Goal: Task Accomplishment & Management: Manage account settings

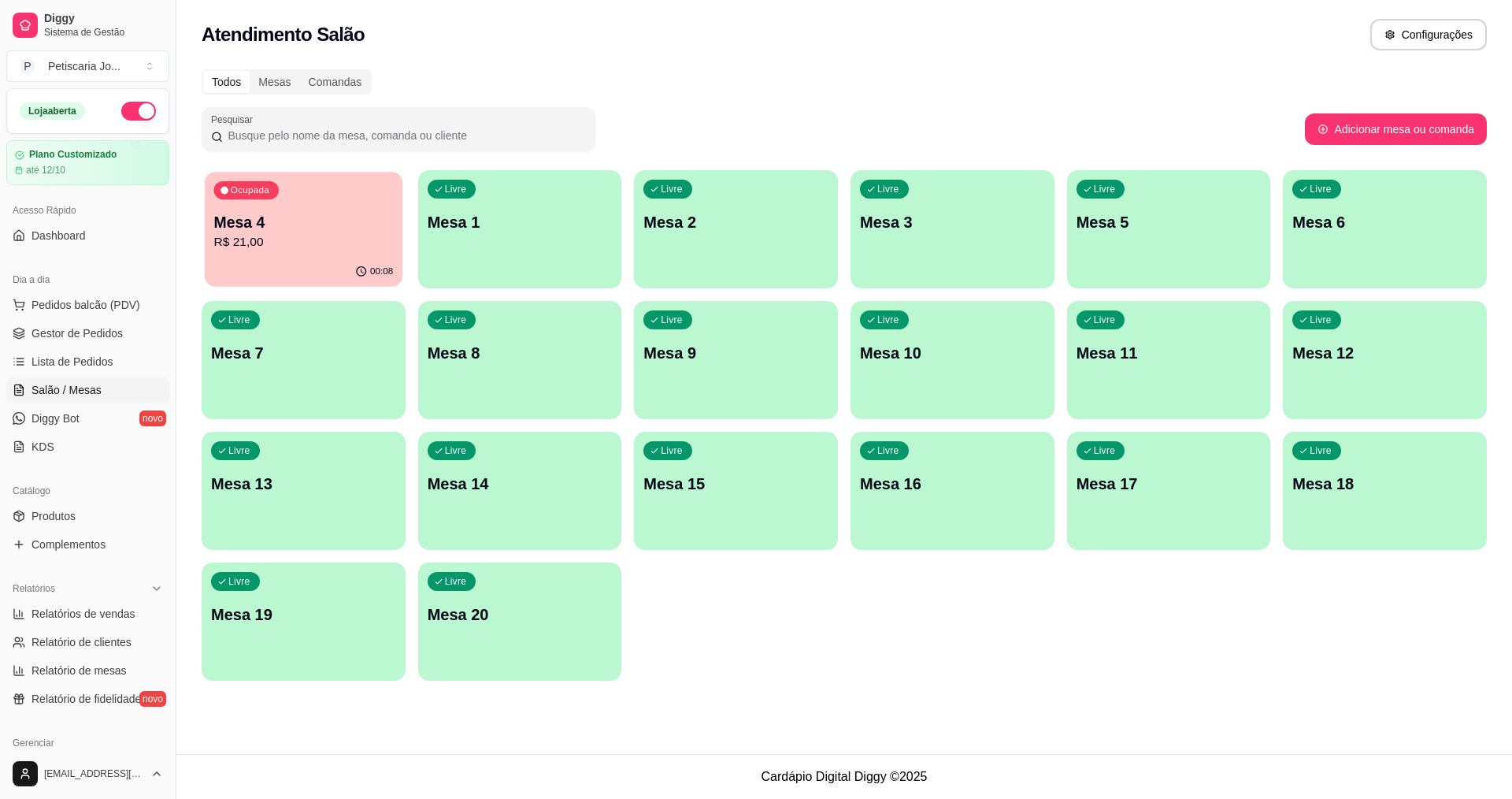
click at [305, 286] on div "00:08" at bounding box center [303, 272] width 198 height 30
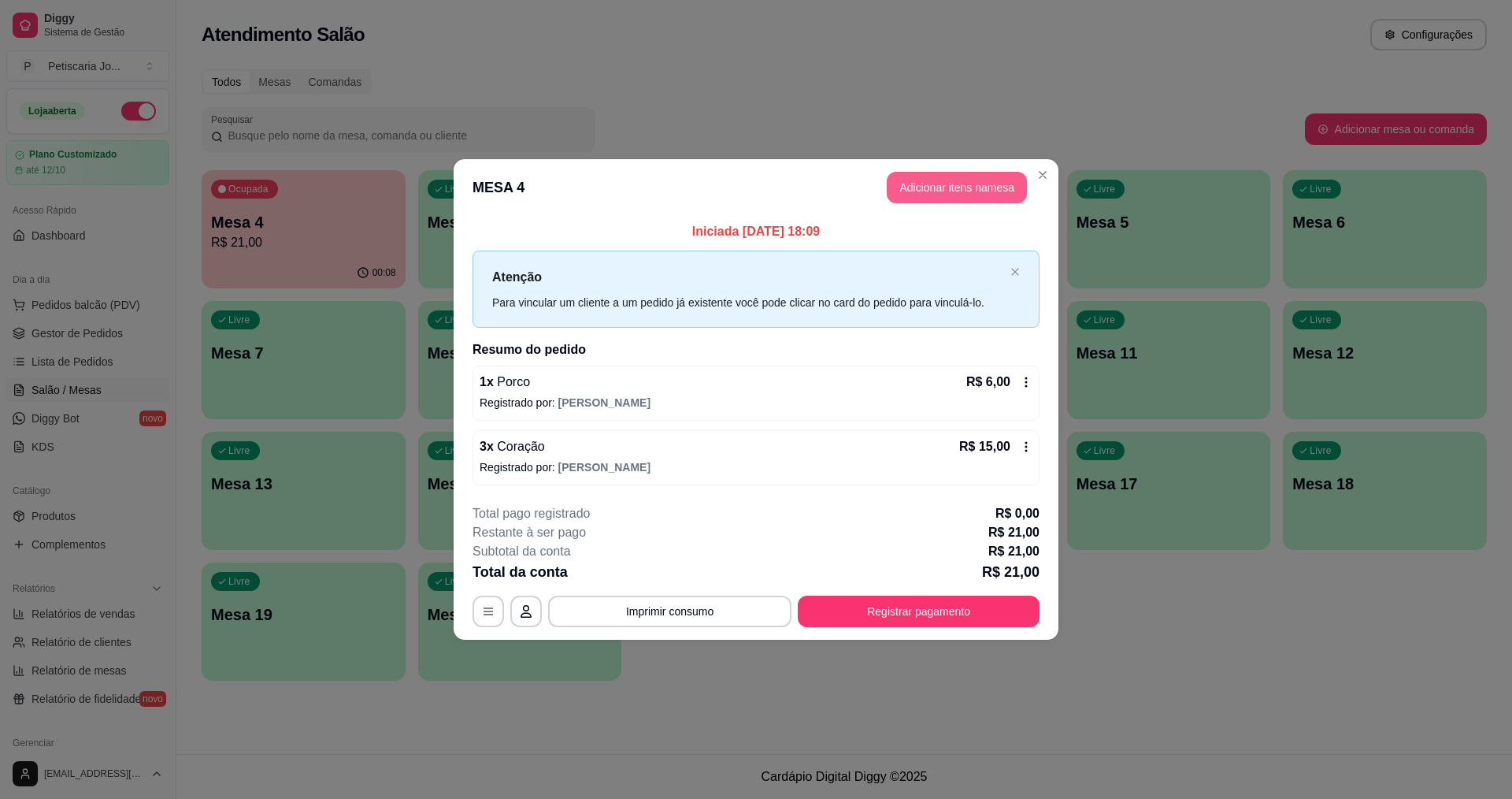
click at [908, 186] on button "Adicionar itens na mesa" at bounding box center [957, 187] width 141 height 32
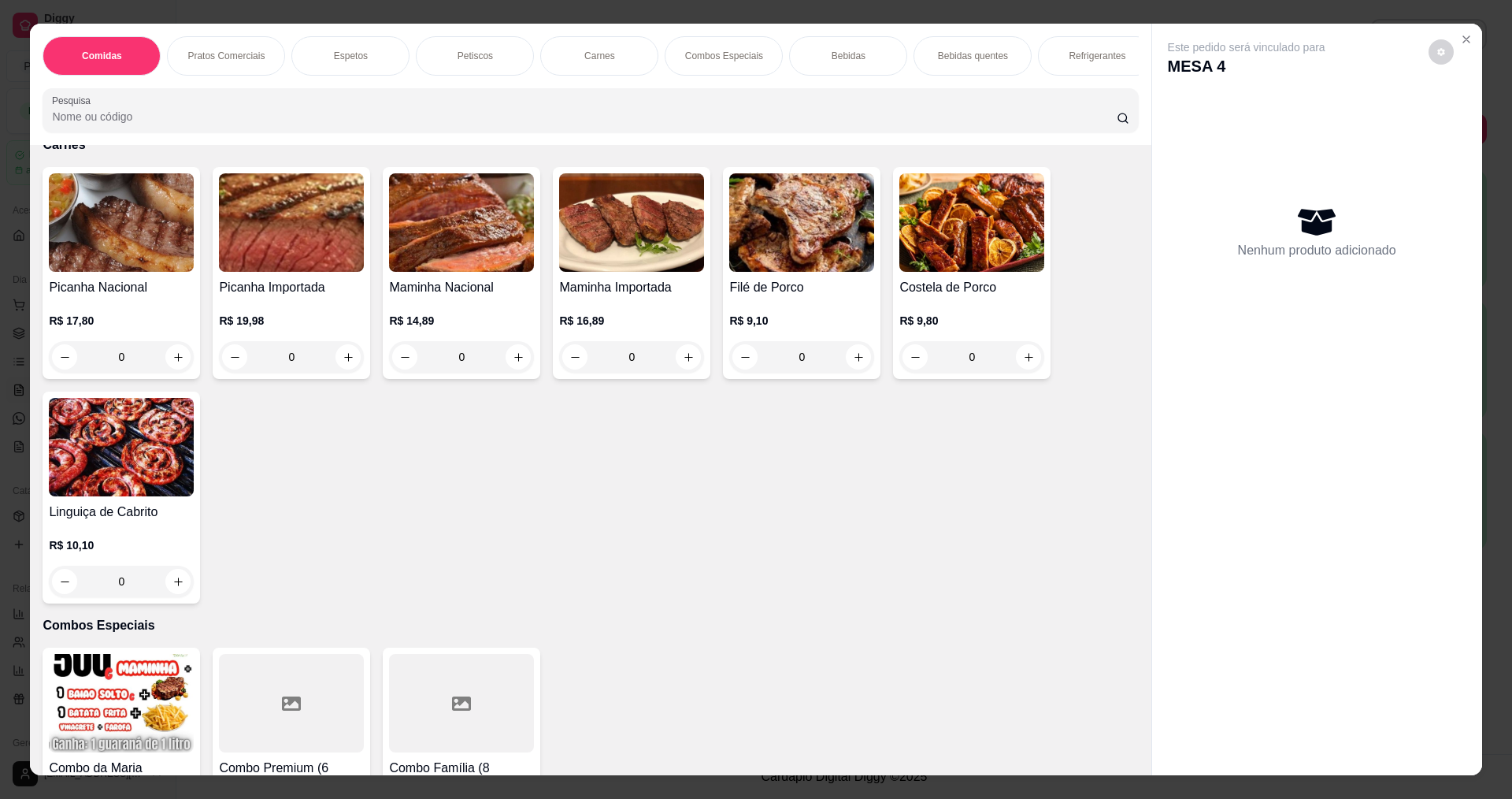
scroll to position [1576, 0]
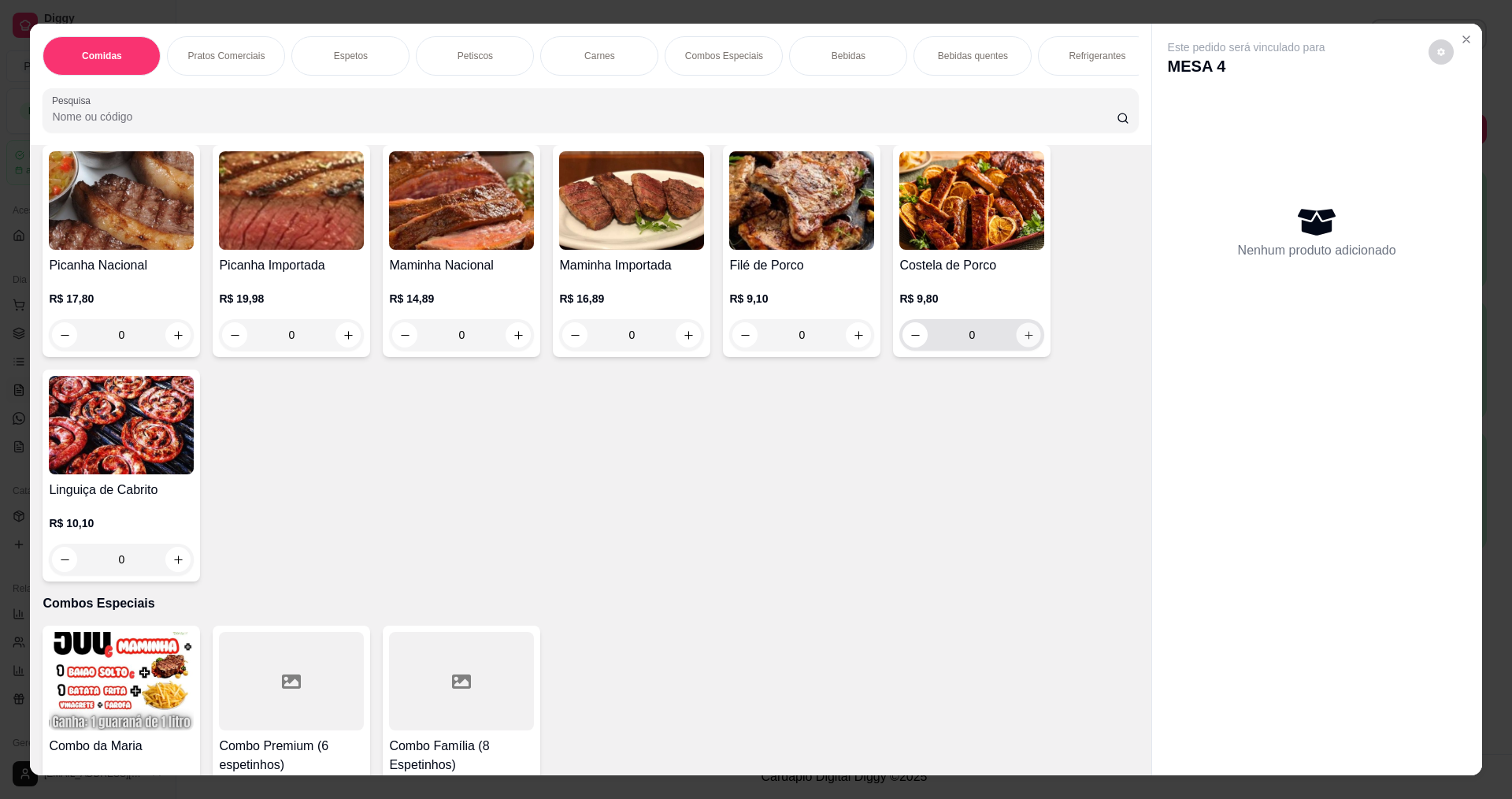
click at [1023, 341] on icon "increase-product-quantity" at bounding box center [1029, 336] width 12 height 12
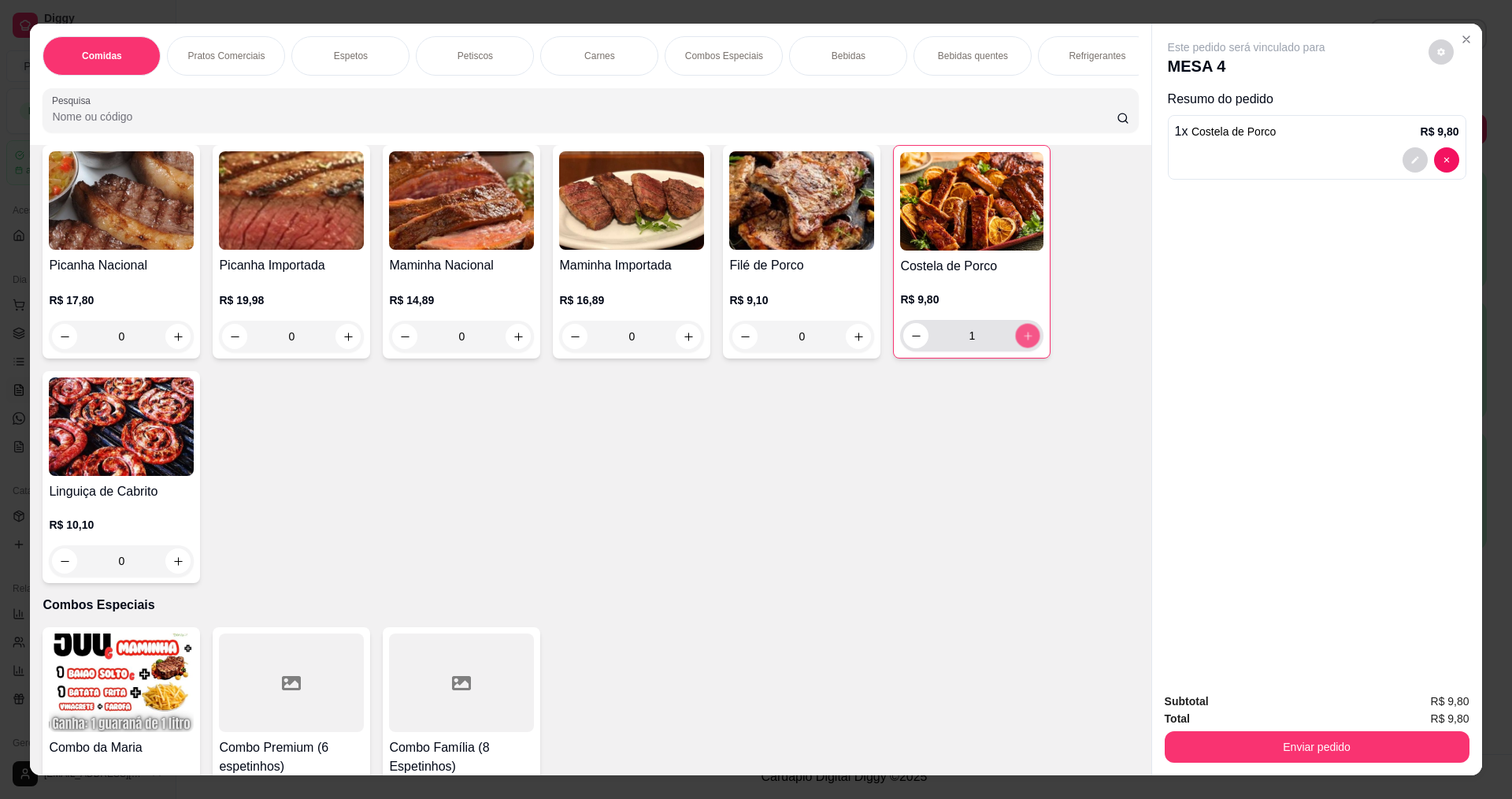
click at [1024, 340] on icon "increase-product-quantity" at bounding box center [1027, 335] width 8 height 8
type input "3"
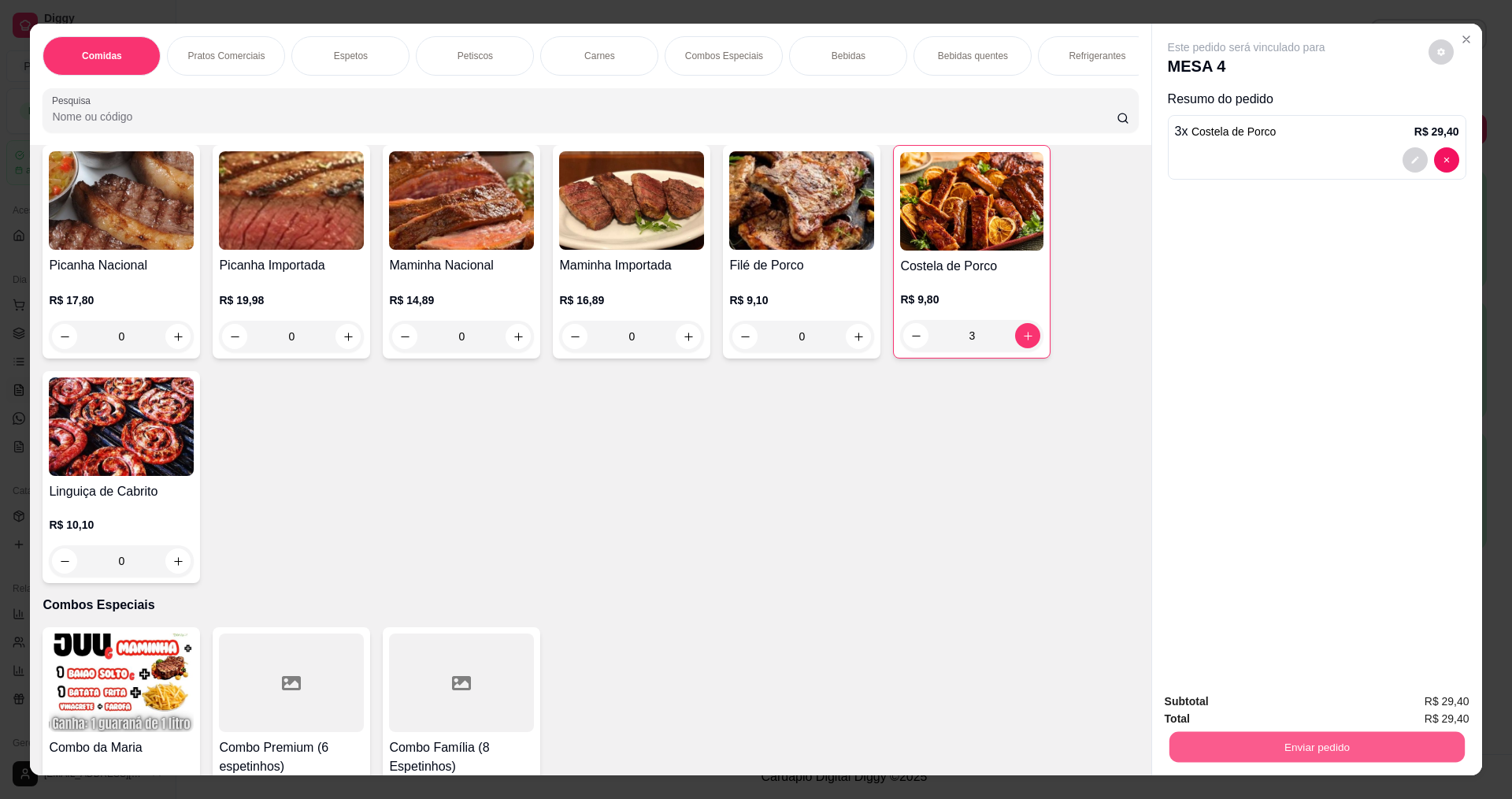
click at [1323, 744] on button "Enviar pedido" at bounding box center [1316, 746] width 295 height 31
click at [1420, 714] on button "Enviar pedido" at bounding box center [1428, 708] width 89 height 30
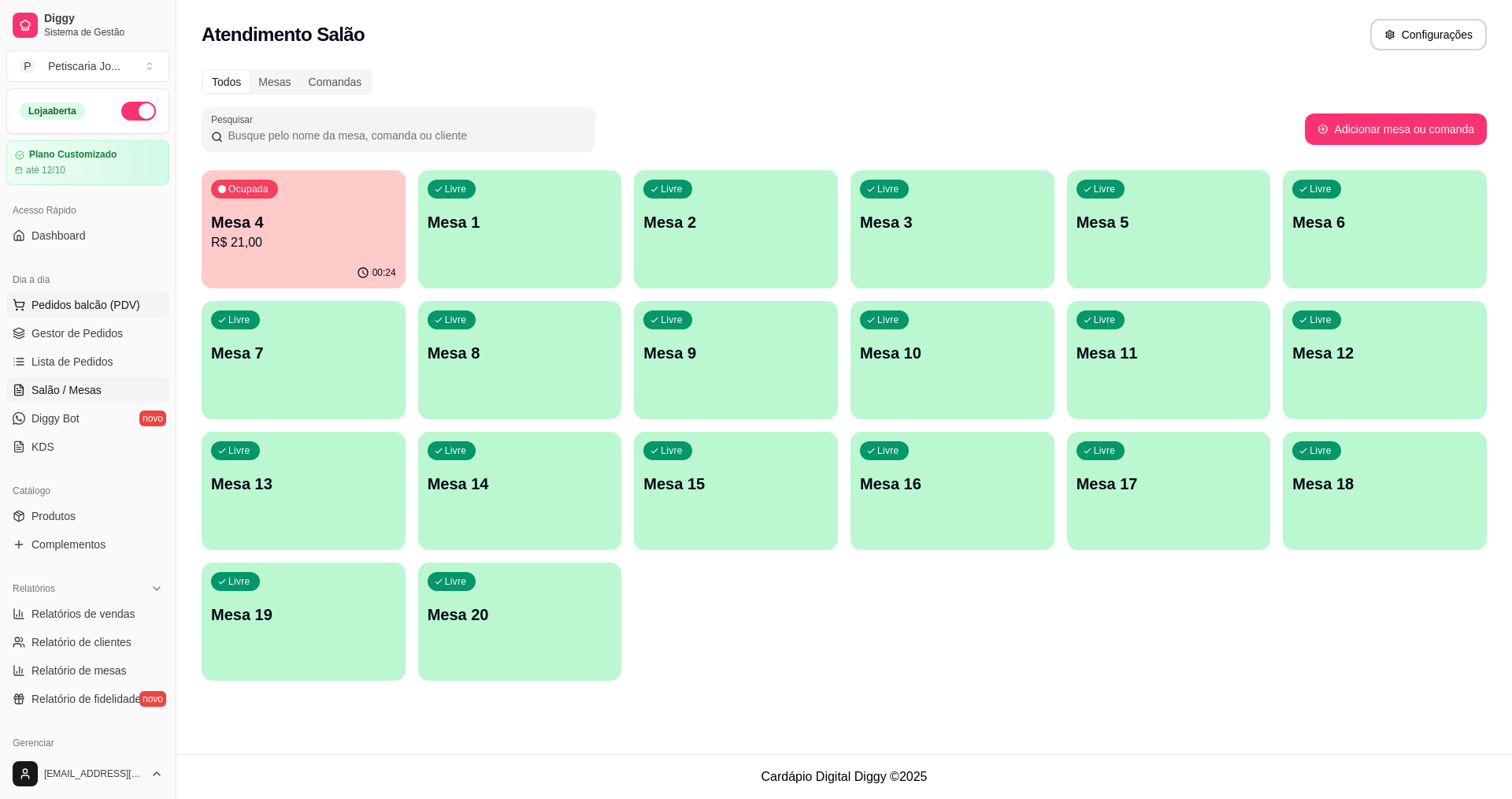
click at [125, 308] on span "Pedidos balcão (PDV)" at bounding box center [86, 305] width 109 height 16
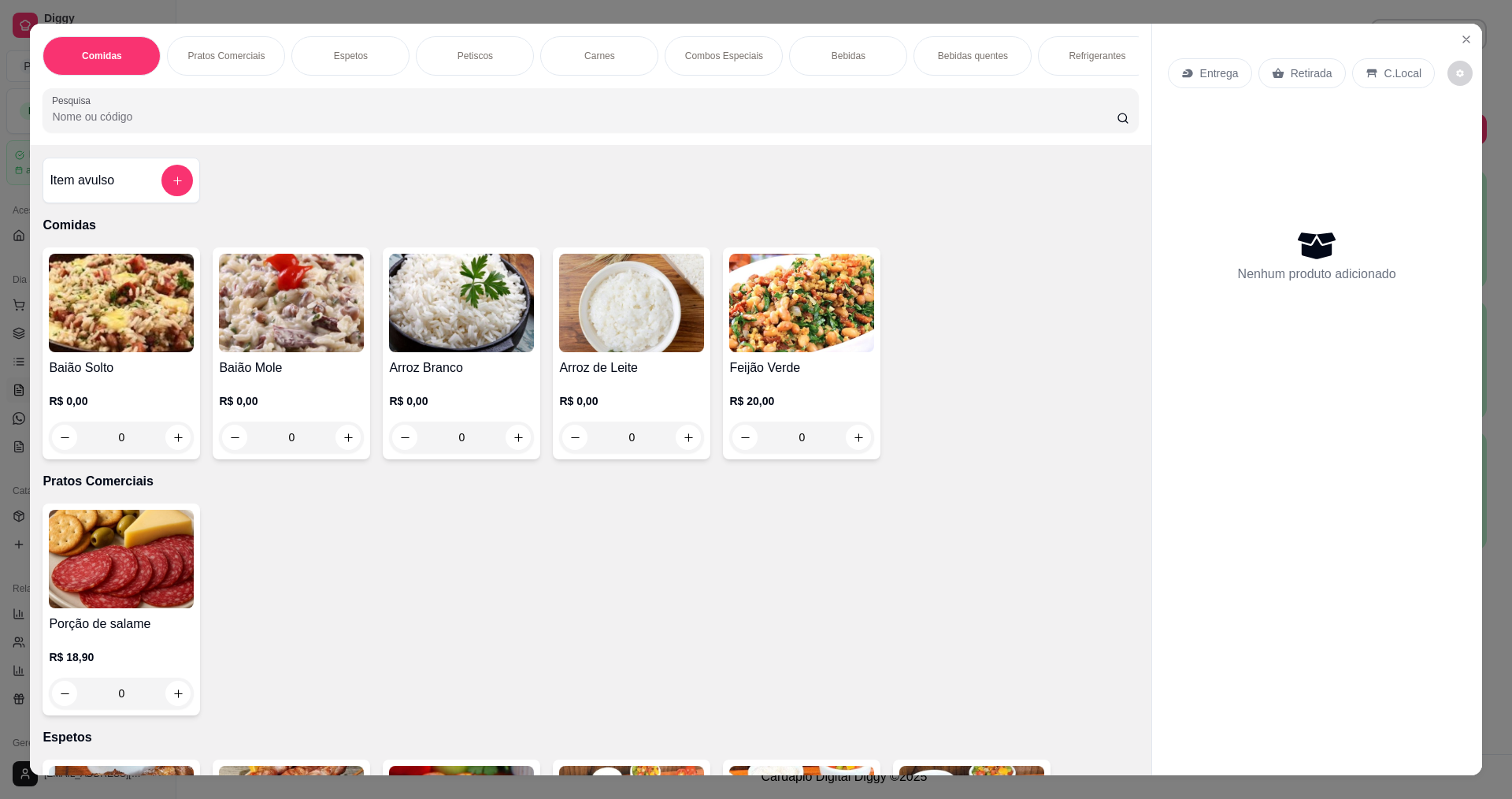
click at [290, 349] on img at bounding box center [292, 303] width 145 height 98
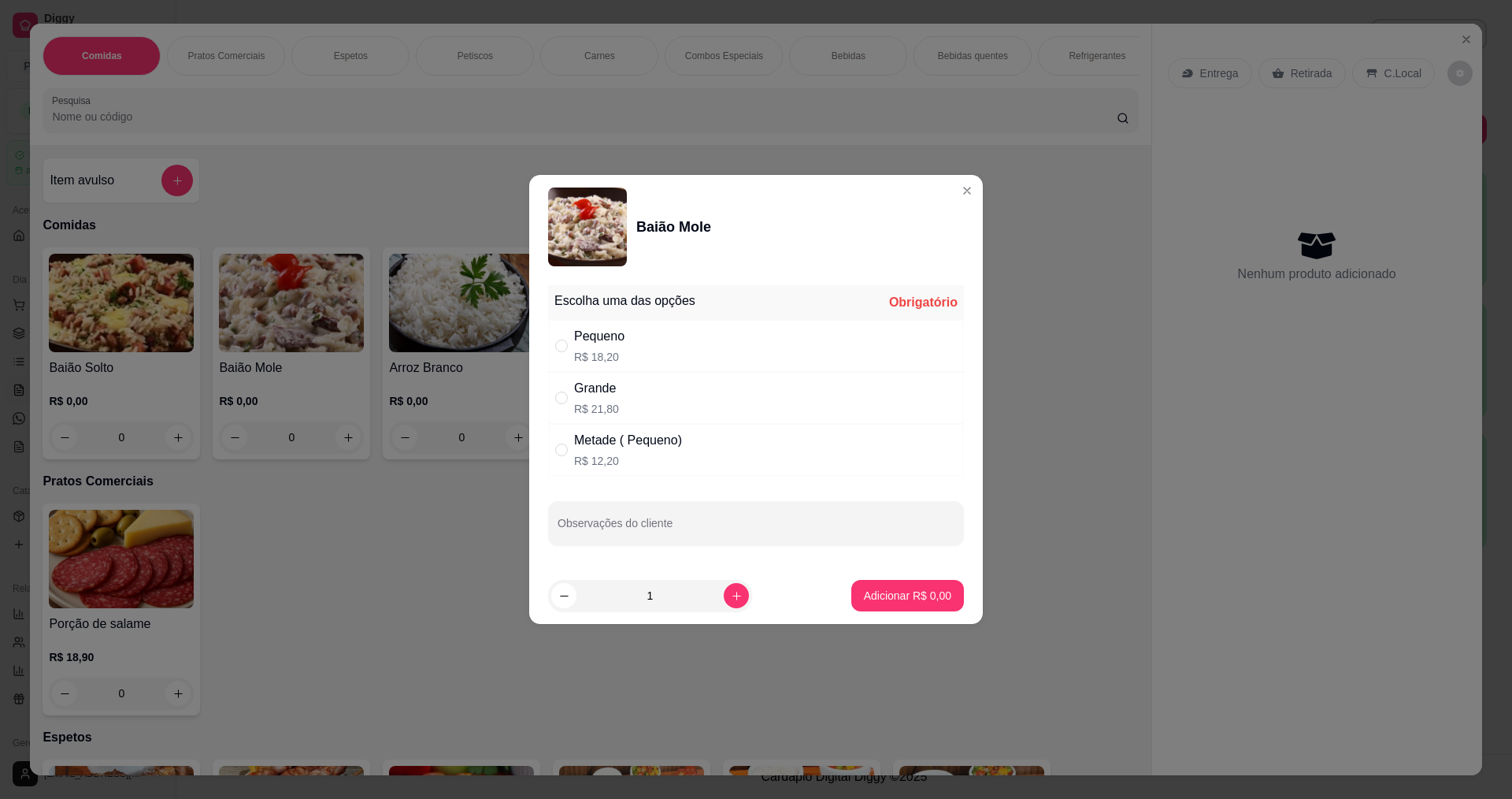
click at [632, 346] on div "Pequeno R$ 18,20" at bounding box center [756, 346] width 416 height 52
radio input "true"
click at [905, 599] on p "Adicionar R$ 18,20" at bounding box center [904, 595] width 94 height 16
type input "1"
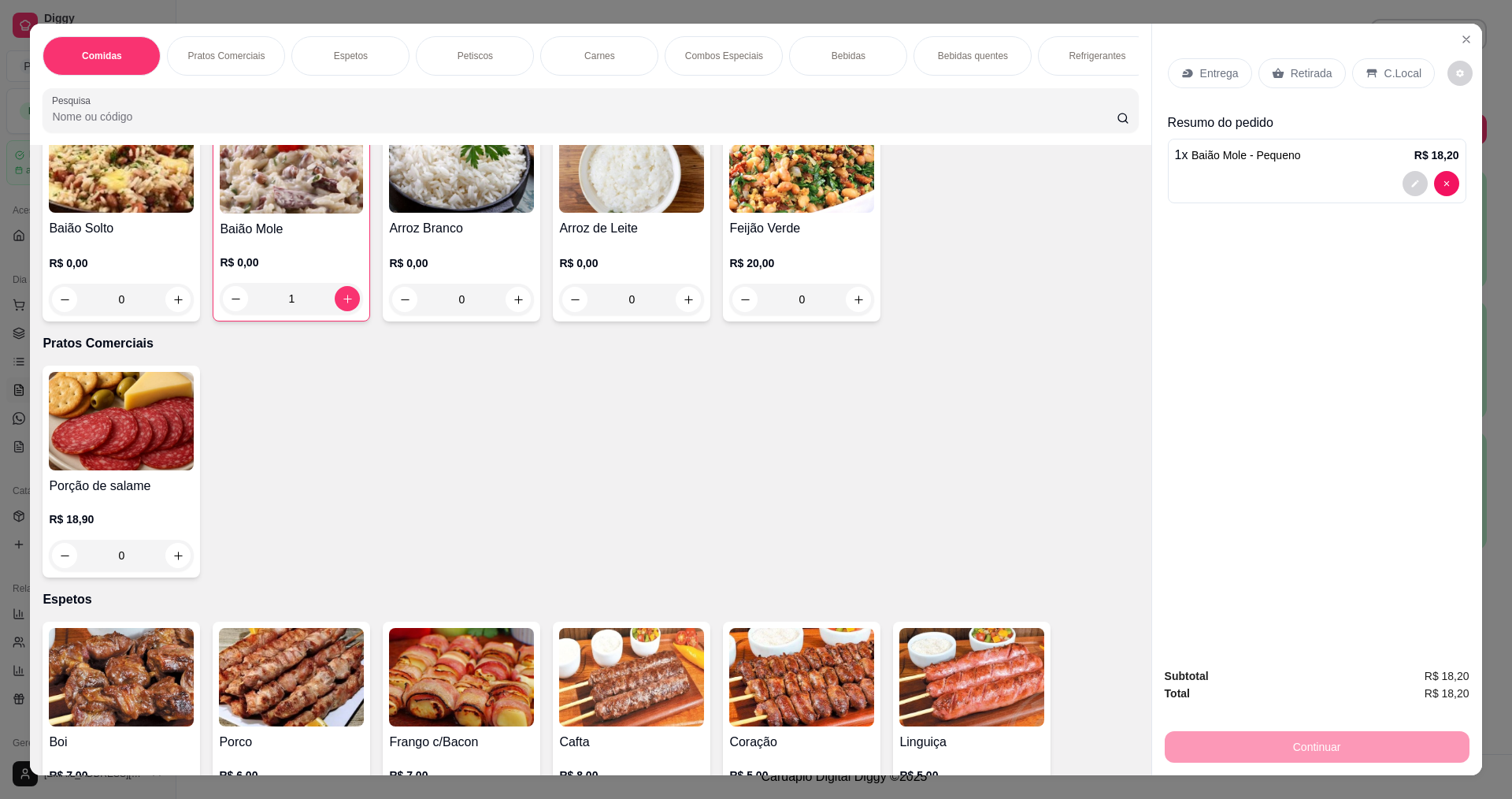
scroll to position [315, 0]
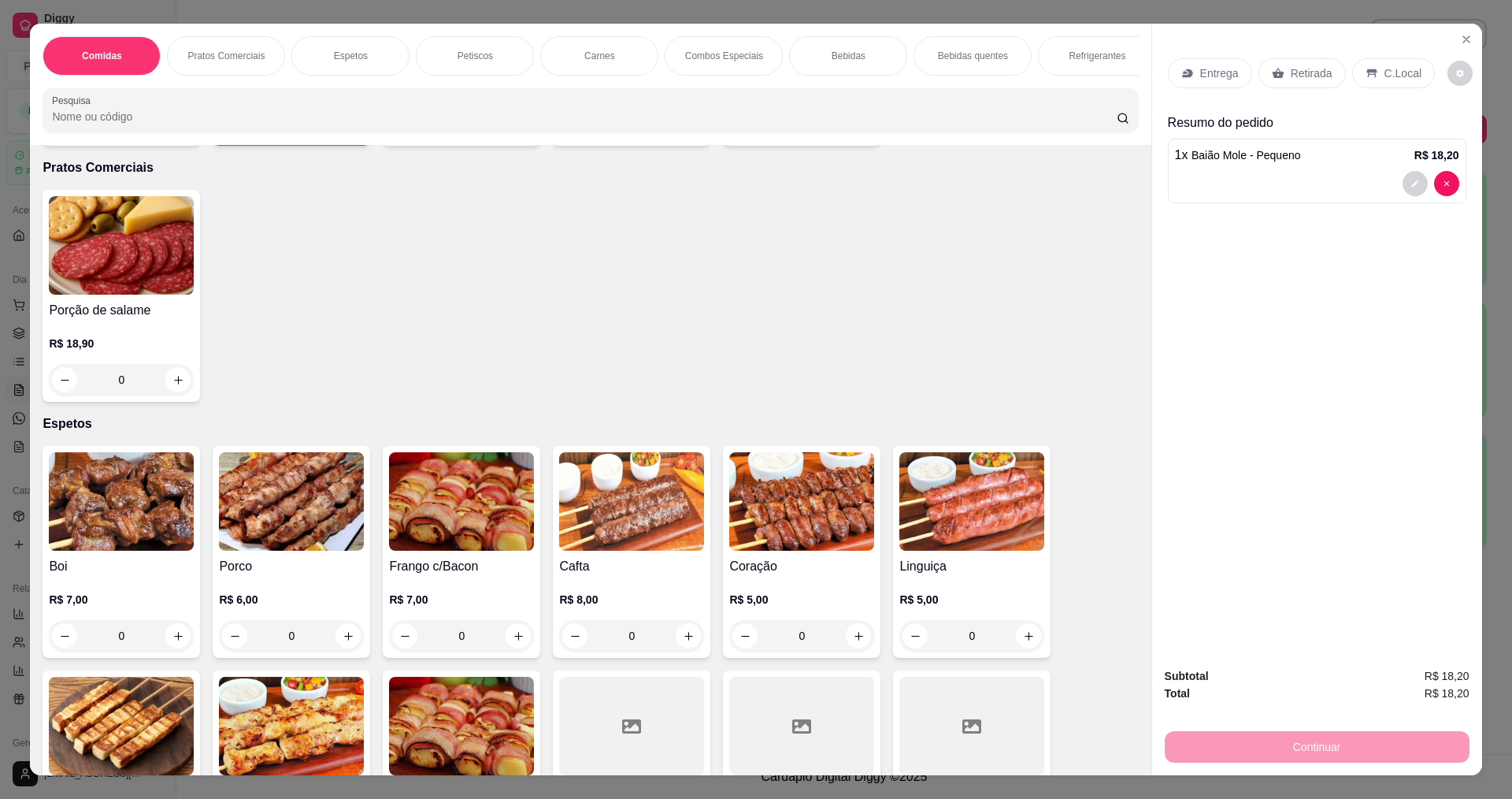
click at [143, 532] on img at bounding box center [122, 501] width 145 height 98
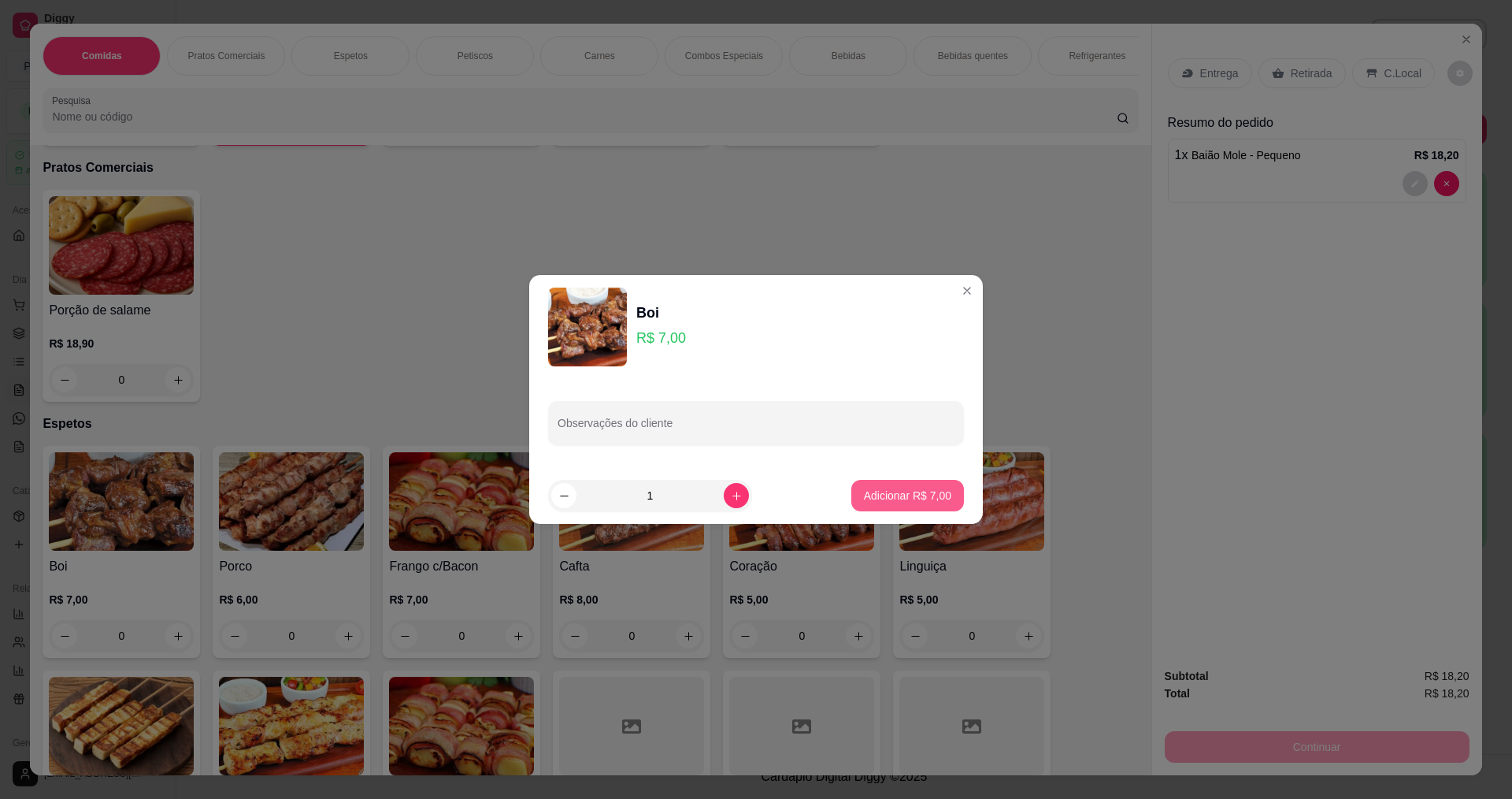
click at [894, 489] on p "Adicionar R$ 7,00" at bounding box center [907, 495] width 87 height 16
type input "1"
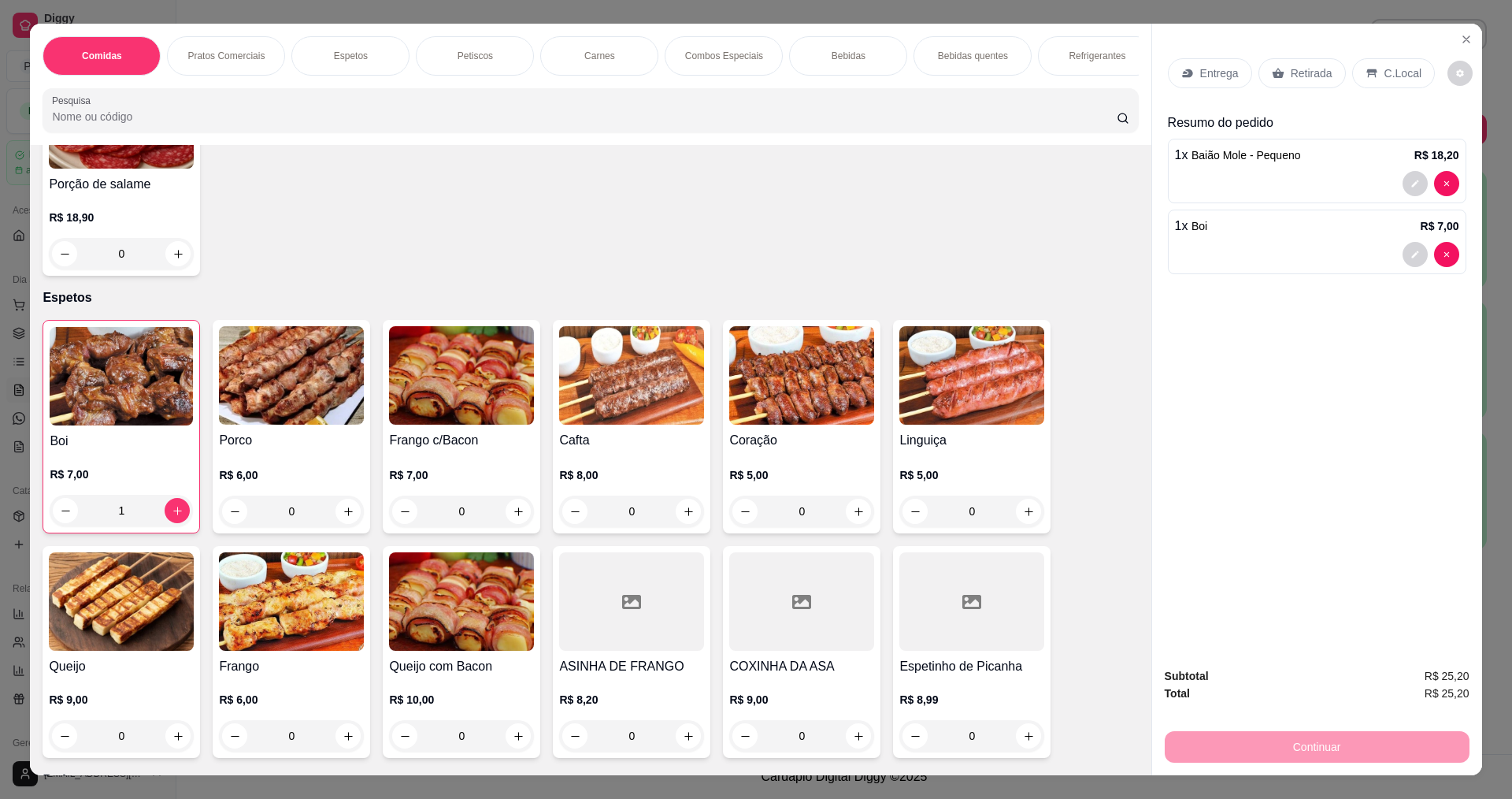
scroll to position [551, 0]
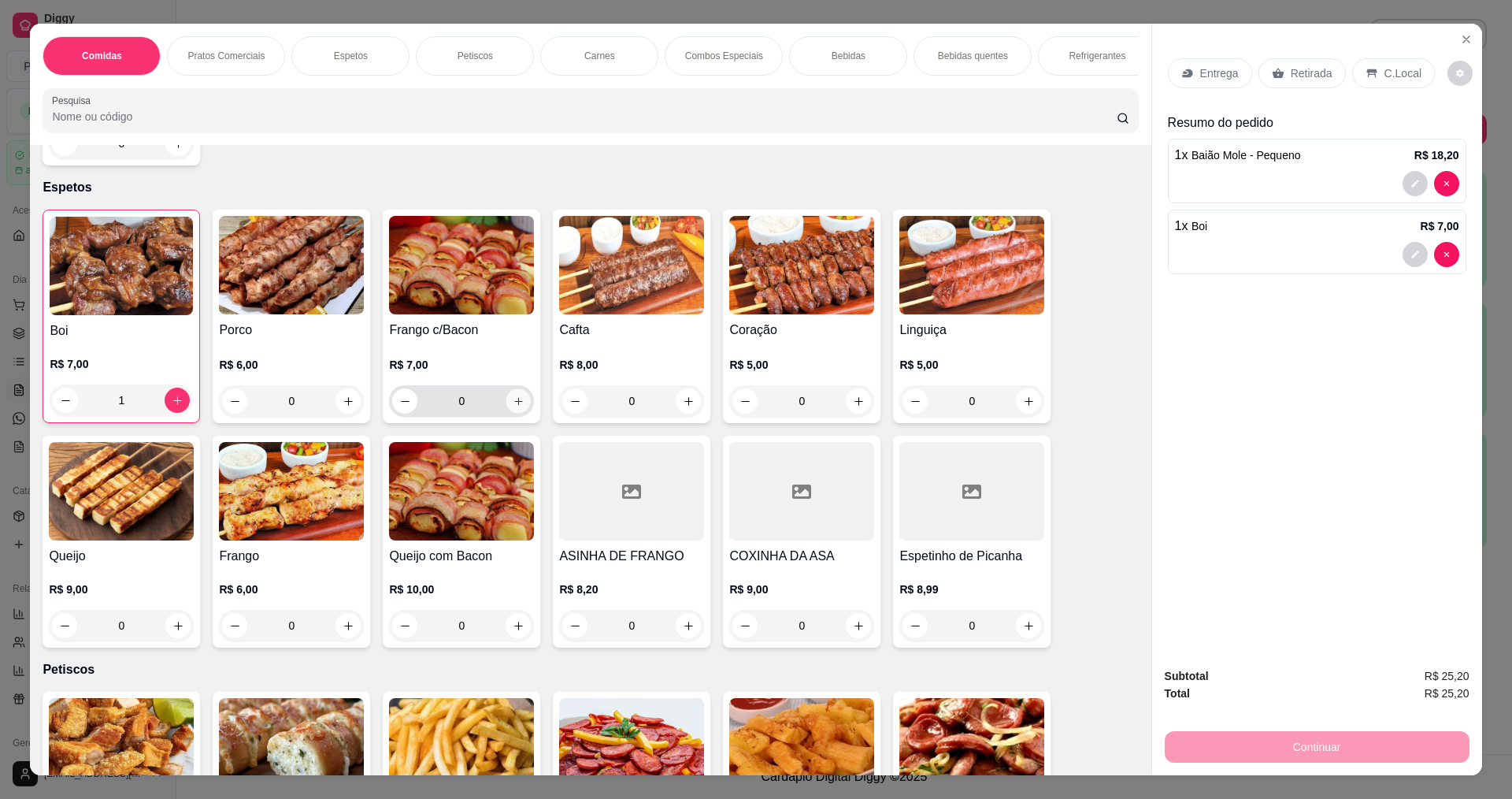
click at [506, 413] on button "increase-product-quantity" at bounding box center [518, 401] width 24 height 24
type input "1"
click at [1212, 83] on div "Entrega" at bounding box center [1210, 73] width 85 height 30
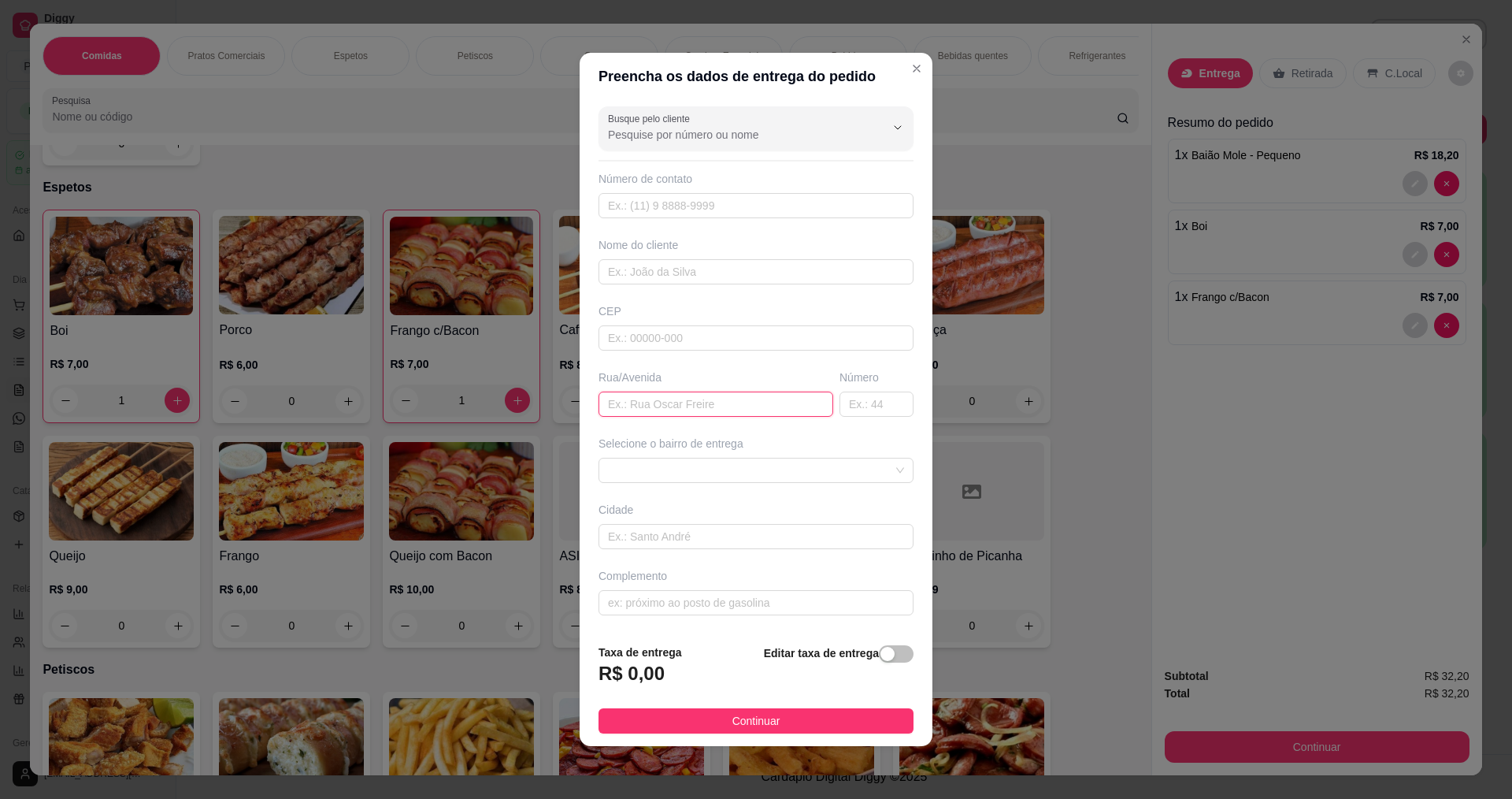
click at [641, 400] on input "text" at bounding box center [716, 404] width 235 height 25
type input "DIZINHA"
click at [725, 722] on button "Continuar" at bounding box center [756, 720] width 315 height 25
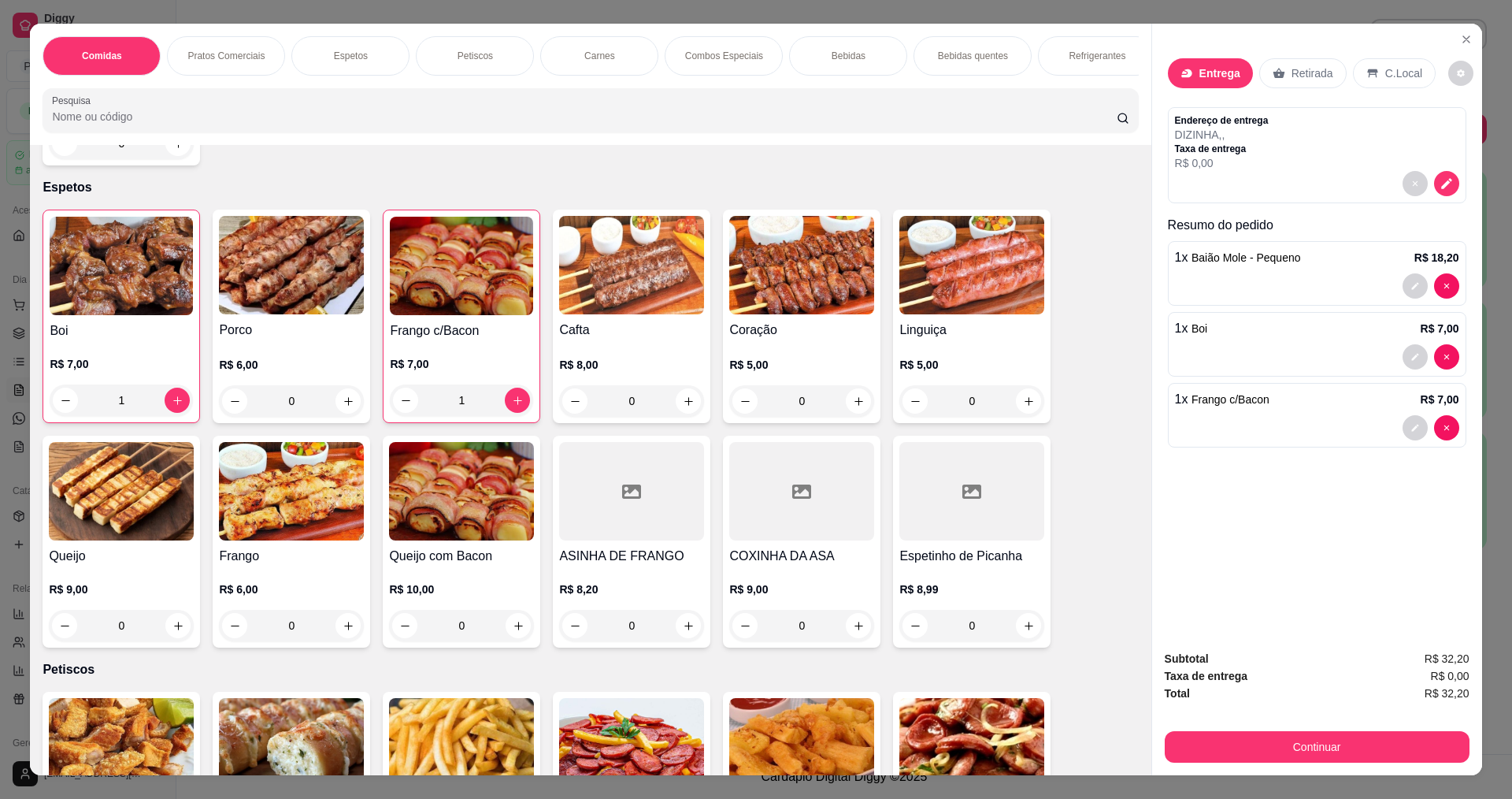
click at [1328, 777] on div "Comidas Pratos Comerciais Espetos Petiscos Carnes Combos Especiais Bebidas Bebi…" at bounding box center [756, 400] width 1512 height 799
click at [1327, 767] on div "Subtotal R$ 32,20 Taxa de entrega R$ 0,00 Total R$ 32,20 Continuar" at bounding box center [1317, 707] width 330 height 138
click at [1326, 742] on button "Continuar" at bounding box center [1317, 746] width 304 height 32
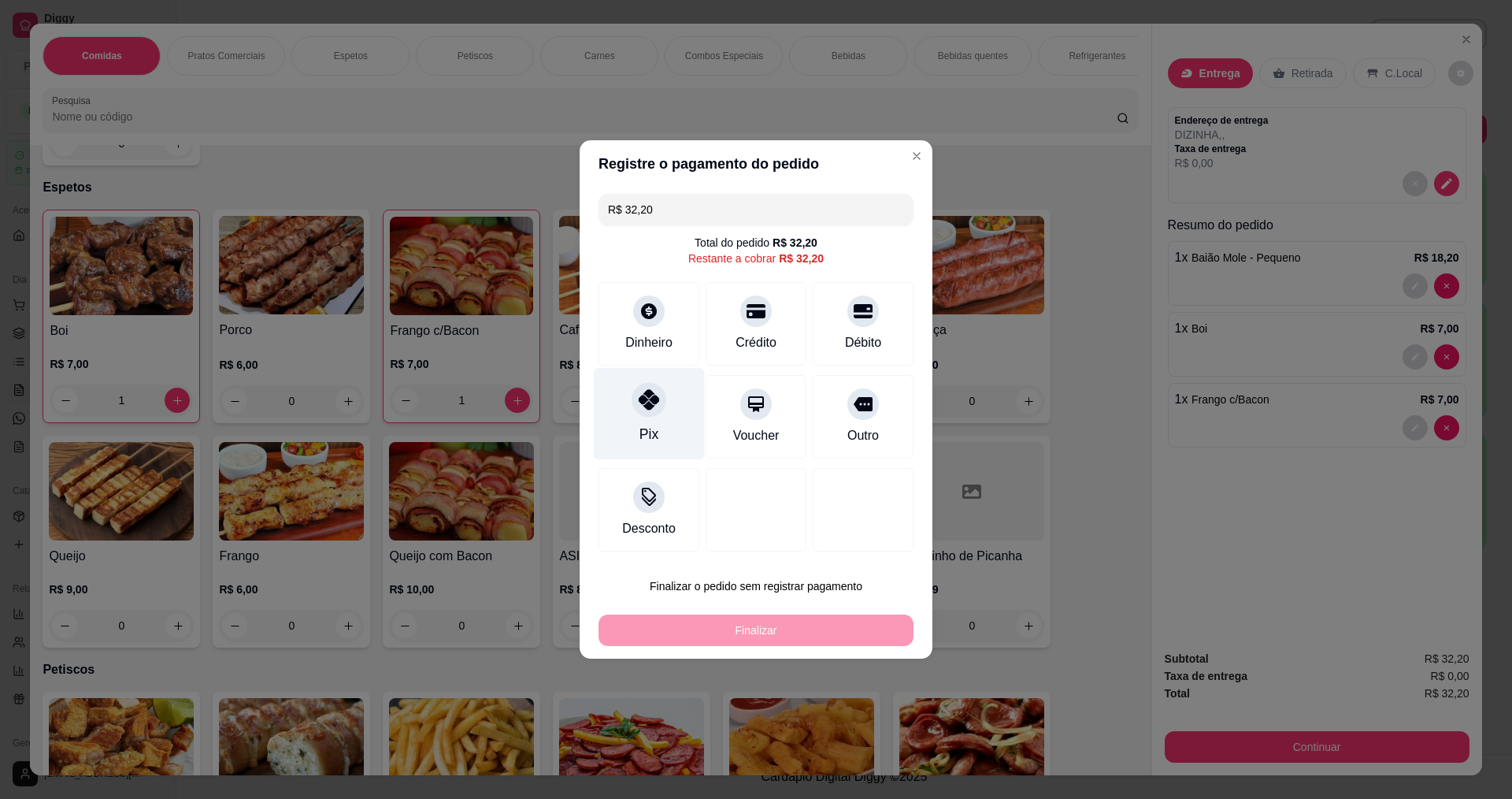
click at [640, 428] on div "Pix" at bounding box center [649, 434] width 19 height 21
type input "R$ 0,00"
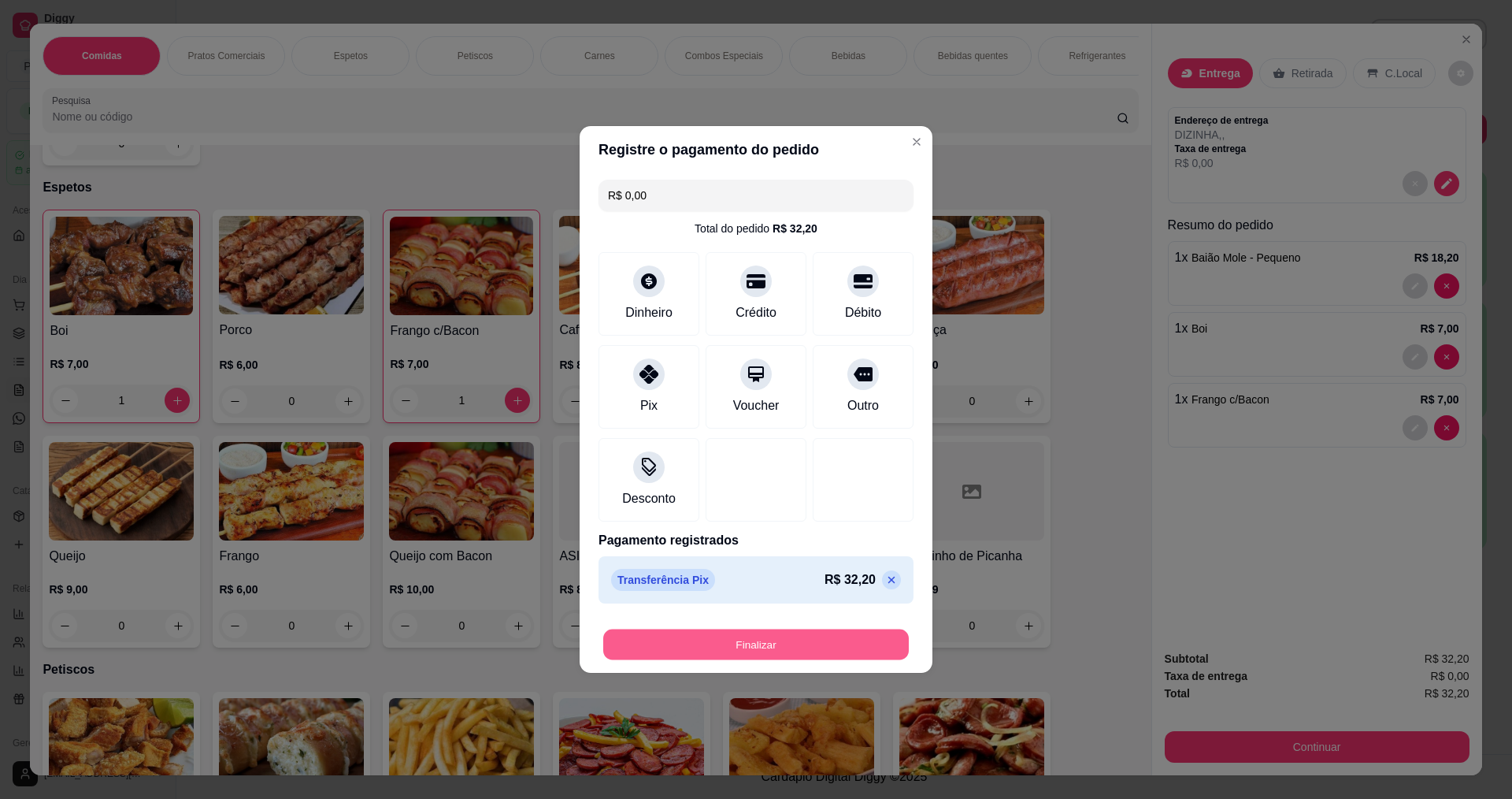
click at [764, 631] on button "Finalizar" at bounding box center [756, 645] width 305 height 31
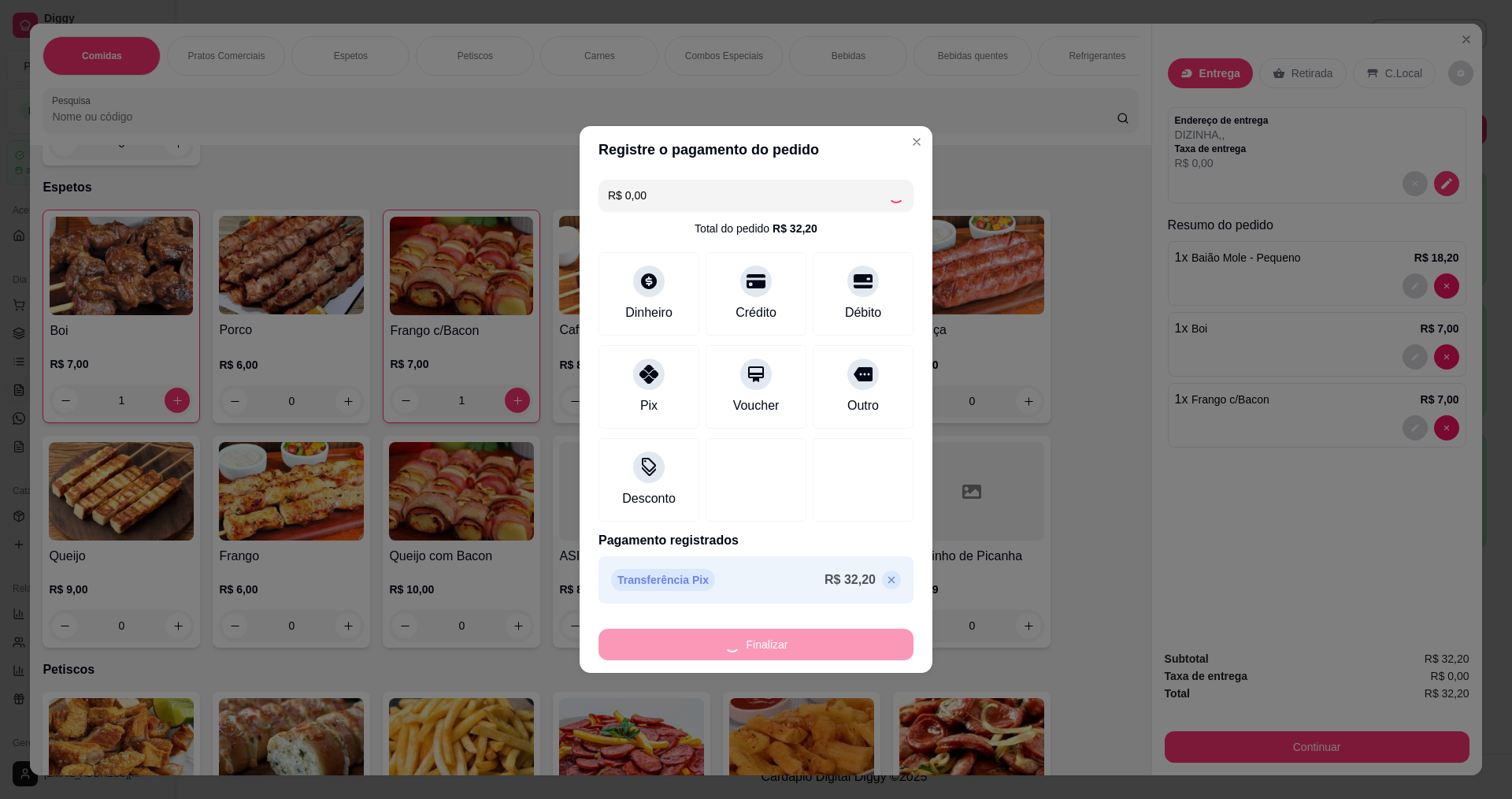
type input "0"
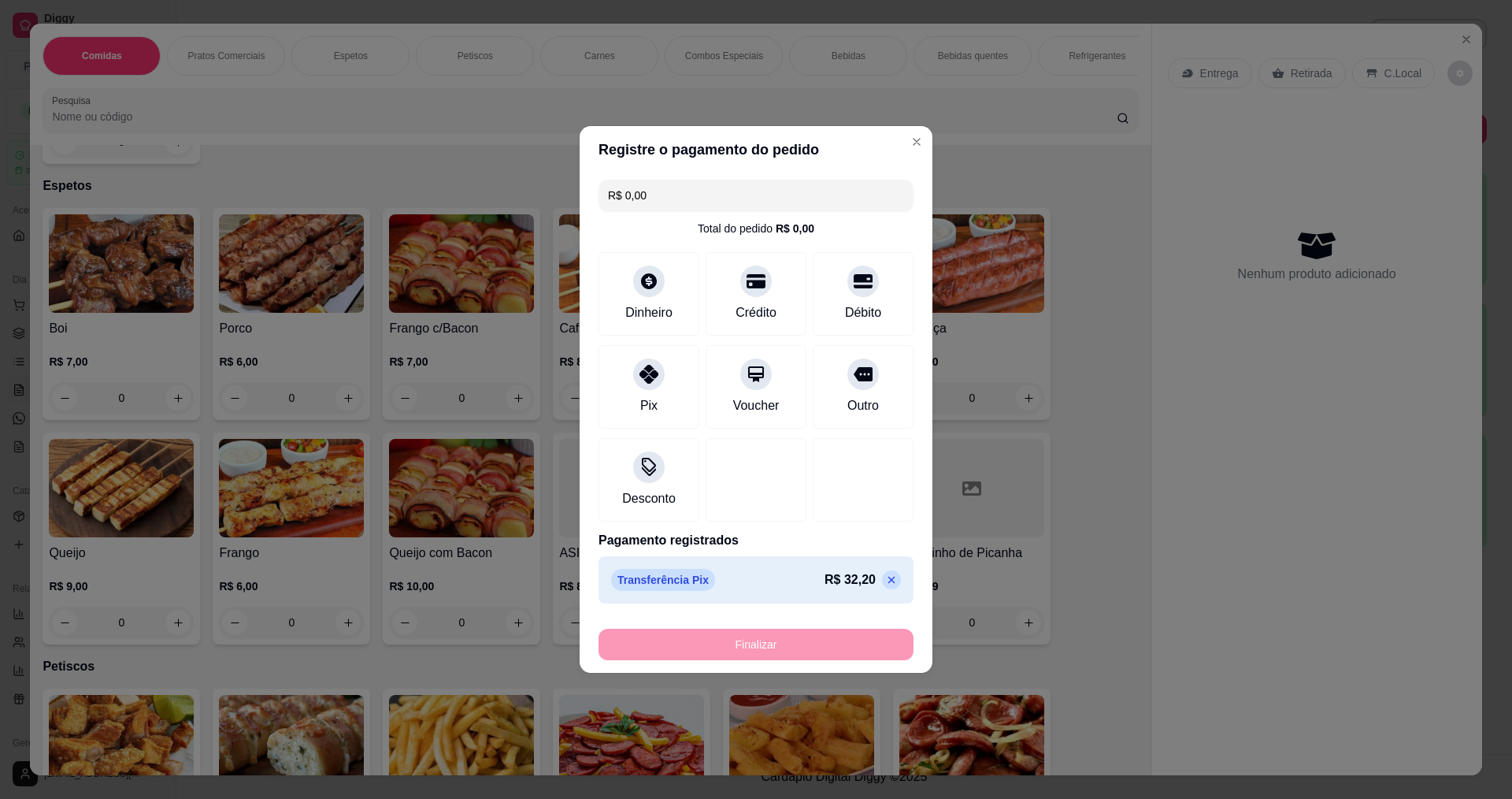
type input "-R$ 32,20"
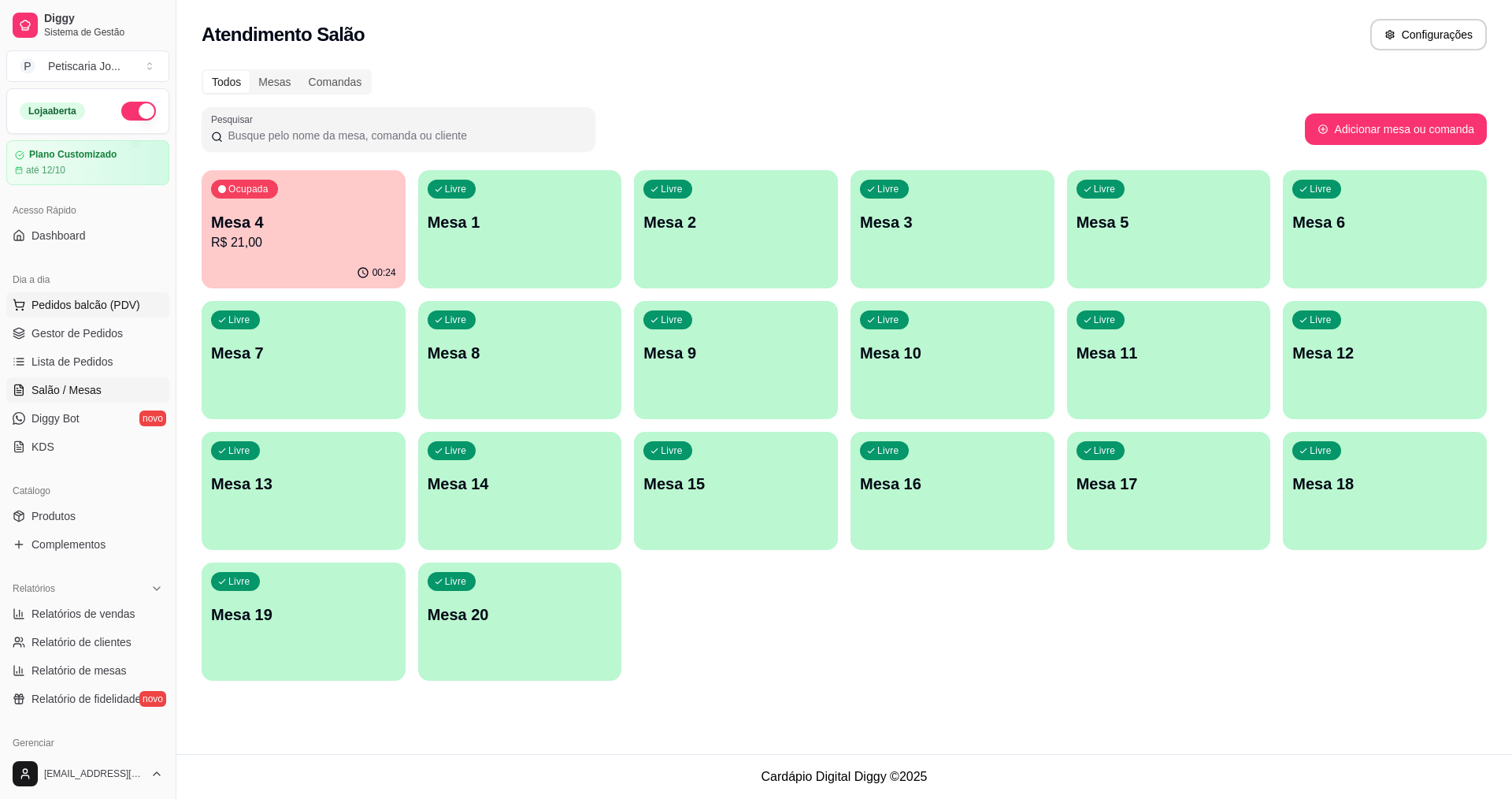
click at [59, 306] on span "Pedidos balcão (PDV)" at bounding box center [86, 305] width 109 height 16
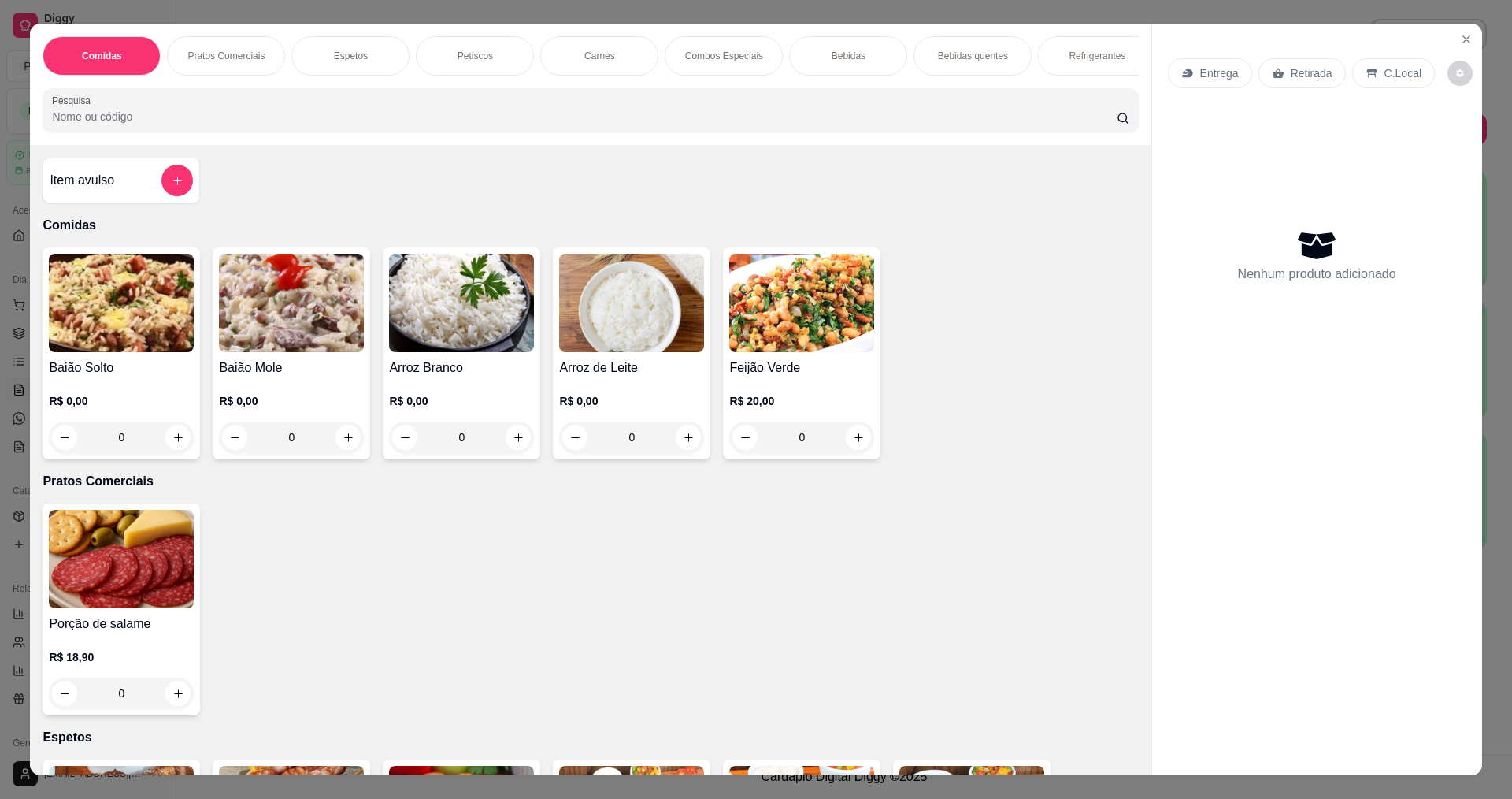
click at [179, 352] on img at bounding box center [122, 303] width 145 height 98
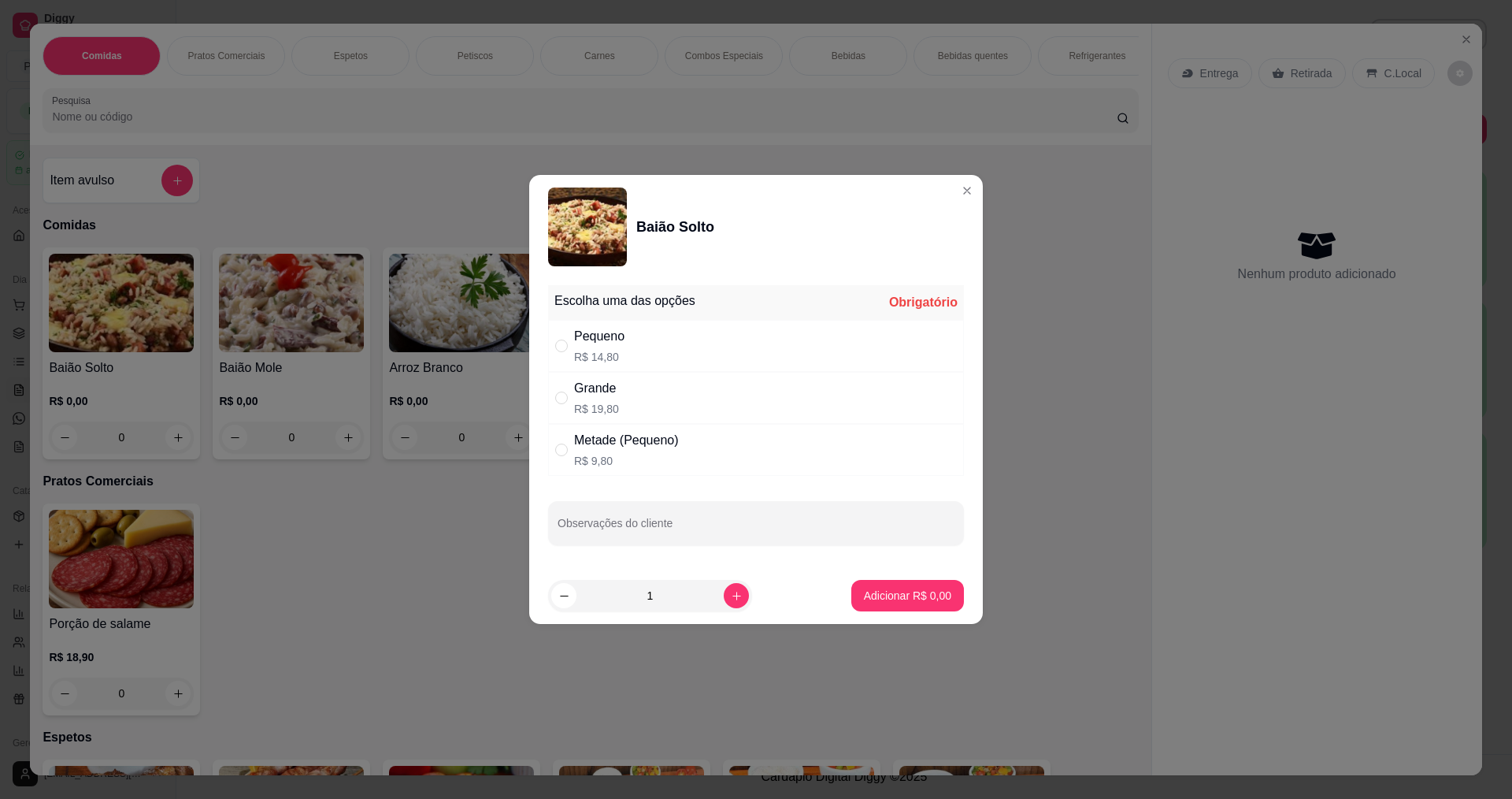
click at [615, 345] on div "Pequeno" at bounding box center [599, 337] width 50 height 19
radio input "true"
click at [864, 598] on p "Adicionar R$ 14,80" at bounding box center [905, 595] width 91 height 15
type input "1"
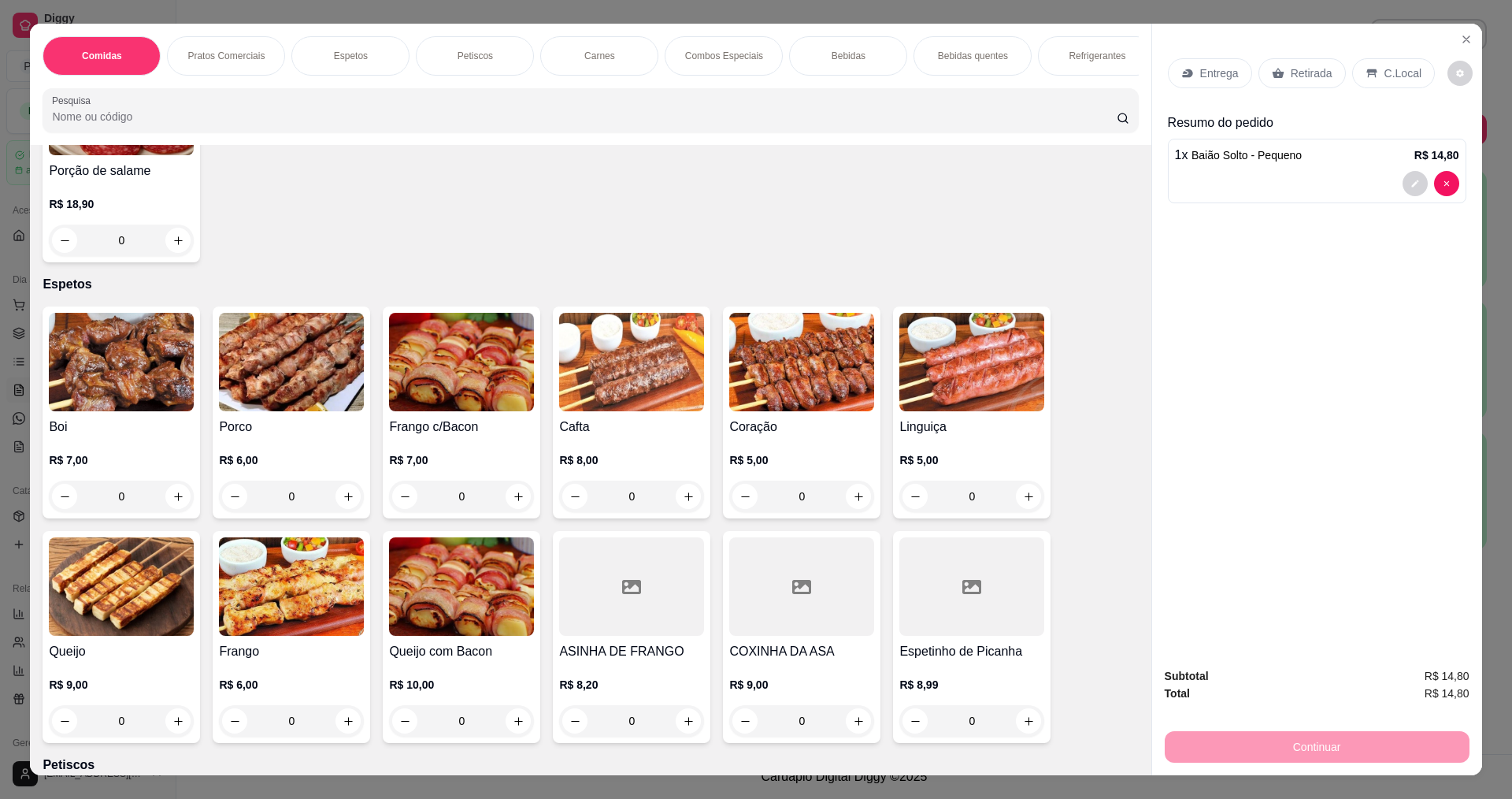
scroll to position [473, 0]
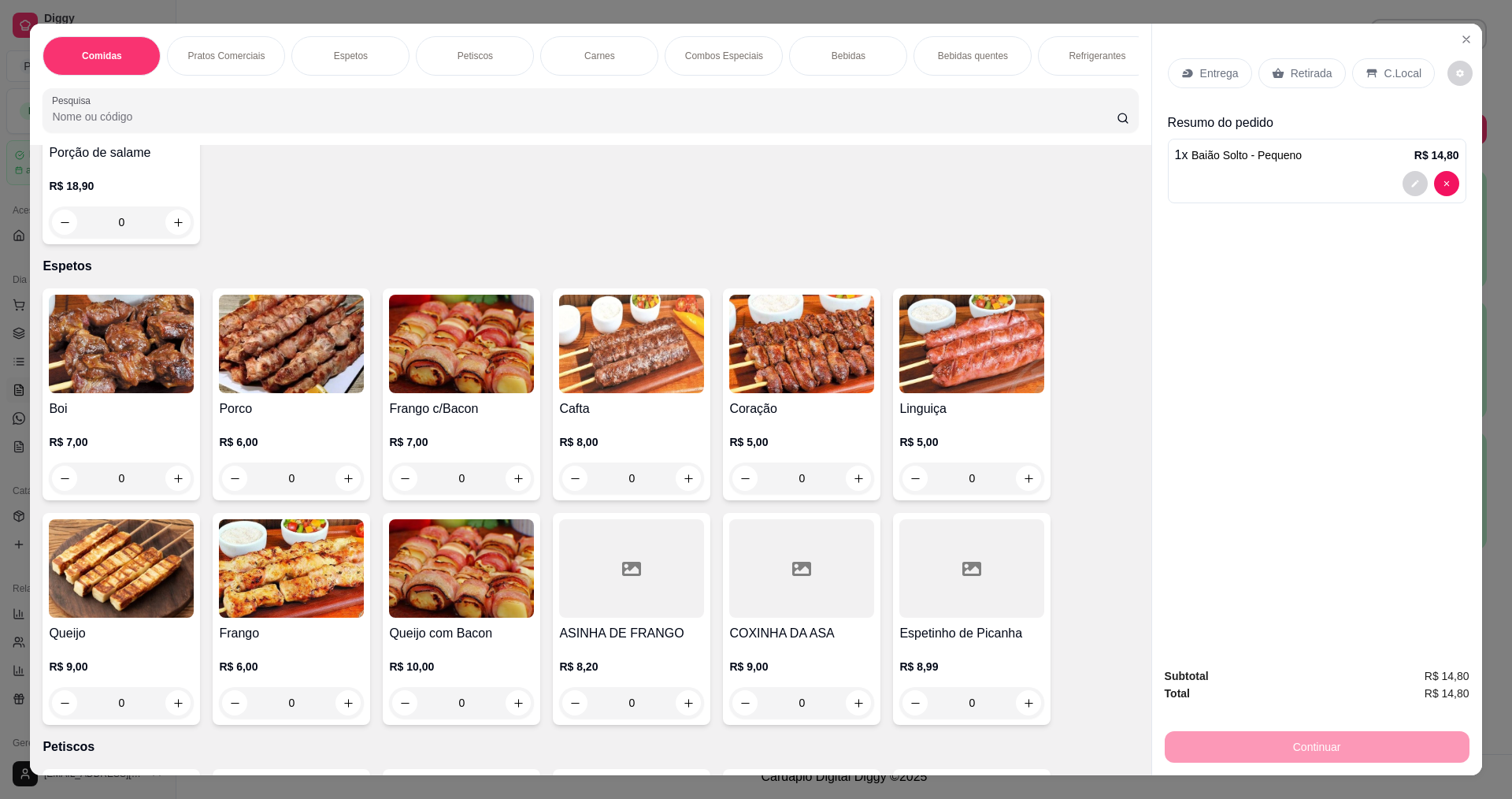
click at [117, 381] on img at bounding box center [122, 344] width 145 height 98
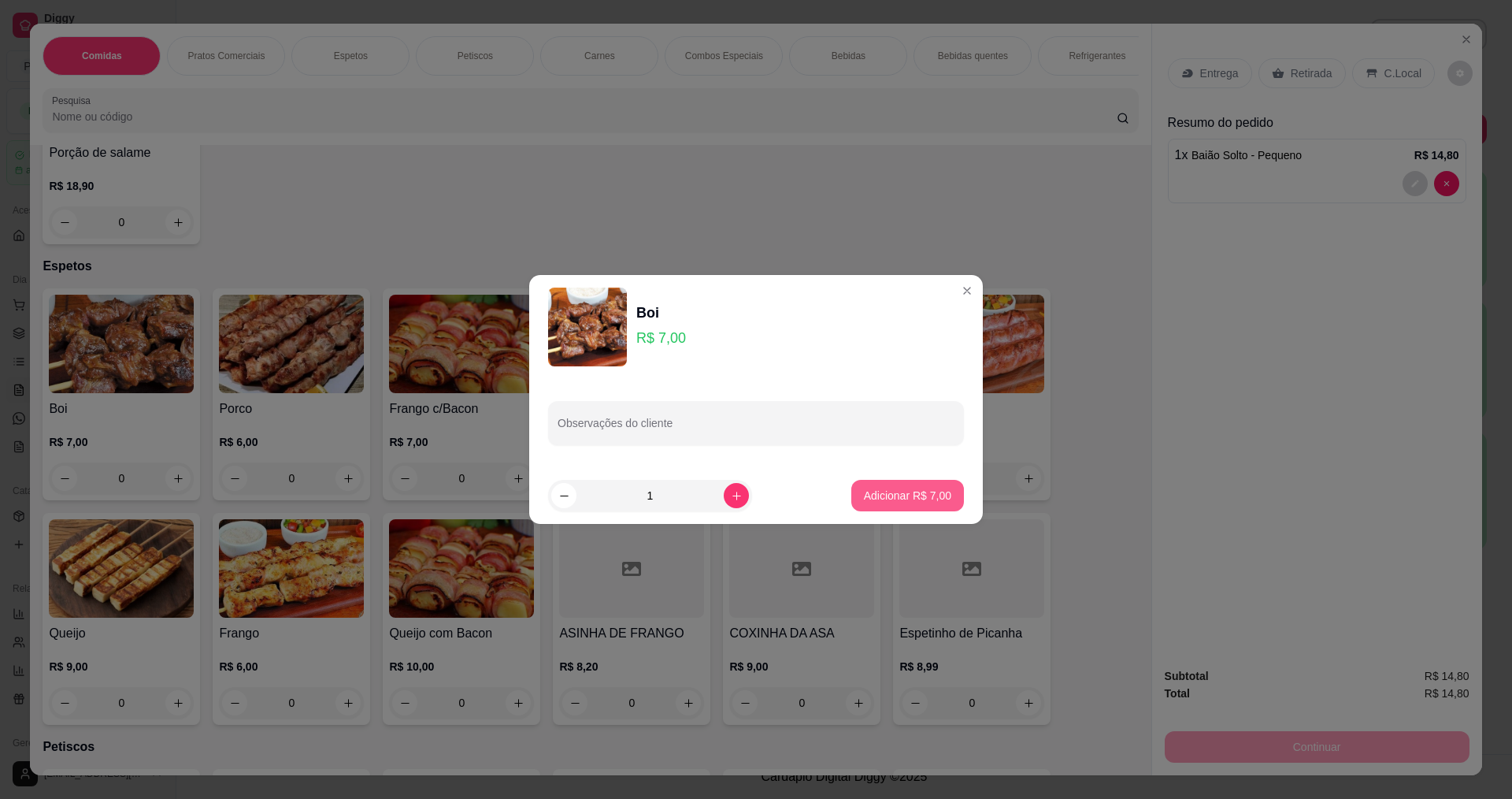
click at [898, 496] on p "Adicionar R$ 7,00" at bounding box center [907, 495] width 87 height 16
type input "1"
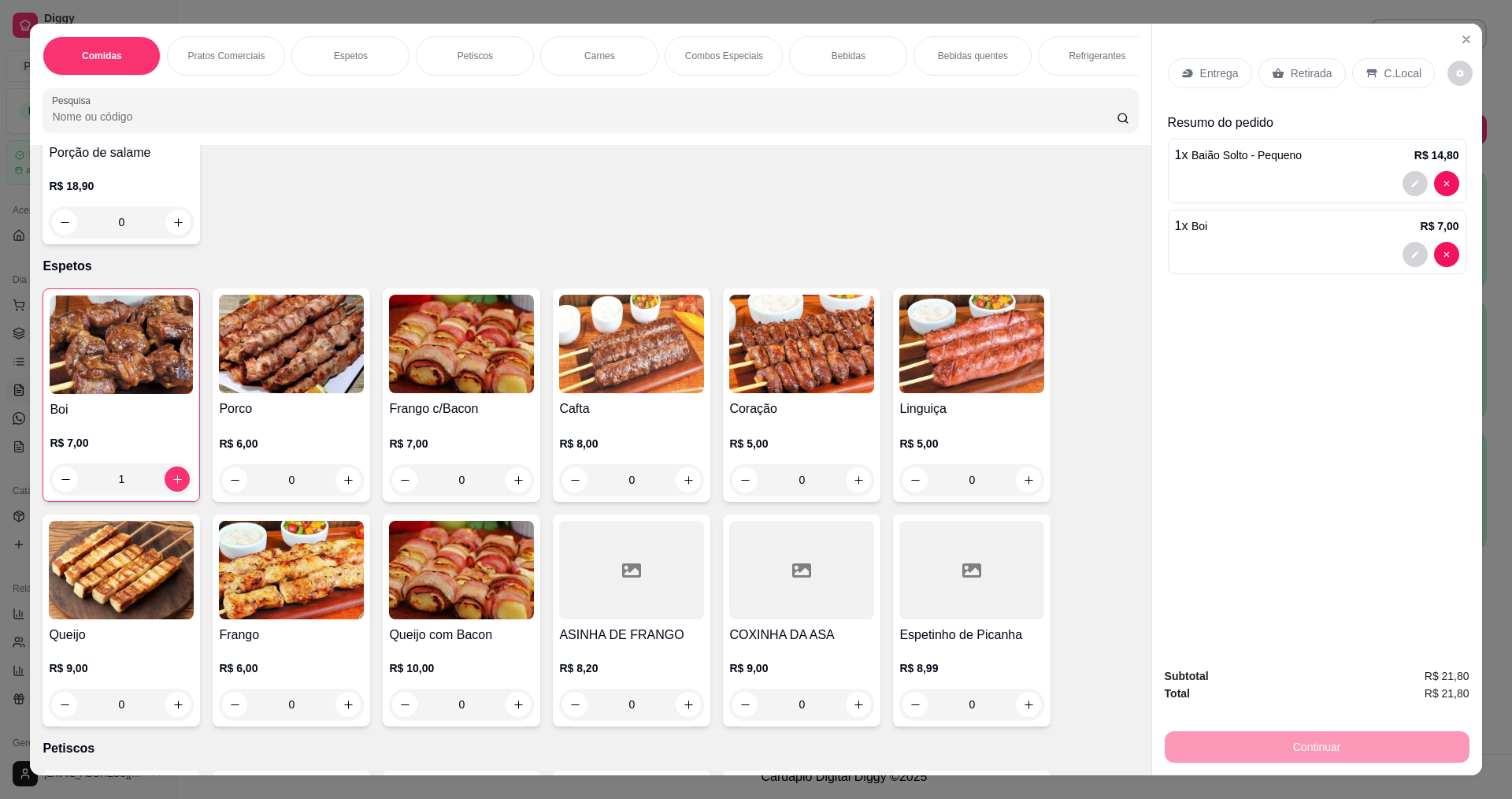
click at [304, 393] on img at bounding box center [292, 344] width 145 height 98
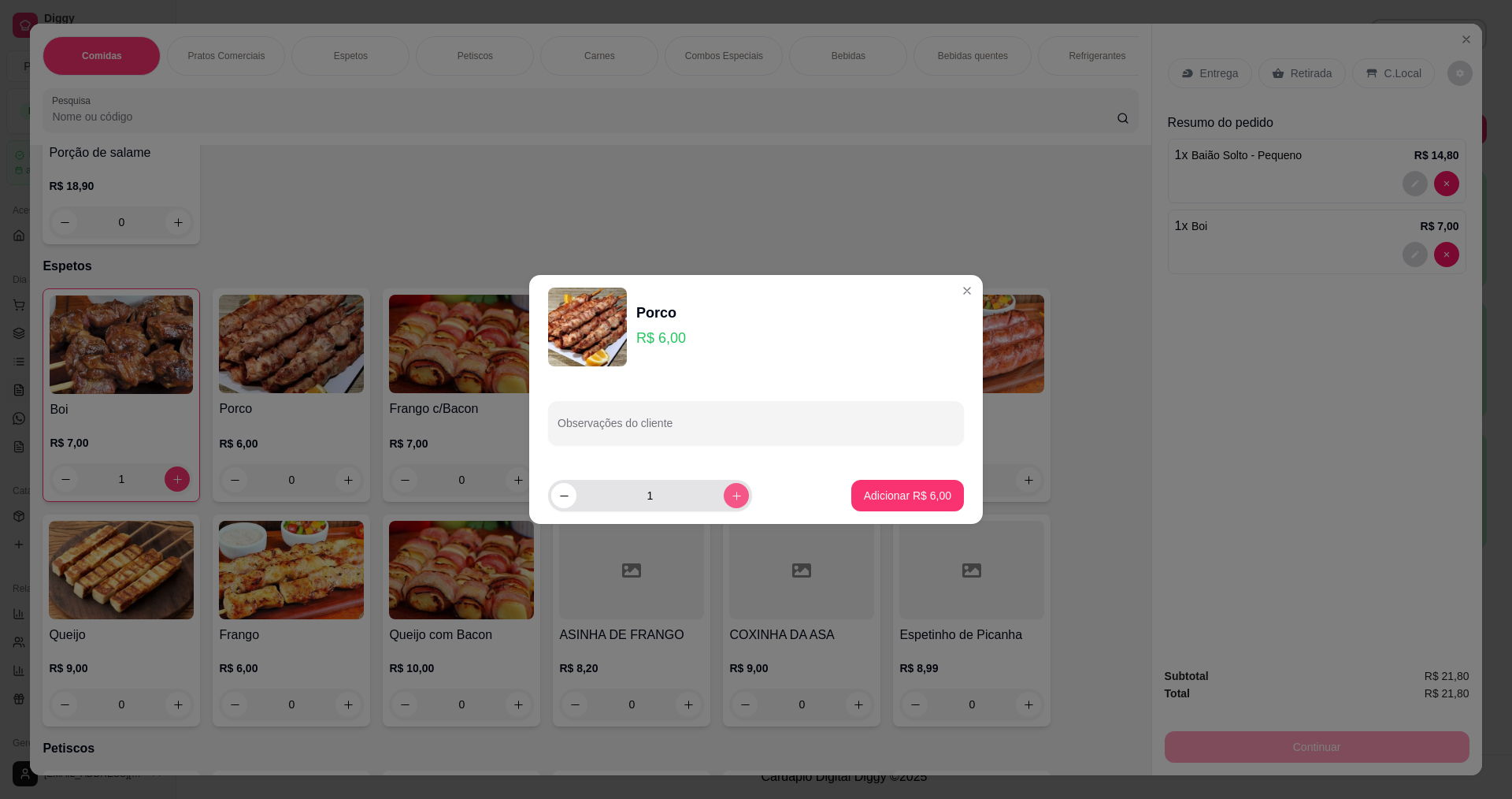
click at [730, 486] on button "increase-product-quantity" at bounding box center [736, 495] width 25 height 25
type input "2"
click at [848, 475] on footer "2 Adicionar R$ 12,00" at bounding box center [756, 496] width 454 height 57
click at [864, 494] on p "Adicionar R$ 12,00" at bounding box center [905, 494] width 91 height 15
type input "2"
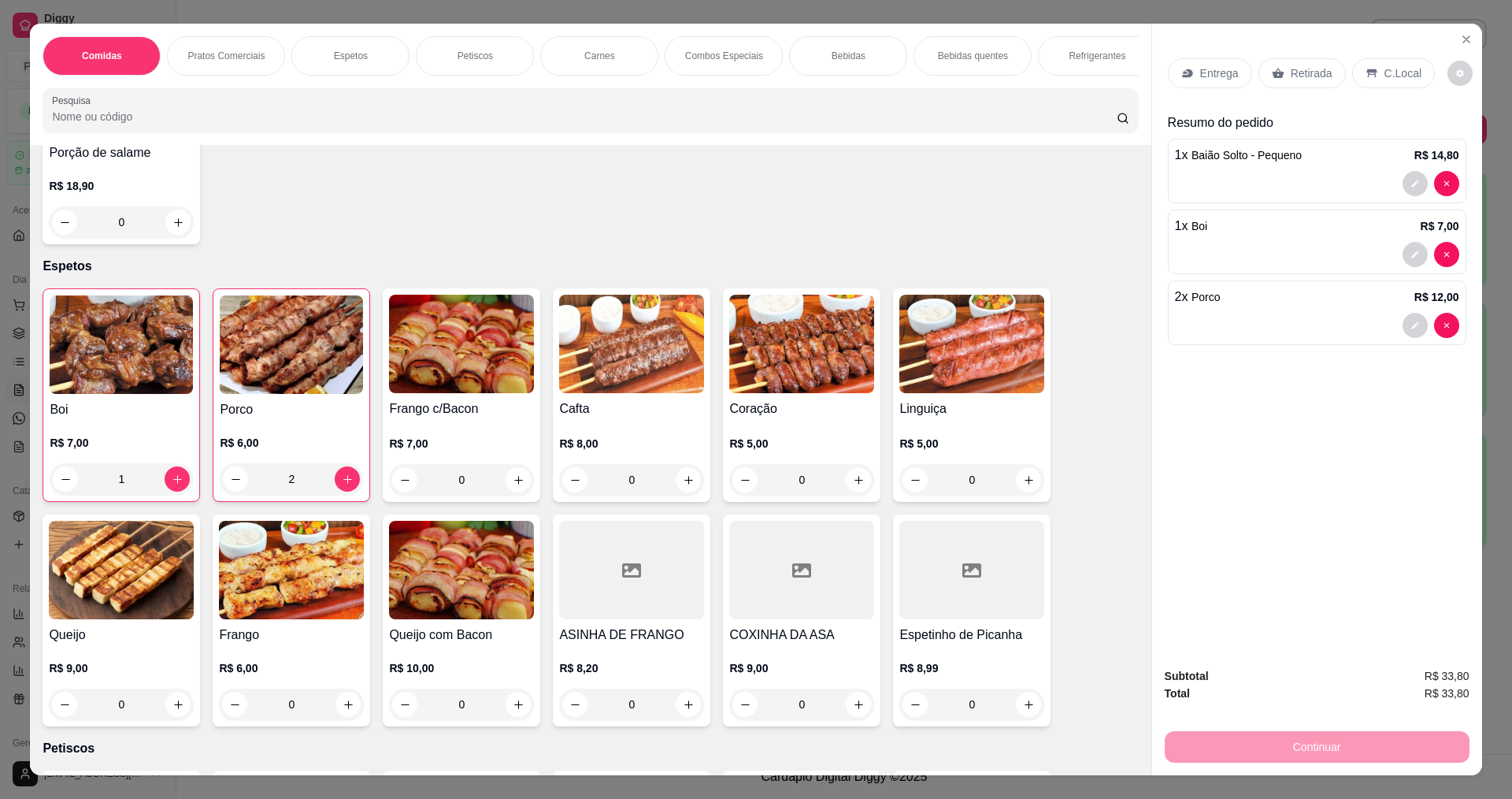
click at [631, 364] on img at bounding box center [631, 344] width 145 height 98
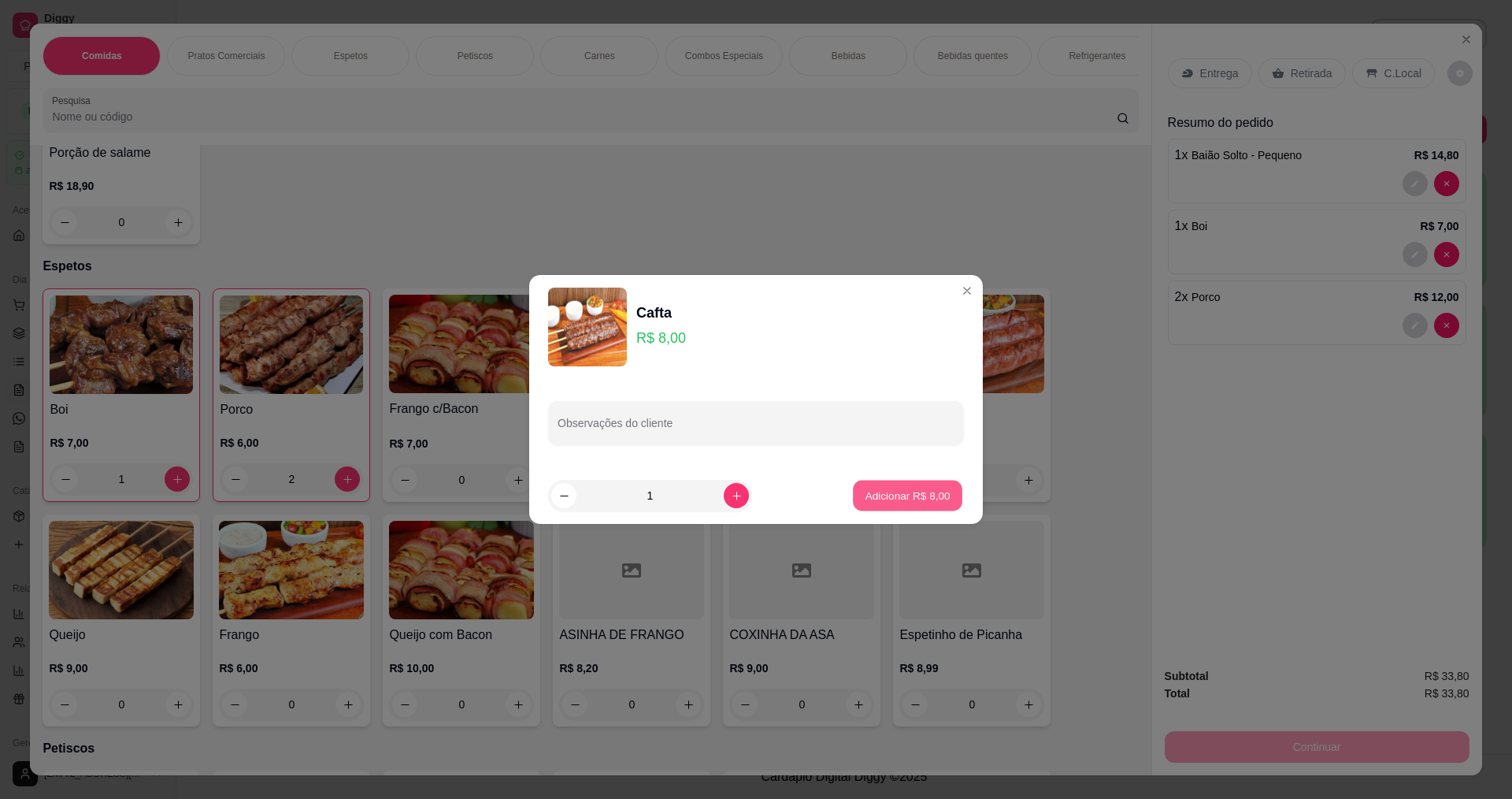
click at [885, 504] on button "Adicionar R$ 8,00" at bounding box center [907, 496] width 110 height 31
type input "1"
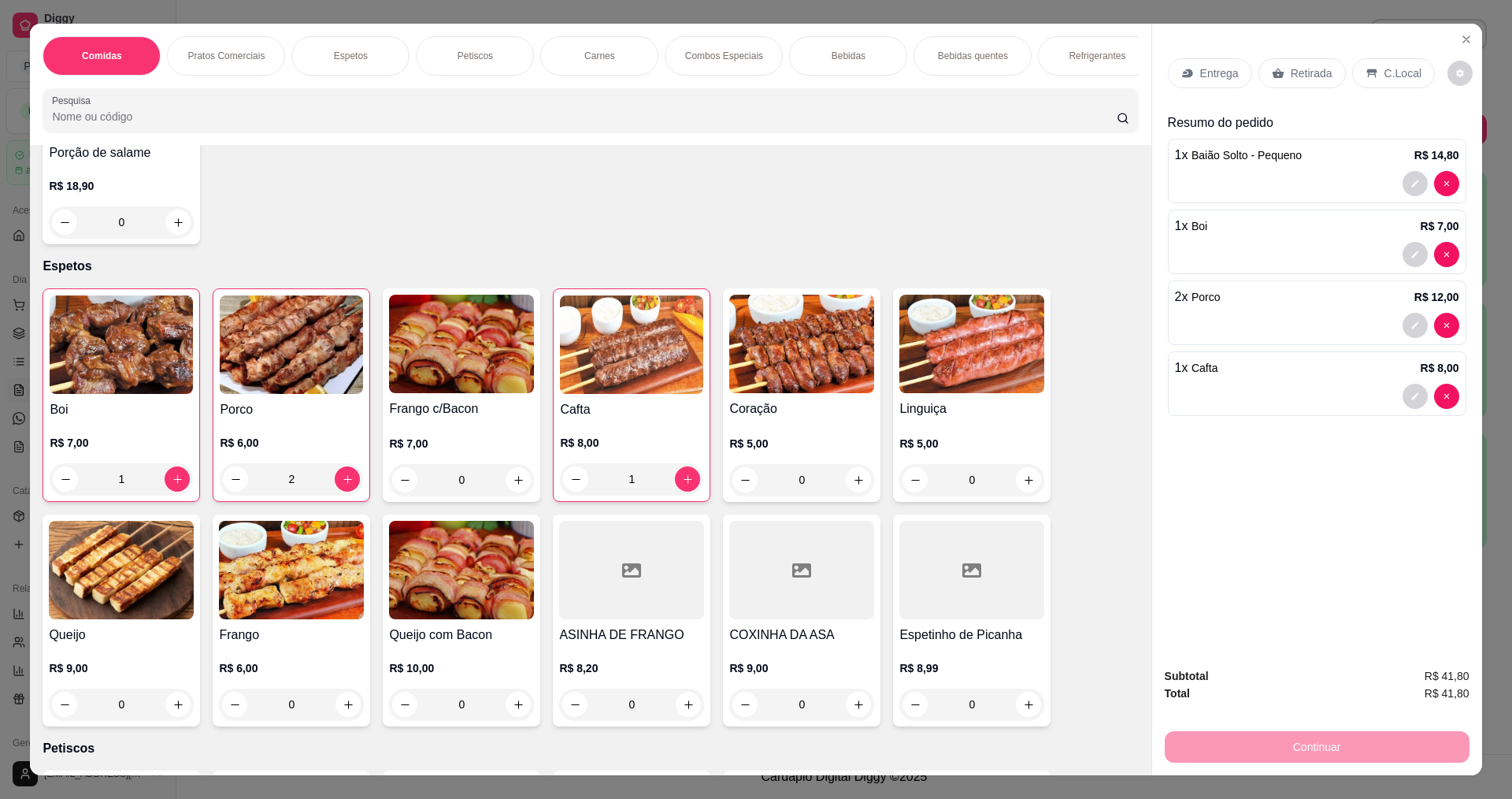
click at [1221, 74] on p "Entrega" at bounding box center [1220, 73] width 39 height 16
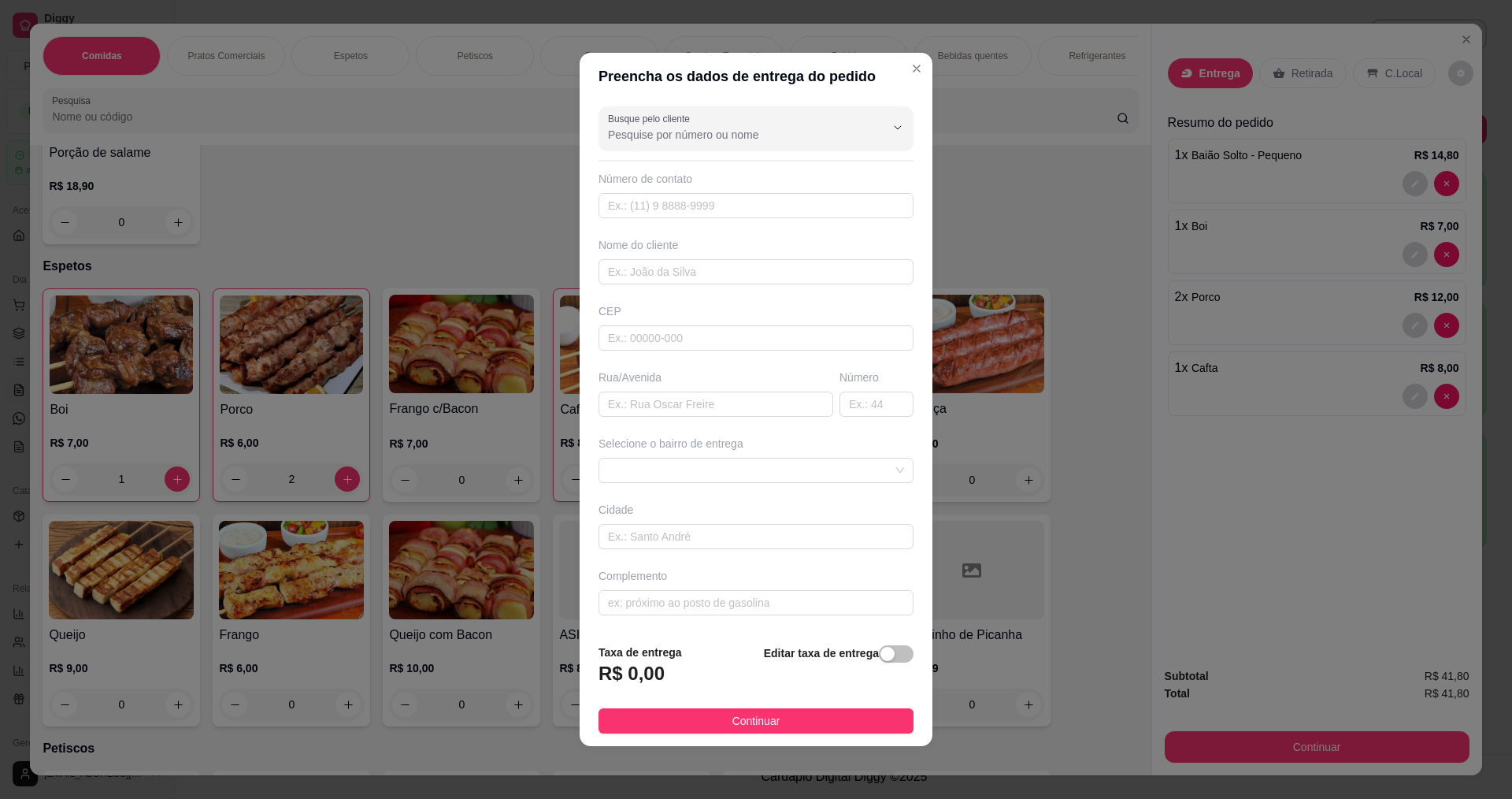
click at [647, 300] on div "Busque pelo cliente Número de contato Nome do cliente CEP Rua/Avenida Número Se…" at bounding box center [756, 366] width 353 height 532
click at [656, 277] on input "text" at bounding box center [756, 271] width 315 height 25
type input "JOSEANA"
click at [772, 718] on span "Continuar" at bounding box center [756, 721] width 48 height 17
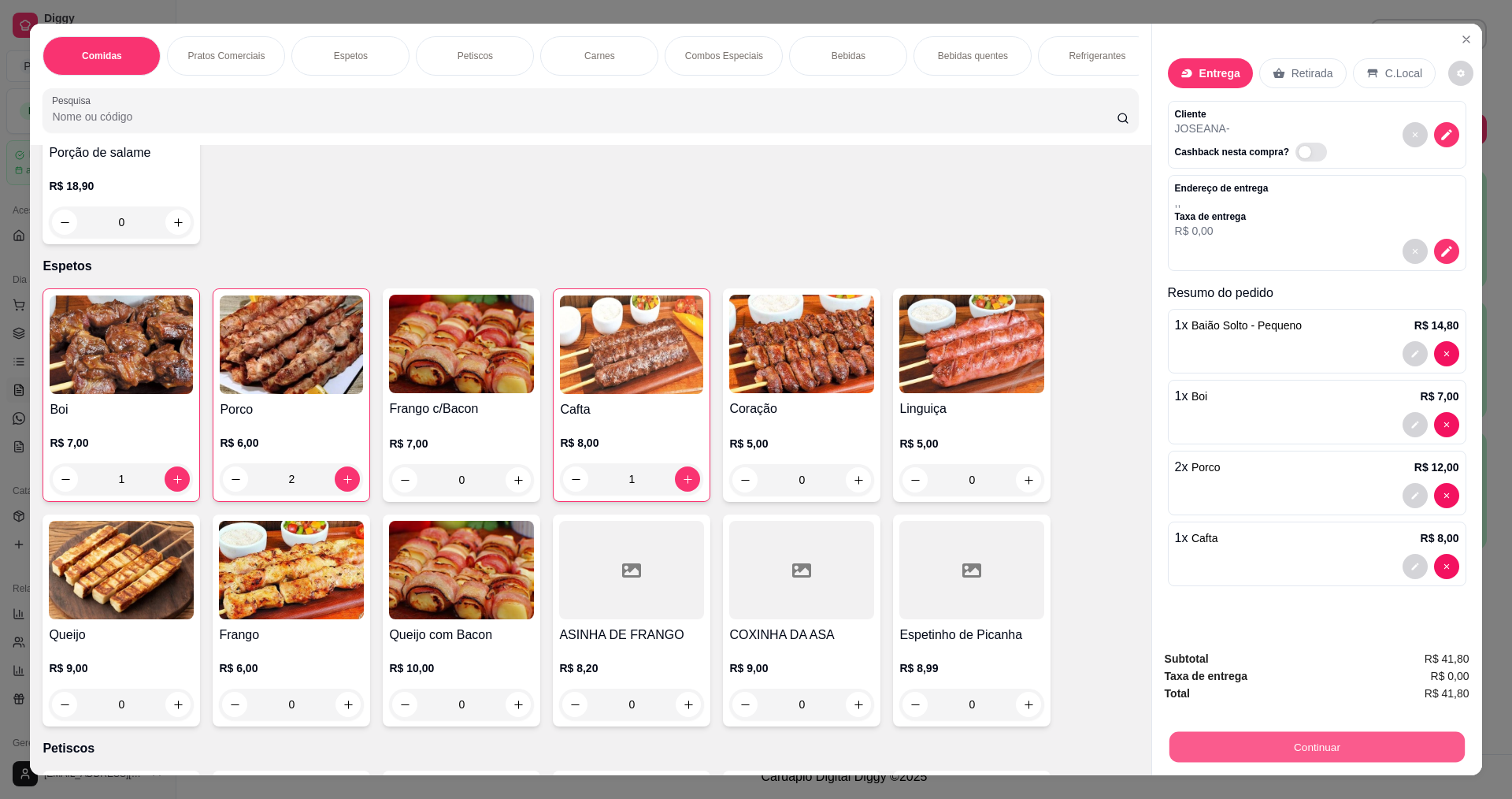
click at [1352, 759] on button "Continuar" at bounding box center [1316, 746] width 295 height 31
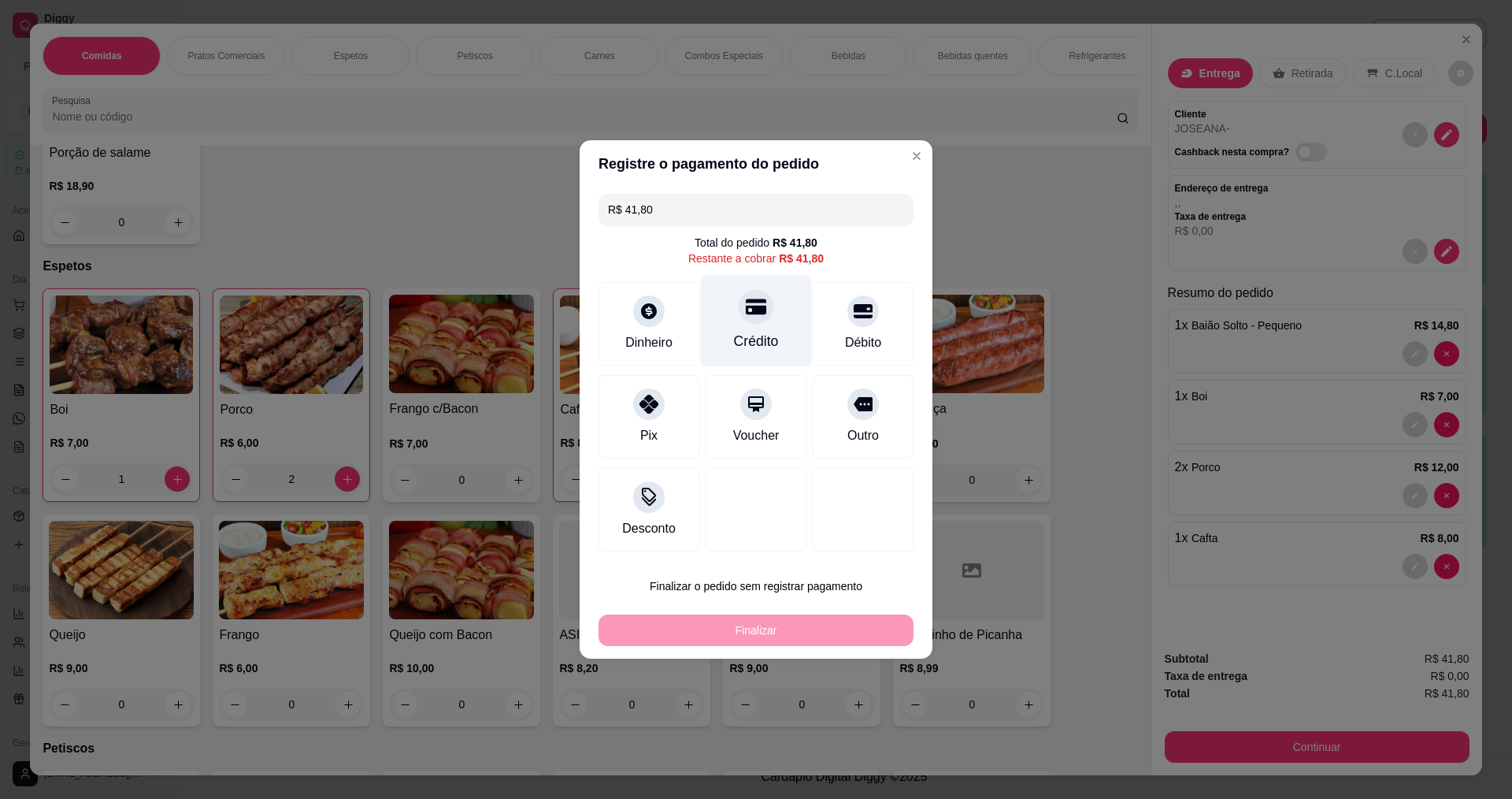
click at [759, 300] on icon at bounding box center [756, 307] width 21 height 16
type input "R$ 0,00"
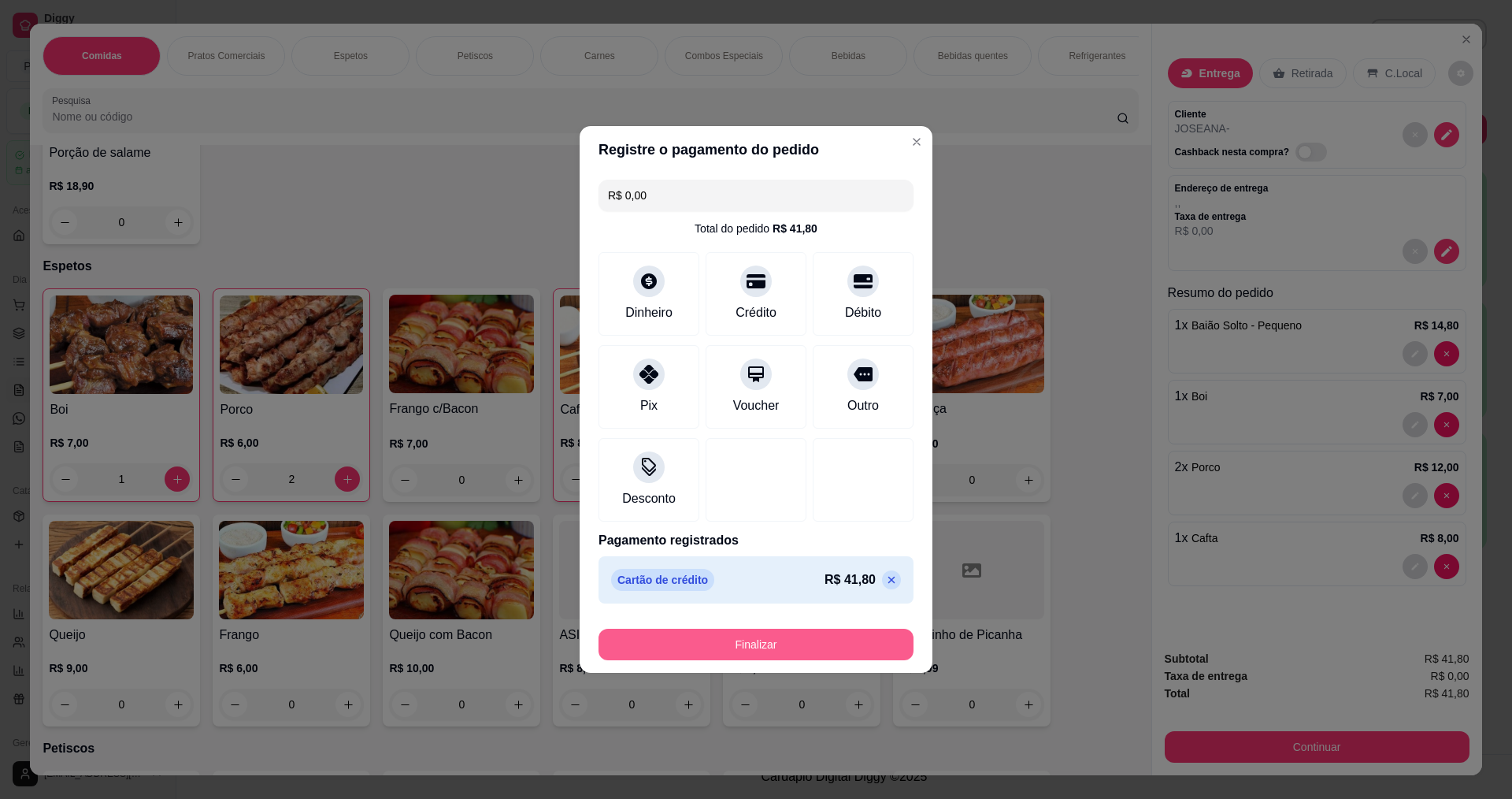
click at [730, 653] on button "Finalizar" at bounding box center [756, 645] width 315 height 32
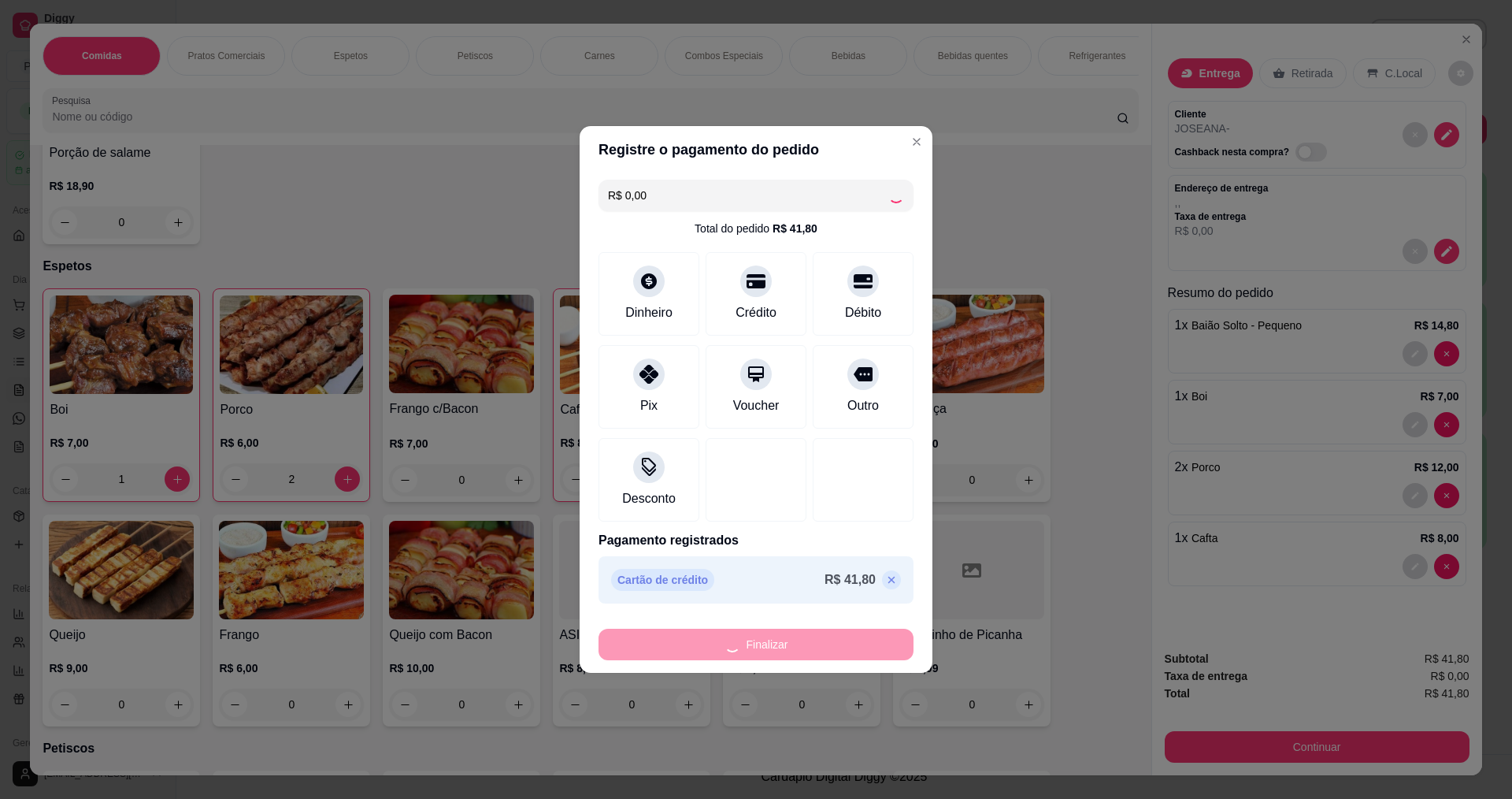
type input "0"
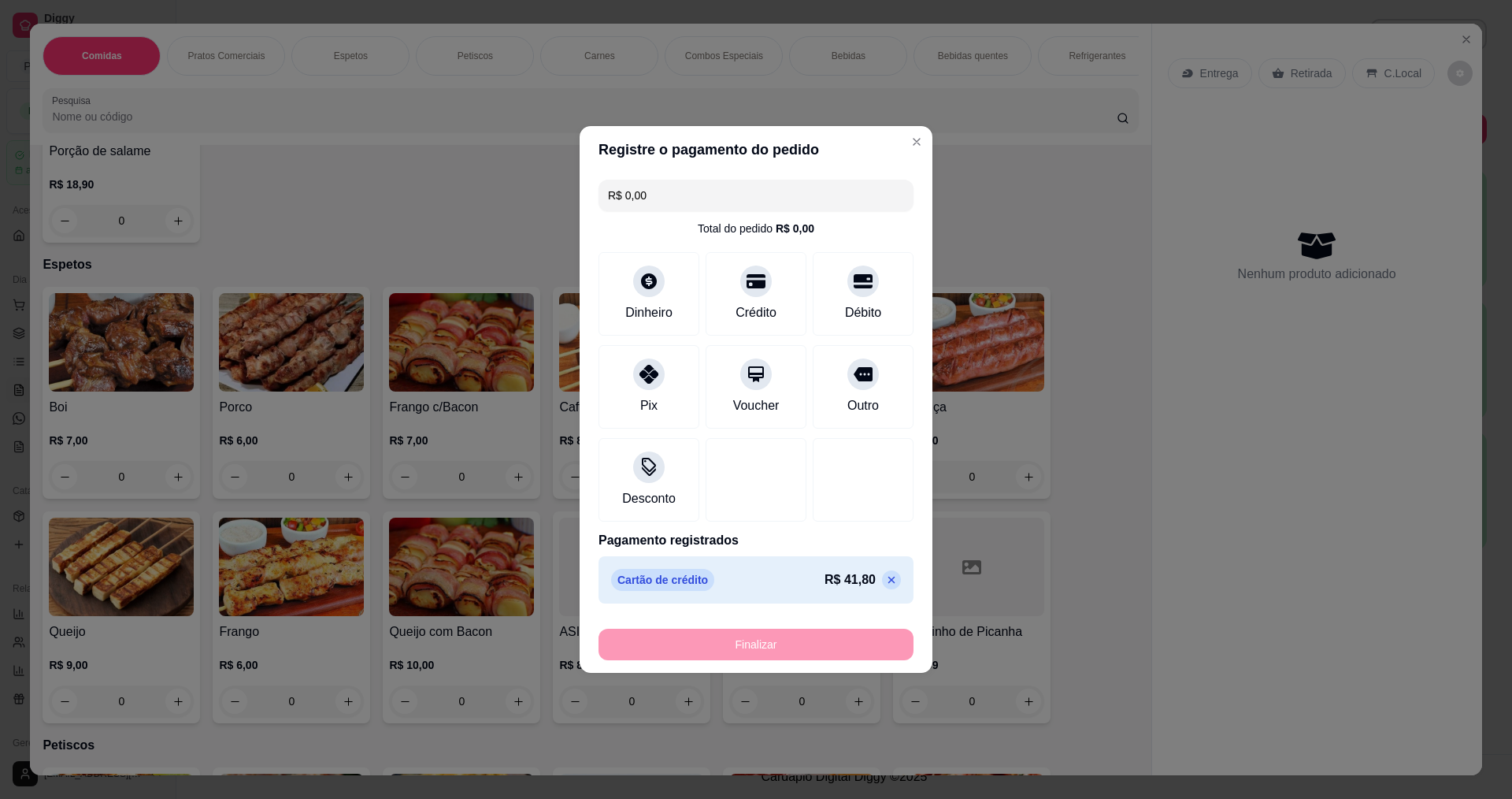
type input "-R$ 41,80"
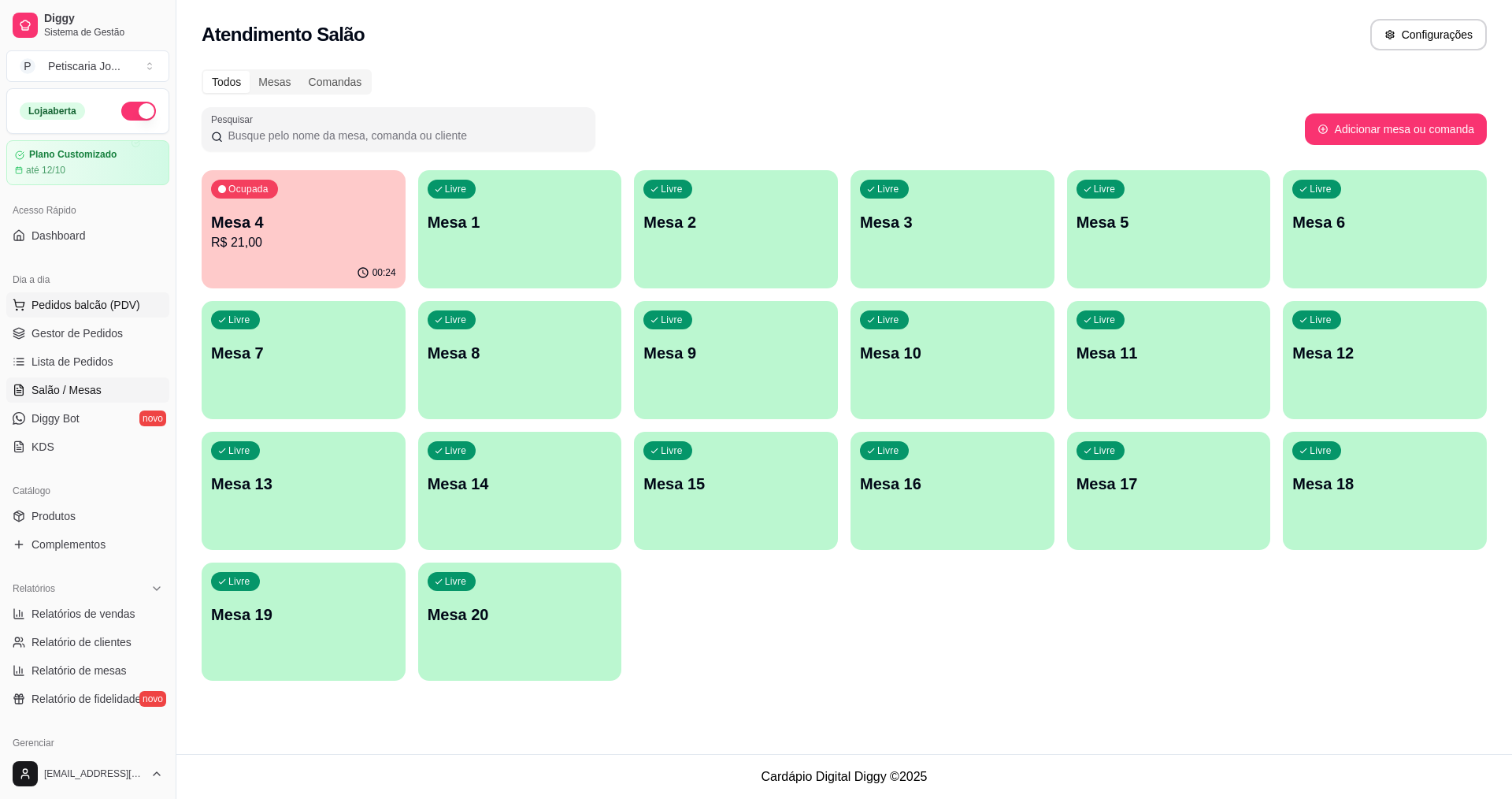
click at [45, 313] on button "Pedidos balcão (PDV)" at bounding box center [87, 305] width 163 height 25
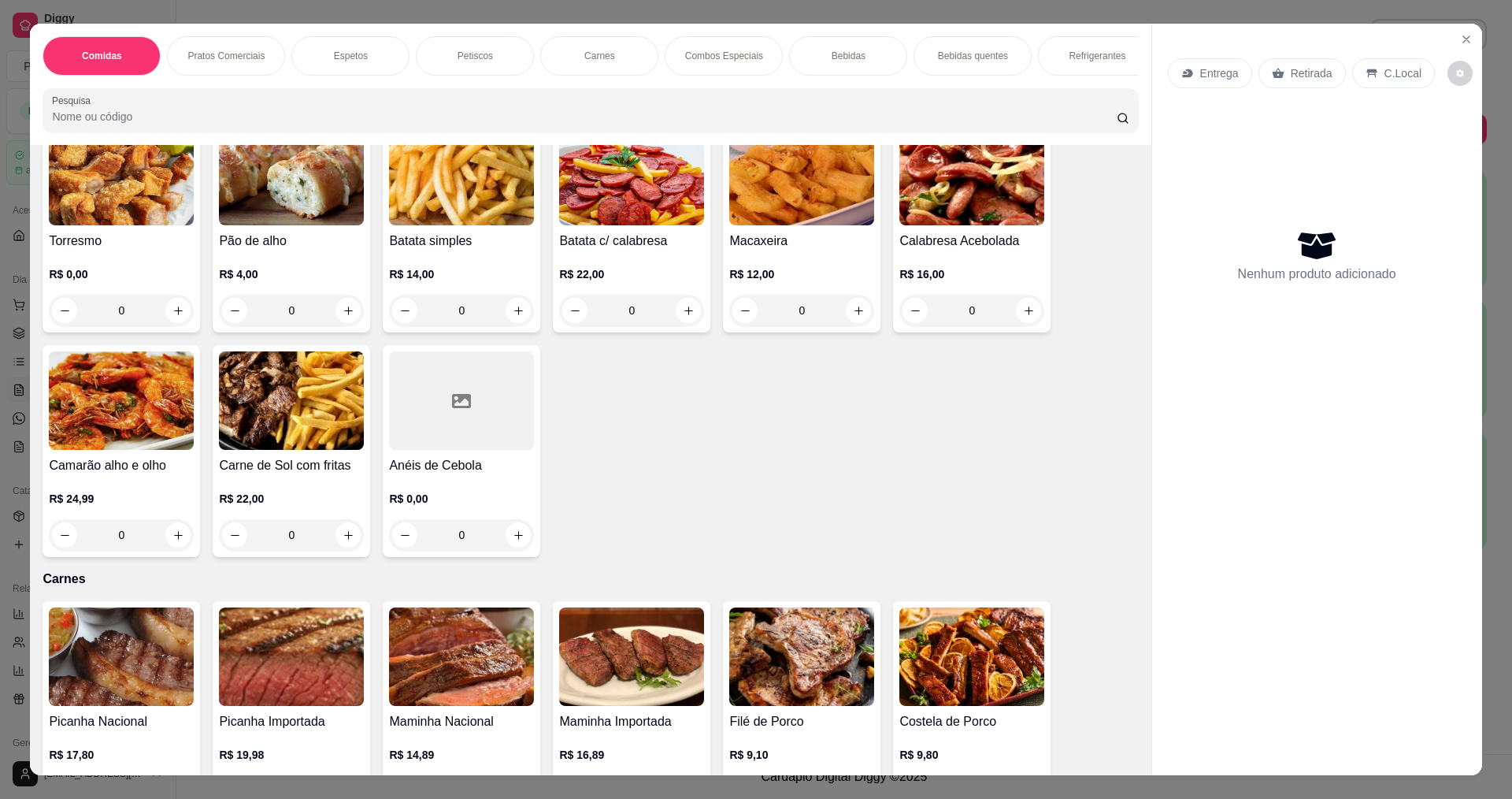
scroll to position [1103, 0]
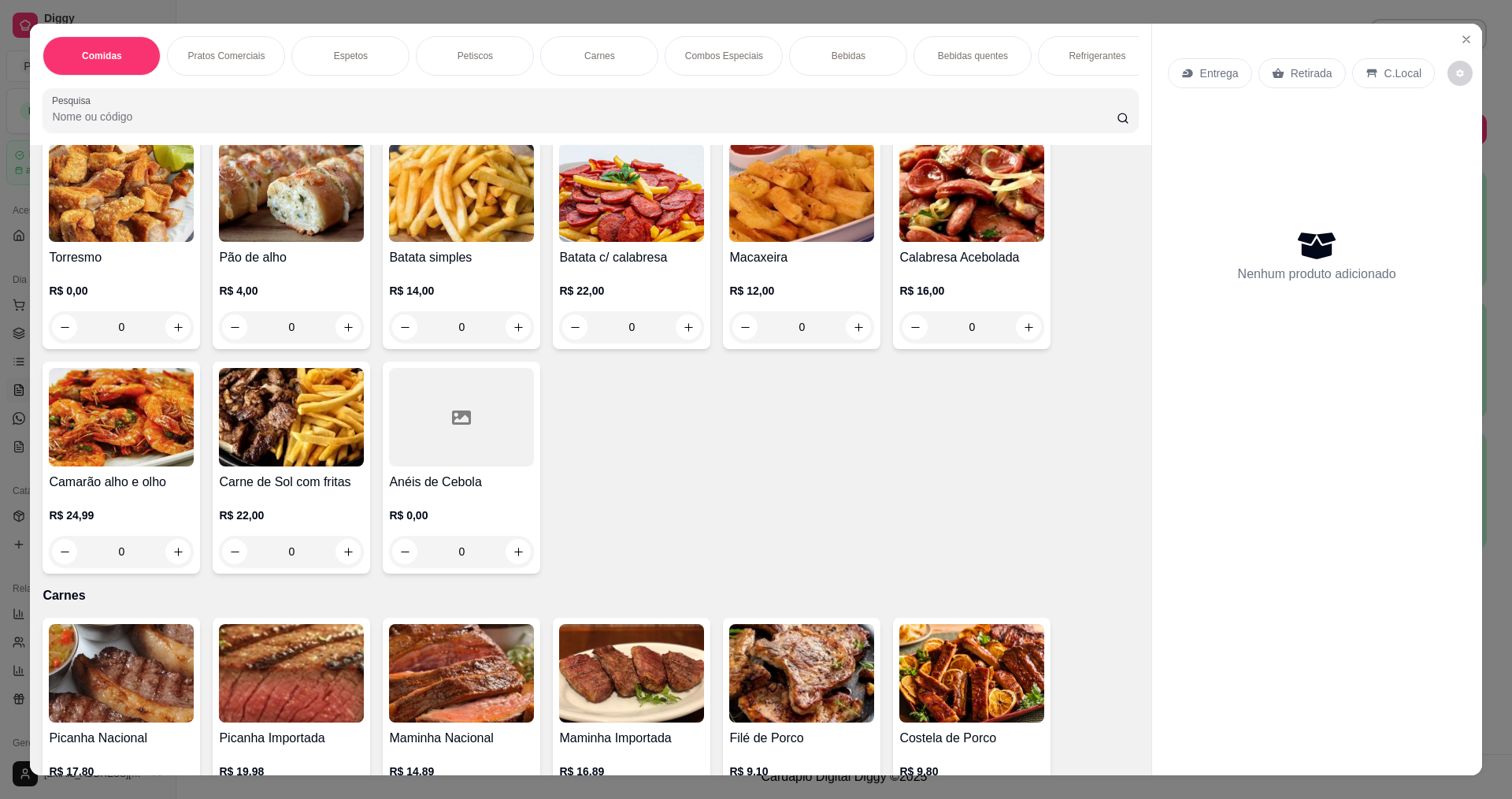
click at [105, 409] on img at bounding box center [122, 417] width 145 height 98
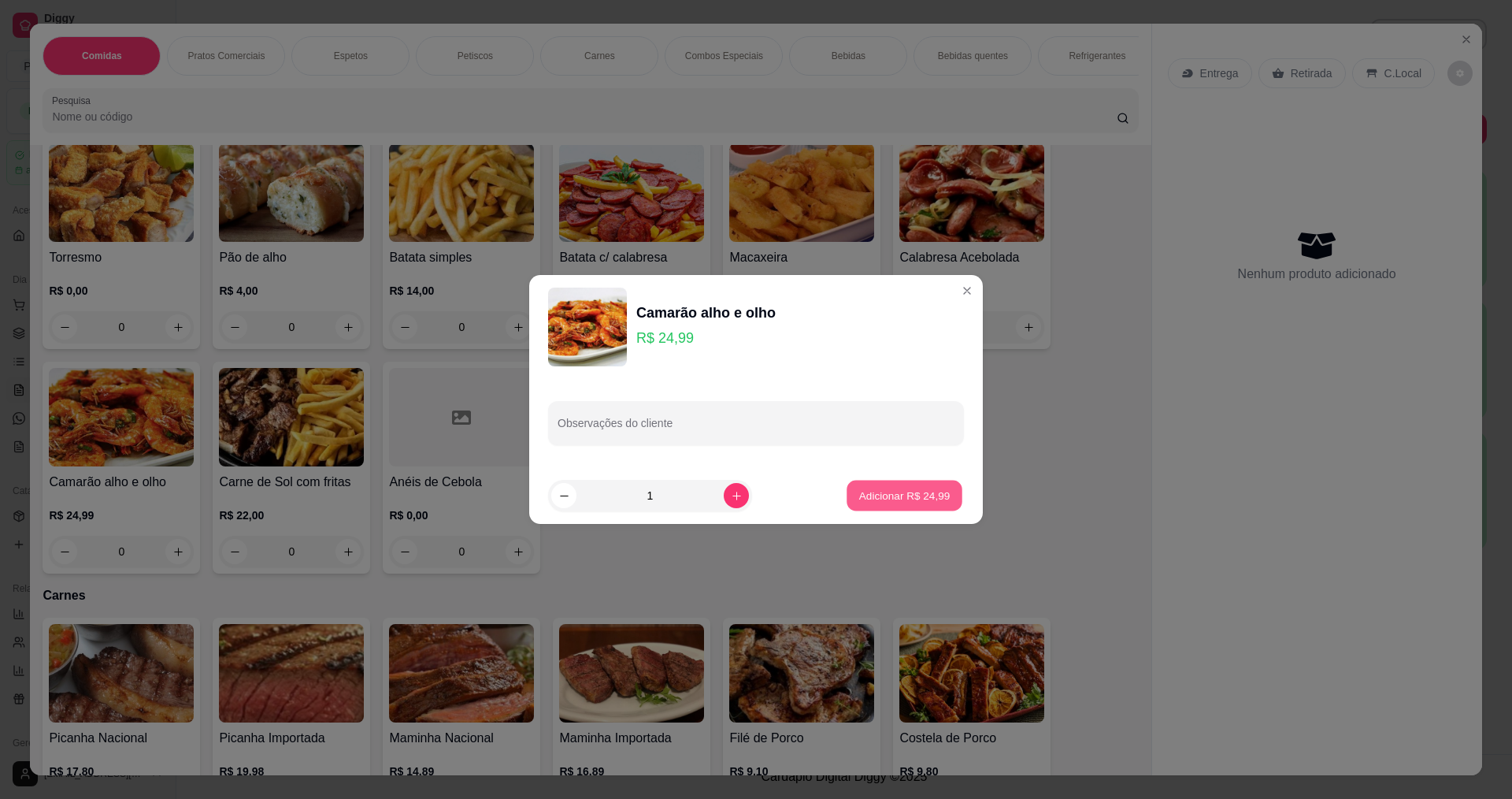
click at [859, 496] on p "Adicionar R$ 24,99" at bounding box center [905, 494] width 91 height 15
type input "1"
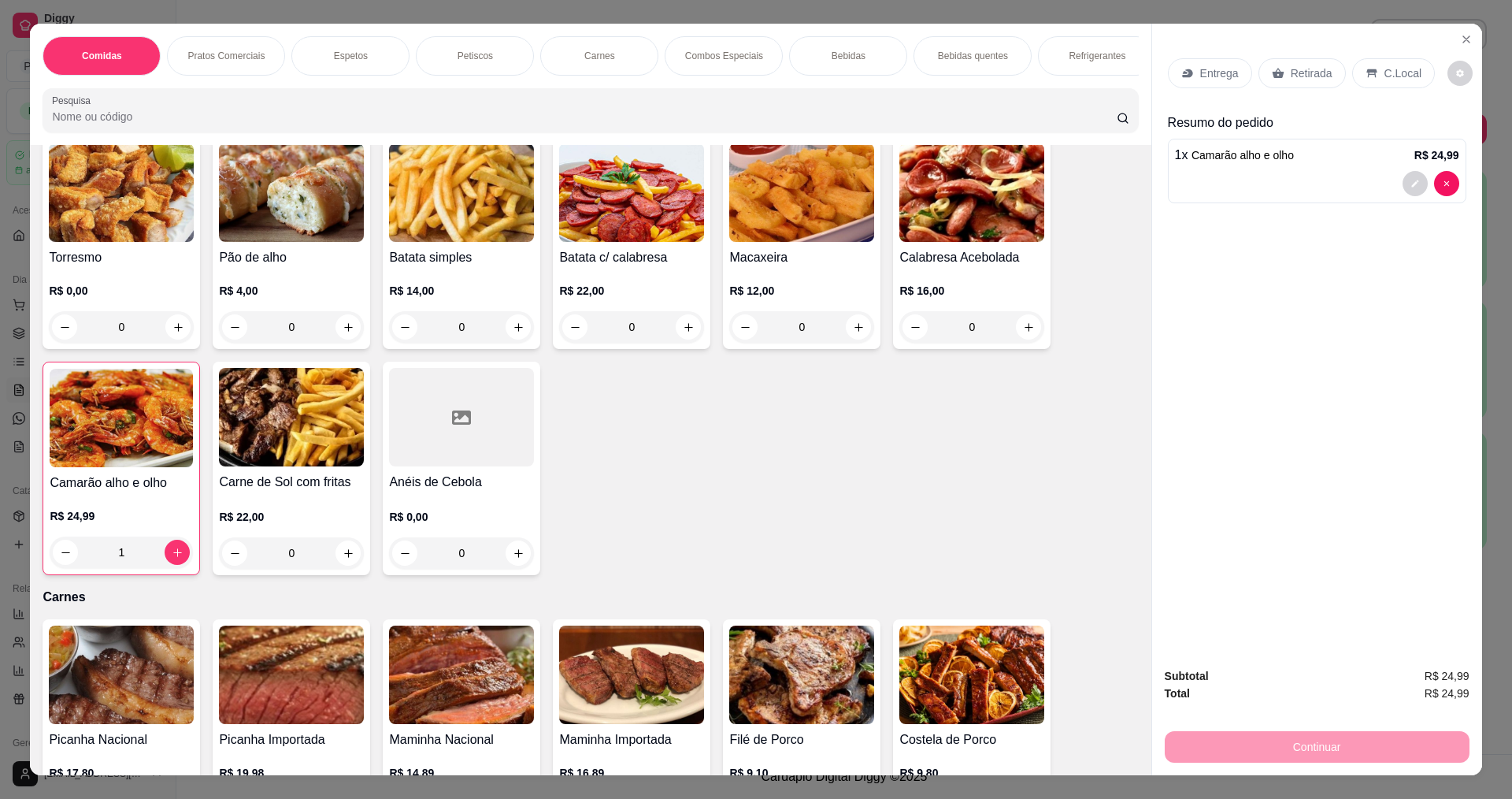
click at [1220, 61] on div "Entrega Retirada C.Local" at bounding box center [1317, 73] width 298 height 55
click at [1220, 63] on div "Entrega" at bounding box center [1210, 73] width 85 height 30
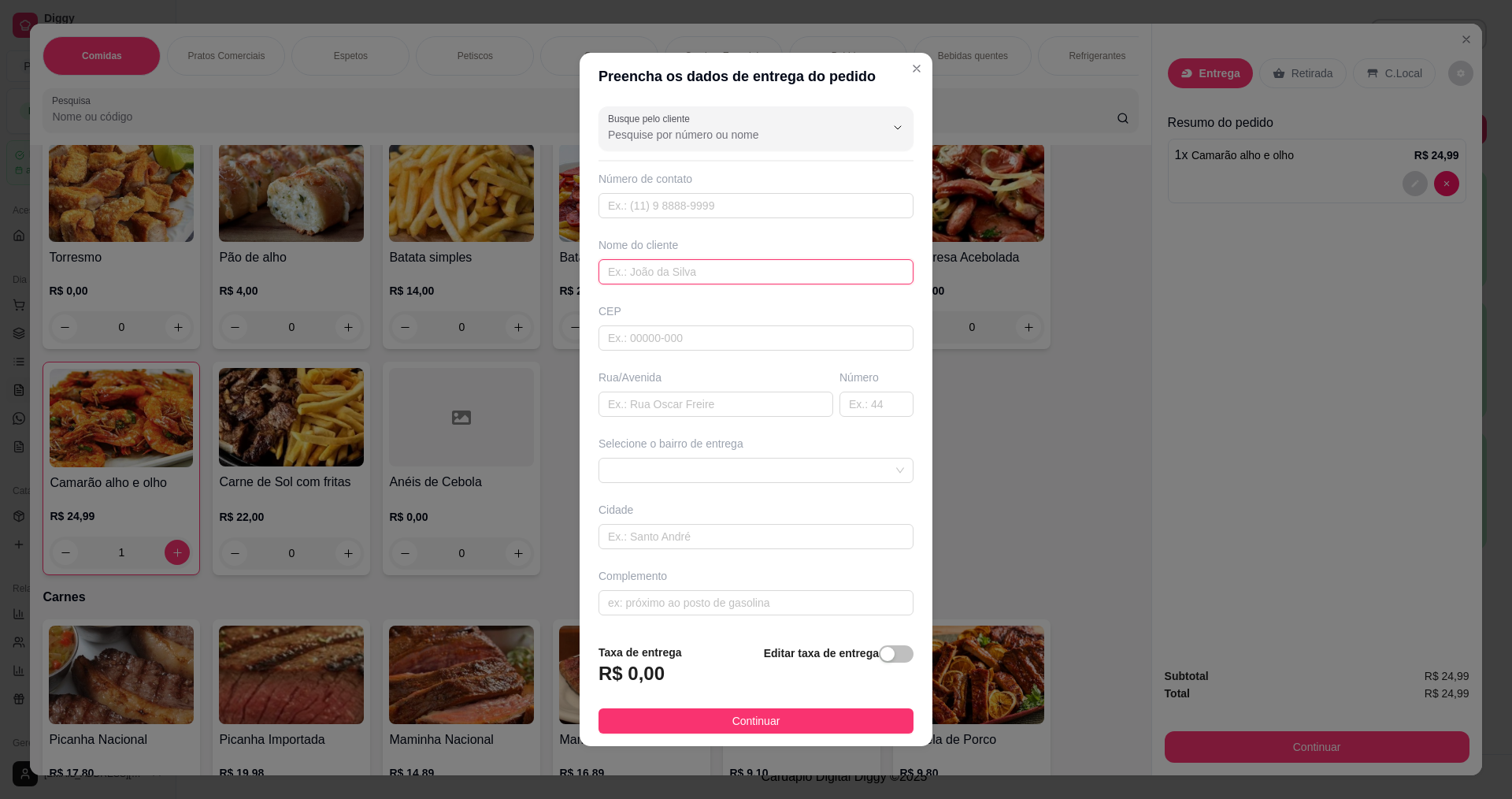
click at [693, 270] on input "text" at bounding box center [756, 271] width 315 height 25
type input "ROBERTINHA"
click at [807, 714] on button "Continuar" at bounding box center [756, 720] width 315 height 25
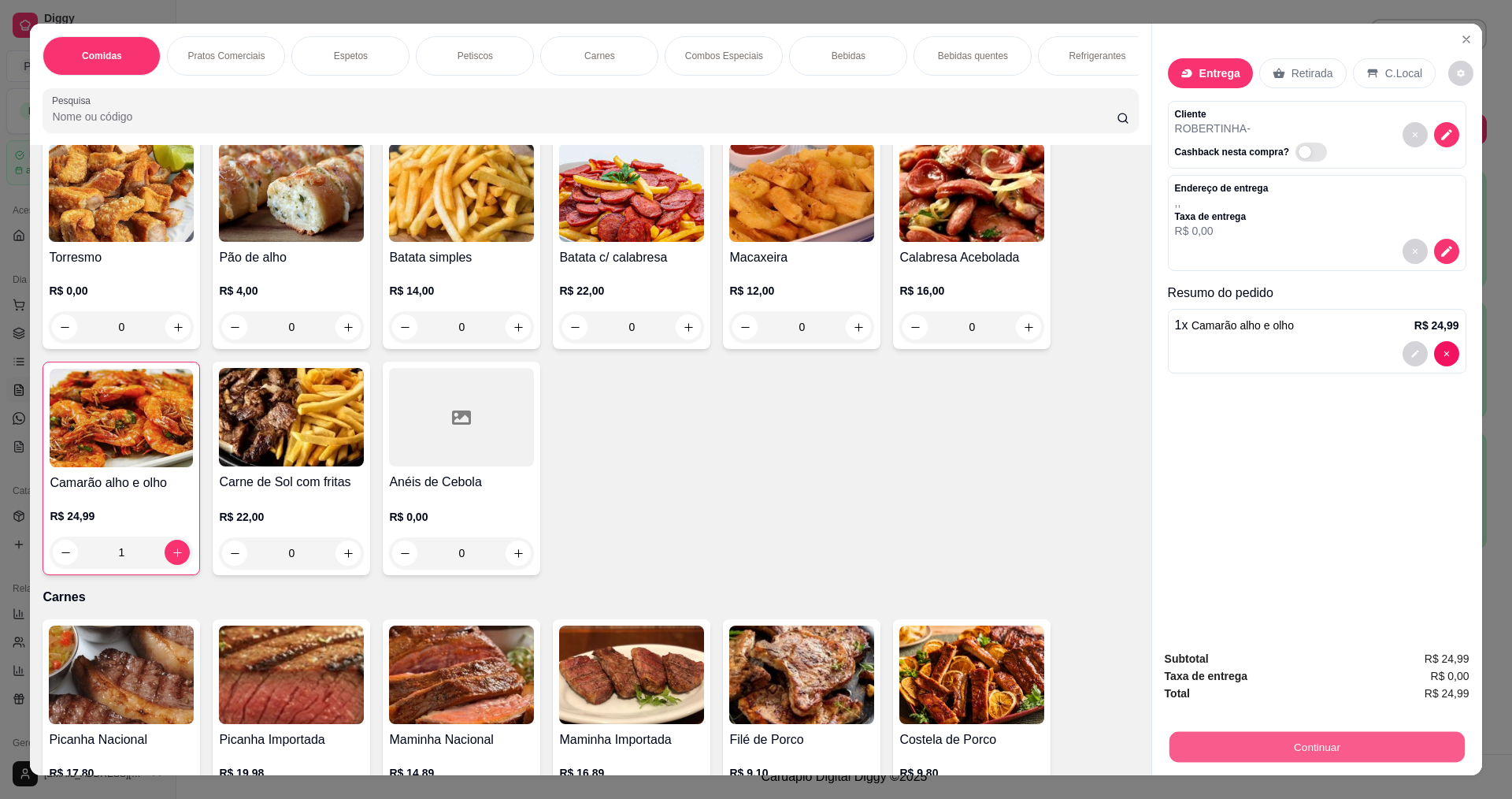
click at [1363, 743] on button "Continuar" at bounding box center [1316, 746] width 295 height 31
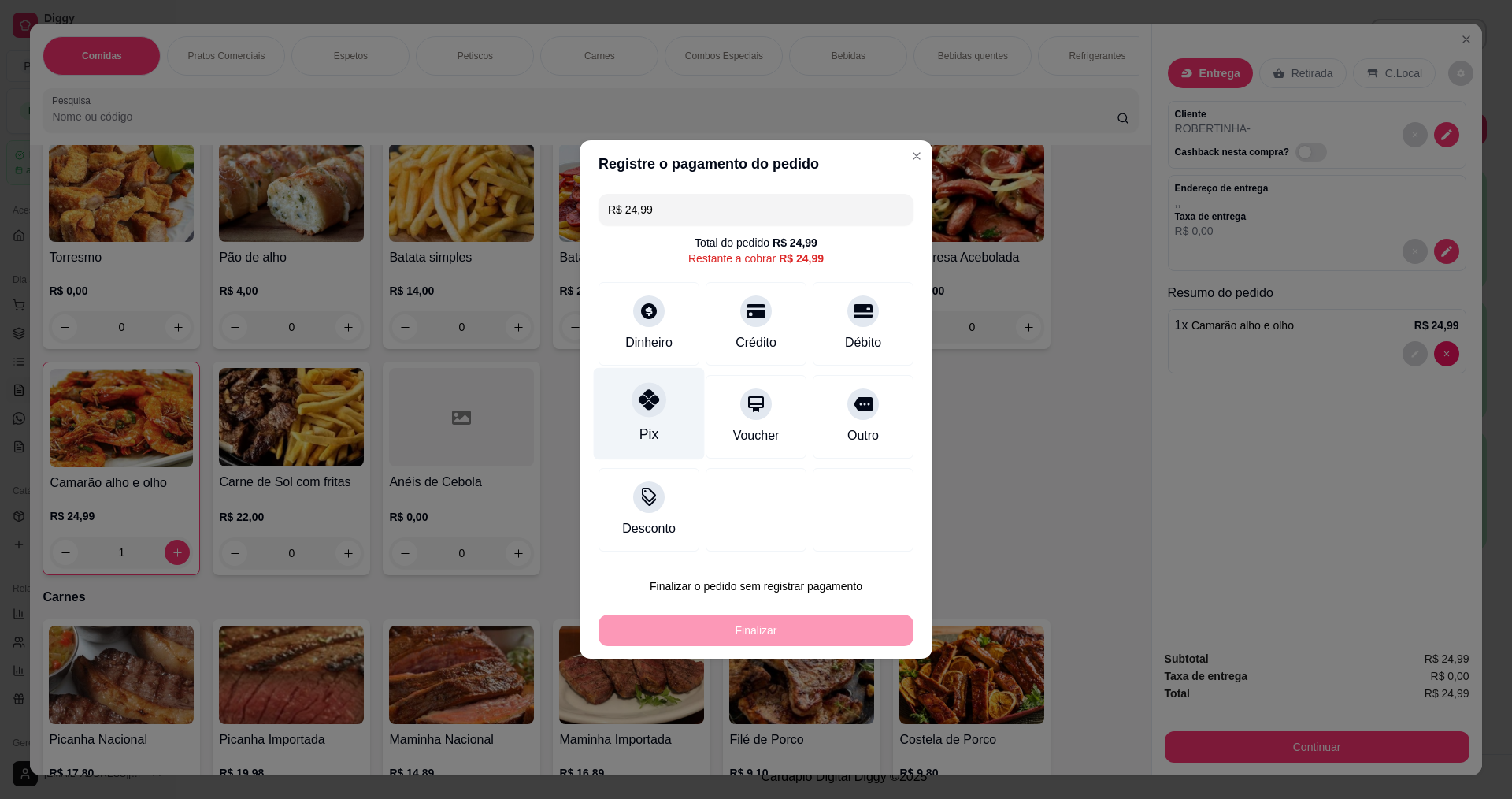
click at [660, 402] on div at bounding box center [649, 400] width 35 height 35
type input "R$ 0,00"
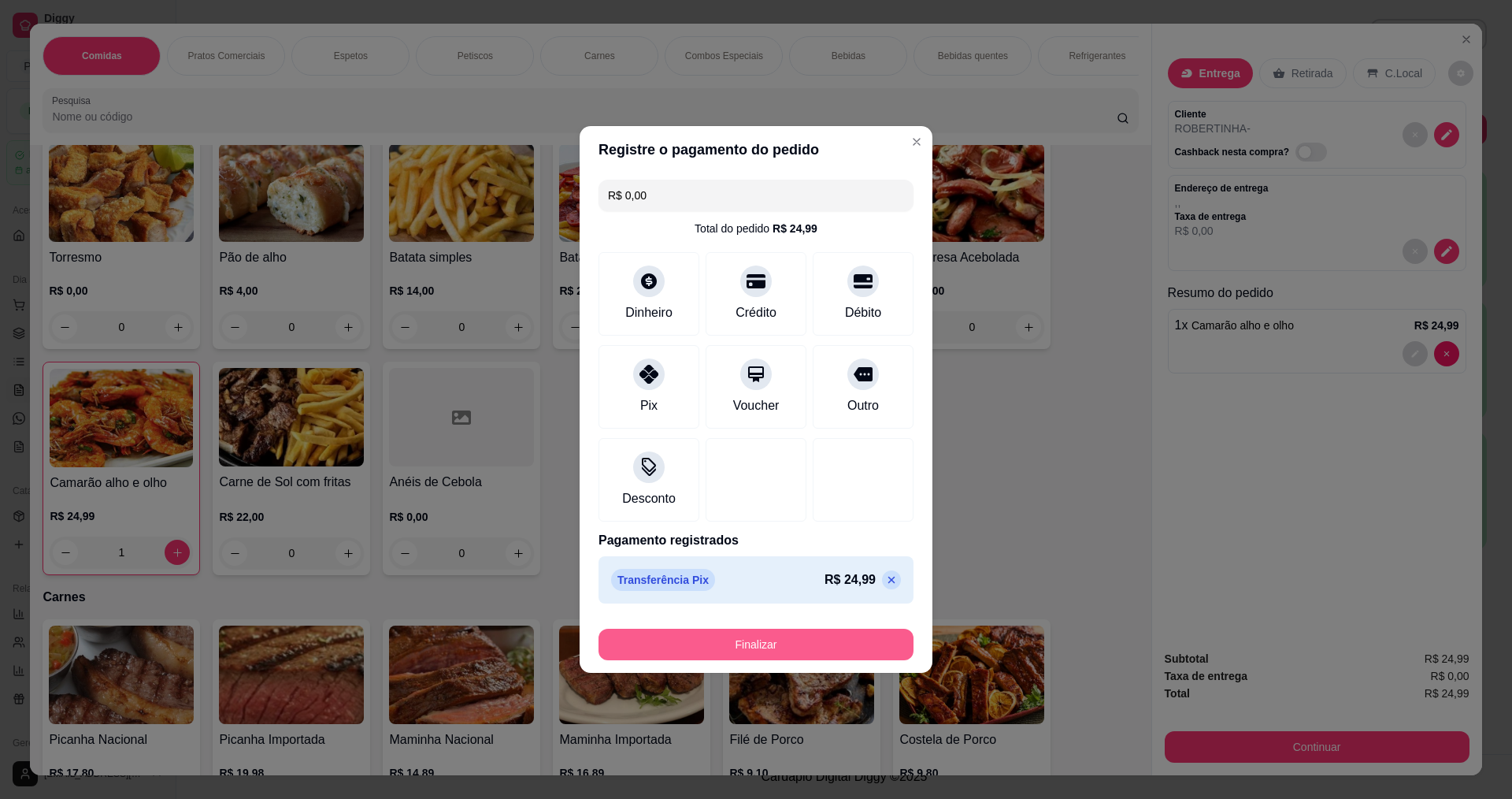
click at [806, 633] on button "Finalizar" at bounding box center [756, 645] width 315 height 32
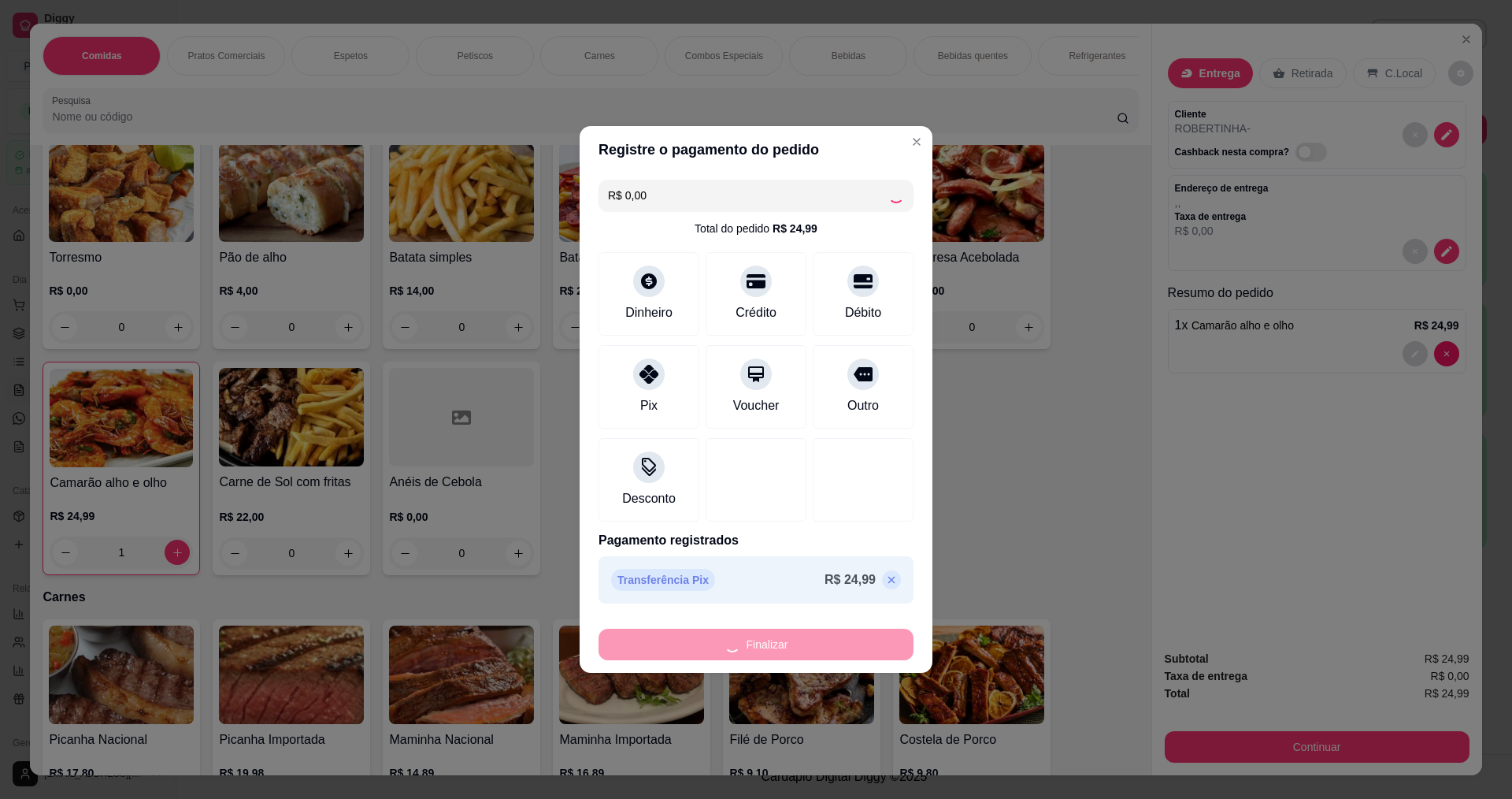
type input "0"
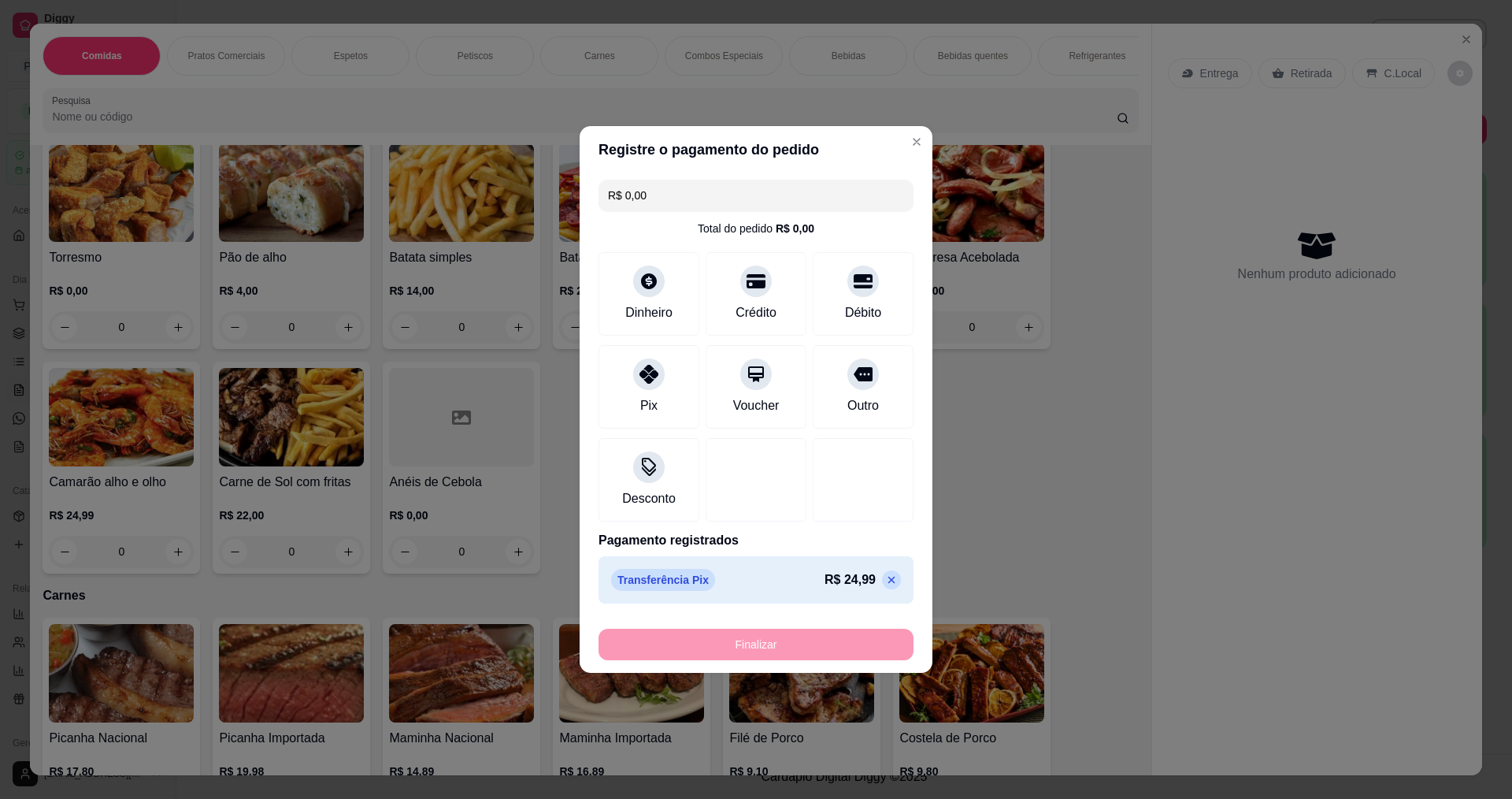
type input "-R$ 24,99"
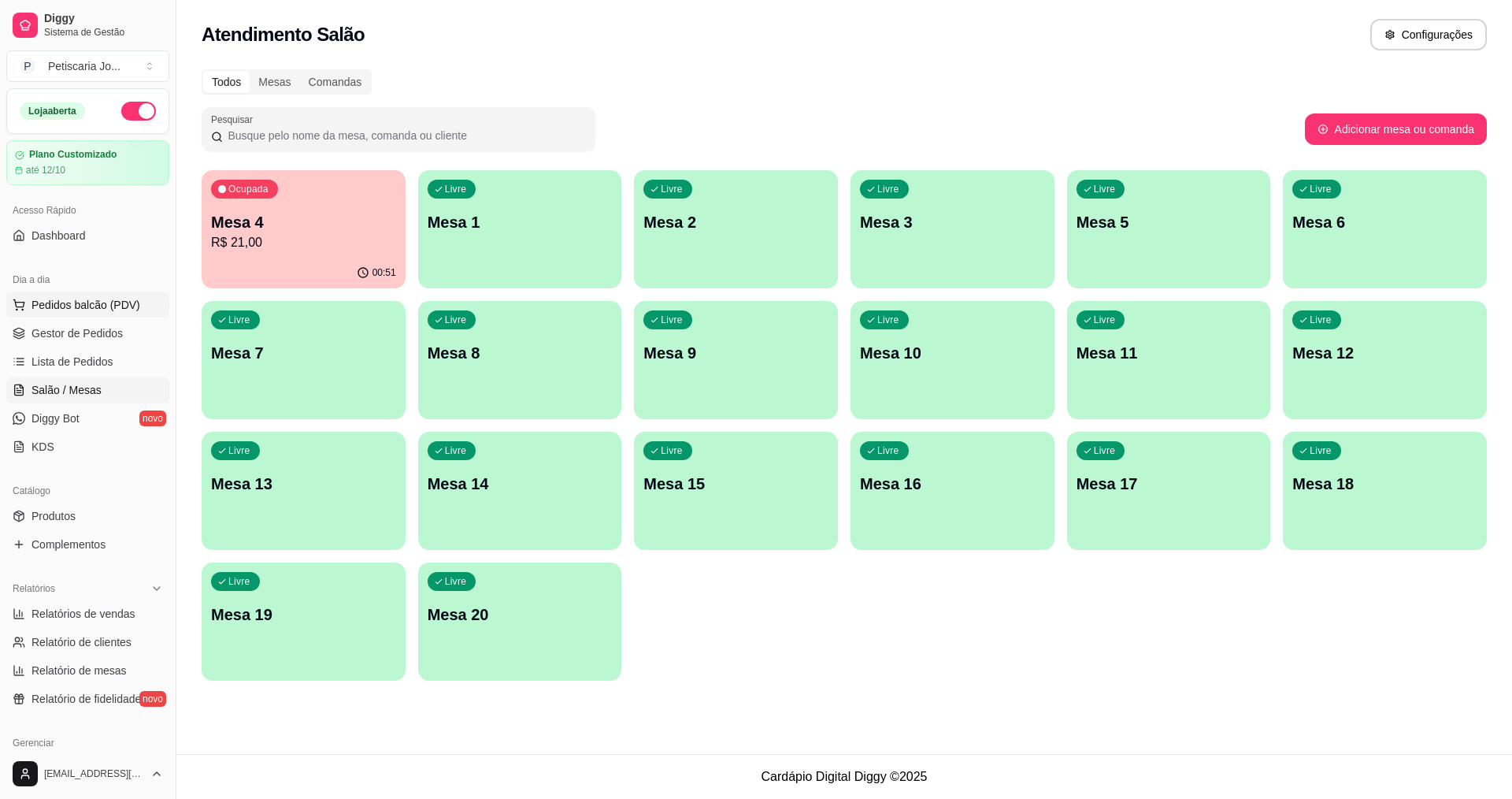
click at [52, 312] on span "Pedidos balcão (PDV)" at bounding box center [86, 305] width 109 height 16
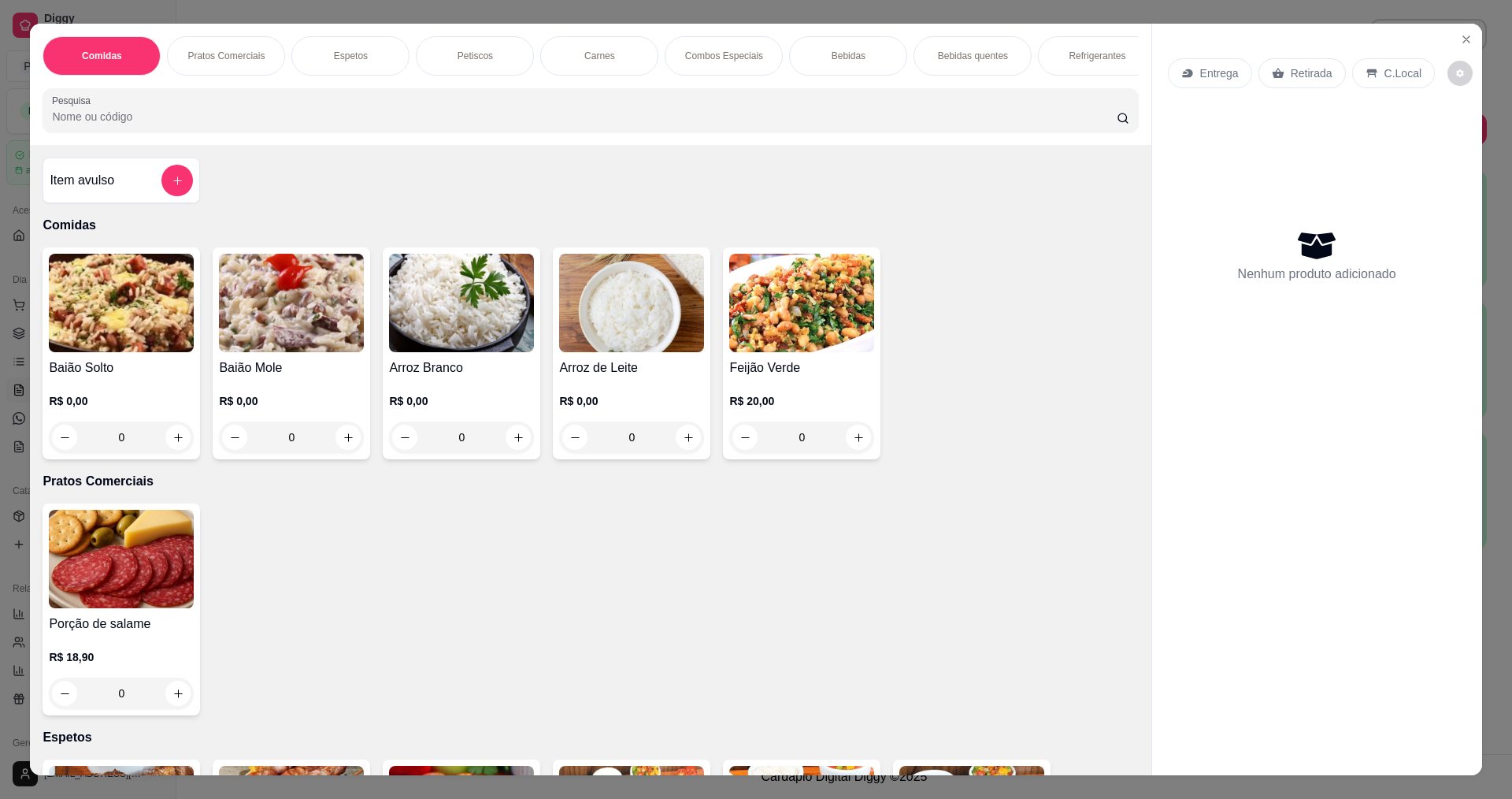
click at [1474, 41] on div "Entrega Retirada C.Local Nenhum produto adicionado" at bounding box center [1317, 386] width 330 height 726
click at [1463, 45] on icon "Close" at bounding box center [1466, 39] width 13 height 13
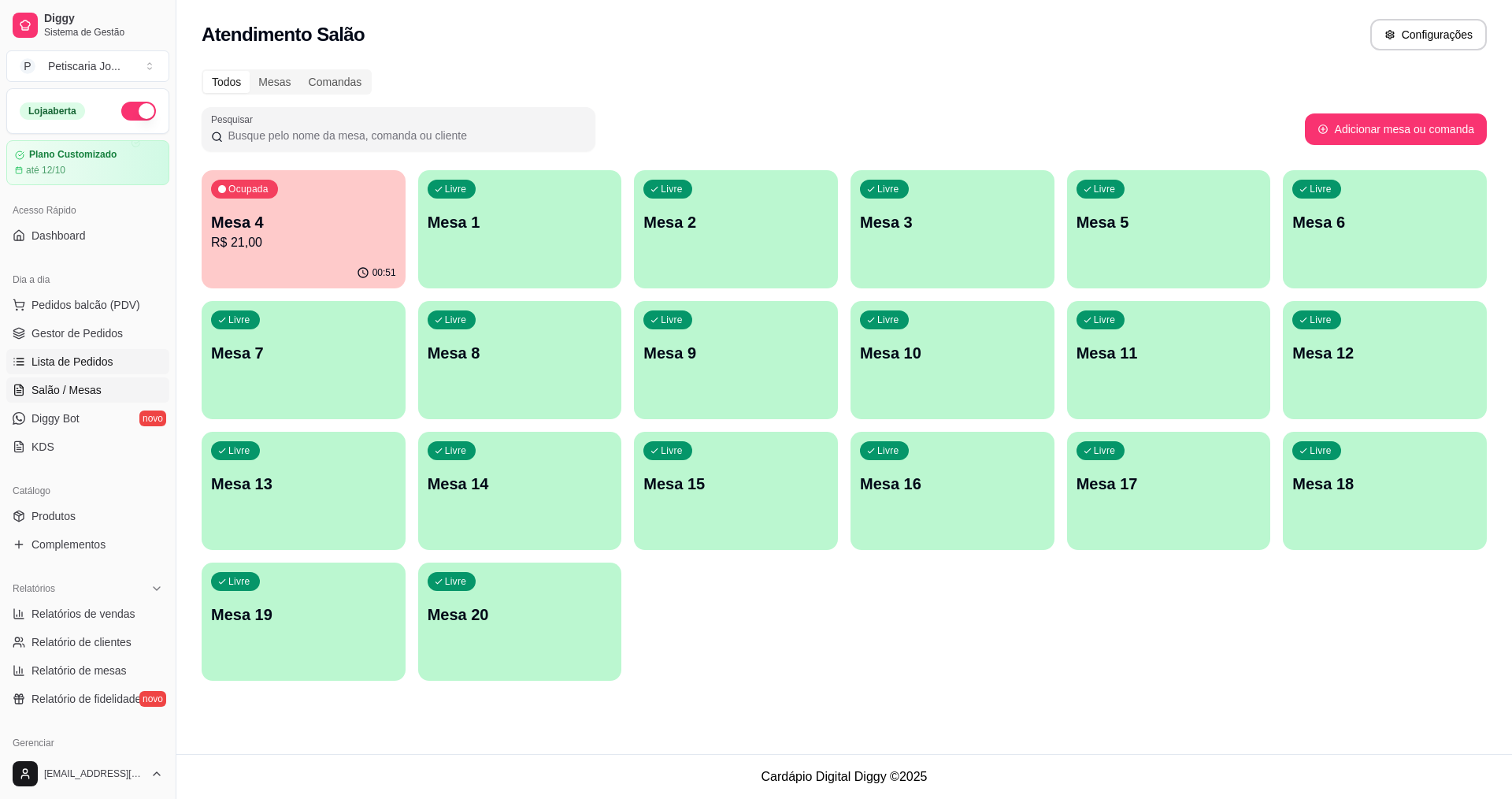
click at [41, 359] on span "Lista de Pedidos" at bounding box center [72, 362] width 82 height 16
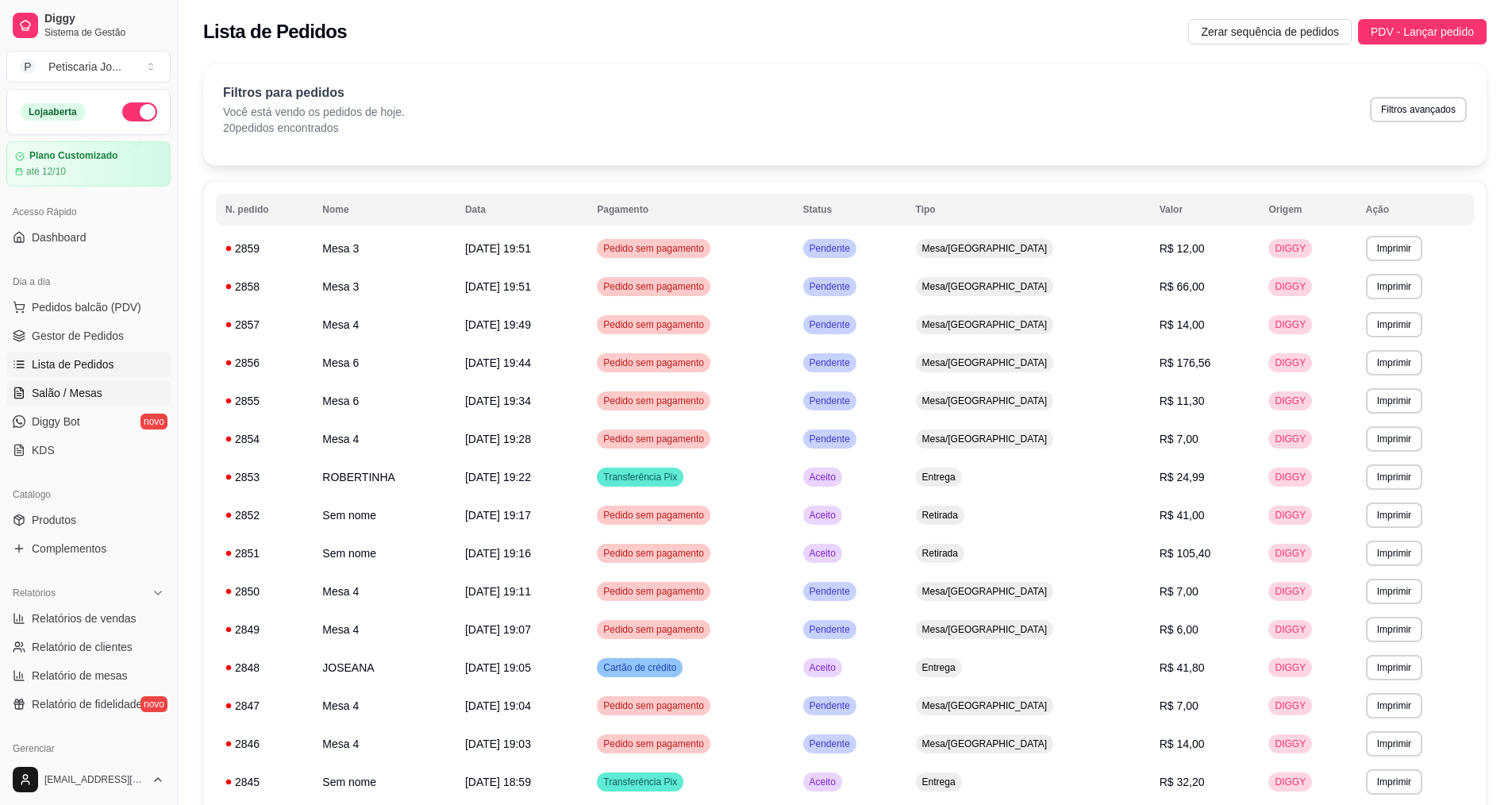
click at [61, 396] on span "Salão / Mesas" at bounding box center [67, 393] width 70 height 16
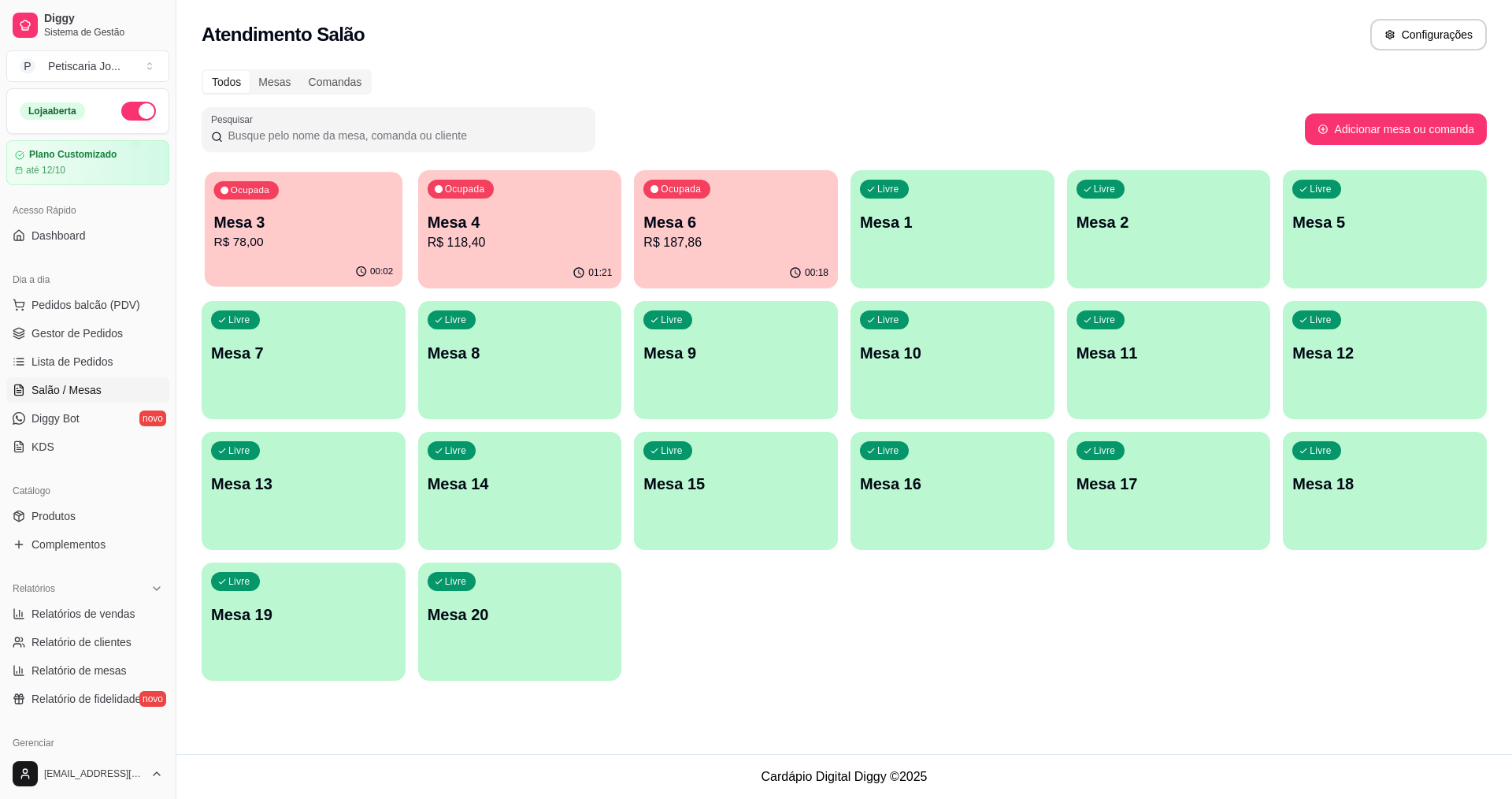
click at [238, 208] on div "Ocupada Mesa 3 R$ 78,00" at bounding box center [303, 214] width 198 height 85
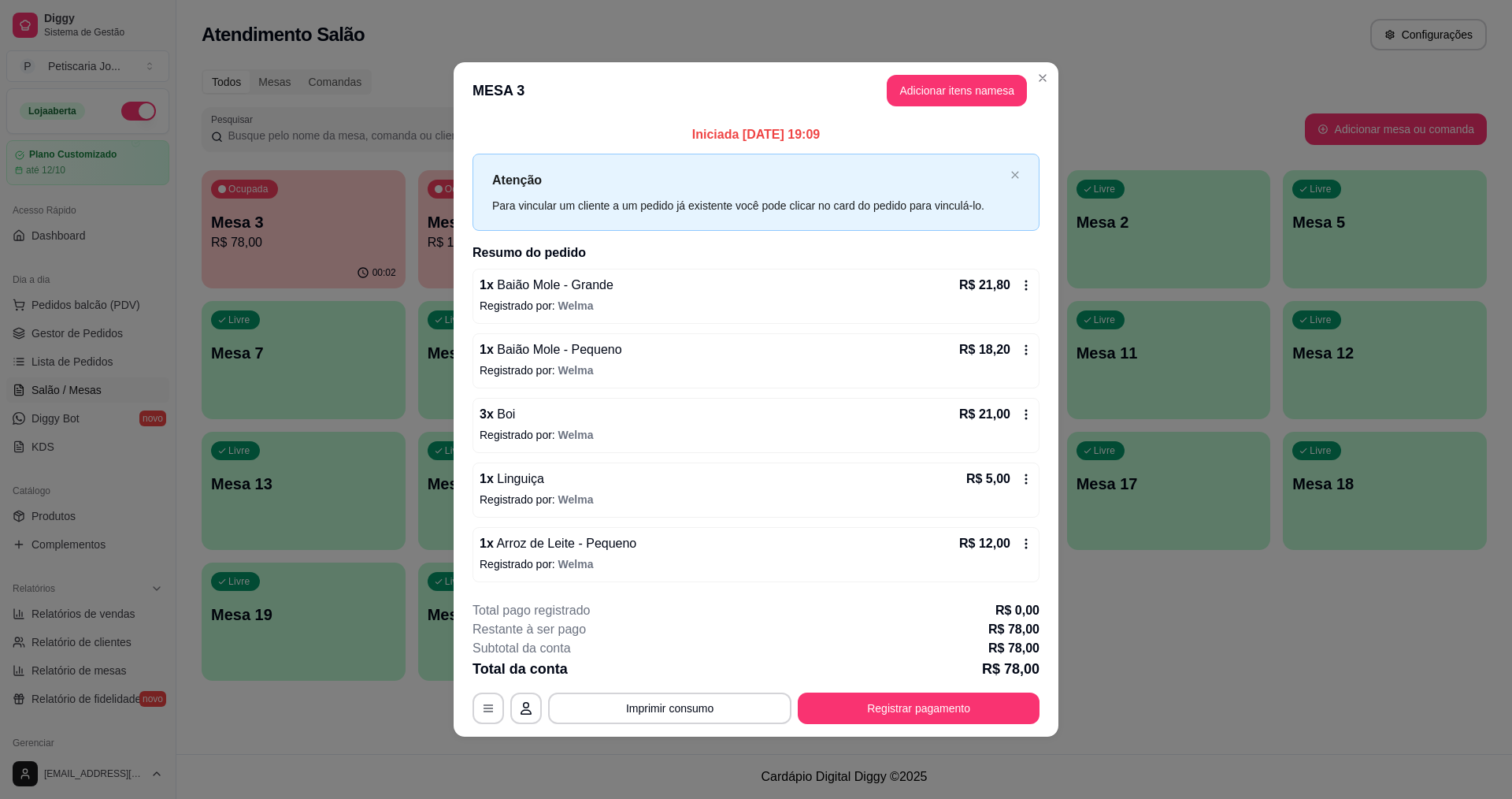
click at [1027, 354] on icon at bounding box center [1026, 349] width 3 height 10
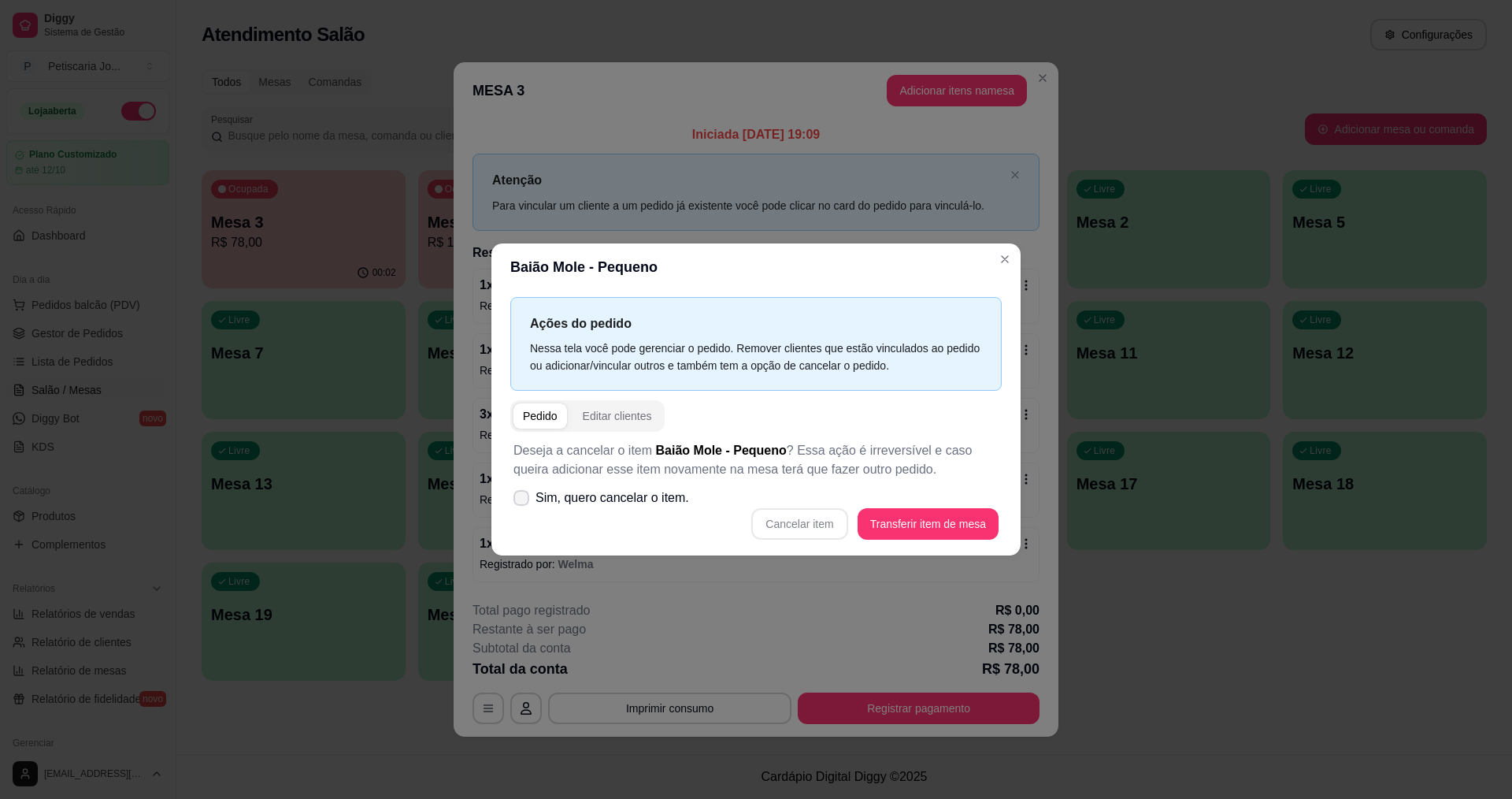
click at [523, 495] on icon at bounding box center [521, 498] width 13 height 9
click at [523, 501] on input "Sim, quero cancelar o item." at bounding box center [518, 506] width 10 height 10
checkbox input "true"
click at [791, 513] on button "Cancelar item" at bounding box center [800, 525] width 94 height 31
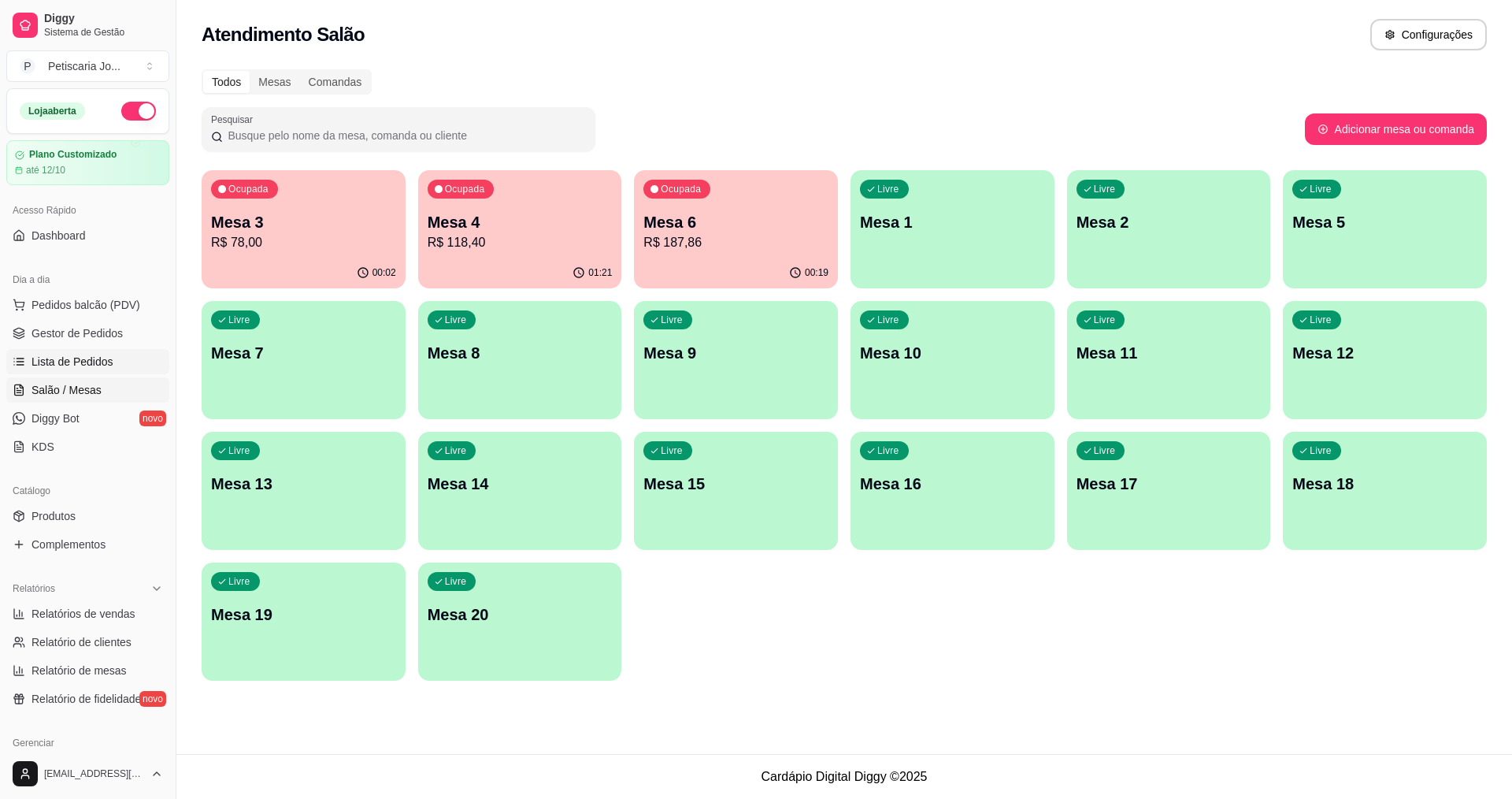
click at [72, 361] on span "Lista de Pedidos" at bounding box center [72, 362] width 82 height 16
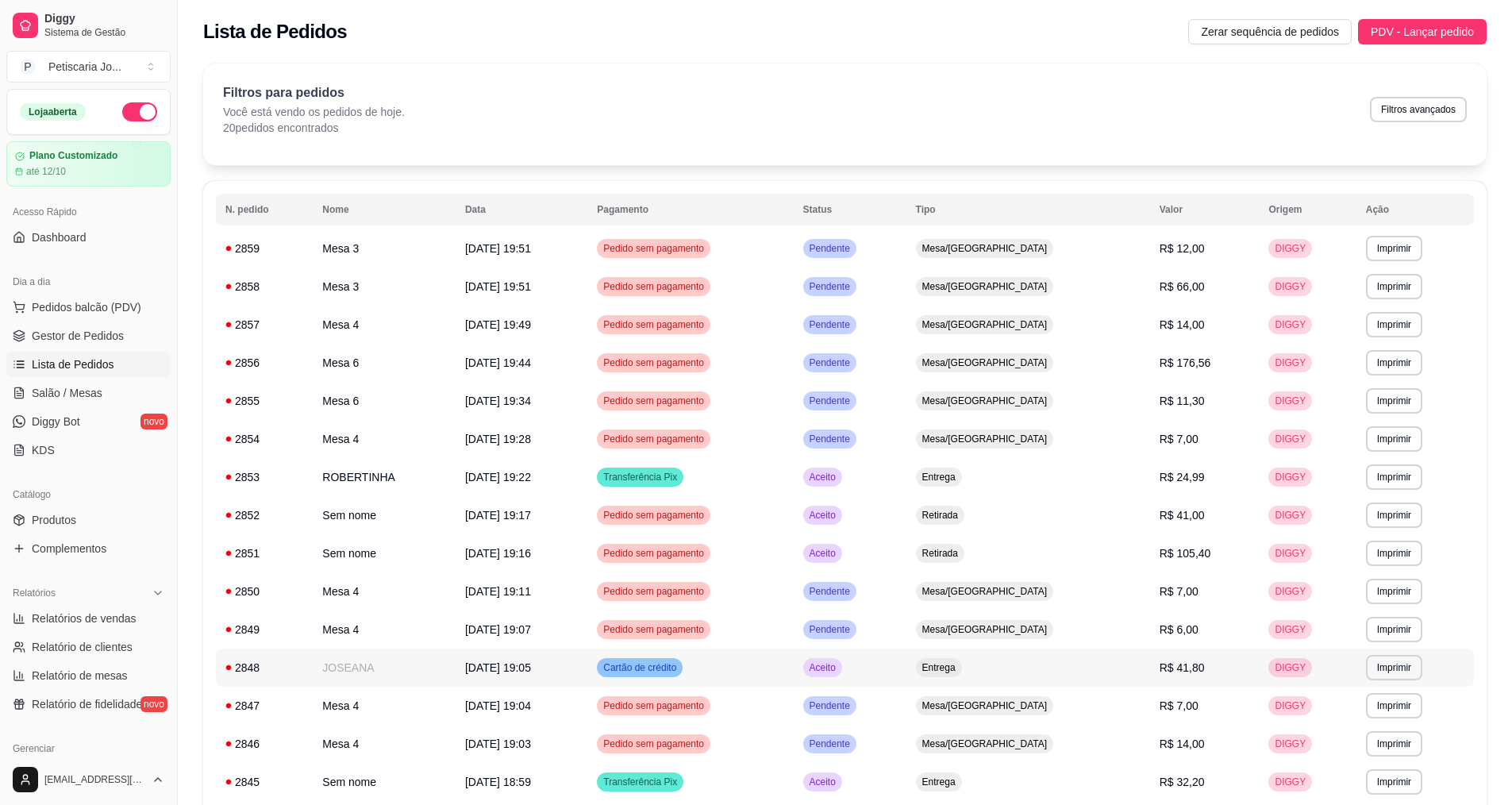
click at [355, 665] on td "JOSEANA" at bounding box center [384, 668] width 143 height 38
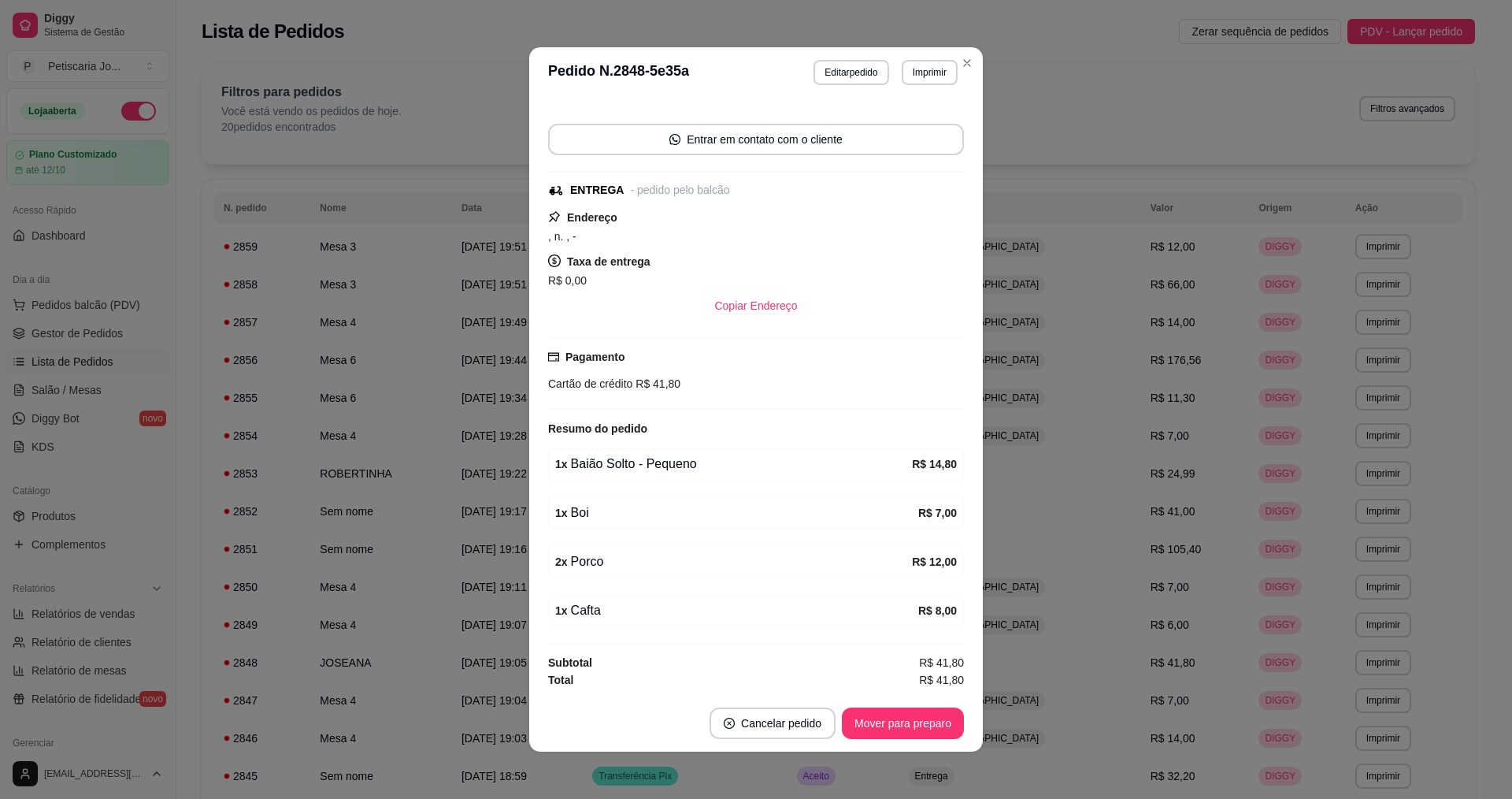
scroll to position [3, 0]
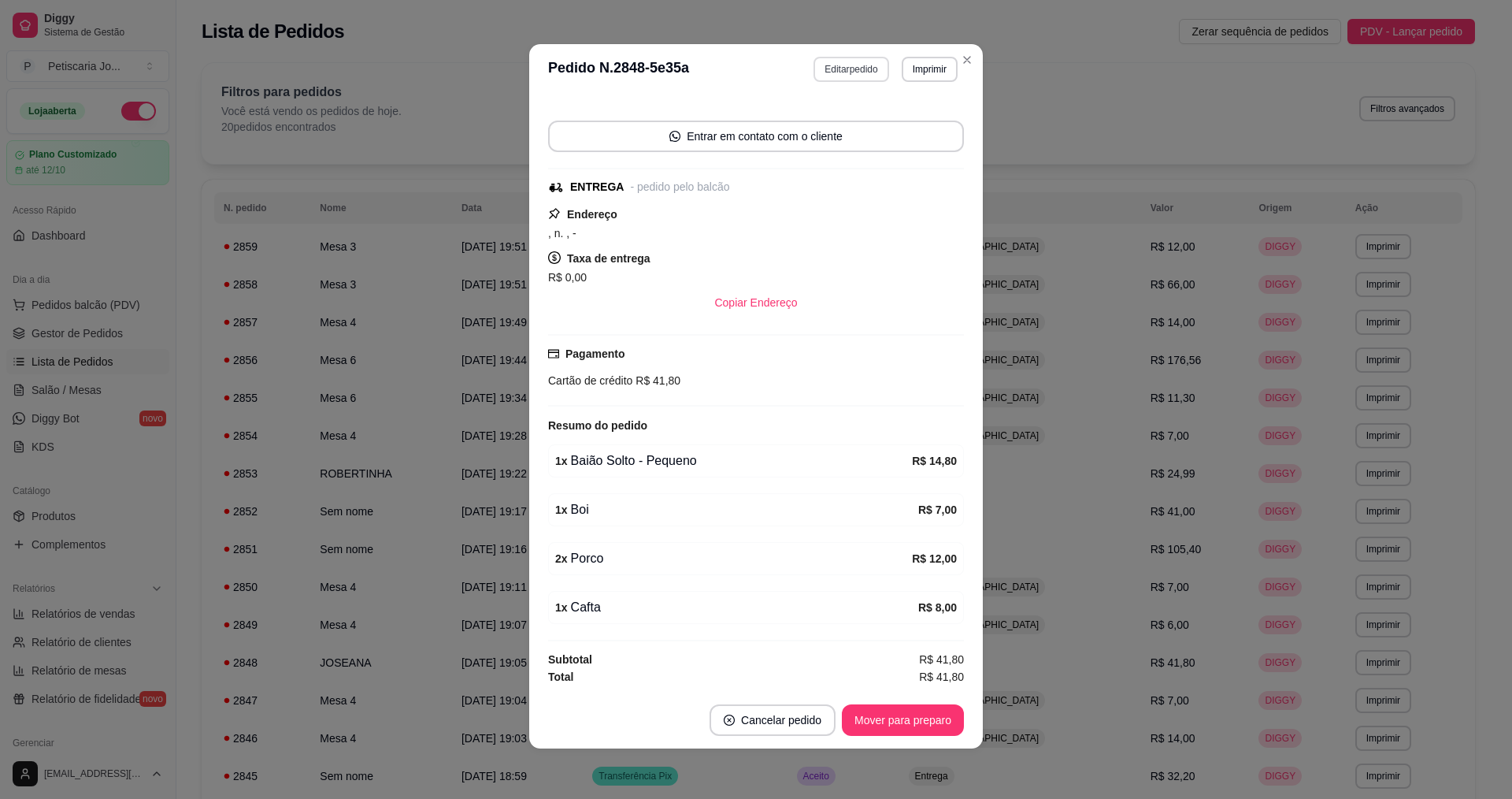
click at [825, 72] on button "Editar pedido" at bounding box center [850, 69] width 75 height 25
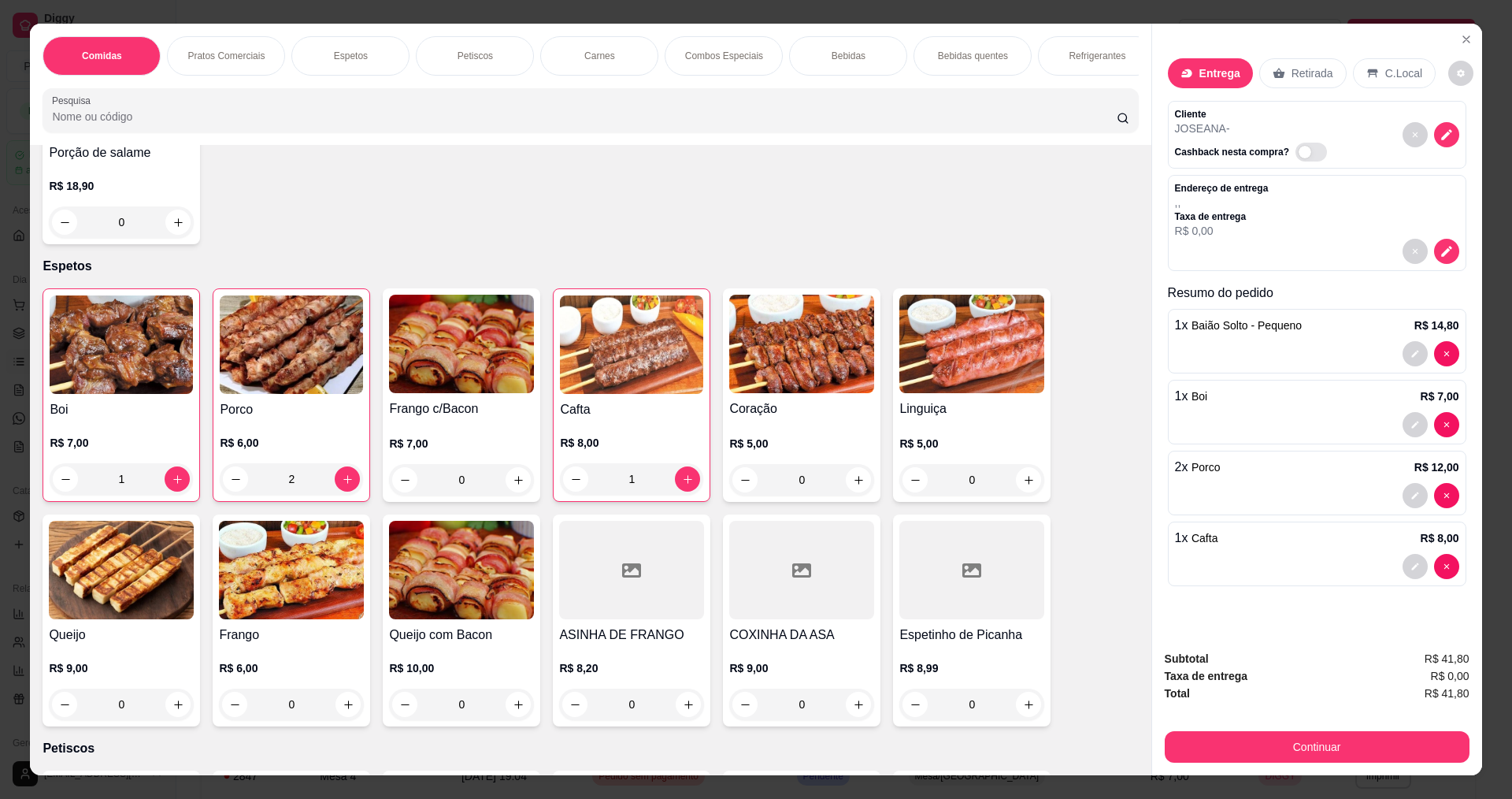
scroll to position [27, 0]
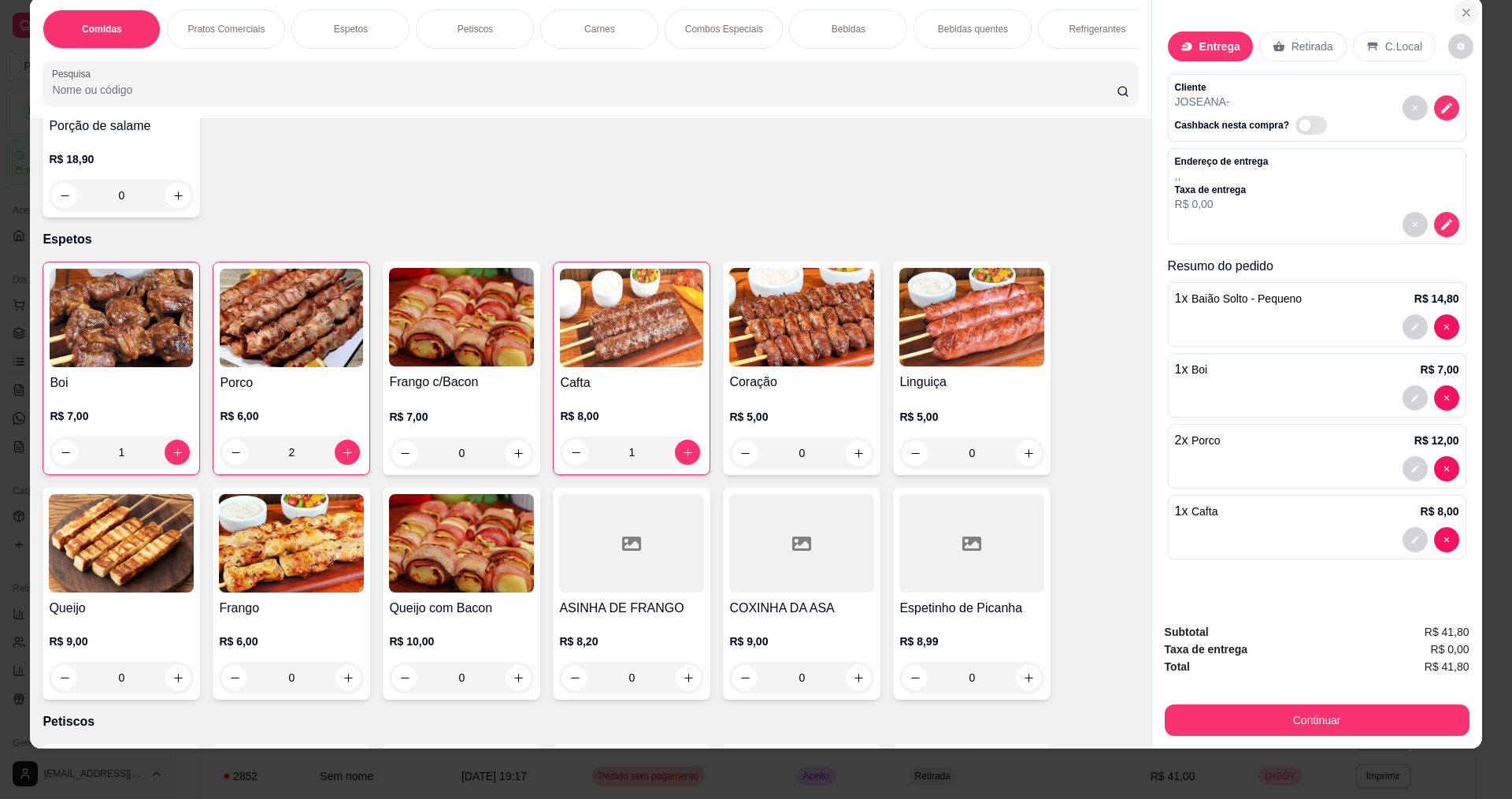
click at [1455, 5] on button "Close" at bounding box center [1466, 12] width 25 height 25
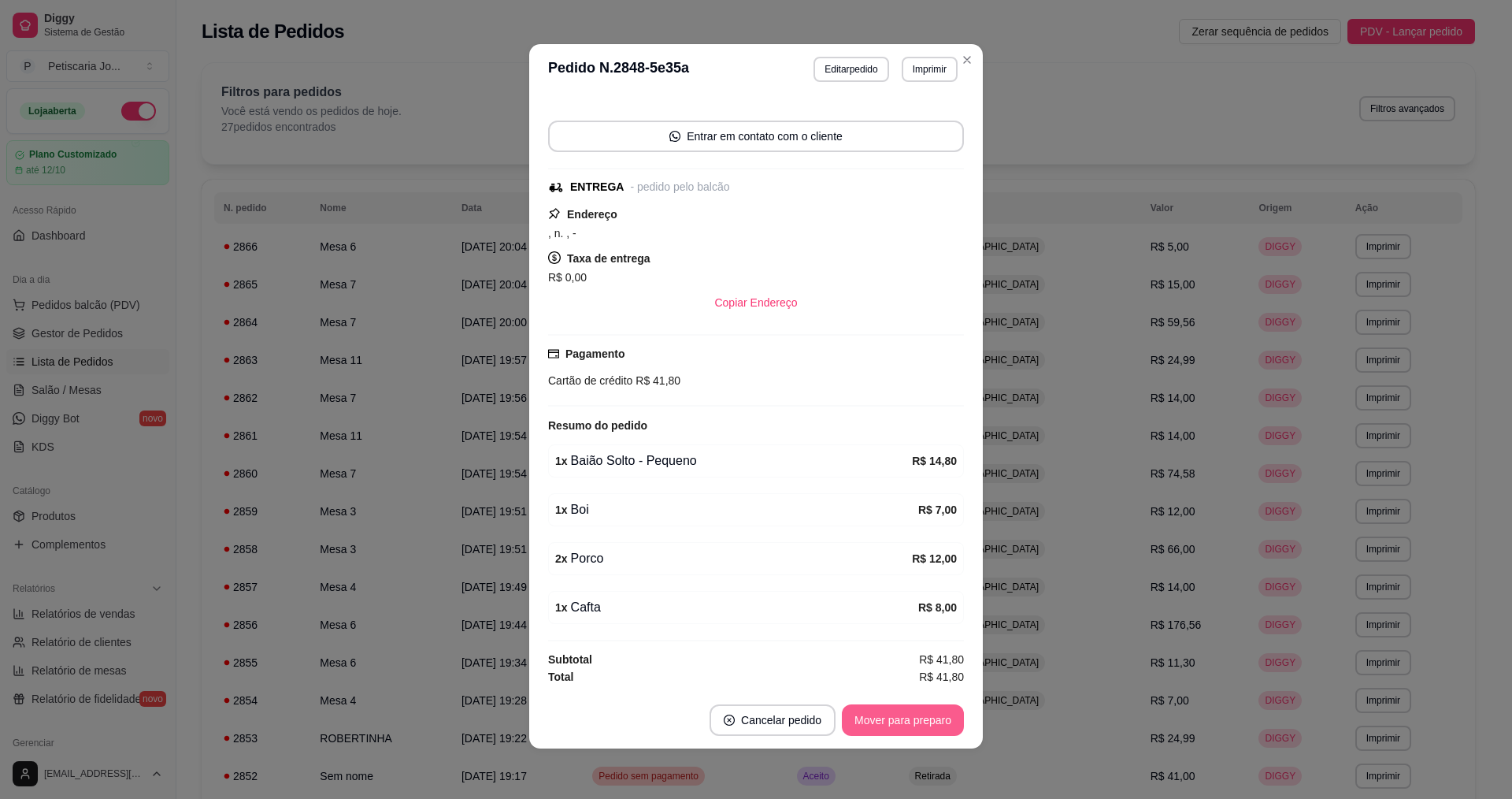
click at [900, 727] on button "Mover para preparo" at bounding box center [903, 720] width 122 height 32
click at [877, 723] on button "Mover para entrega" at bounding box center [903, 720] width 122 height 32
click at [881, 727] on button "Mover para finalizado" at bounding box center [899, 720] width 127 height 31
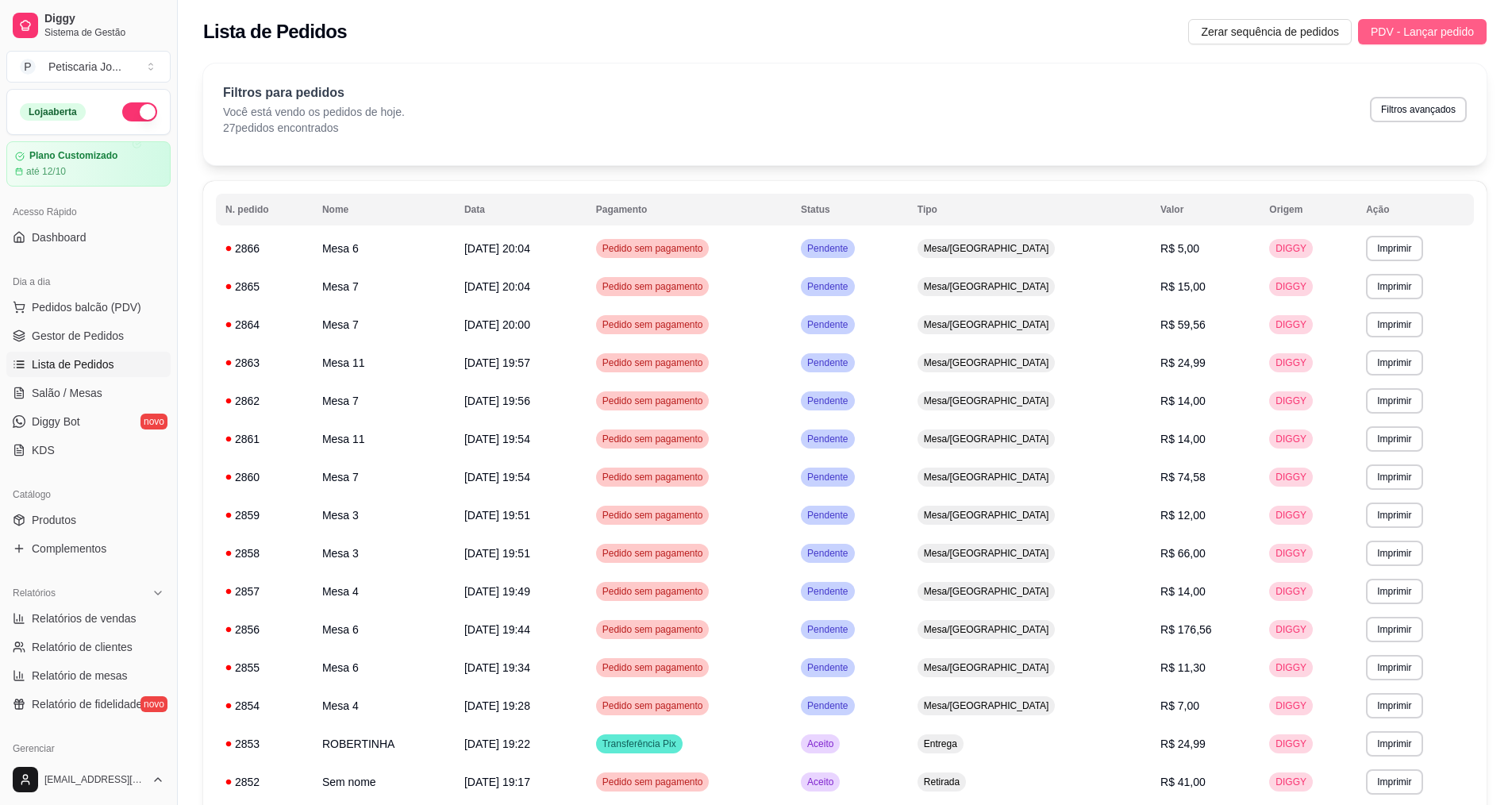
click at [1429, 31] on span "PDV - Lançar pedido" at bounding box center [1422, 31] width 103 height 17
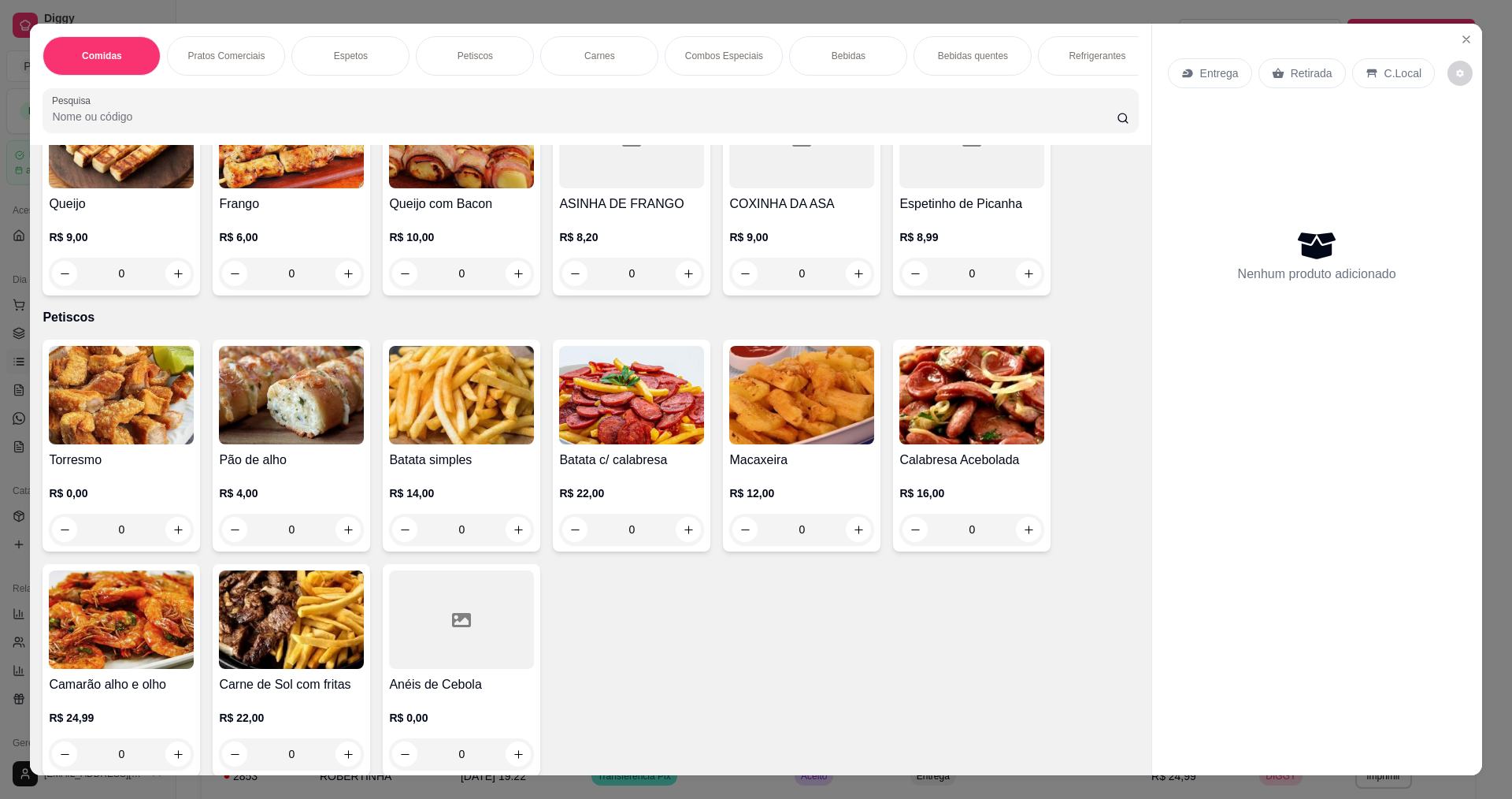
scroll to position [946, 0]
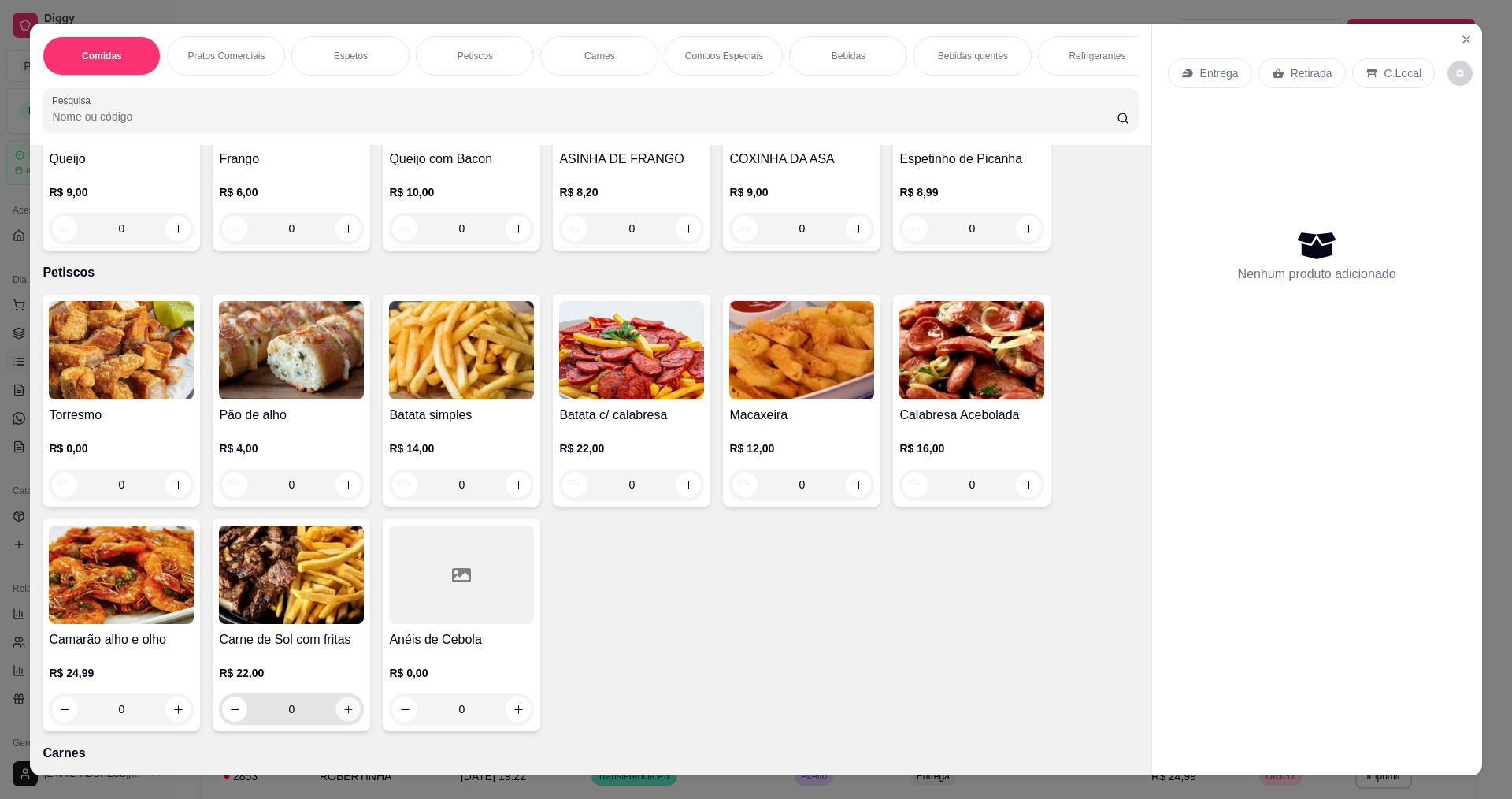
click at [346, 721] on button "increase-product-quantity" at bounding box center [348, 709] width 24 height 24
type input "1"
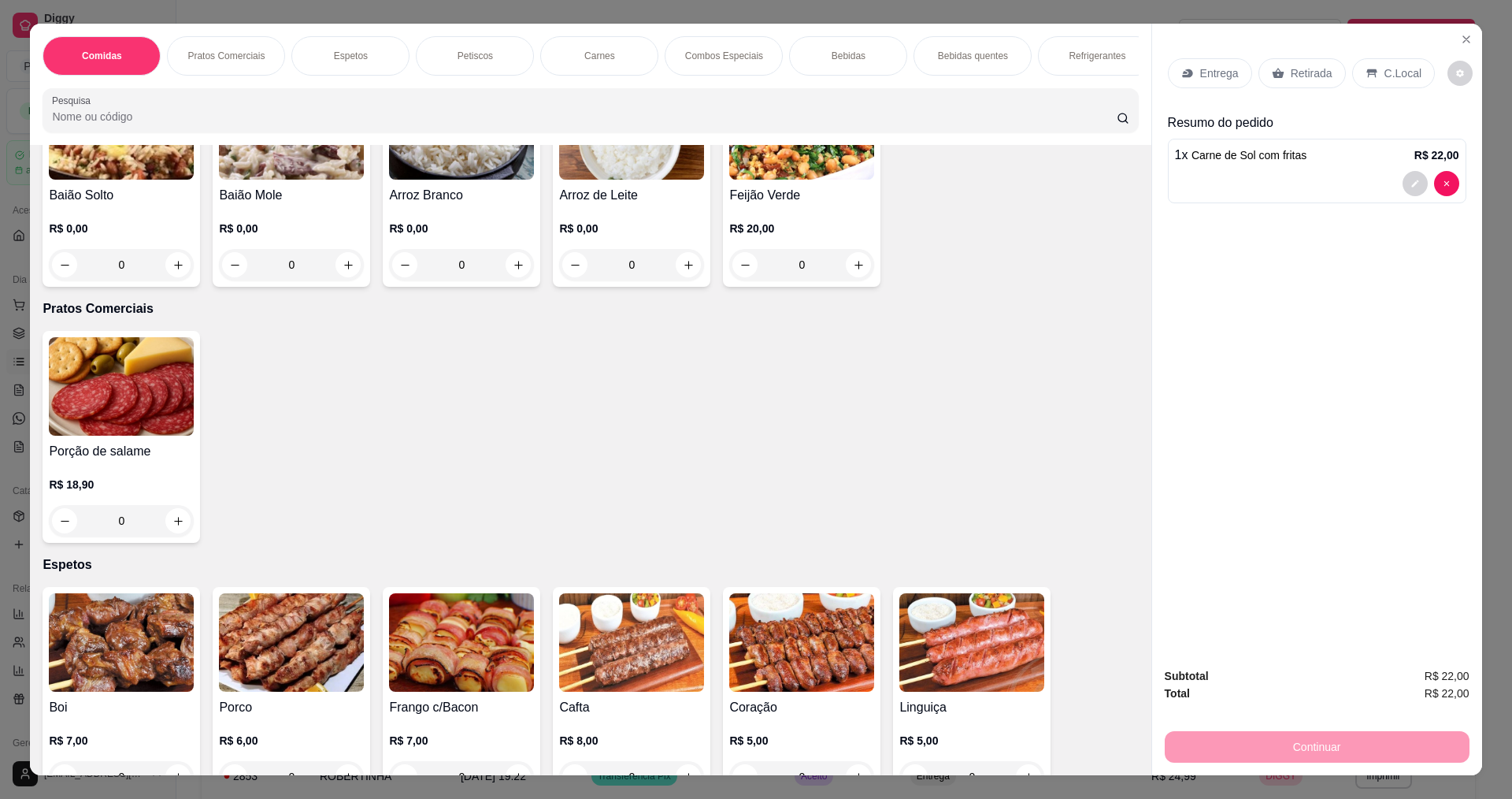
scroll to position [79, 0]
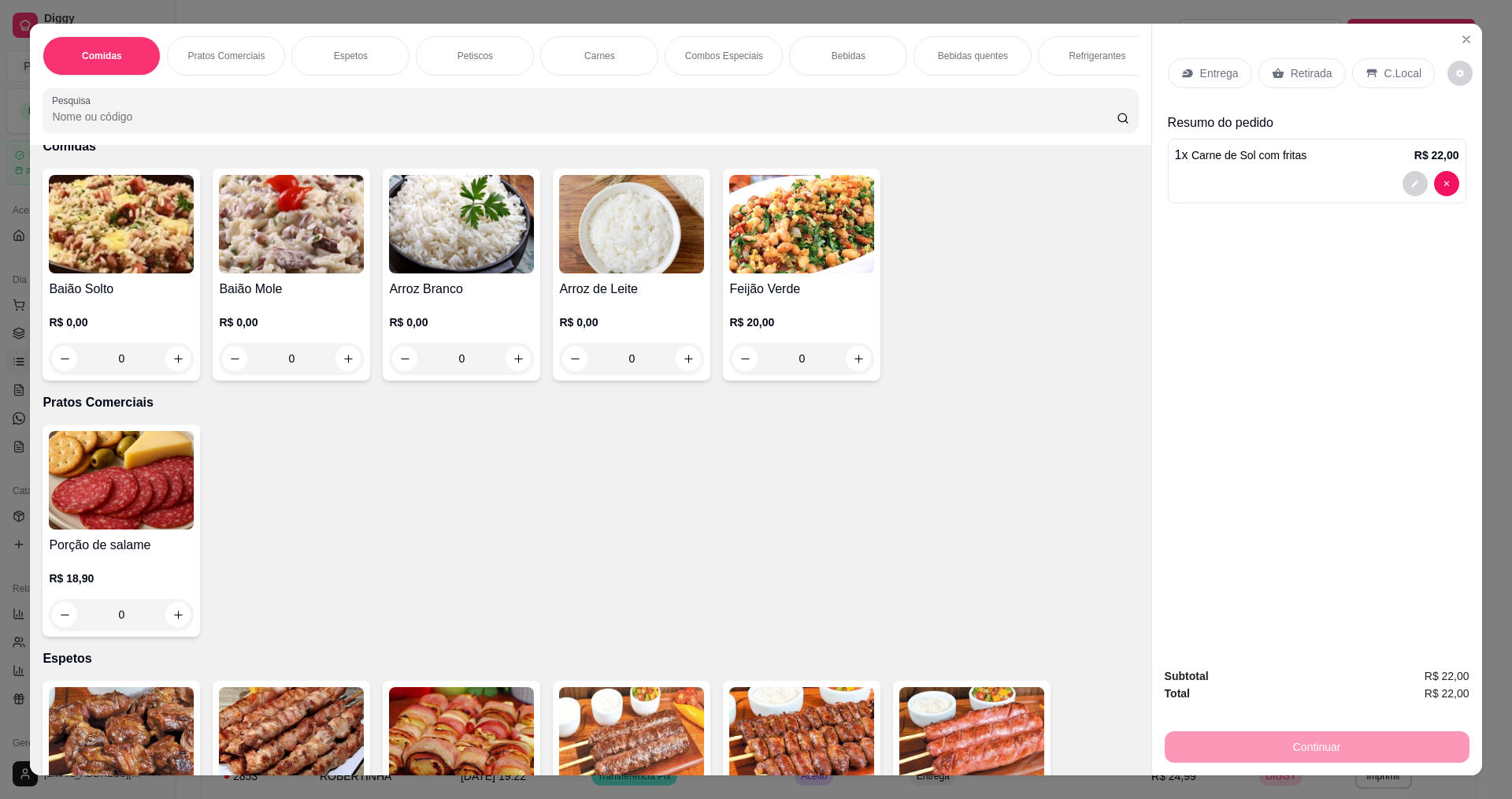
click at [347, 372] on div "0" at bounding box center [292, 358] width 145 height 32
click at [359, 368] on div "Baião Mole R$ 0,00 0" at bounding box center [292, 274] width 158 height 212
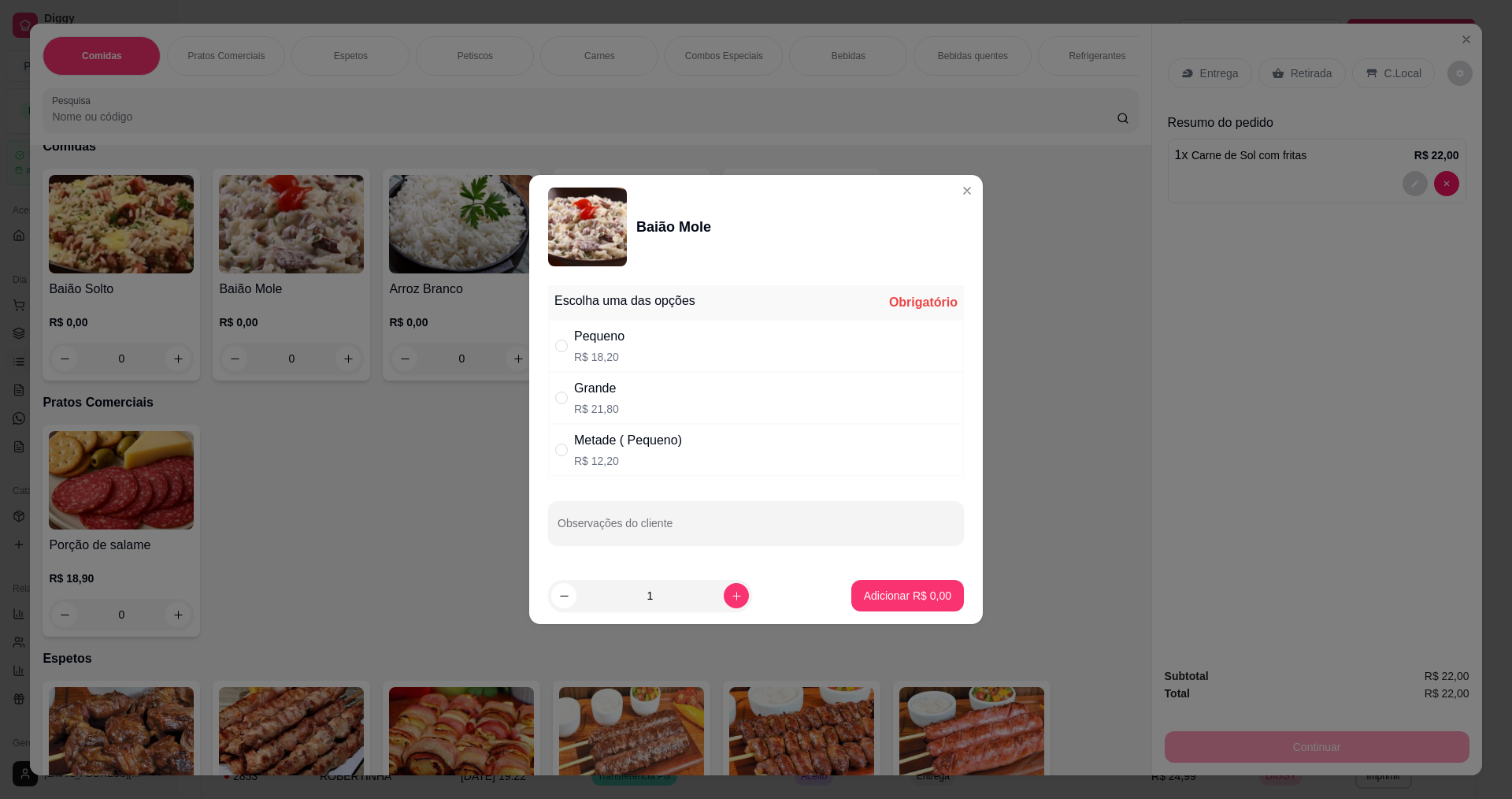
click at [594, 360] on p "R$ 18,20" at bounding box center [599, 357] width 50 height 16
click at [574, 339] on div "Pequeno" at bounding box center [599, 337] width 50 height 19
radio input "false"
click at [574, 381] on div "Grande R$ 21,80" at bounding box center [756, 398] width 416 height 52
radio input "true"
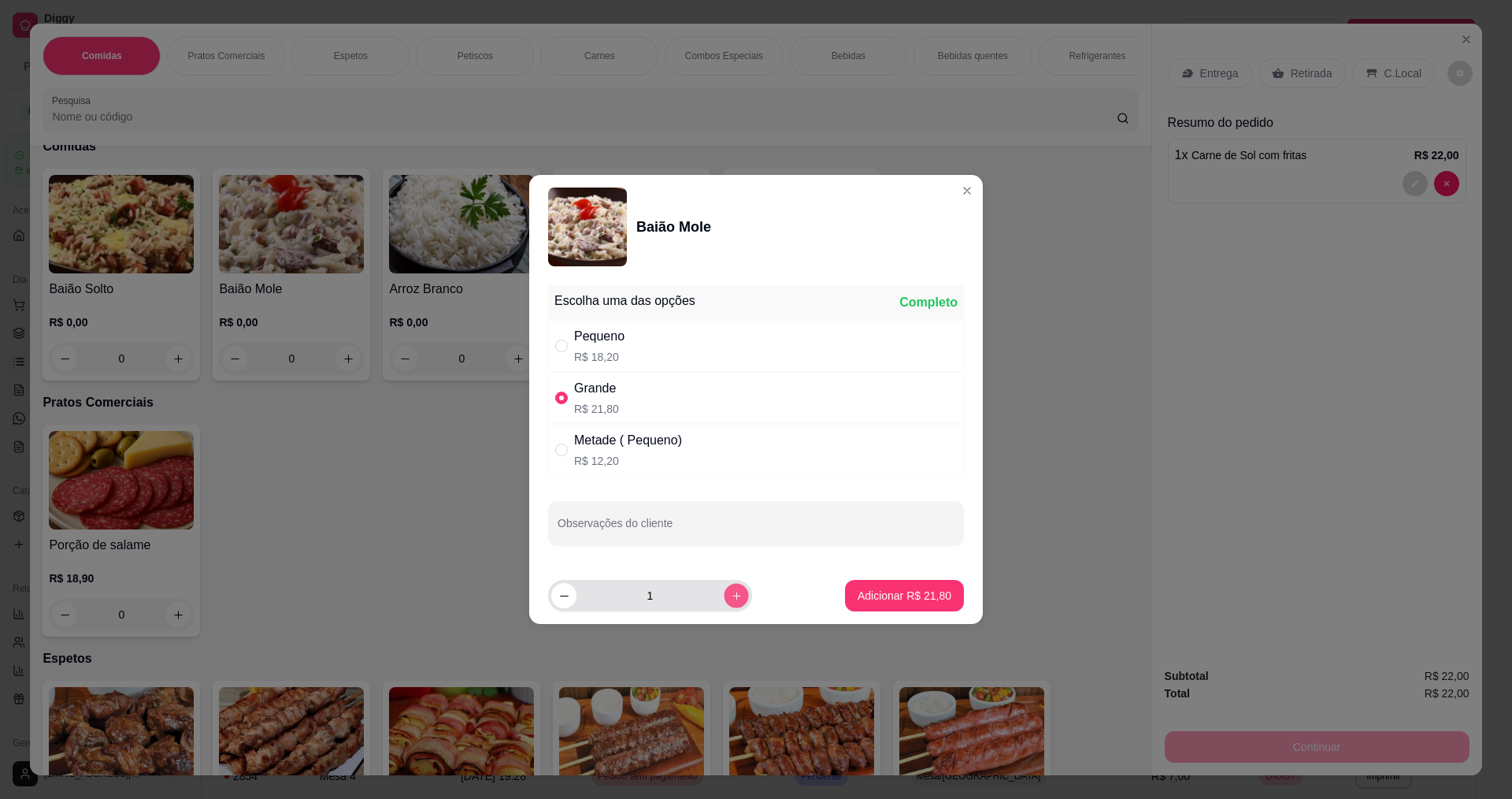
click at [724, 593] on button "increase-product-quantity" at bounding box center [736, 595] width 24 height 24
click at [558, 597] on icon "decrease-product-quantity" at bounding box center [564, 596] width 12 height 12
type input "1"
click at [887, 595] on p "Adicionar R$ 21,80" at bounding box center [905, 595] width 91 height 15
type input "1"
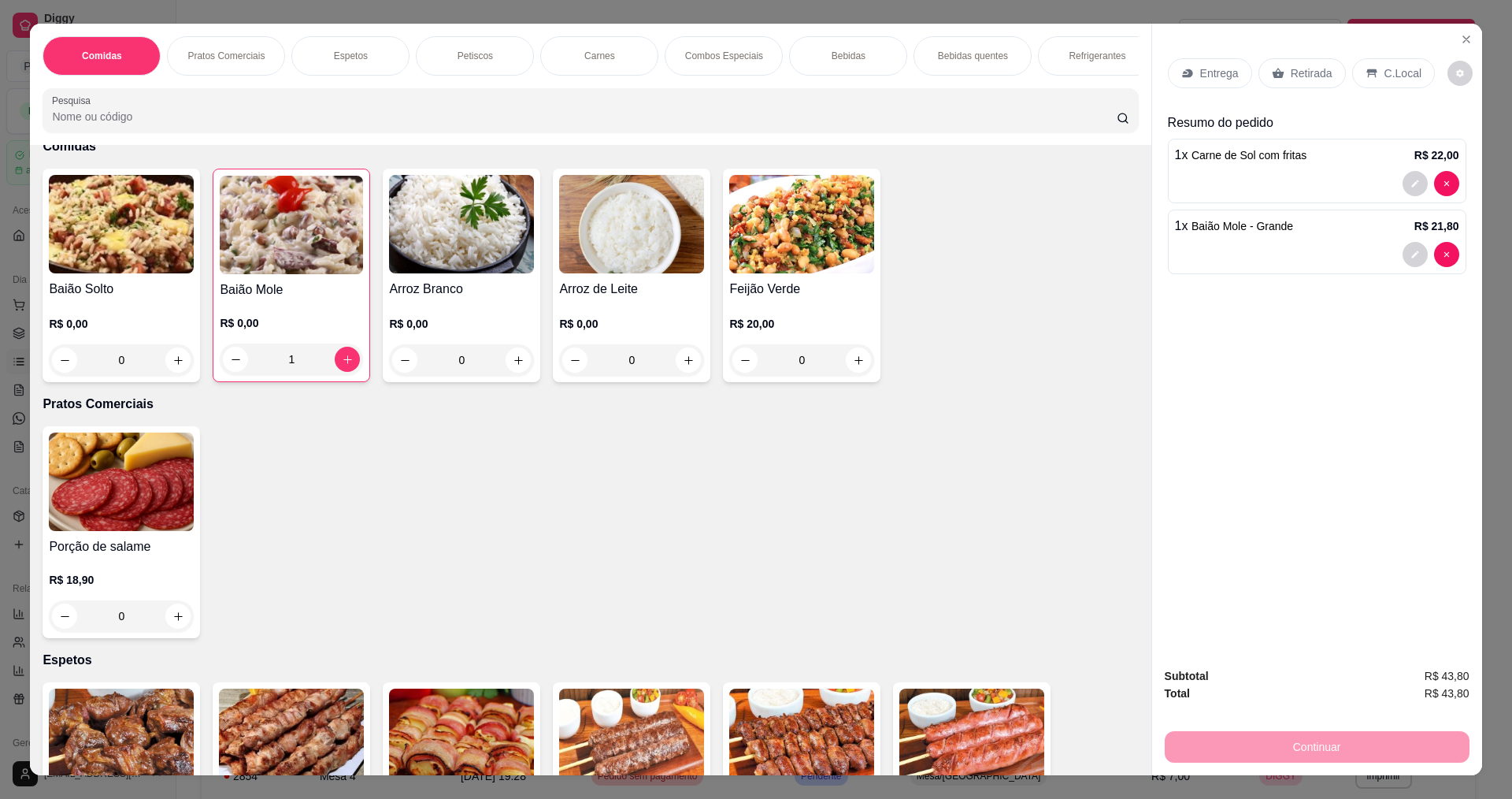
click at [332, 320] on div "R$ 0,00 1" at bounding box center [292, 337] width 143 height 76
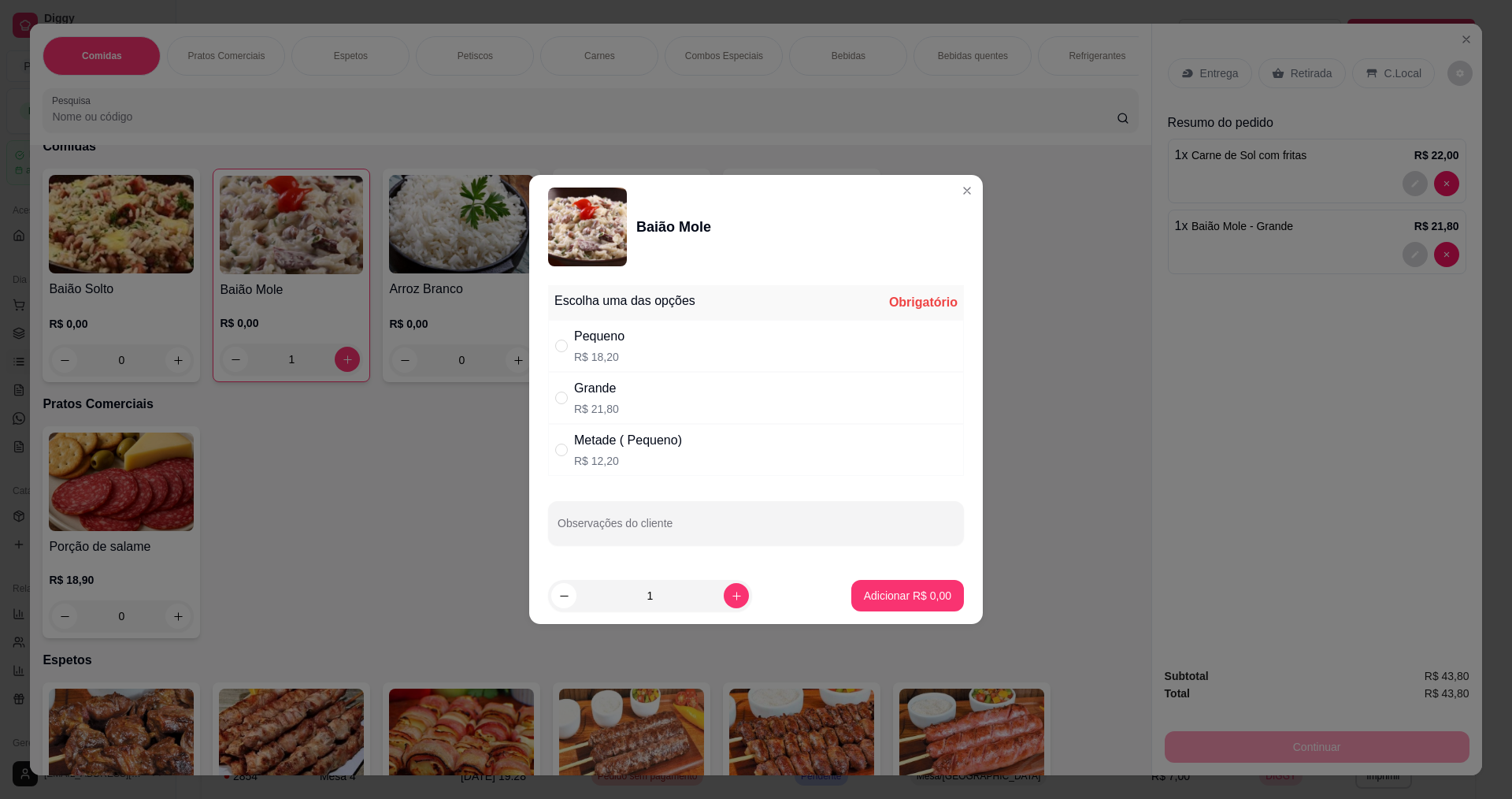
click at [605, 454] on p "R$ 12,20" at bounding box center [628, 461] width 108 height 16
click at [591, 457] on p "R$ 12,20" at bounding box center [628, 461] width 108 height 16
radio input "false"
click at [571, 354] on div "" at bounding box center [565, 346] width 19 height 17
radio input "true"
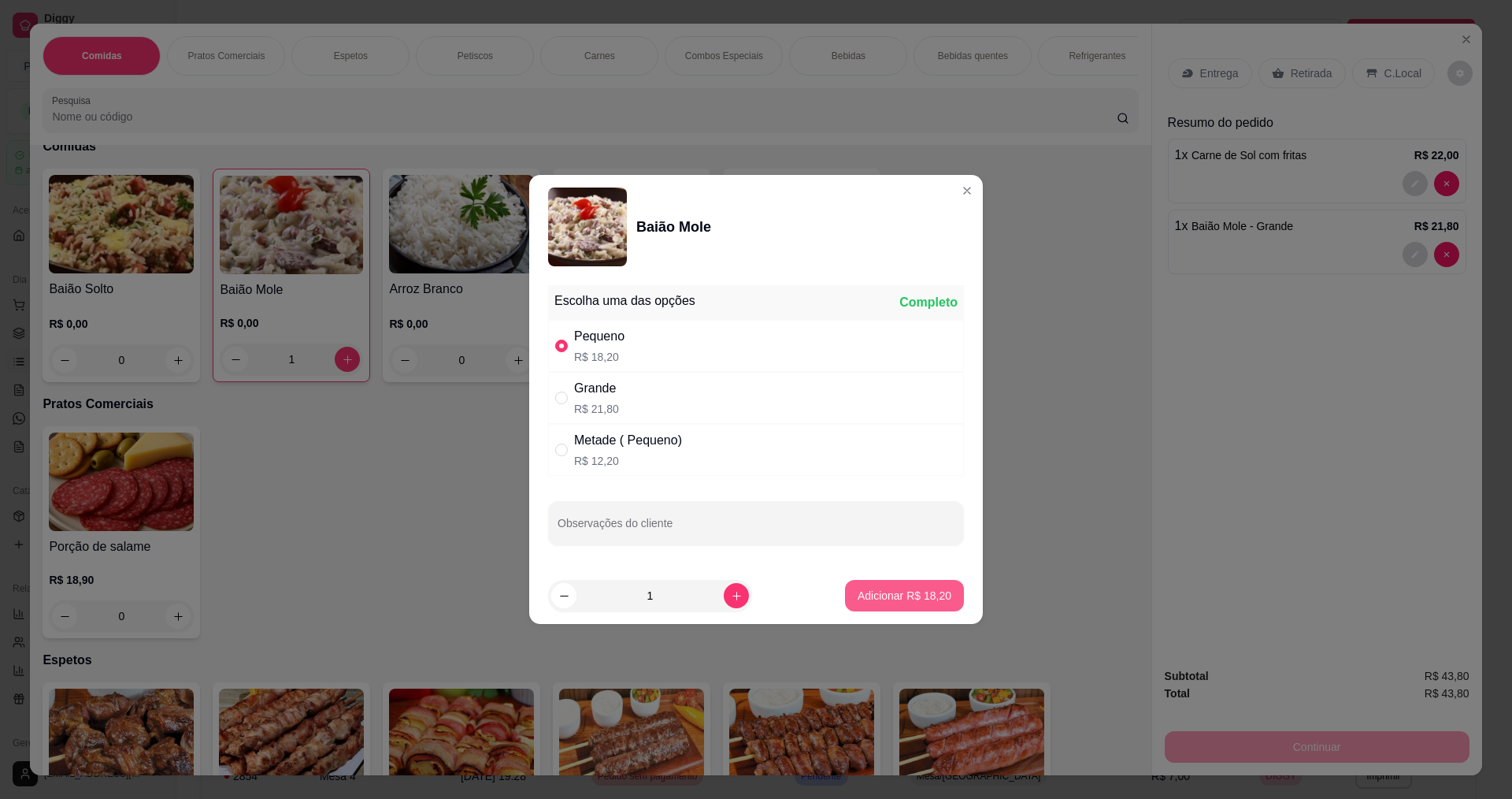
click at [922, 584] on button "Adicionar R$ 18,20" at bounding box center [905, 595] width 119 height 32
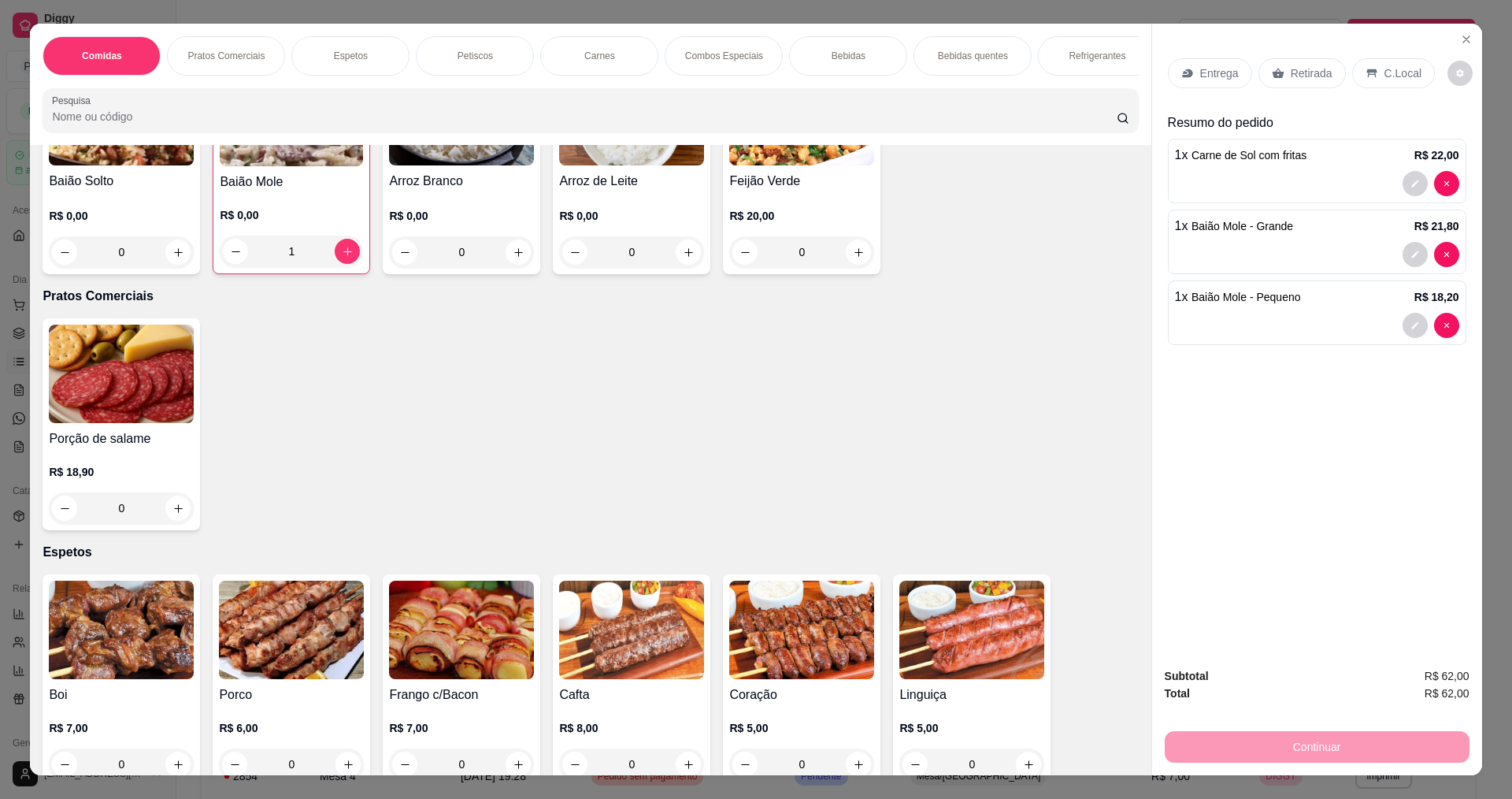
scroll to position [236, 0]
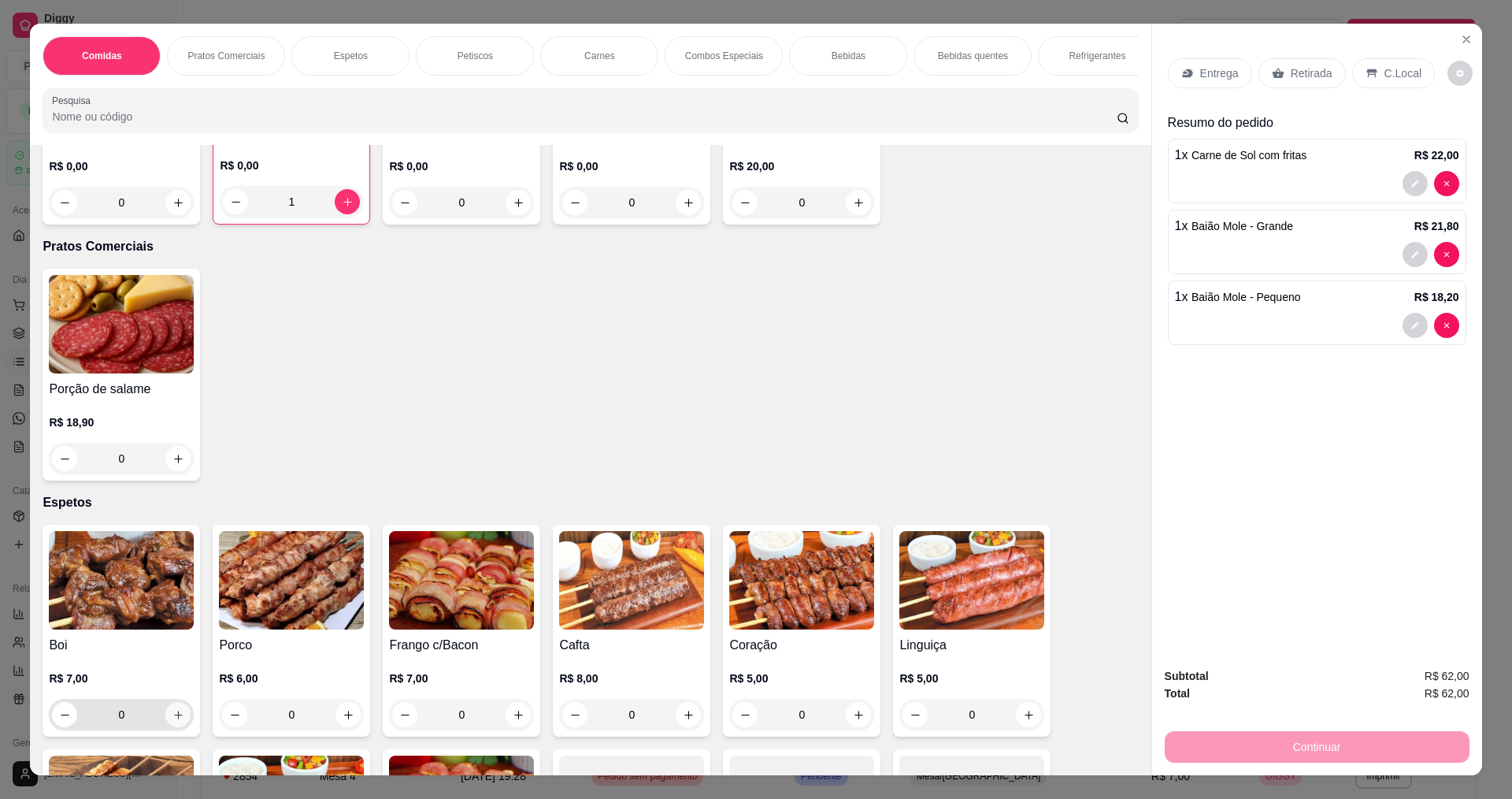
click at [175, 721] on icon "increase-product-quantity" at bounding box center [179, 715] width 12 height 12
click at [175, 721] on icon "increase-product-quantity" at bounding box center [178, 716] width 12 height 12
type input "2"
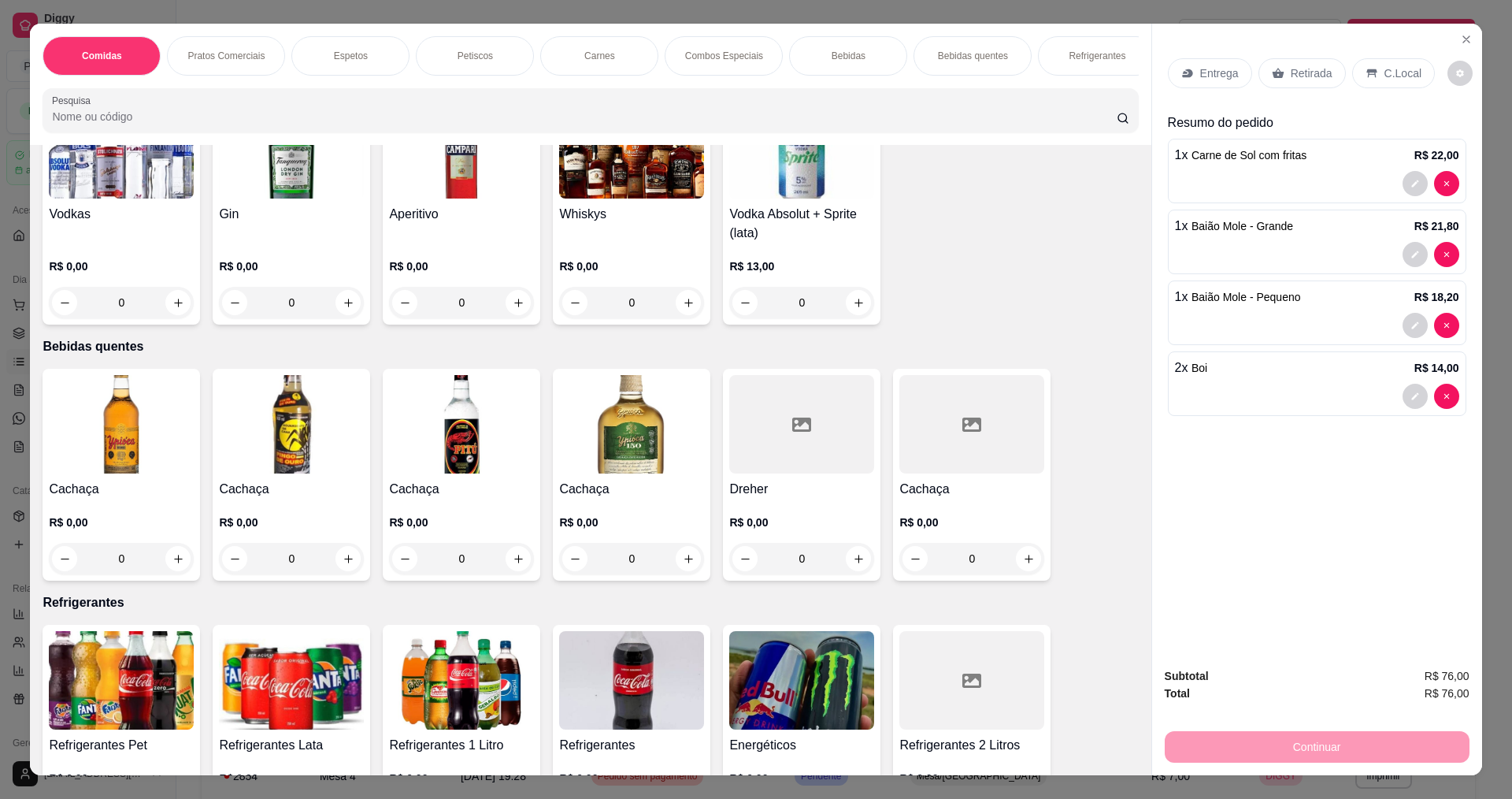
scroll to position [2679, 0]
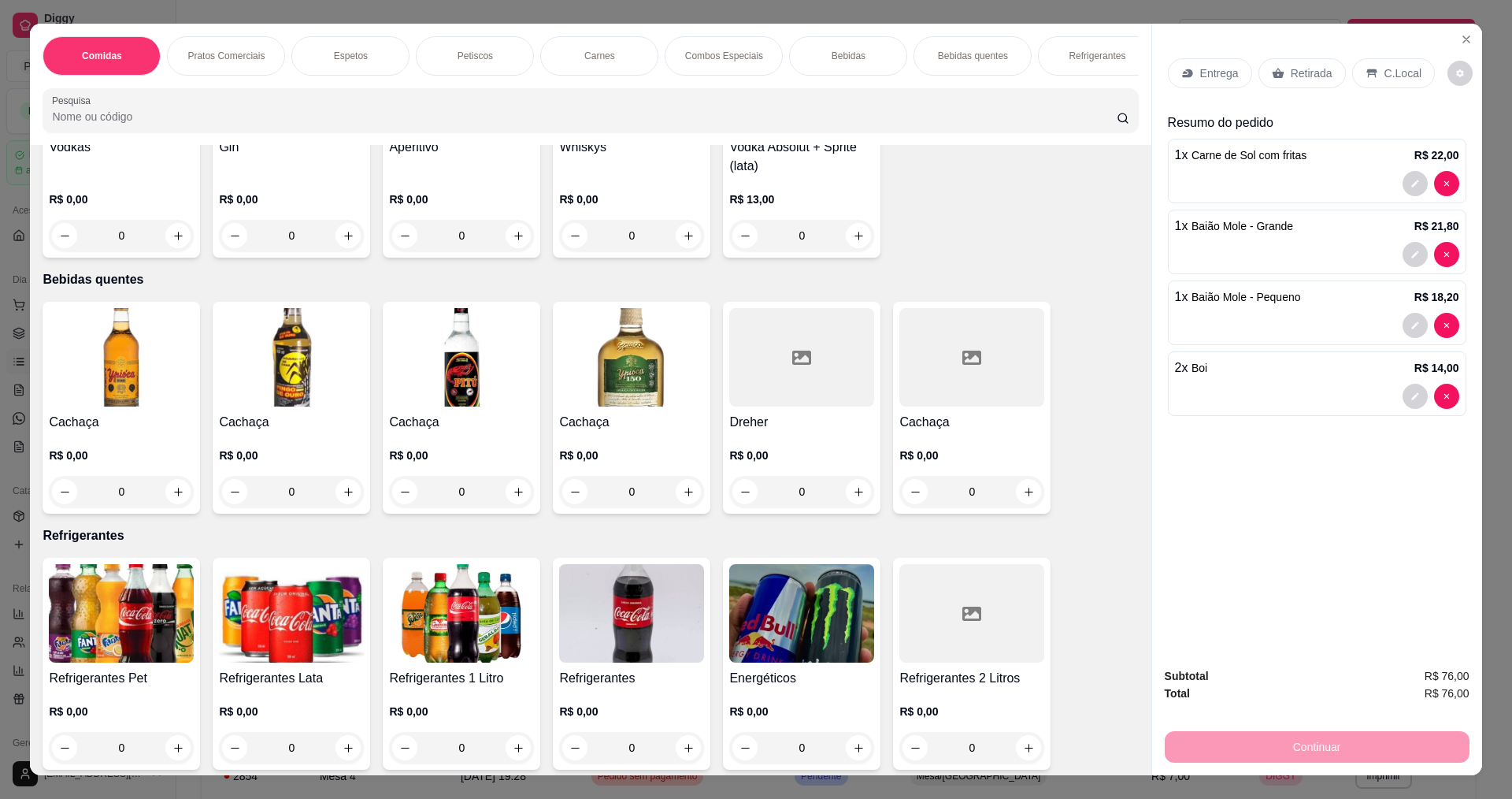
click at [453, 662] on img at bounding box center [461, 613] width 145 height 98
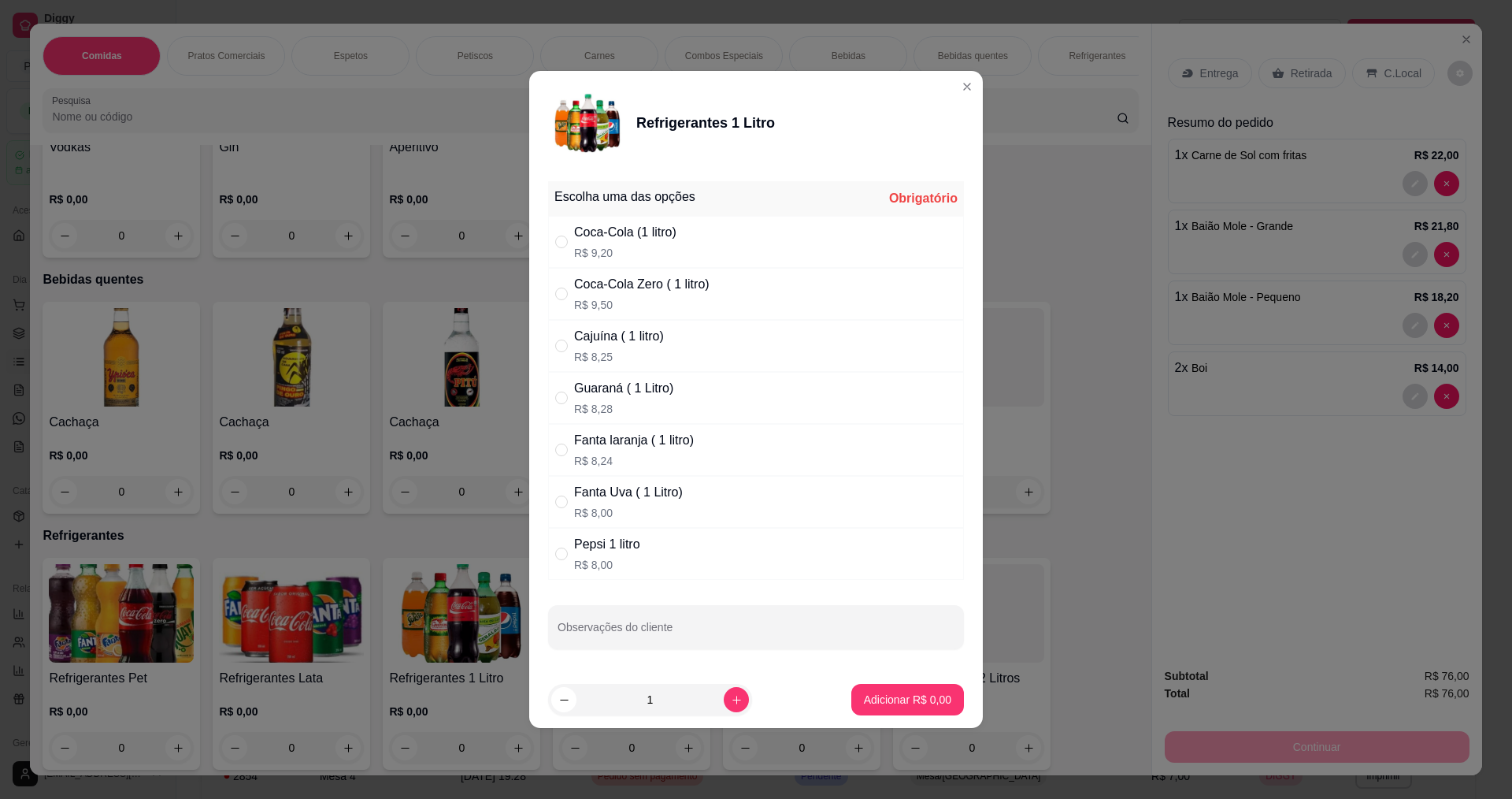
click at [645, 552] on div "Pepsi 1 litro R$ 8,00" at bounding box center [756, 554] width 416 height 52
radio input "true"
click at [929, 710] on button "Adicionar R$ 8,00" at bounding box center [907, 701] width 110 height 31
type input "1"
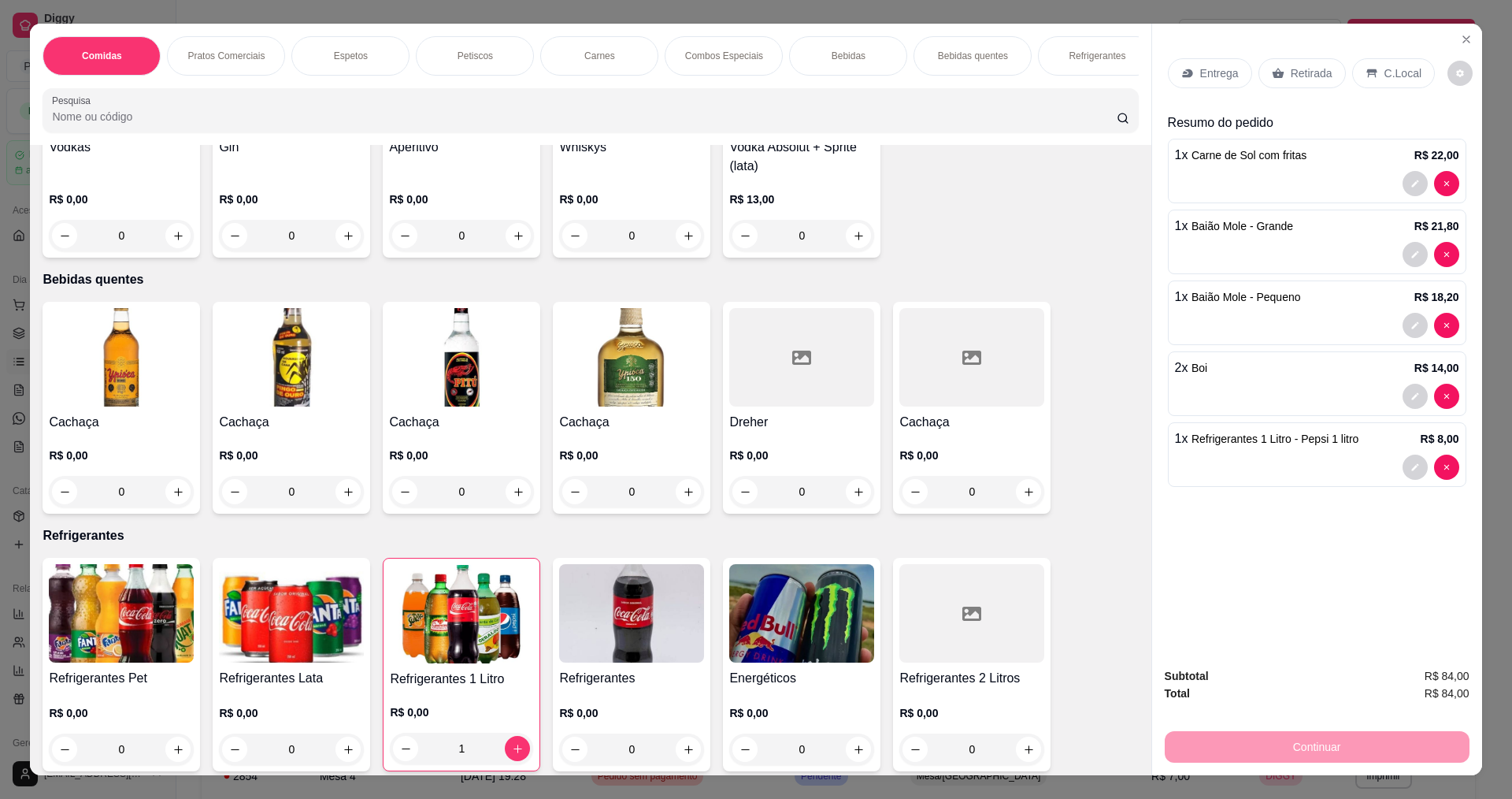
click at [1220, 79] on p "Entrega" at bounding box center [1220, 73] width 39 height 16
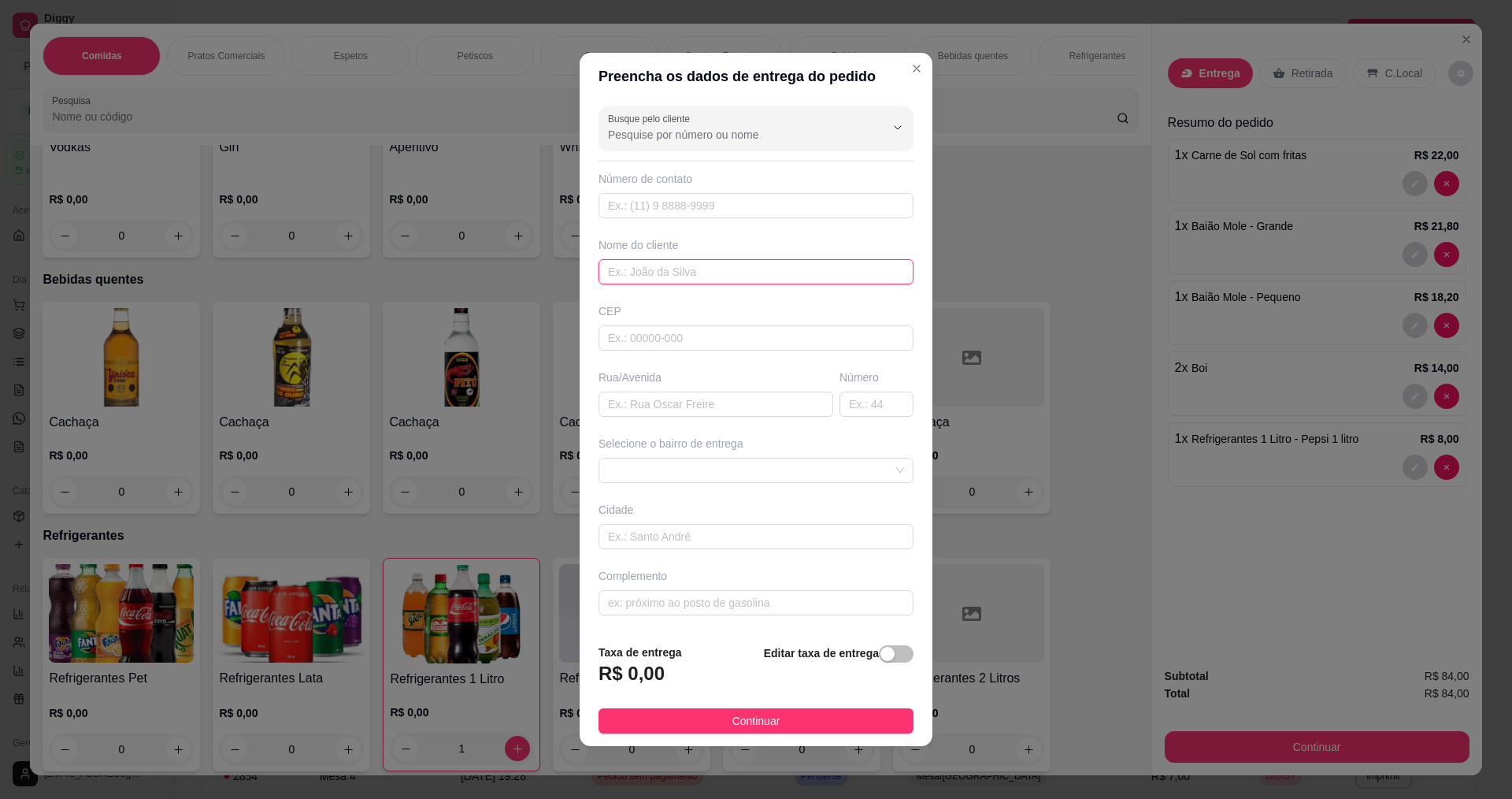
click at [647, 274] on input "text" at bounding box center [756, 271] width 315 height 25
type input "DEBORA"
click at [816, 721] on button "Continuar" at bounding box center [756, 720] width 315 height 25
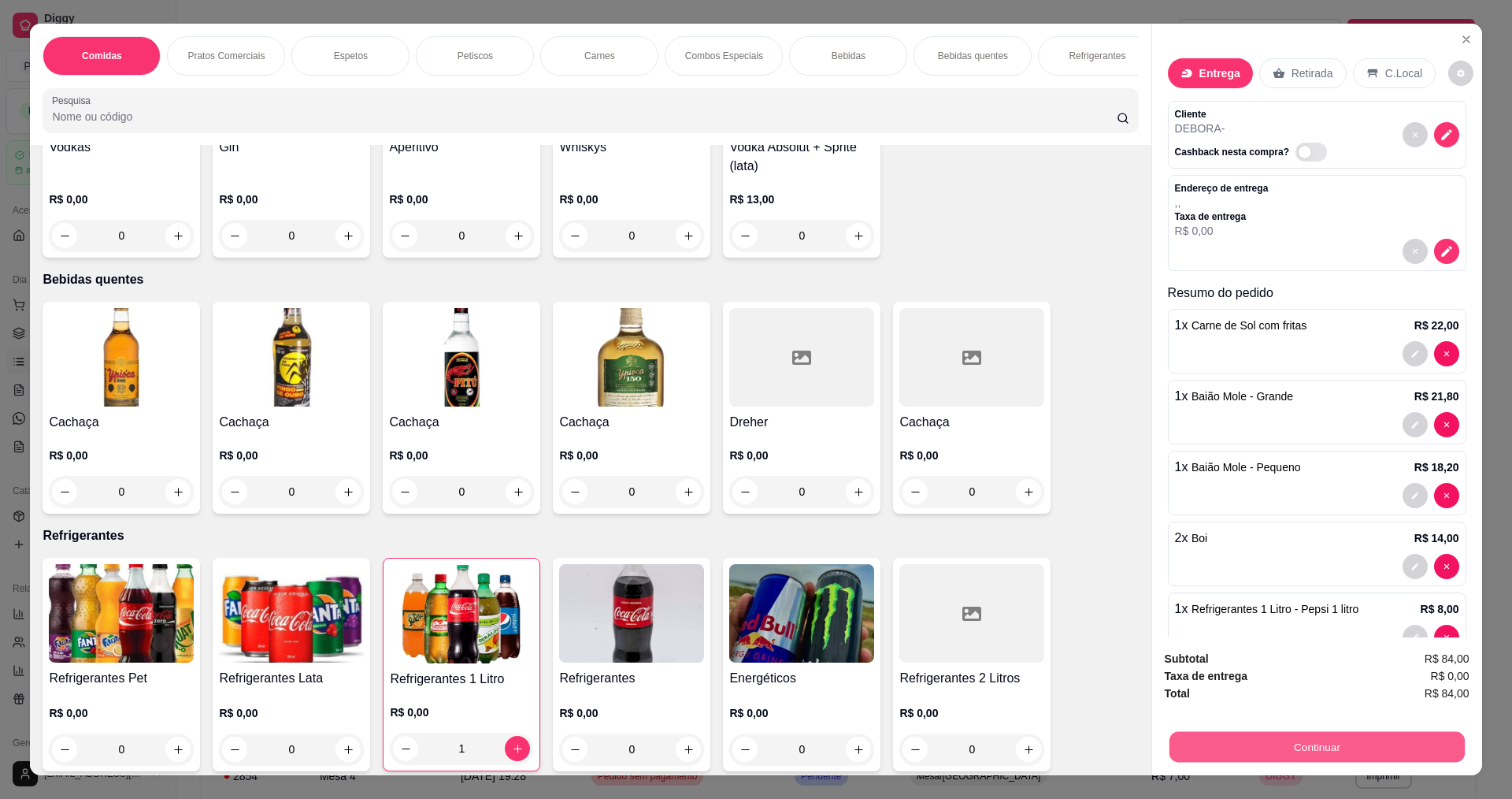
click at [1368, 733] on button "Continuar" at bounding box center [1316, 746] width 295 height 31
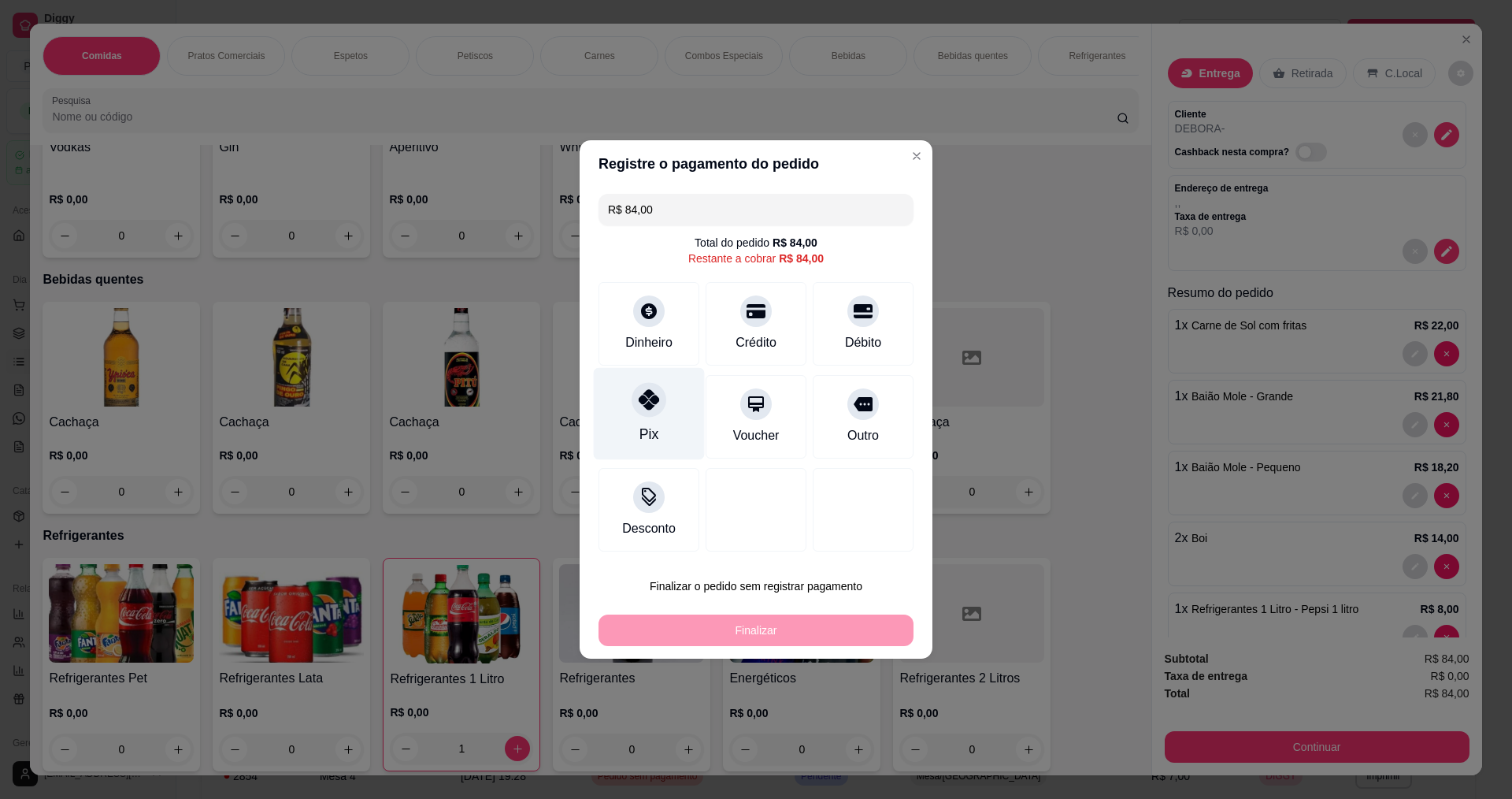
click at [679, 435] on div "Pix" at bounding box center [649, 413] width 111 height 92
type input "R$ 0,00"
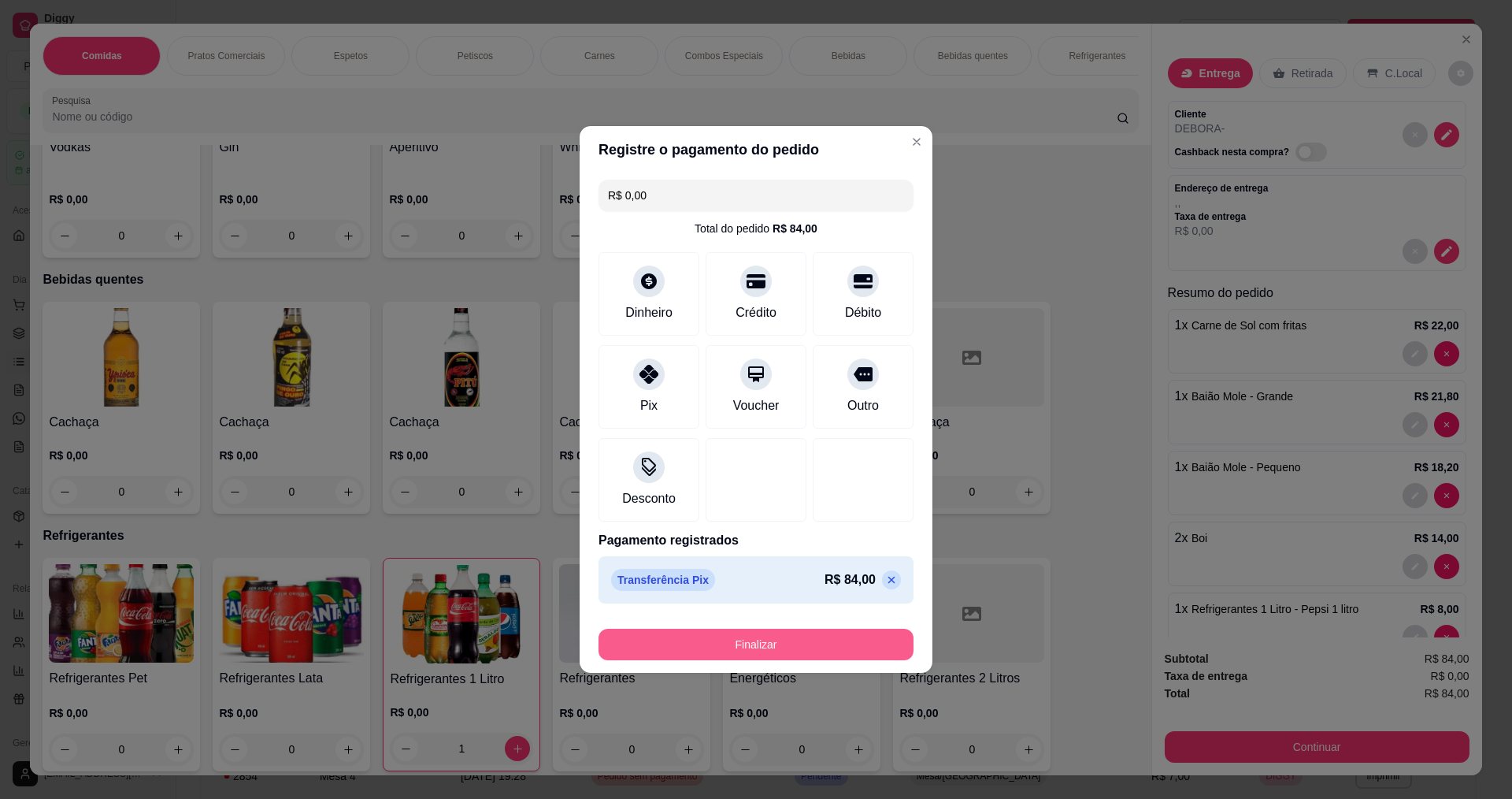
click at [756, 646] on button "Finalizar" at bounding box center [756, 645] width 315 height 32
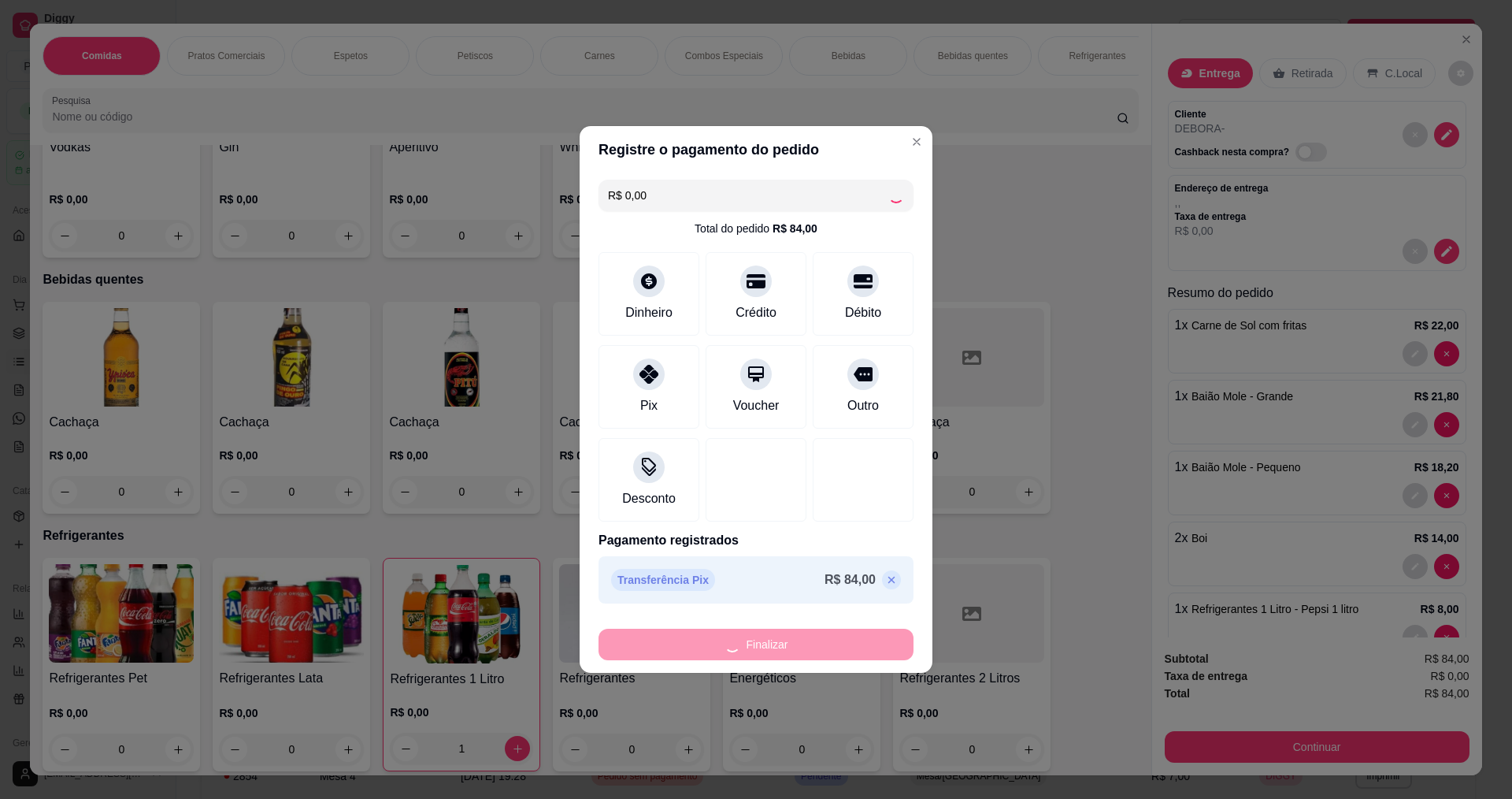
type input "0"
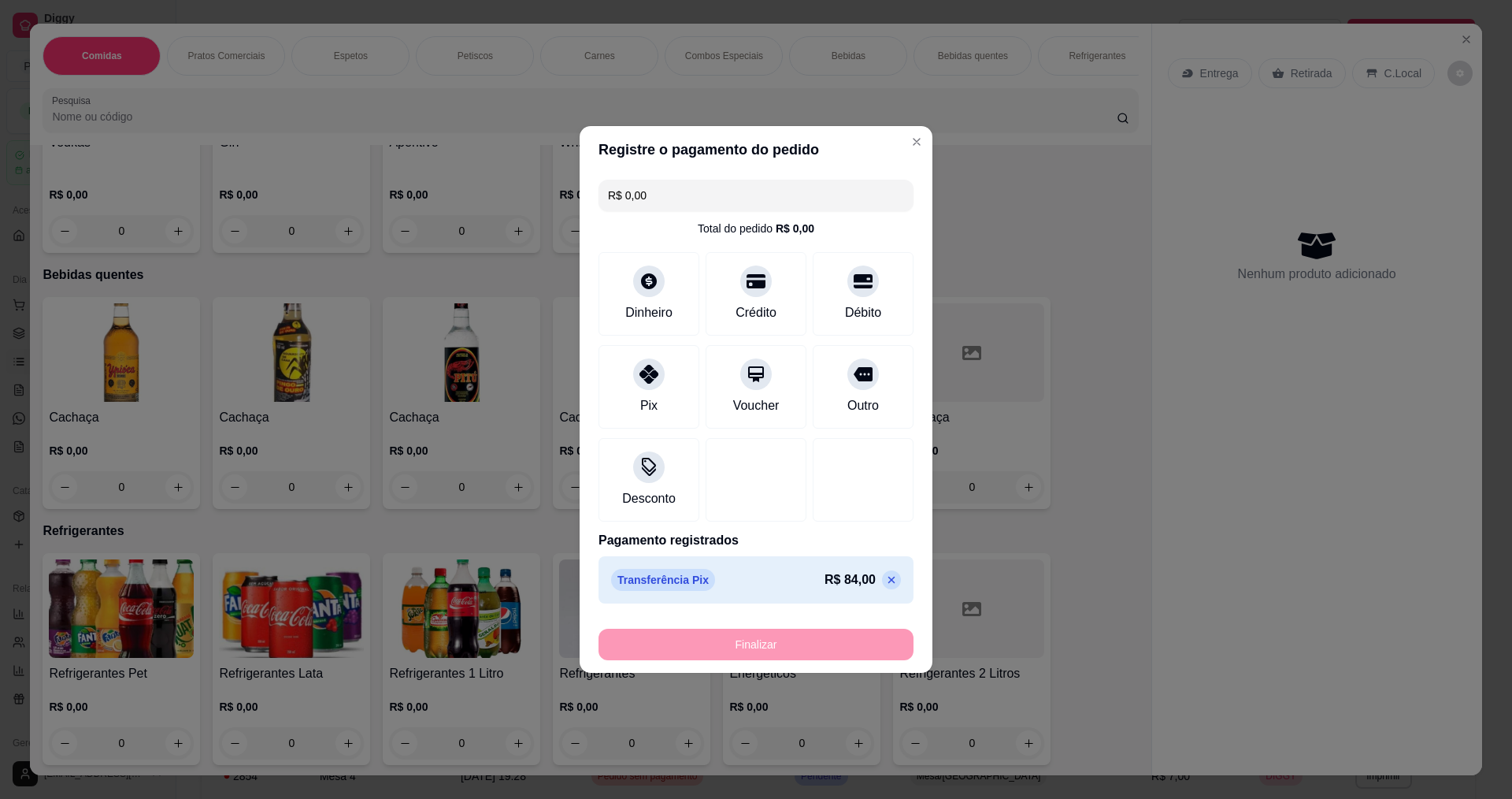
type input "-R$ 84,00"
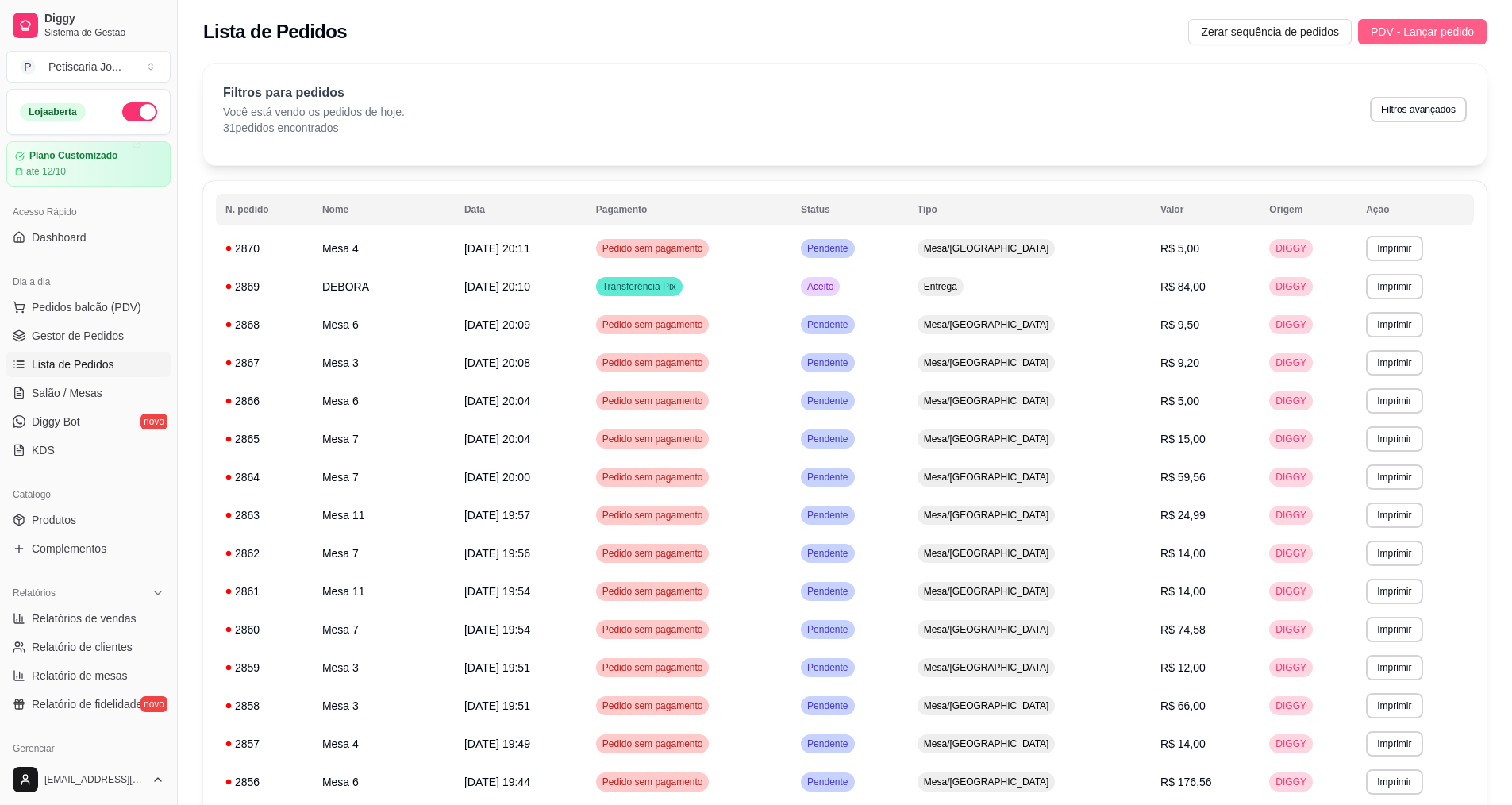
click at [1445, 26] on span "PDV - Lançar pedido" at bounding box center [1422, 31] width 103 height 17
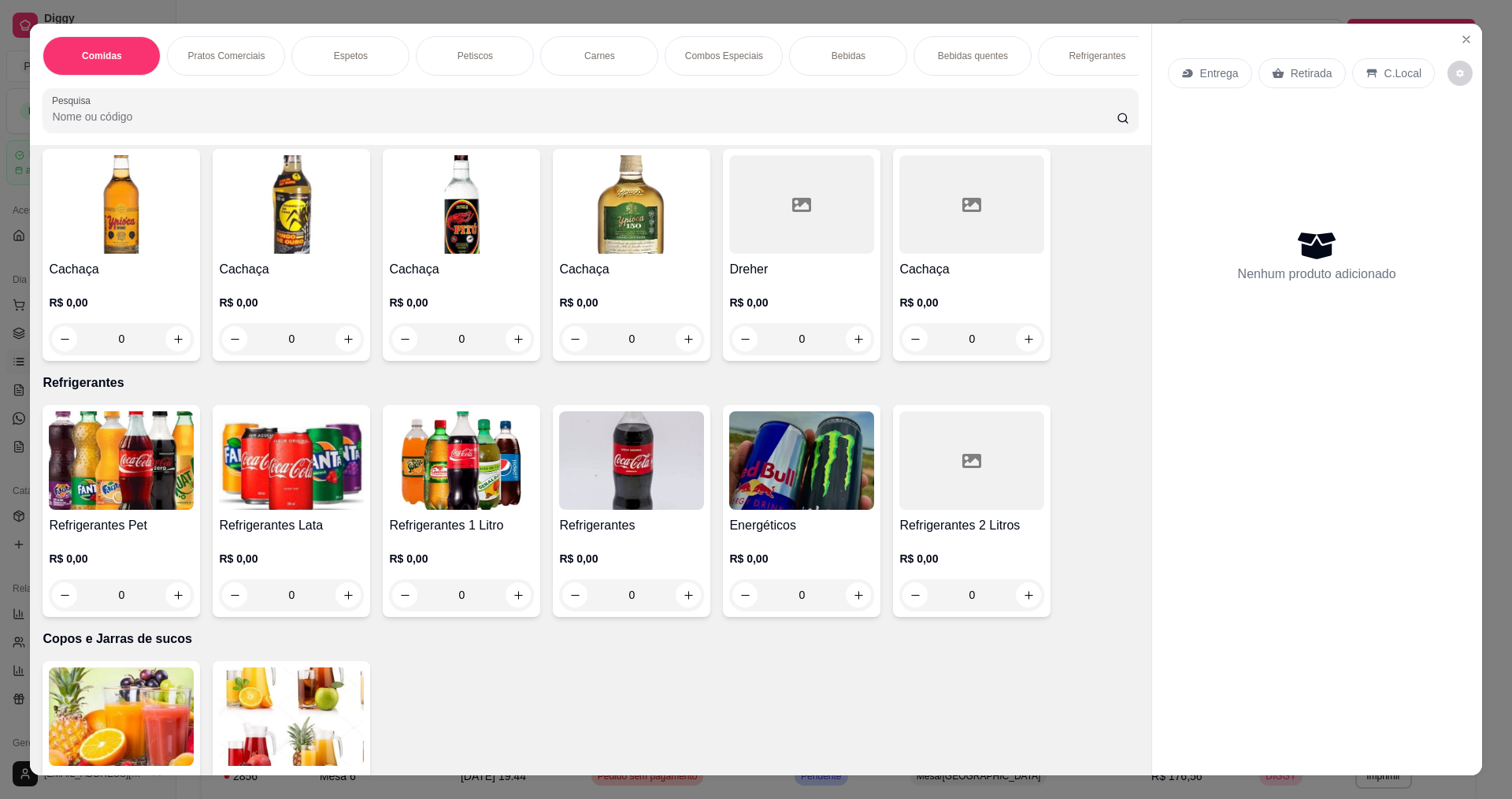
scroll to position [2837, 0]
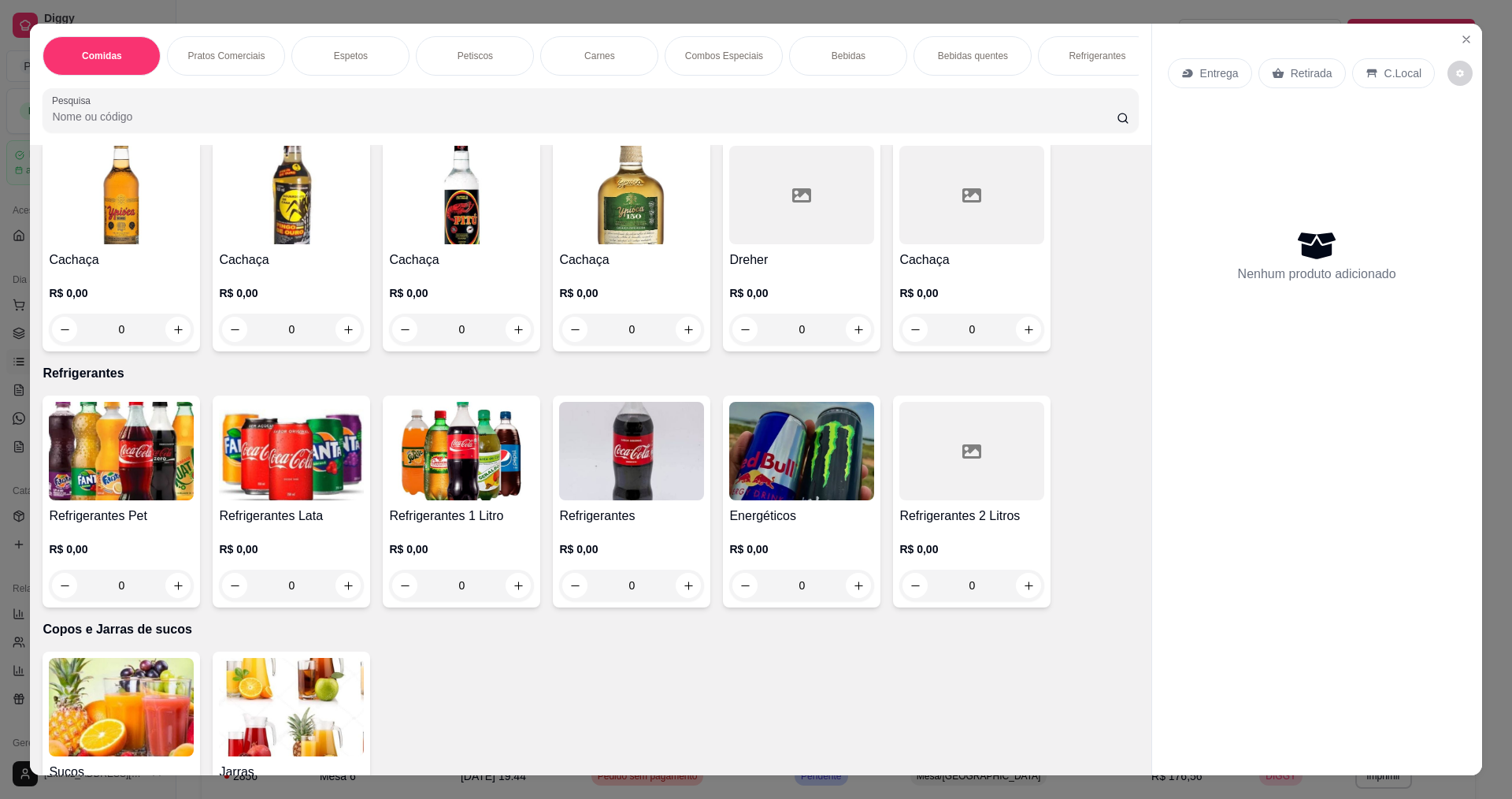
click at [636, 500] on img at bounding box center [631, 451] width 145 height 98
click at [1460, 40] on icon "Close" at bounding box center [1466, 39] width 13 height 13
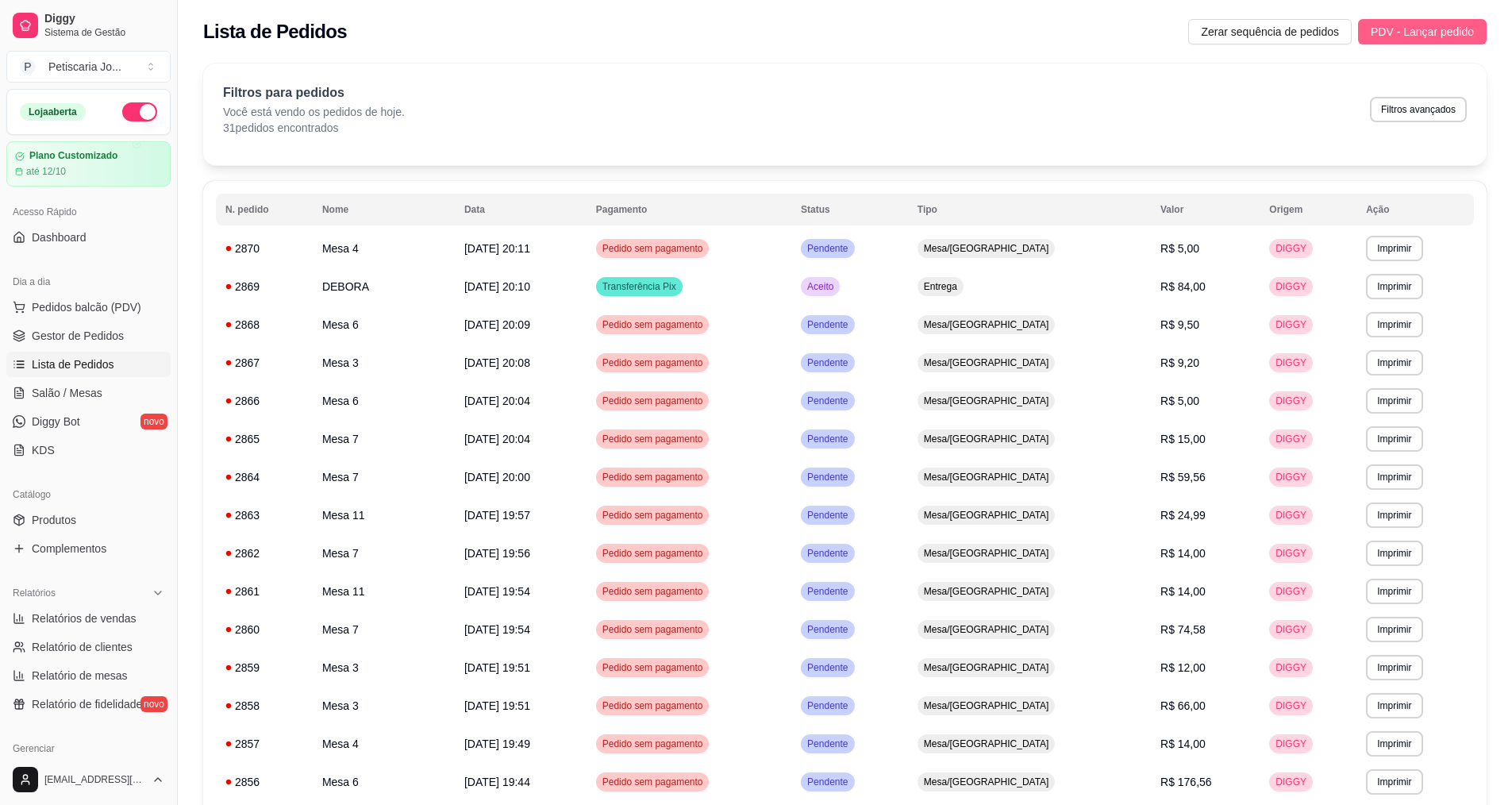
click at [1446, 37] on span "PDV - Lançar pedido" at bounding box center [1422, 31] width 103 height 17
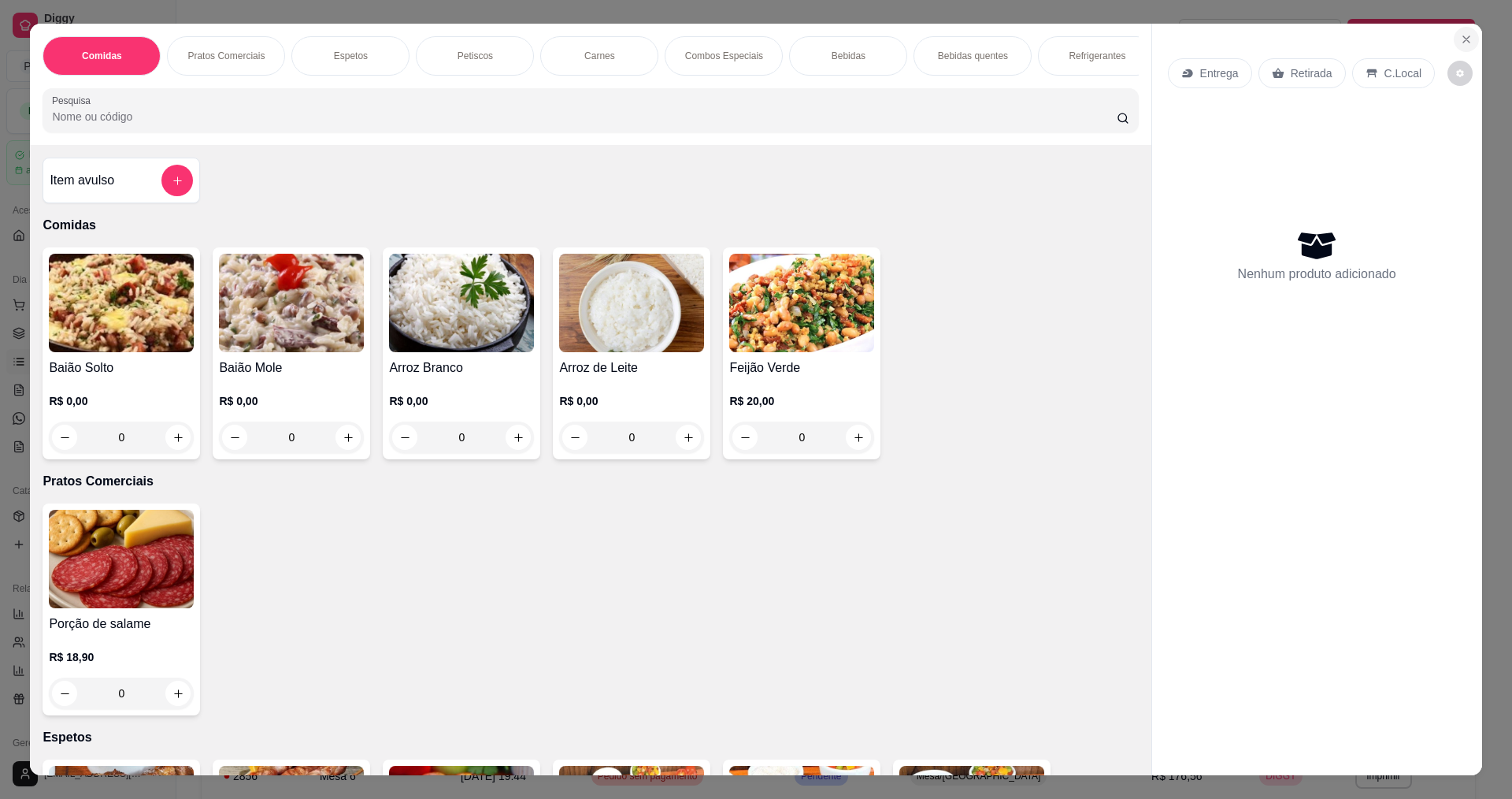
click at [1460, 44] on icon "Close" at bounding box center [1466, 39] width 13 height 13
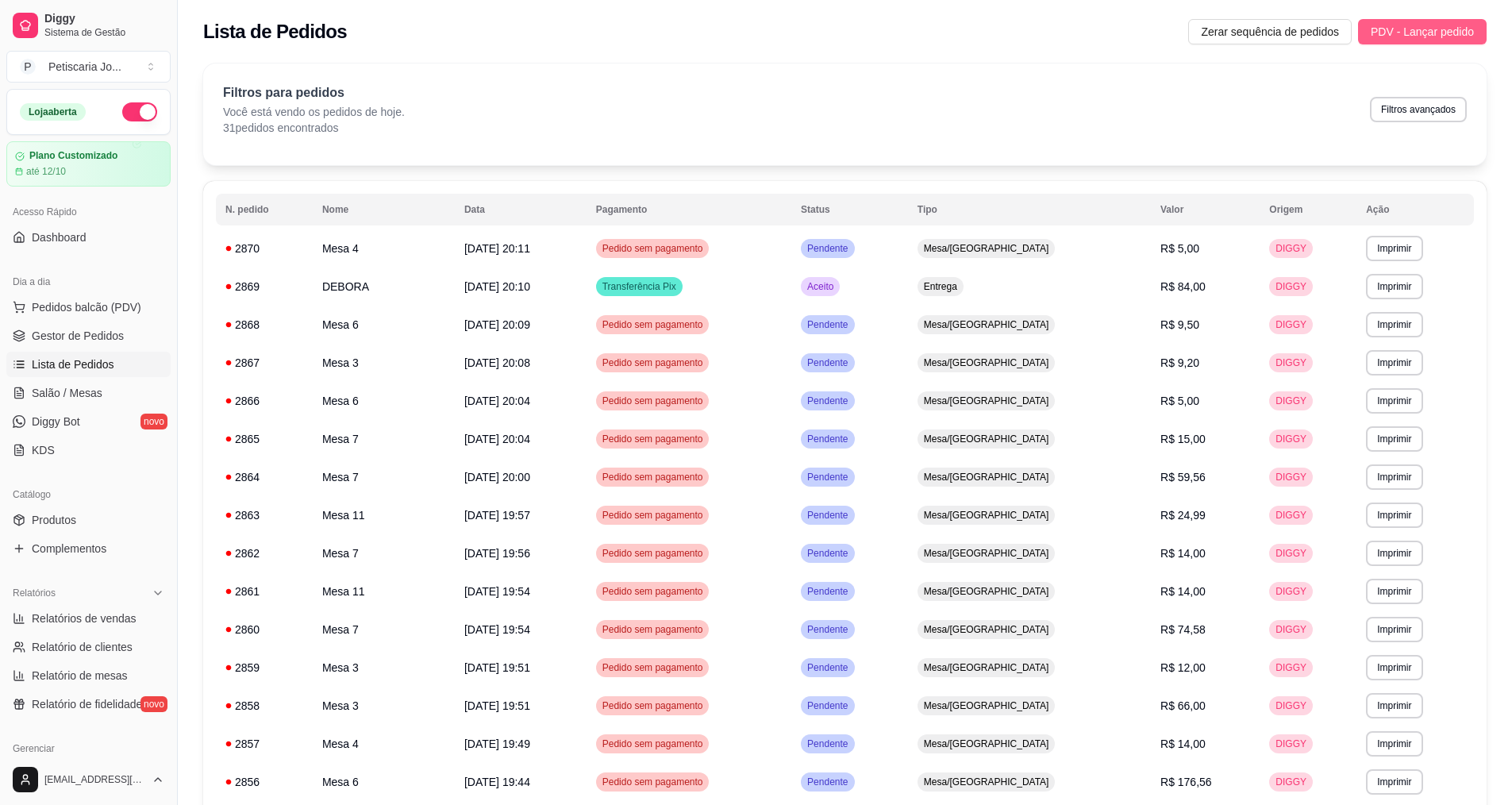
click at [1416, 32] on span "PDV - Lançar pedido" at bounding box center [1422, 31] width 103 height 17
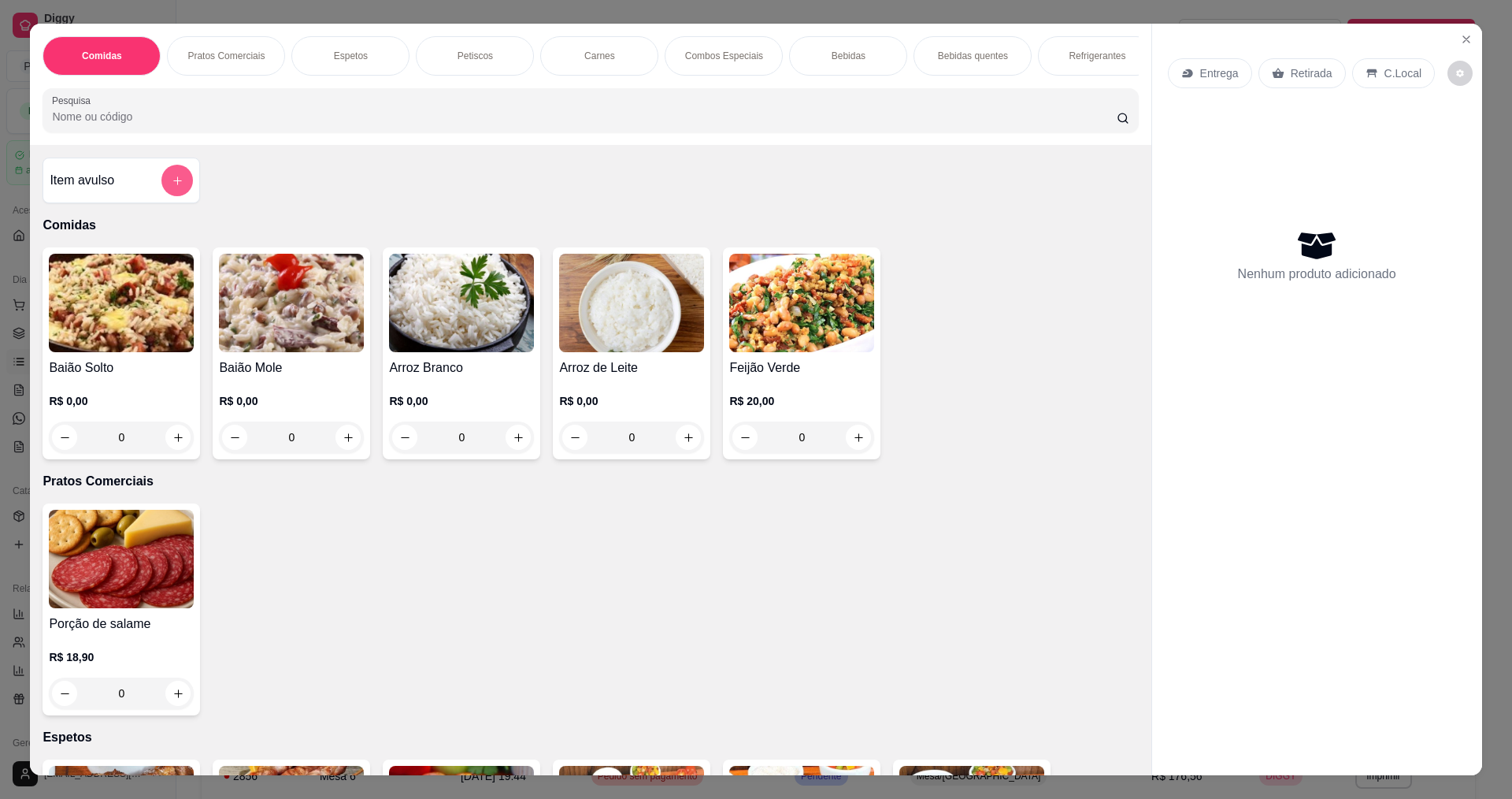
click at [177, 186] on icon "add-separate-item" at bounding box center [178, 181] width 12 height 12
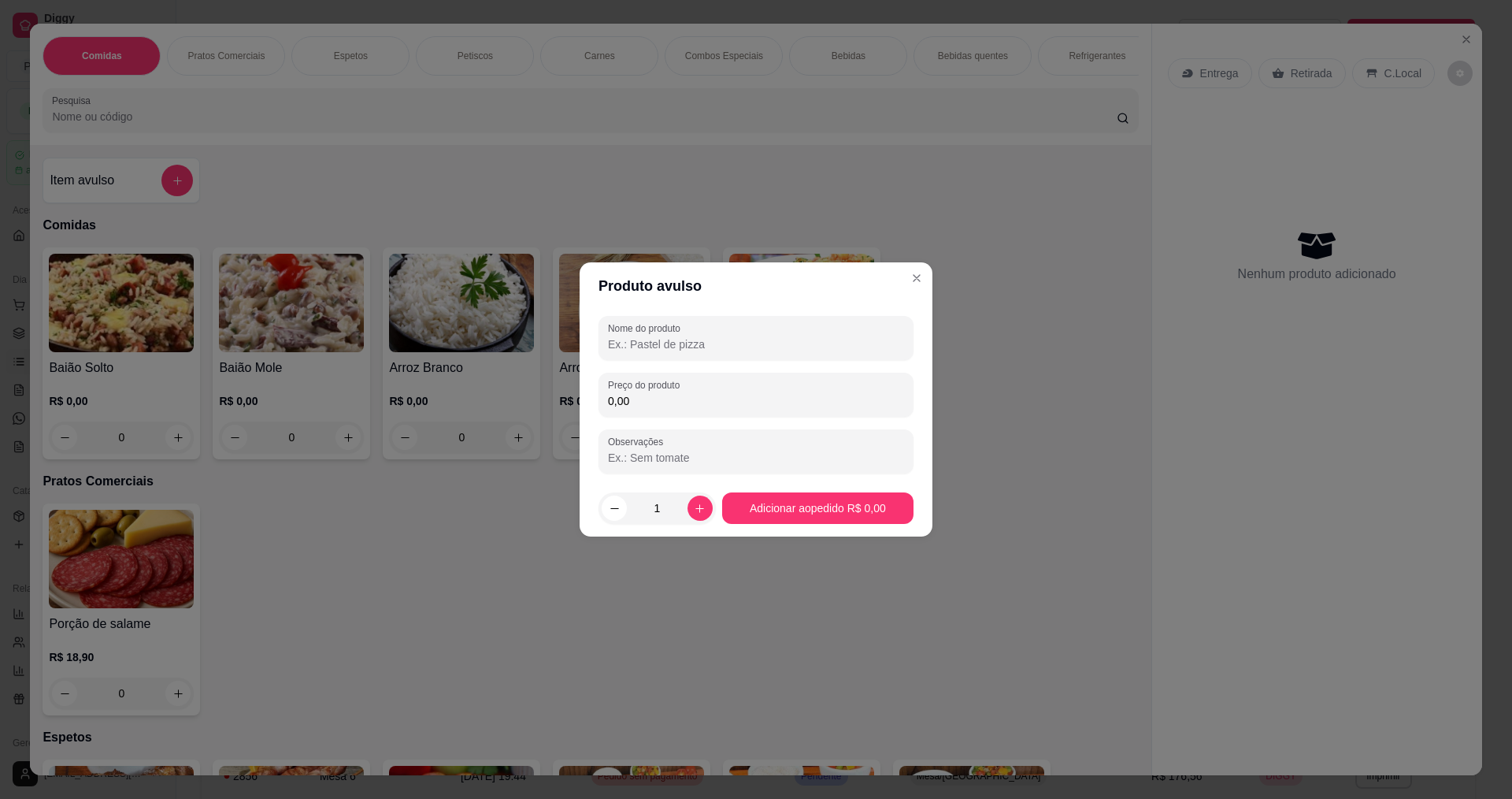
click at [665, 370] on div "Nome do produto Preço do produto 0,00 Observações" at bounding box center [756, 394] width 315 height 158
click at [664, 349] on input "Nome do produto" at bounding box center [756, 344] width 296 height 16
type input "COCA COLA DE 2L"
click at [660, 395] on input "0,00" at bounding box center [756, 401] width 296 height 16
type input "14,00"
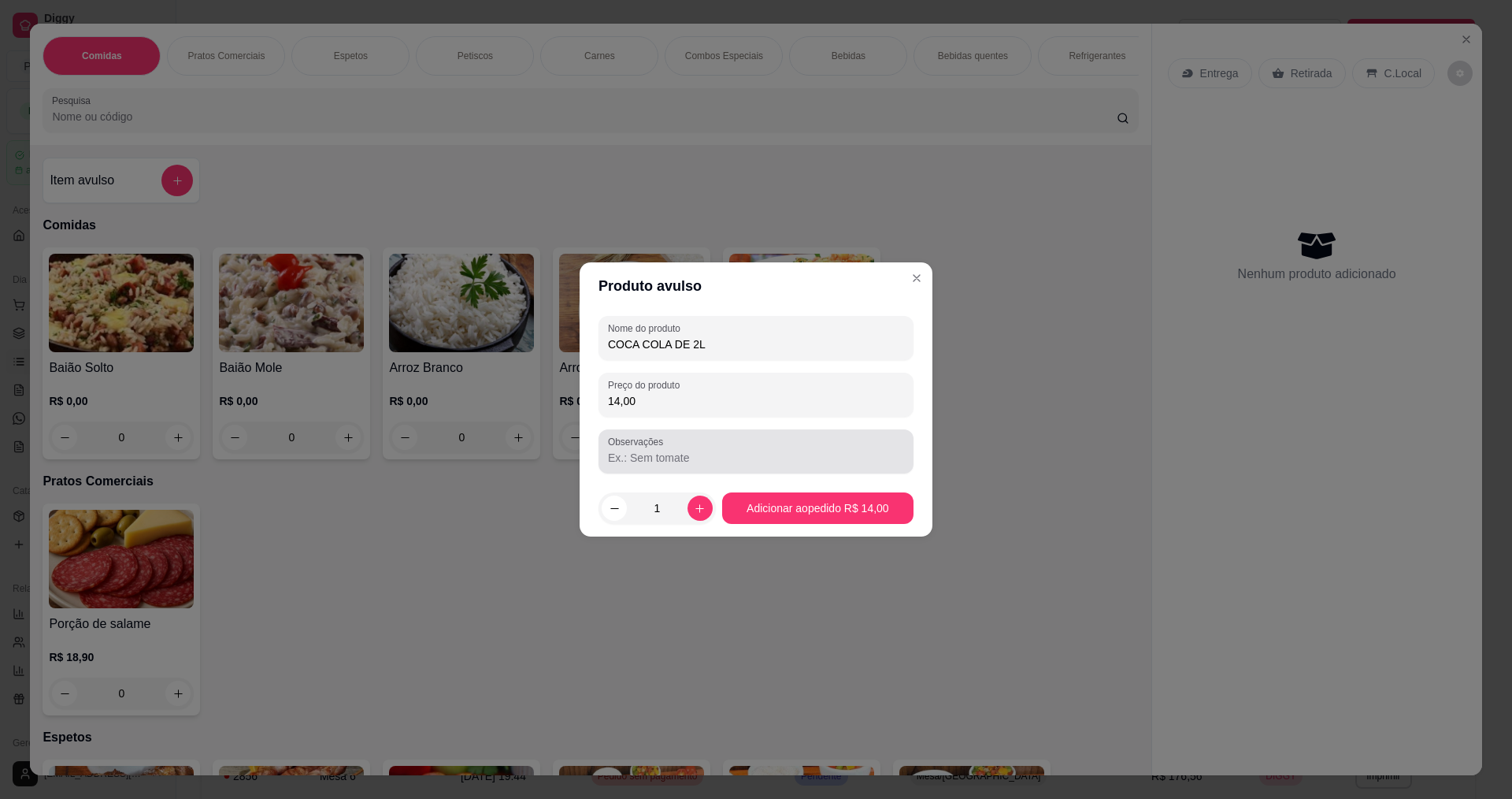
click at [775, 445] on div at bounding box center [756, 451] width 296 height 32
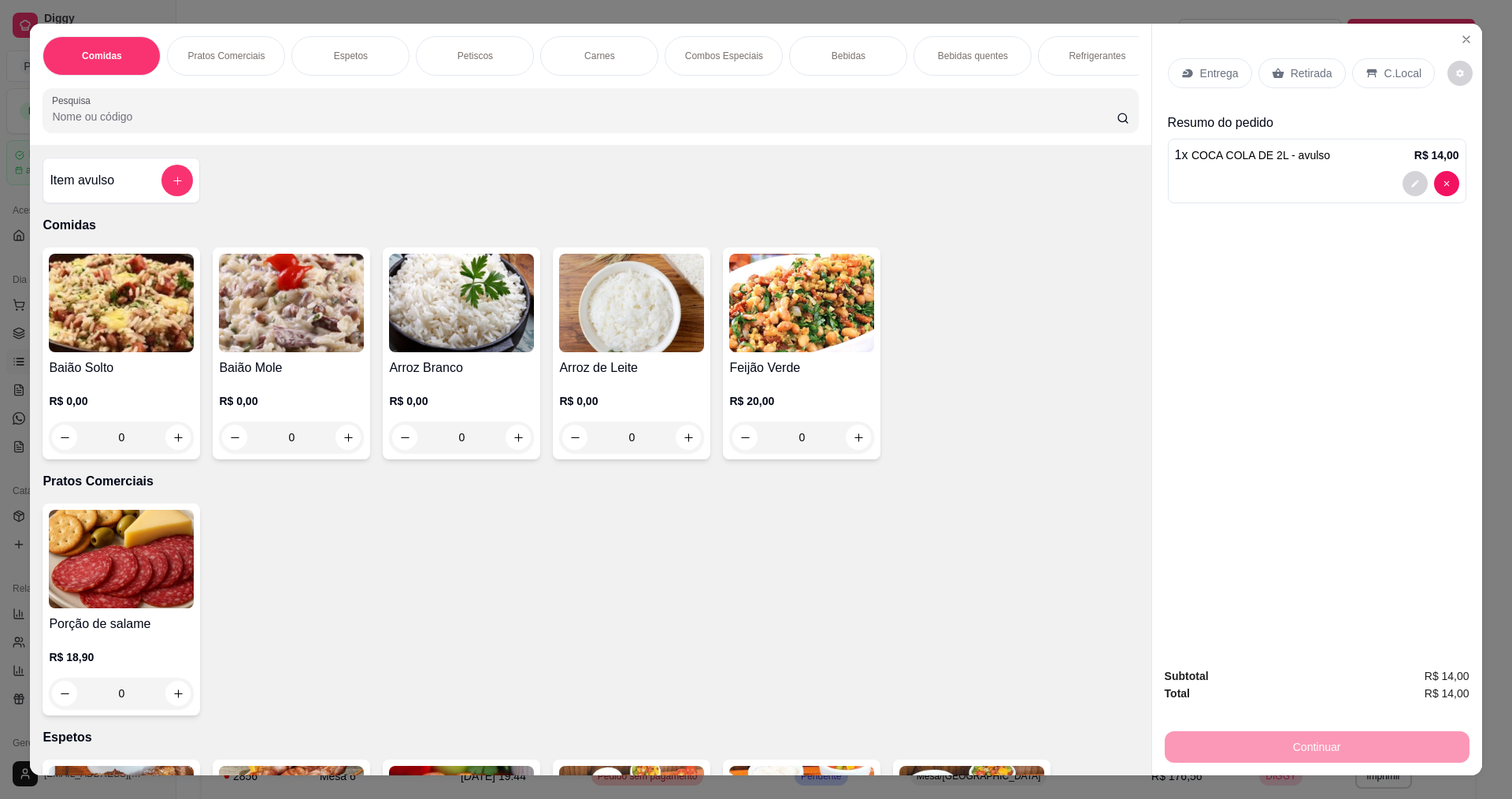
click at [1184, 77] on icon at bounding box center [1188, 73] width 10 height 9
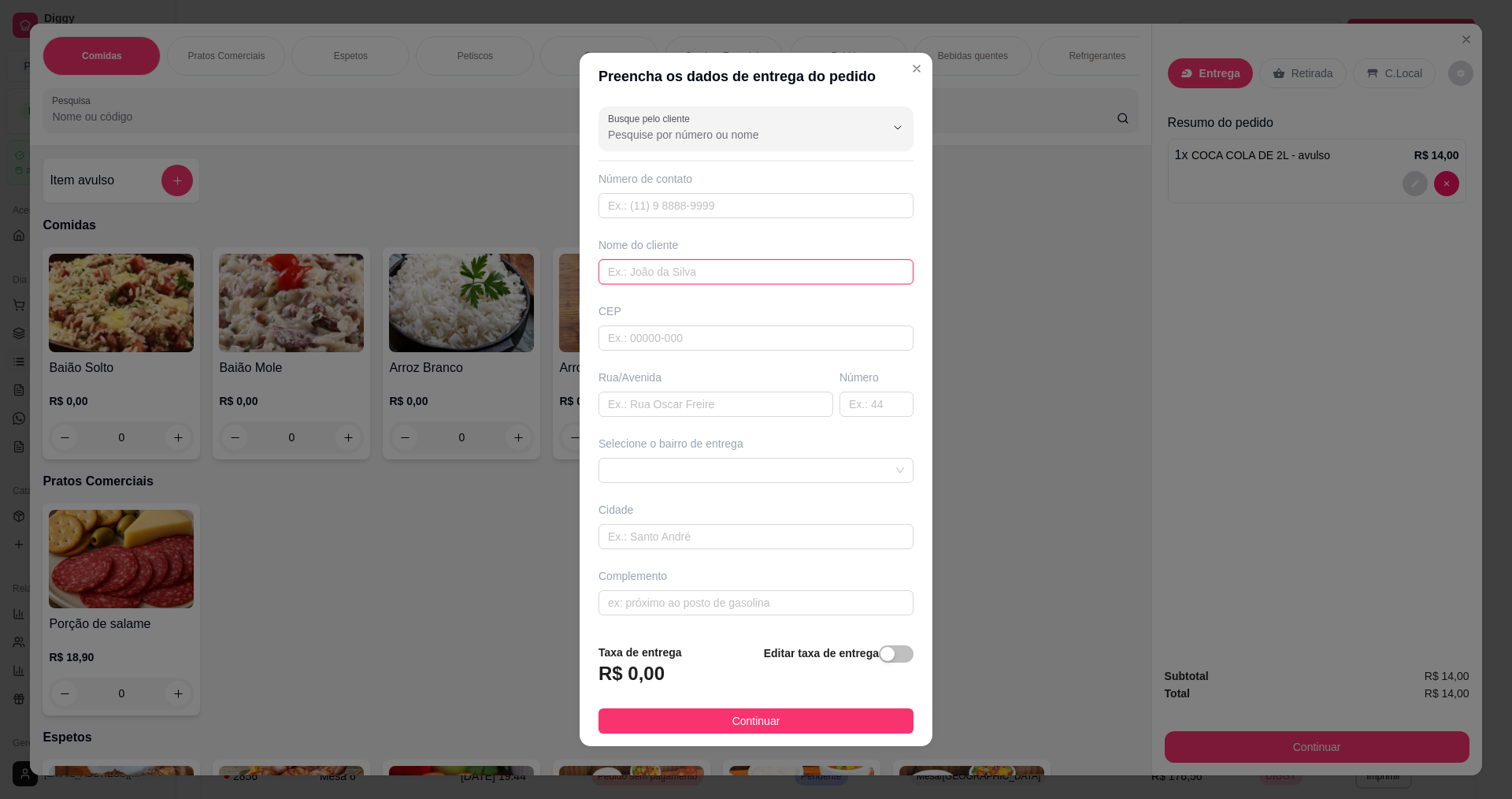
click at [664, 274] on input "text" at bounding box center [756, 271] width 315 height 25
type input "KAUAN"
drag, startPoint x: 697, startPoint y: 709, endPoint x: 706, endPoint y: 709, distance: 9.0
click at [699, 709] on button "Continuar" at bounding box center [756, 720] width 315 height 25
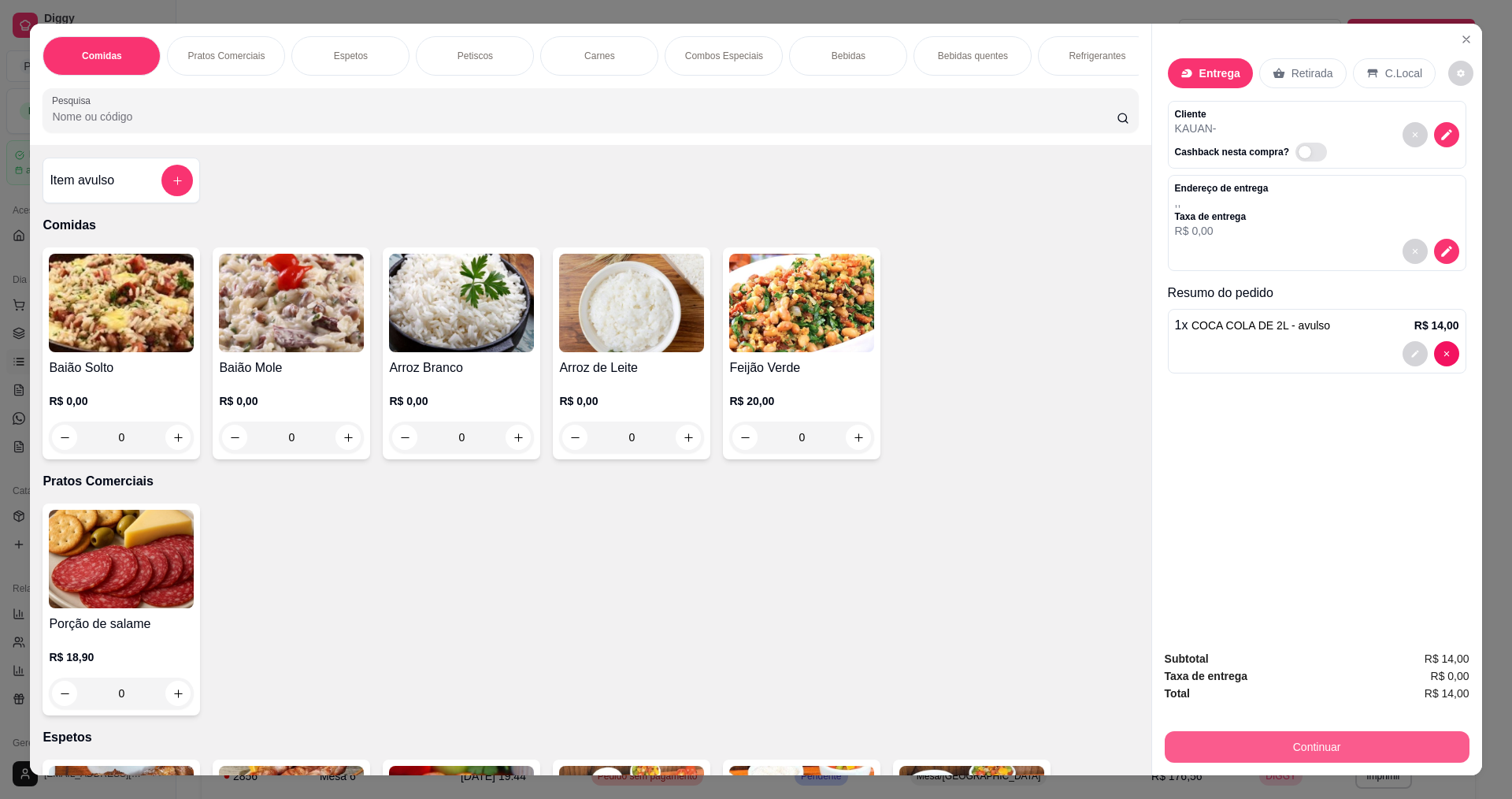
click at [1429, 745] on button "Continuar" at bounding box center [1317, 746] width 304 height 32
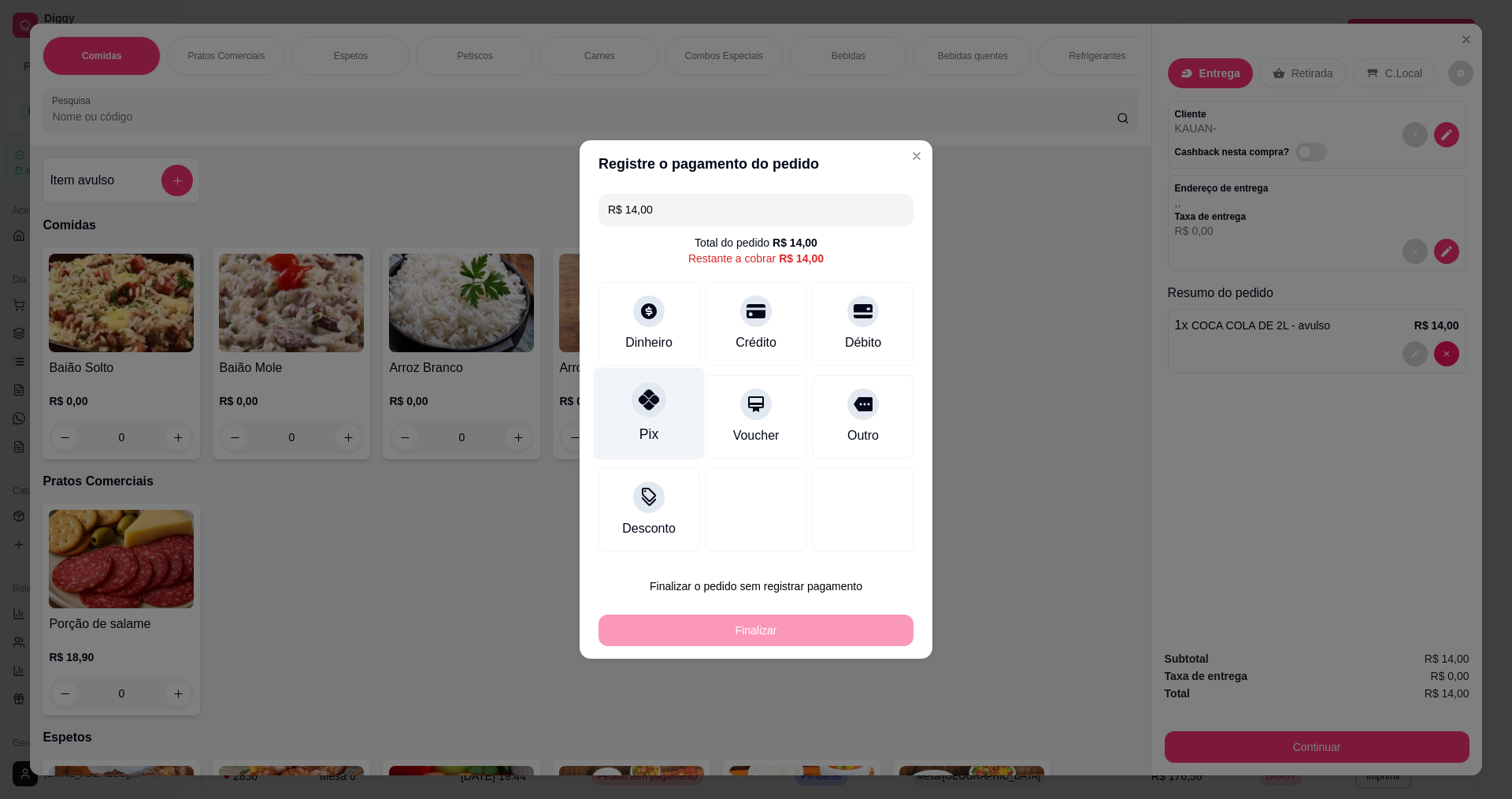
click at [650, 418] on div "Pix" at bounding box center [649, 413] width 111 height 92
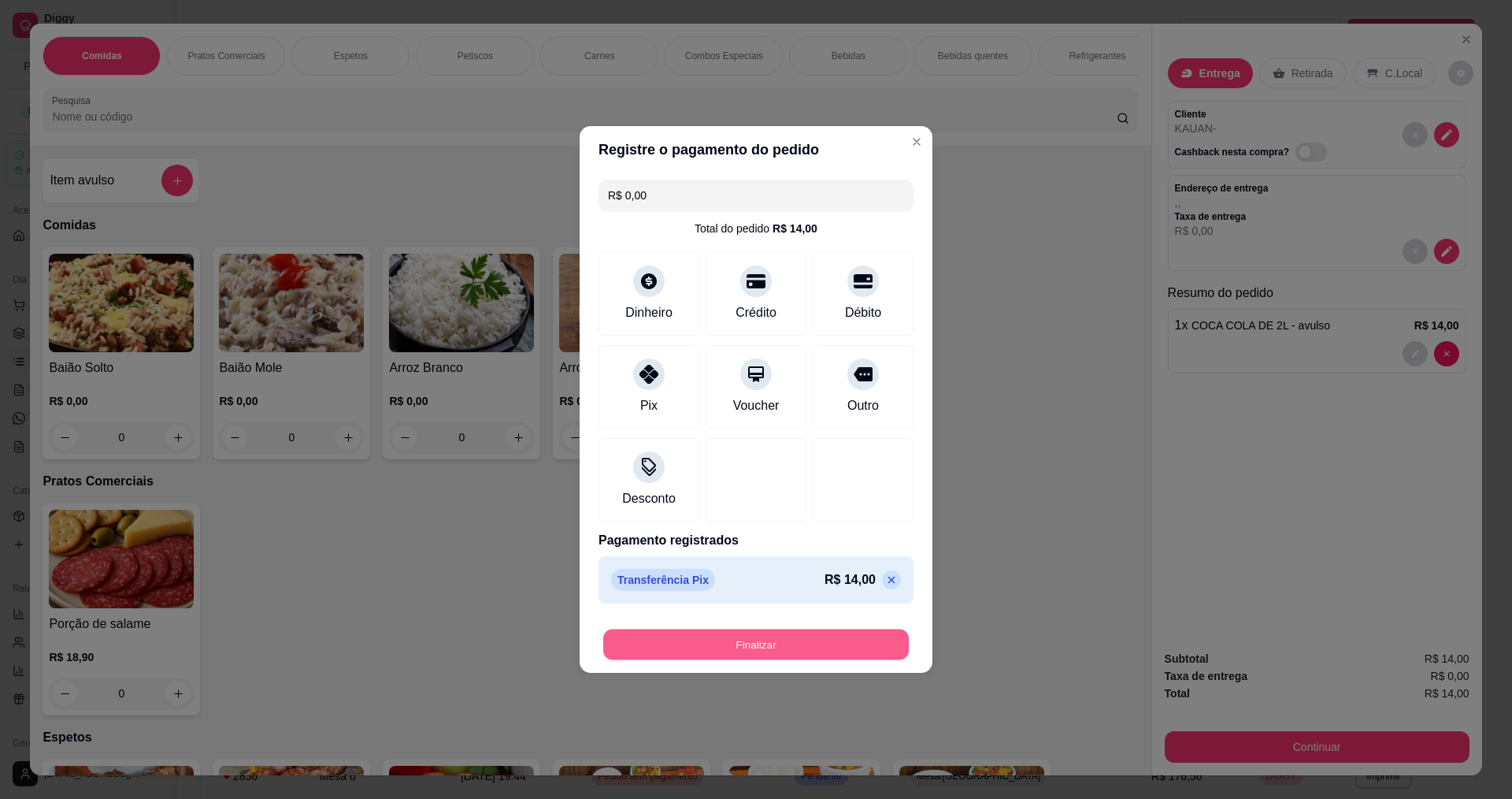
click at [766, 658] on button "Finalizar" at bounding box center [756, 645] width 305 height 31
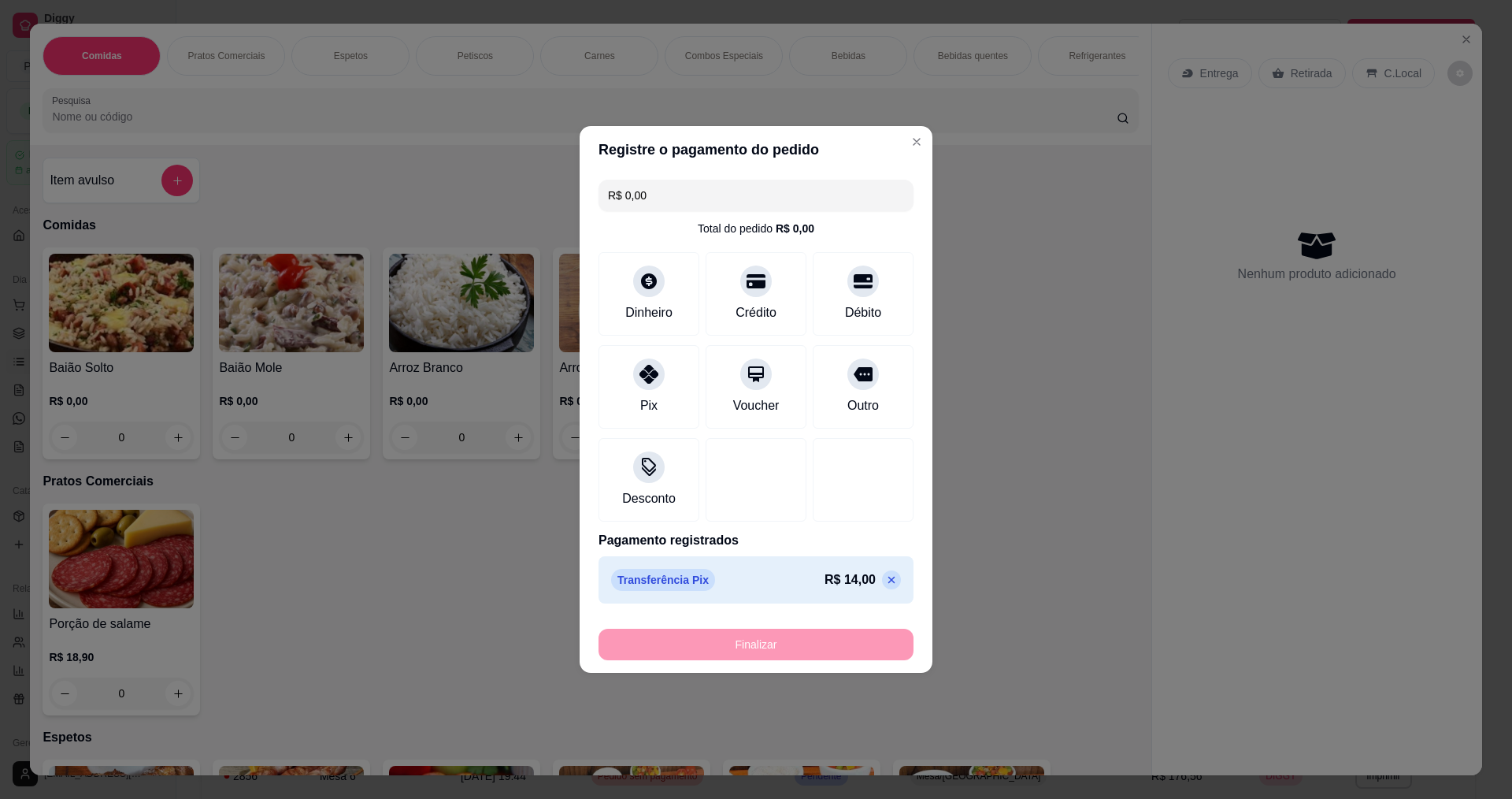
type input "-R$ 14,00"
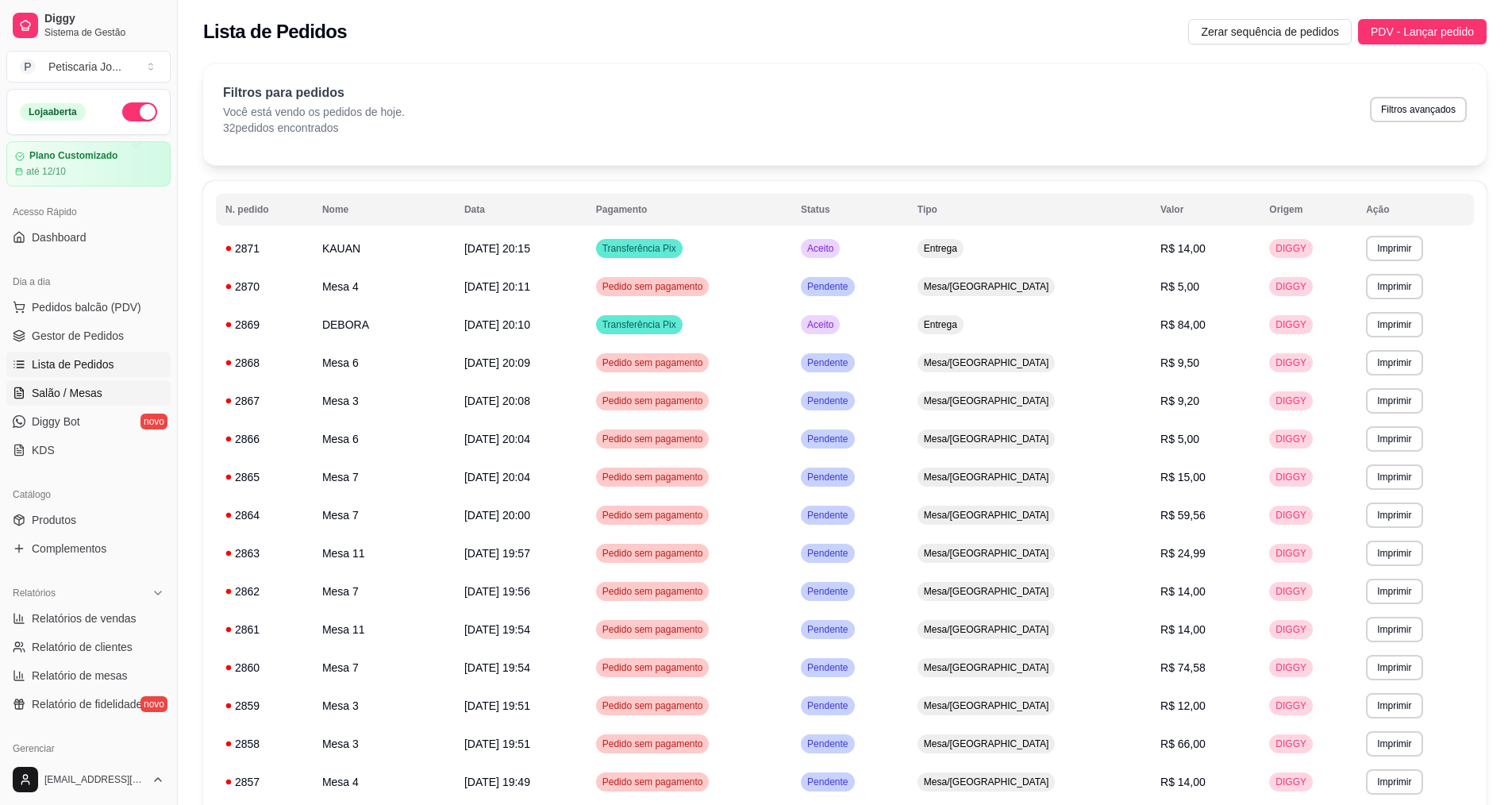
click at [87, 400] on span "Salão / Mesas" at bounding box center [67, 393] width 70 height 16
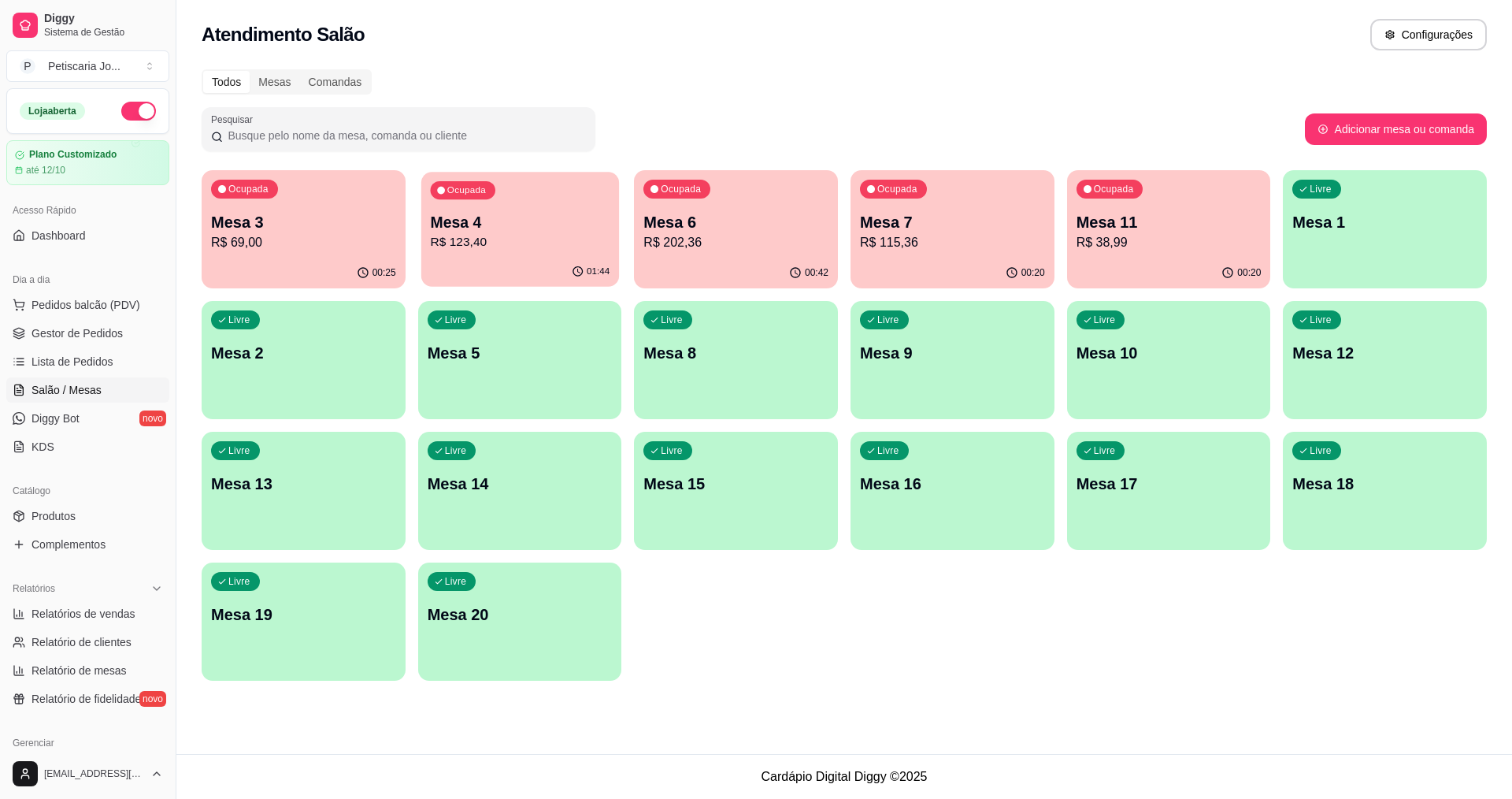
click at [530, 268] on div "01:44" at bounding box center [520, 272] width 198 height 30
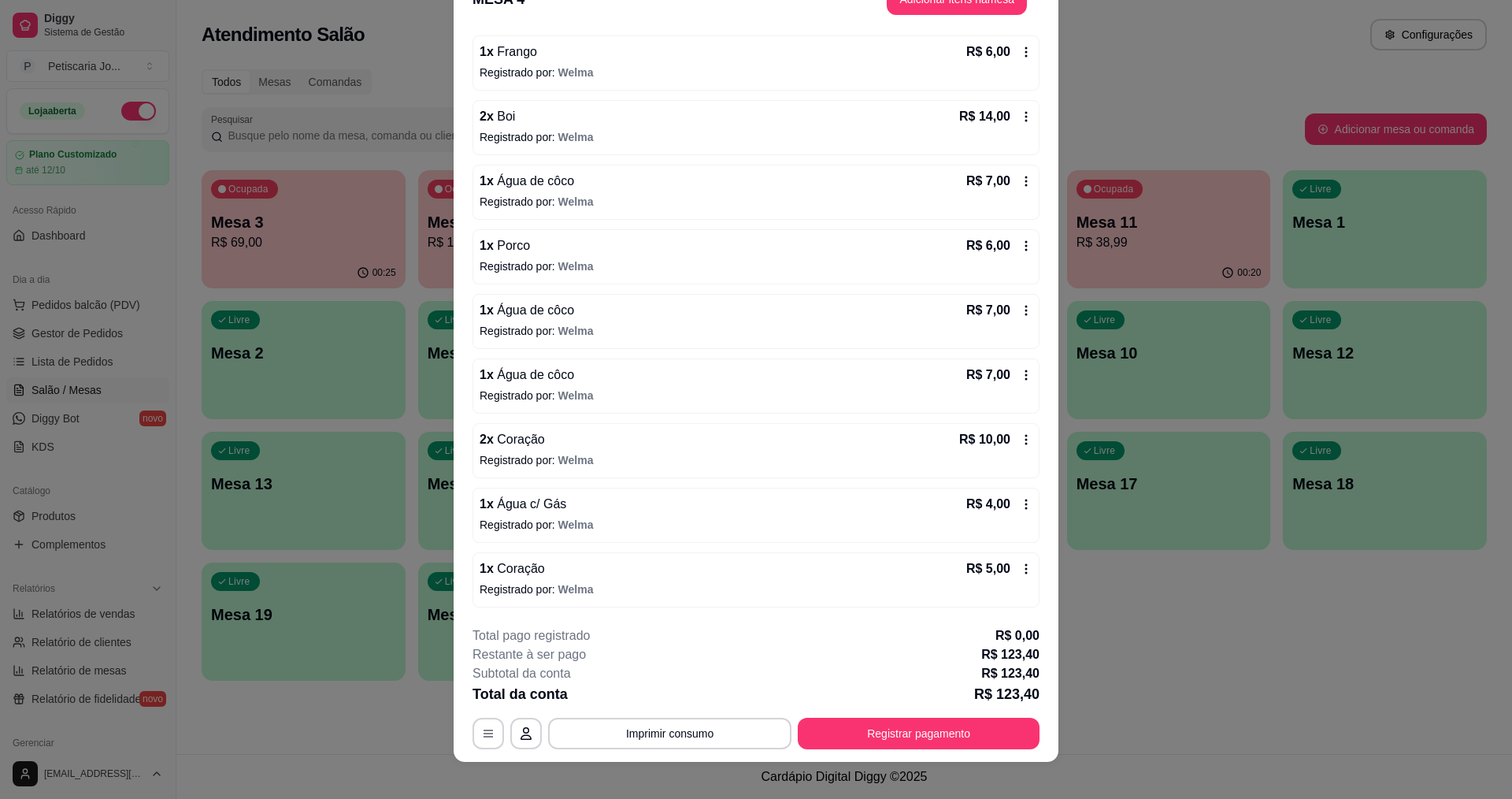
scroll to position [47, 0]
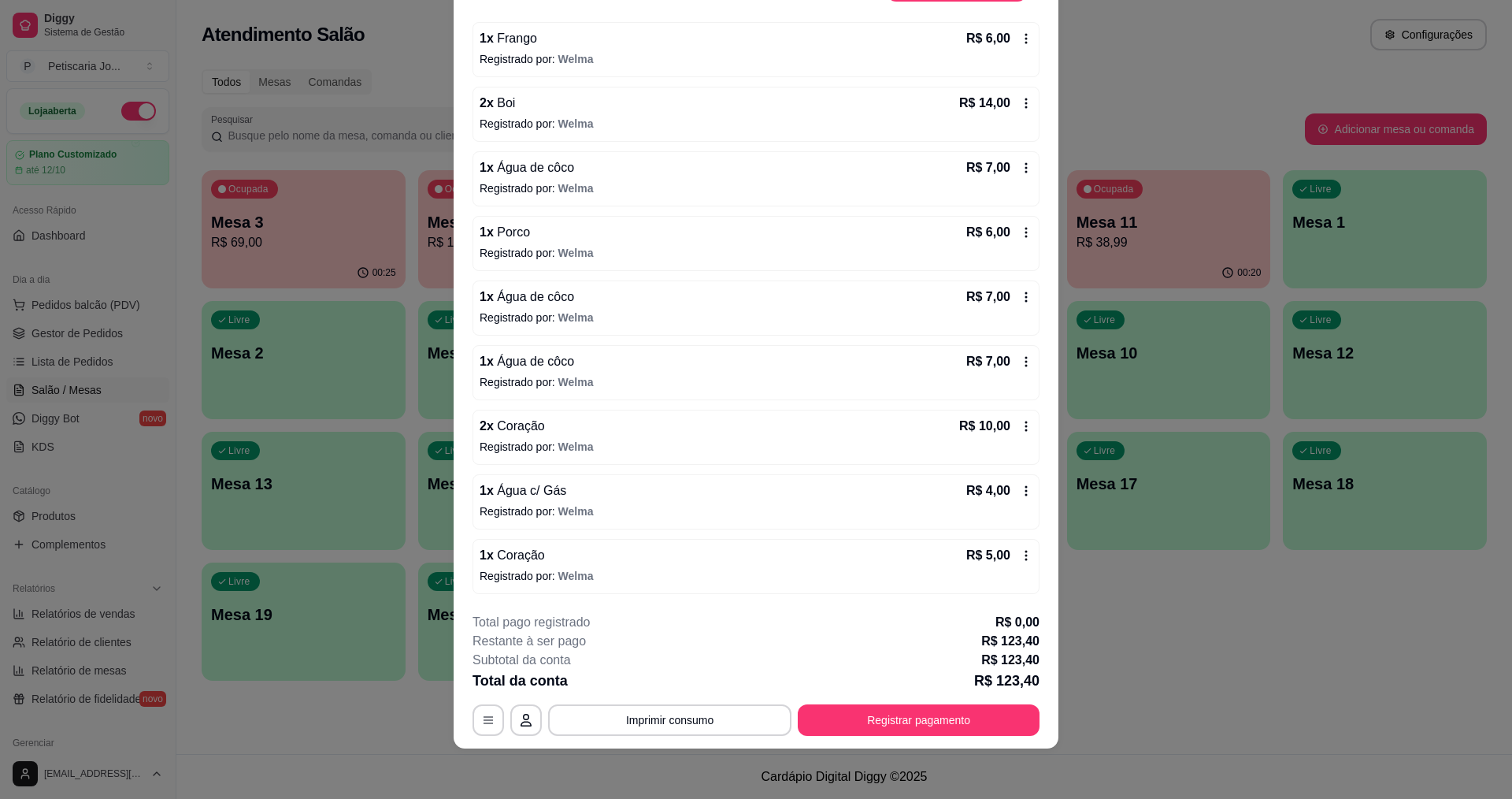
click at [630, 521] on div "1 x Água c/ Gás R$ 4,00 Registrado por: Welma" at bounding box center [756, 502] width 568 height 55
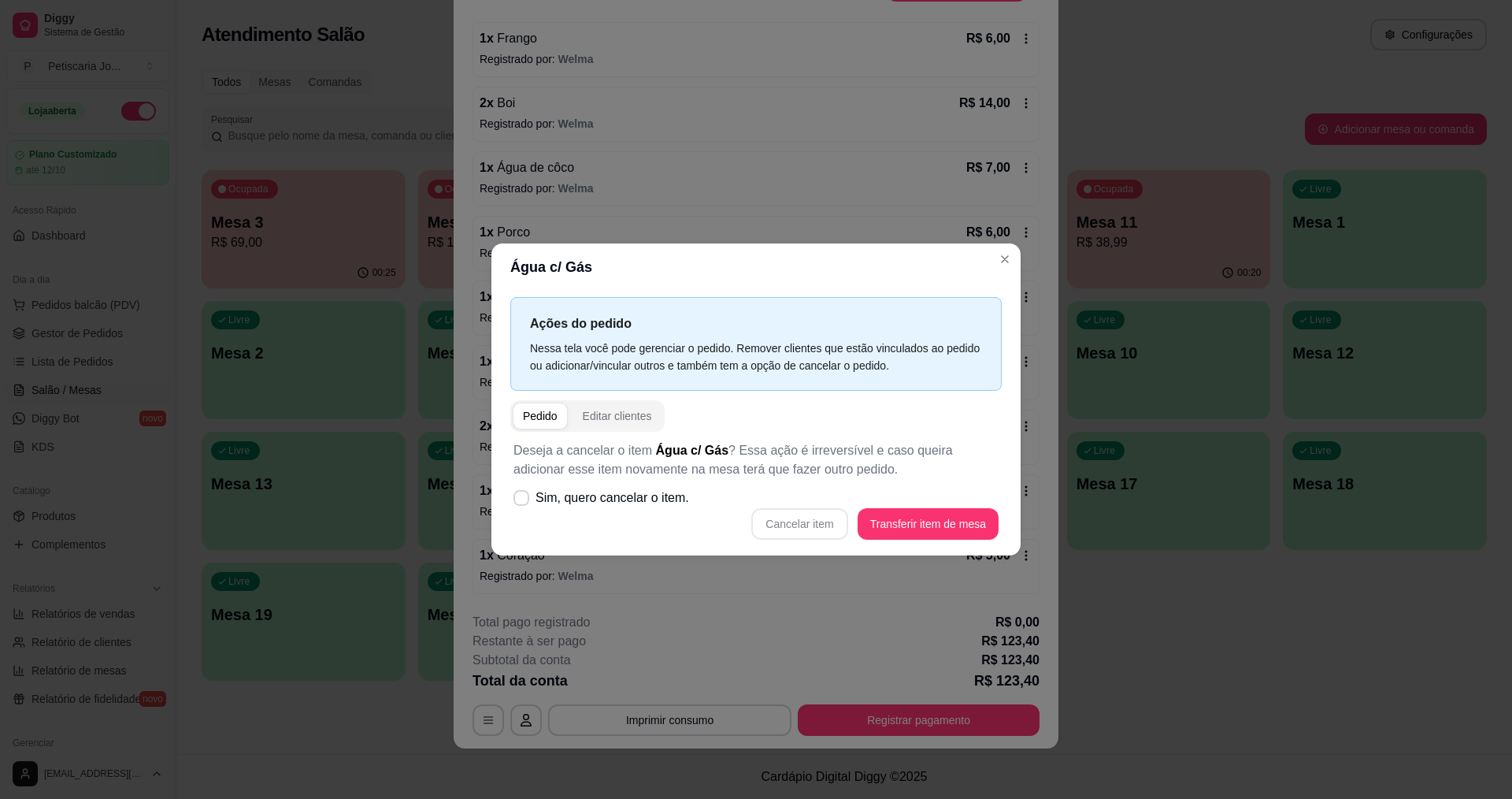
click at [802, 526] on div "Cancelar item Transferir item de mesa" at bounding box center [756, 524] width 486 height 32
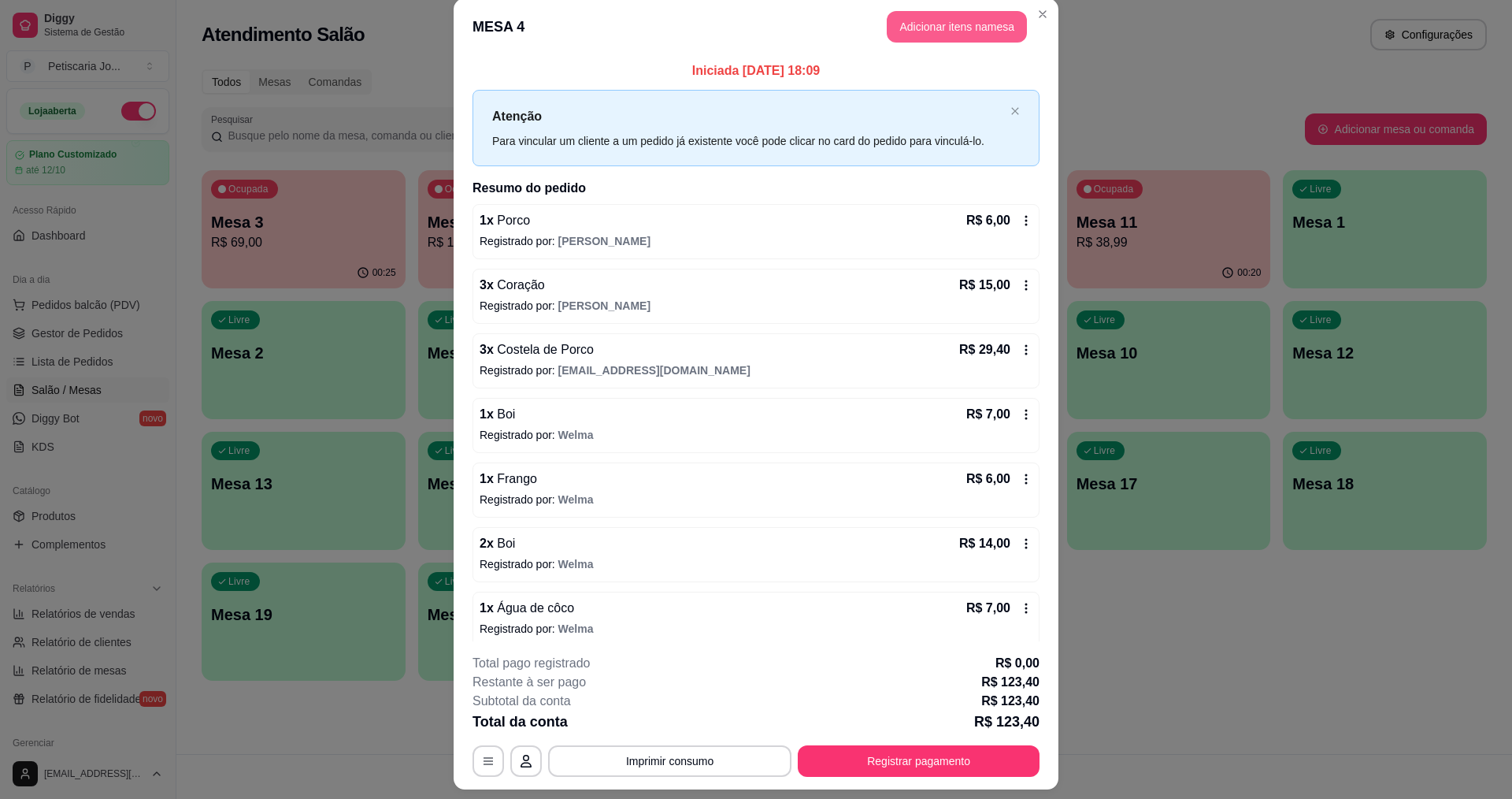
scroll to position [0, 0]
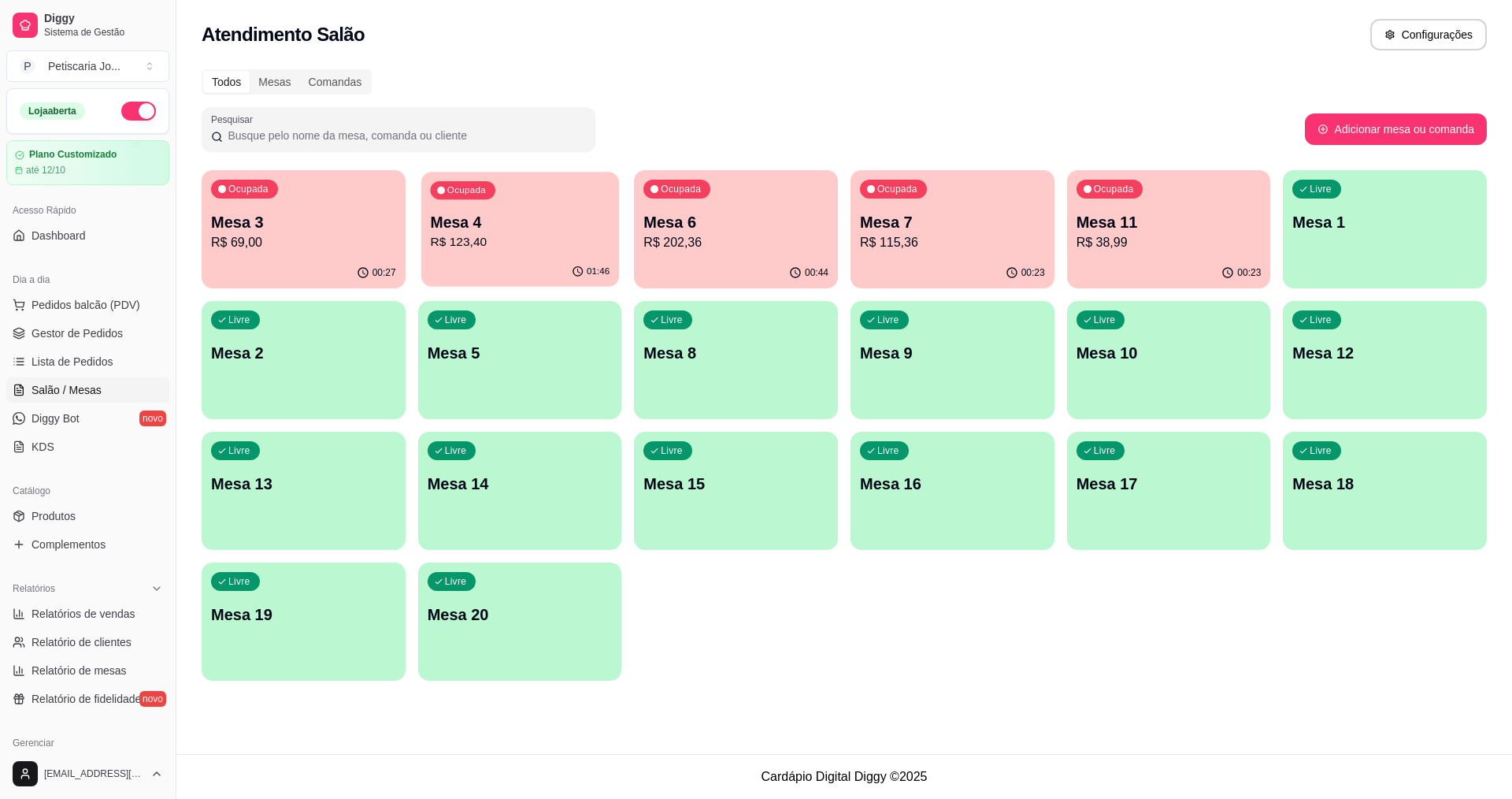
click at [488, 264] on div "01:46" at bounding box center [520, 272] width 198 height 30
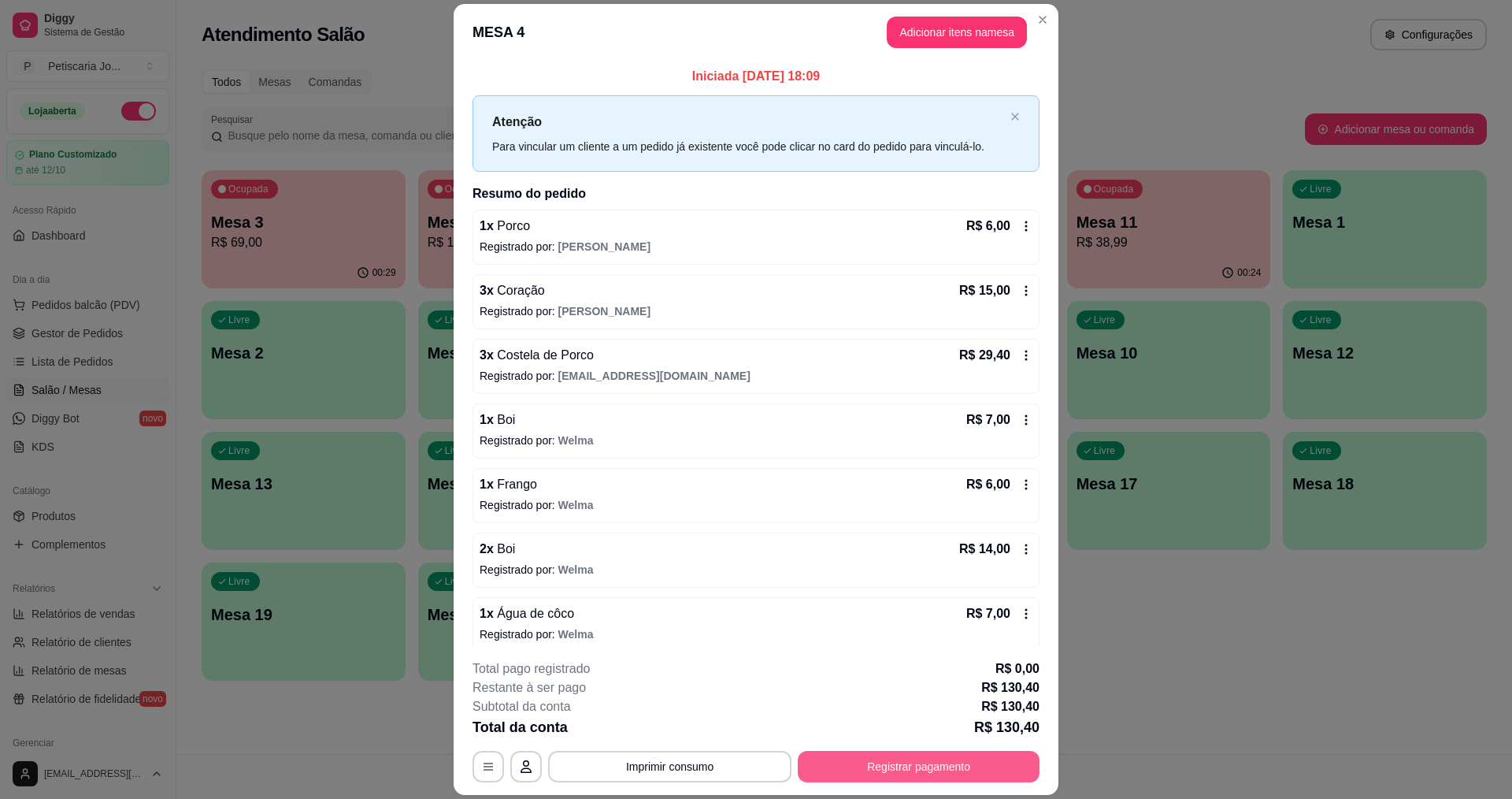
click at [907, 767] on button "Registrar pagamento" at bounding box center [919, 766] width 242 height 32
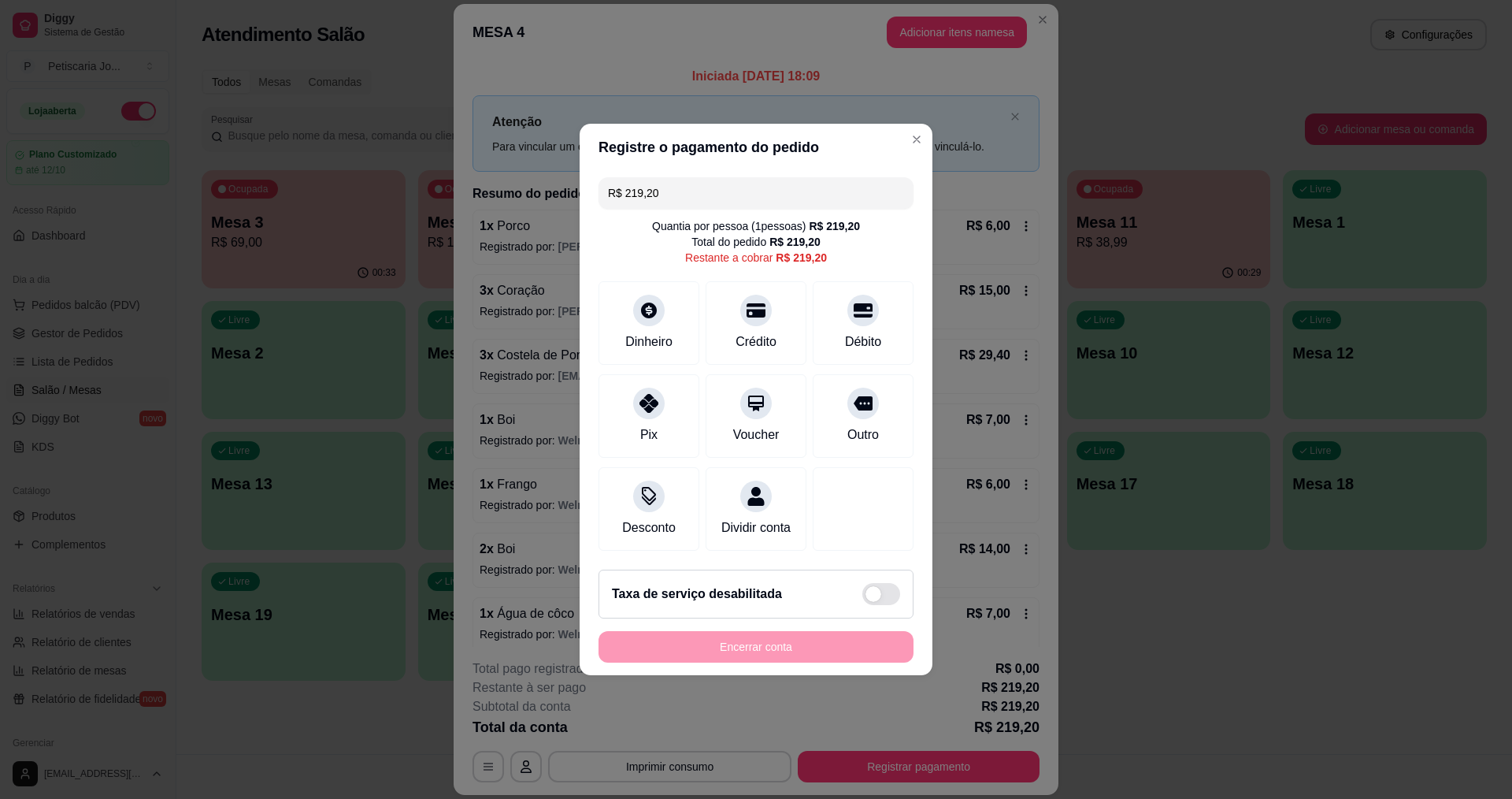
drag, startPoint x: 688, startPoint y: 185, endPoint x: 538, endPoint y: 183, distance: 150.0
click at [538, 183] on div "Registre o pagamento do pedido R$ 219,20 Quantia por pessoa ( 1 pessoas) R$ 219…" at bounding box center [756, 400] width 1512 height 799
click at [754, 330] on div "Crédito" at bounding box center [756, 341] width 45 height 21
type input "R$ 191,20"
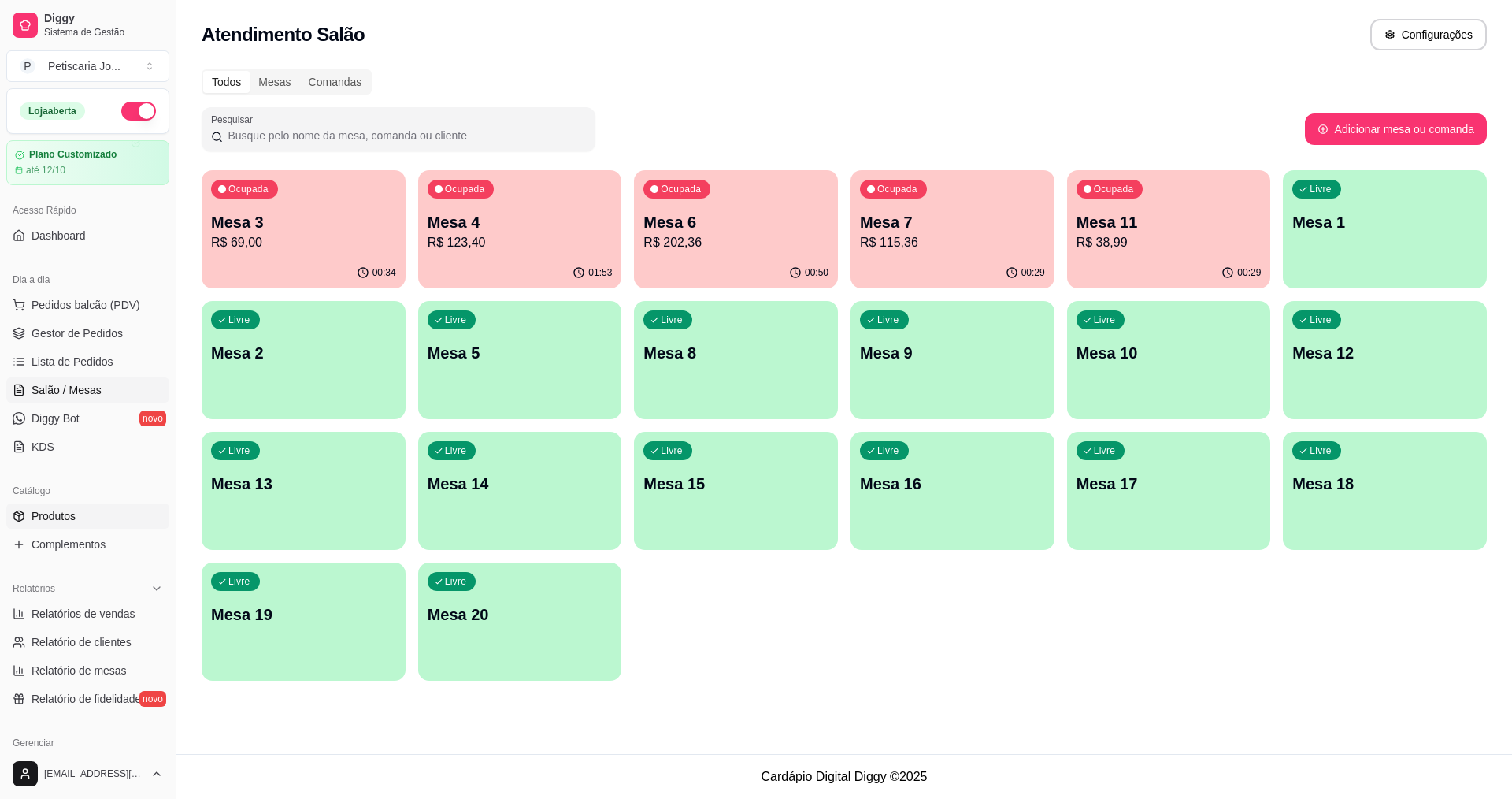
click at [35, 514] on span "Produtos" at bounding box center [53, 516] width 44 height 16
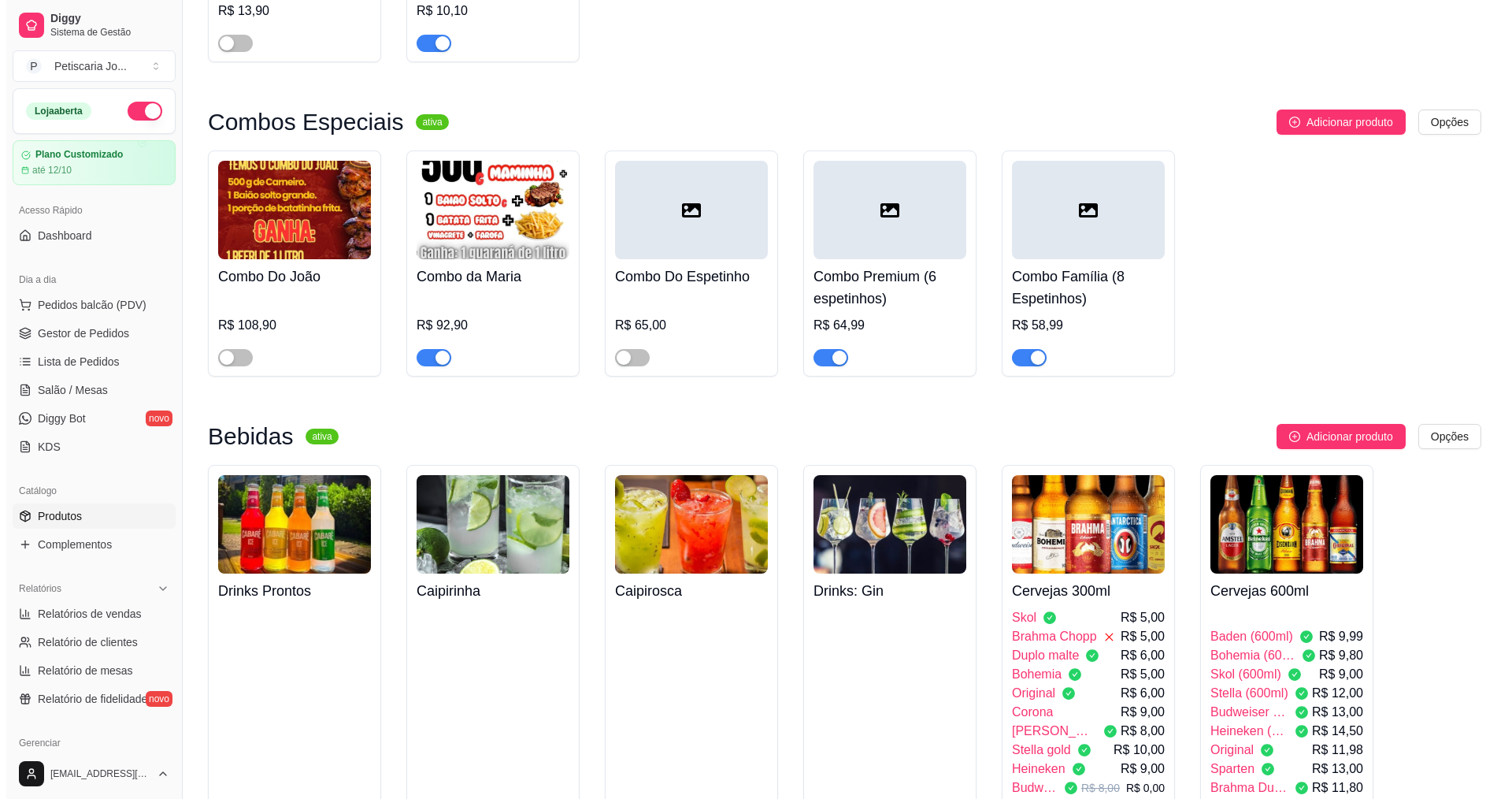
scroll to position [2994, 0]
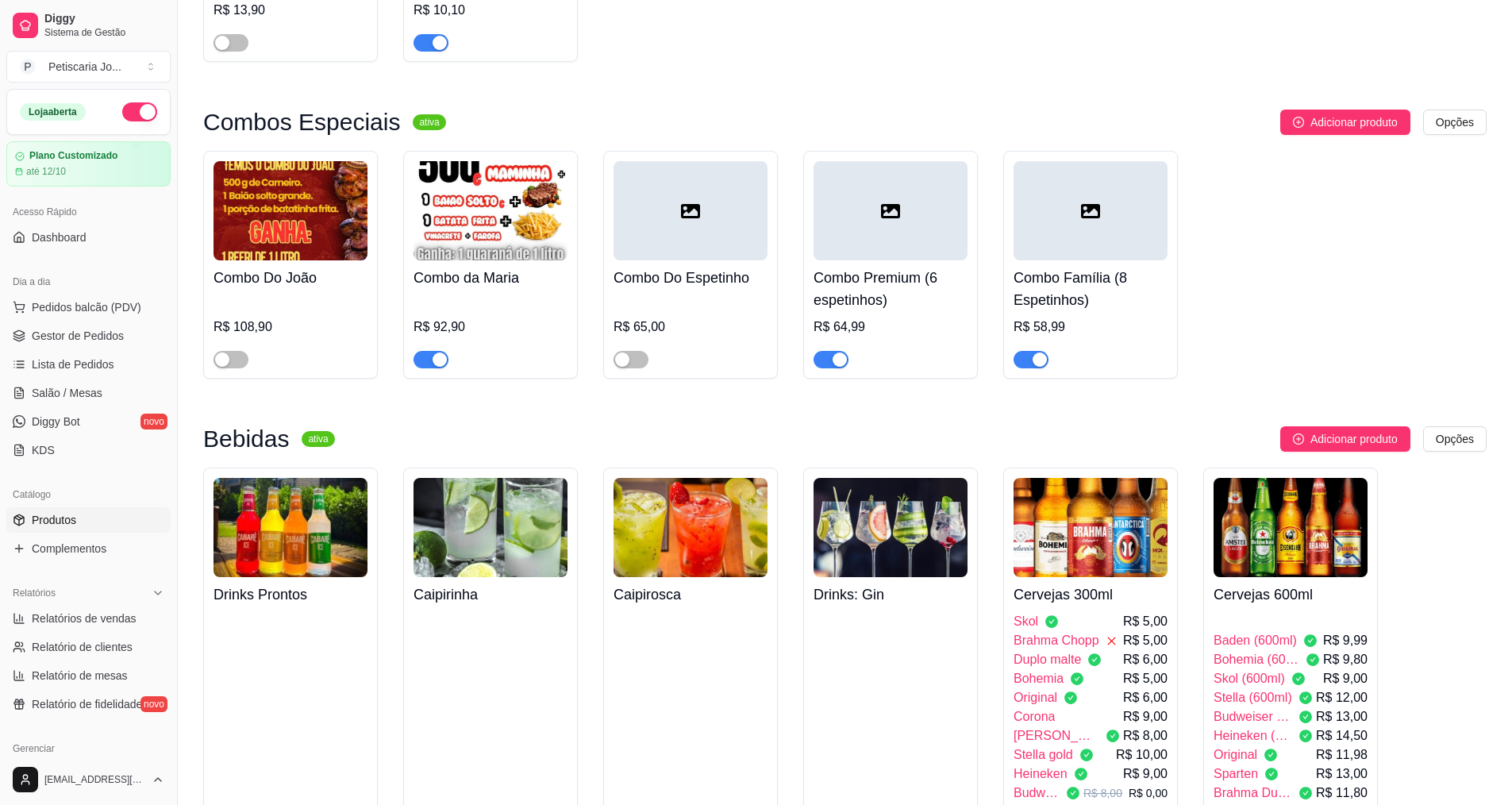
click at [1115, 478] on img at bounding box center [1090, 528] width 154 height 99
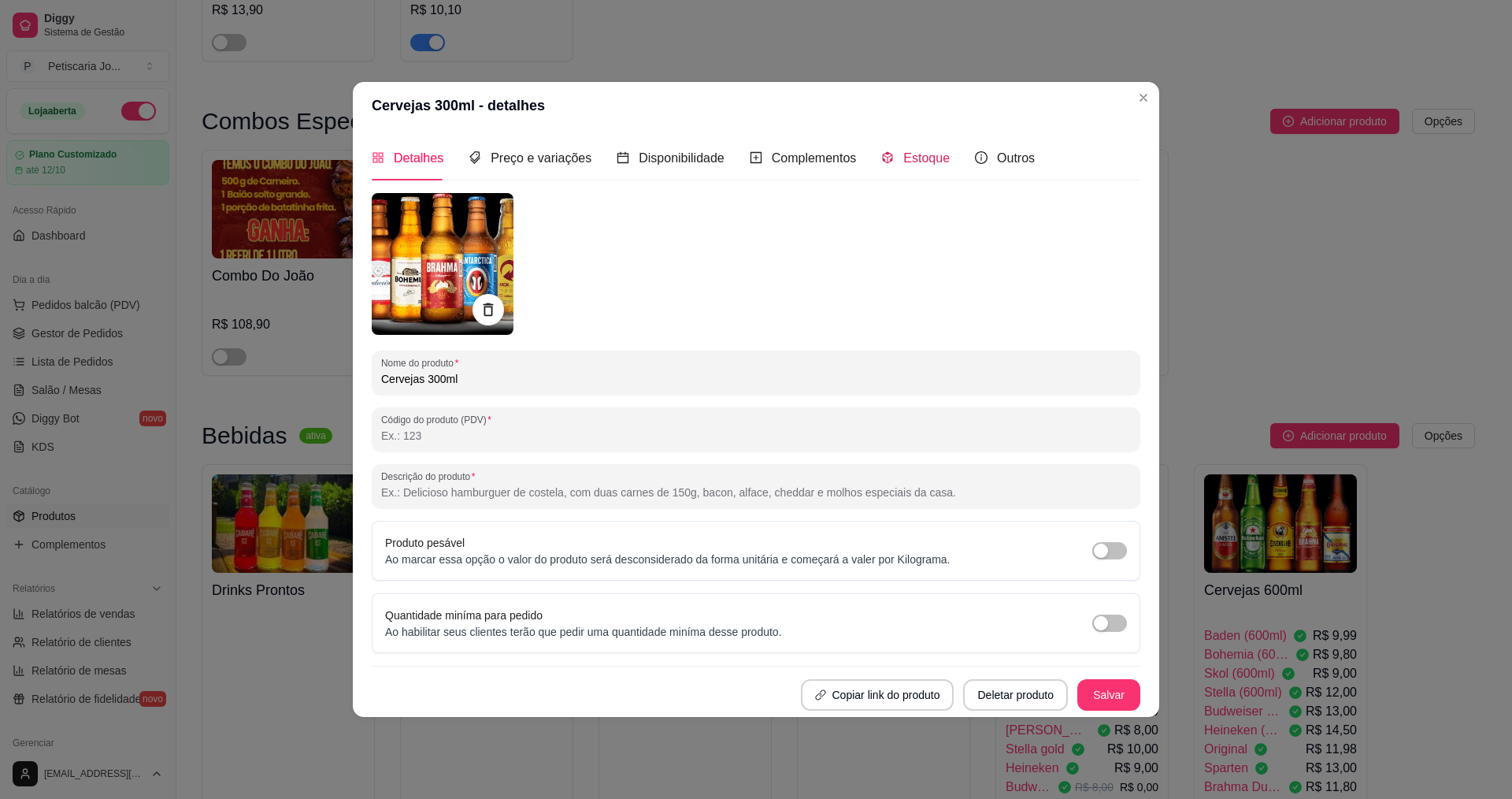
click at [912, 153] on span "Estoque" at bounding box center [926, 158] width 47 height 14
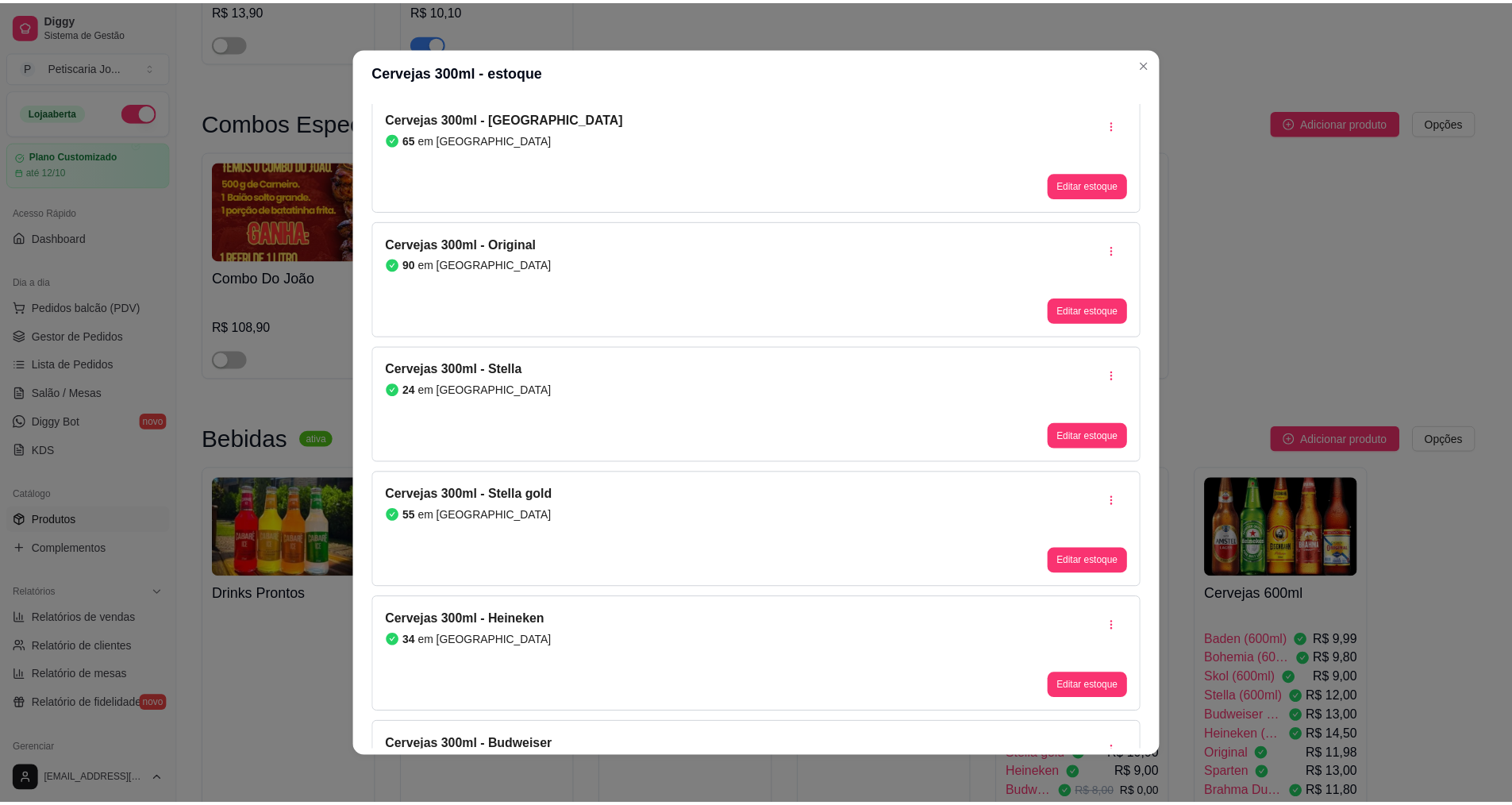
scroll to position [0, 0]
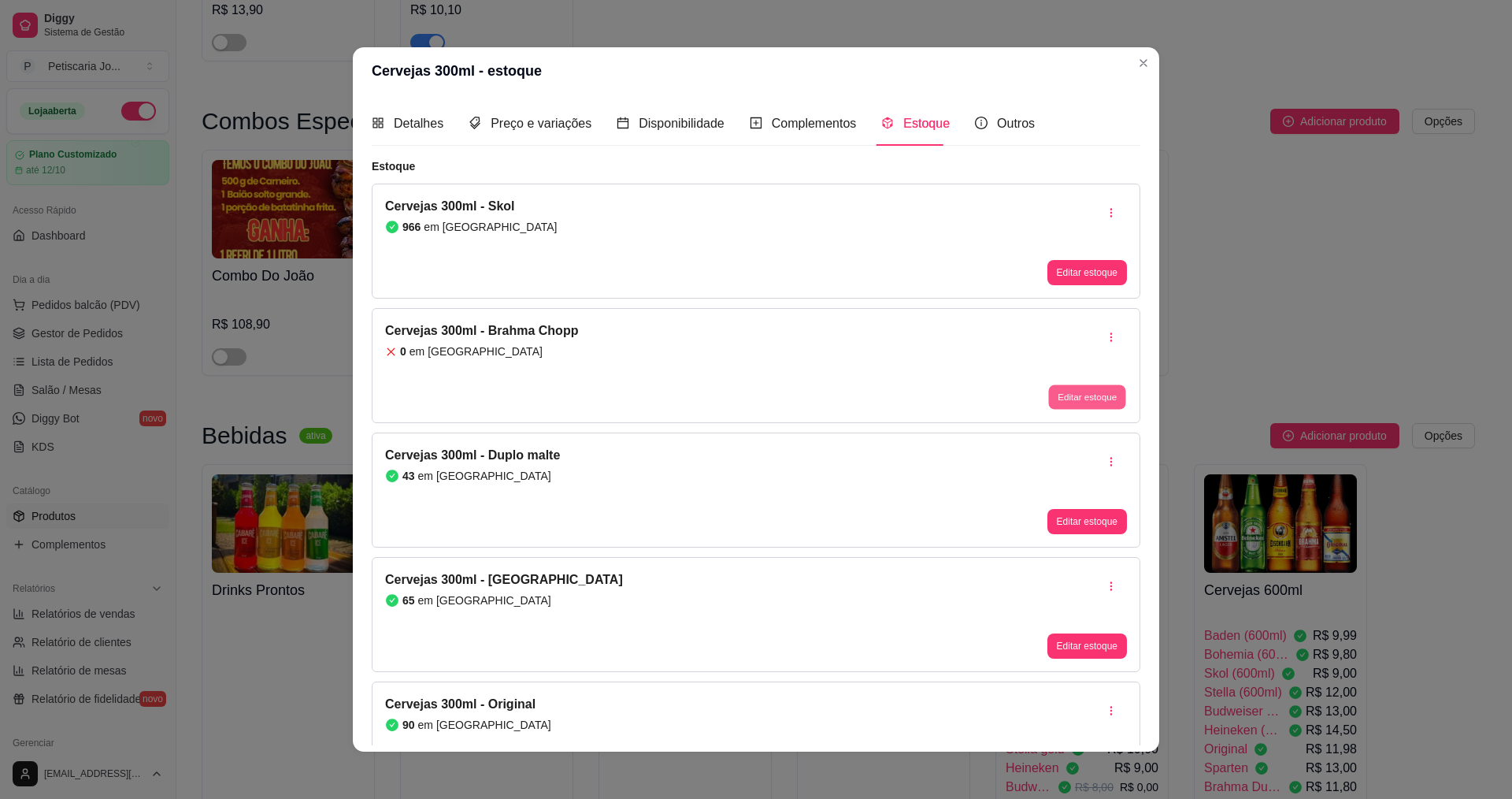
click at [1083, 392] on button "Editar estoque" at bounding box center [1086, 398] width 77 height 24
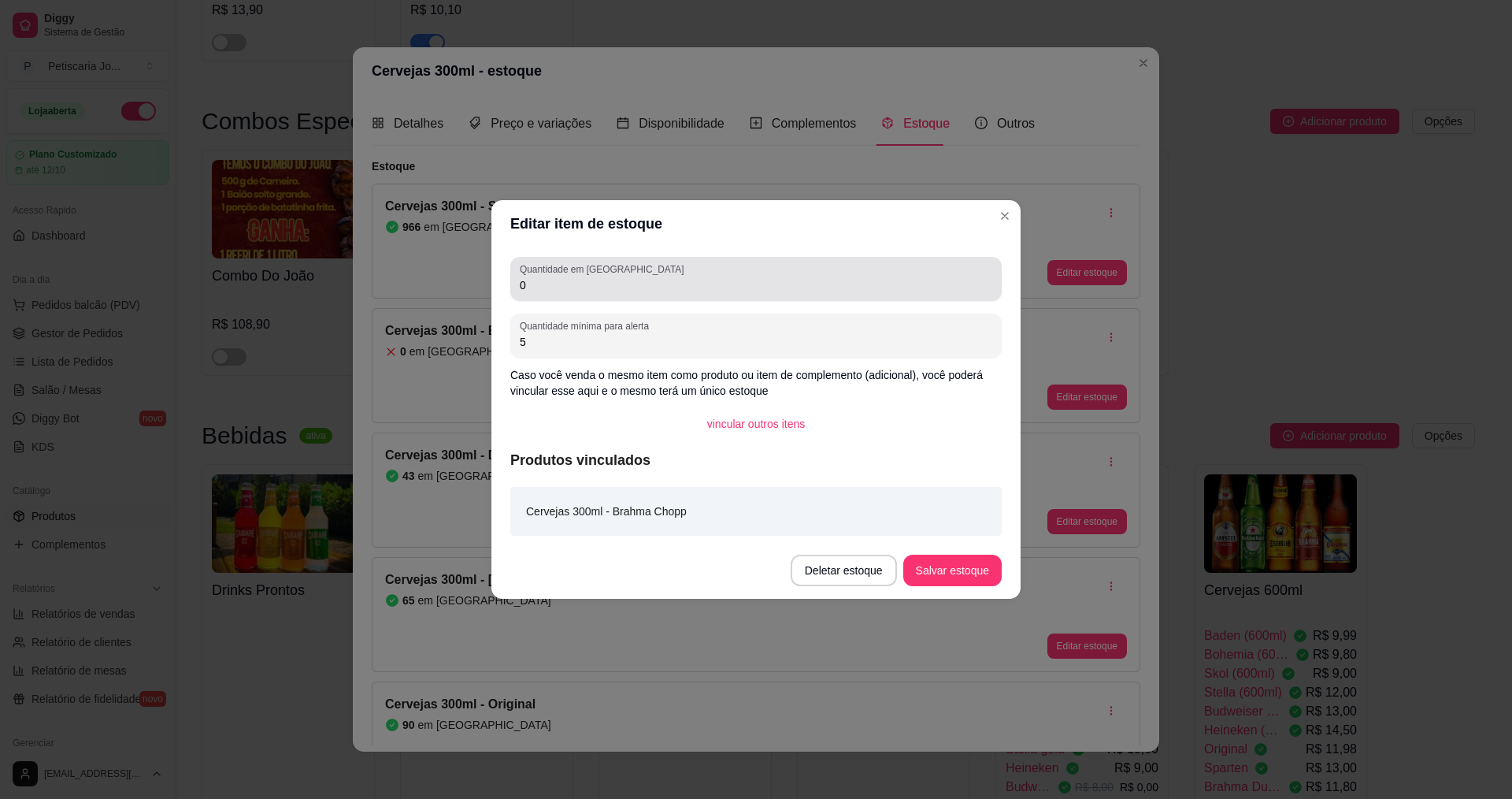
click at [590, 255] on div "Quantidade em estoque 0 Quantidade mínima para alerta 5 Caso você venda o mesmo…" at bounding box center [756, 395] width 530 height 295
click at [590, 288] on input "0" at bounding box center [756, 285] width 473 height 16
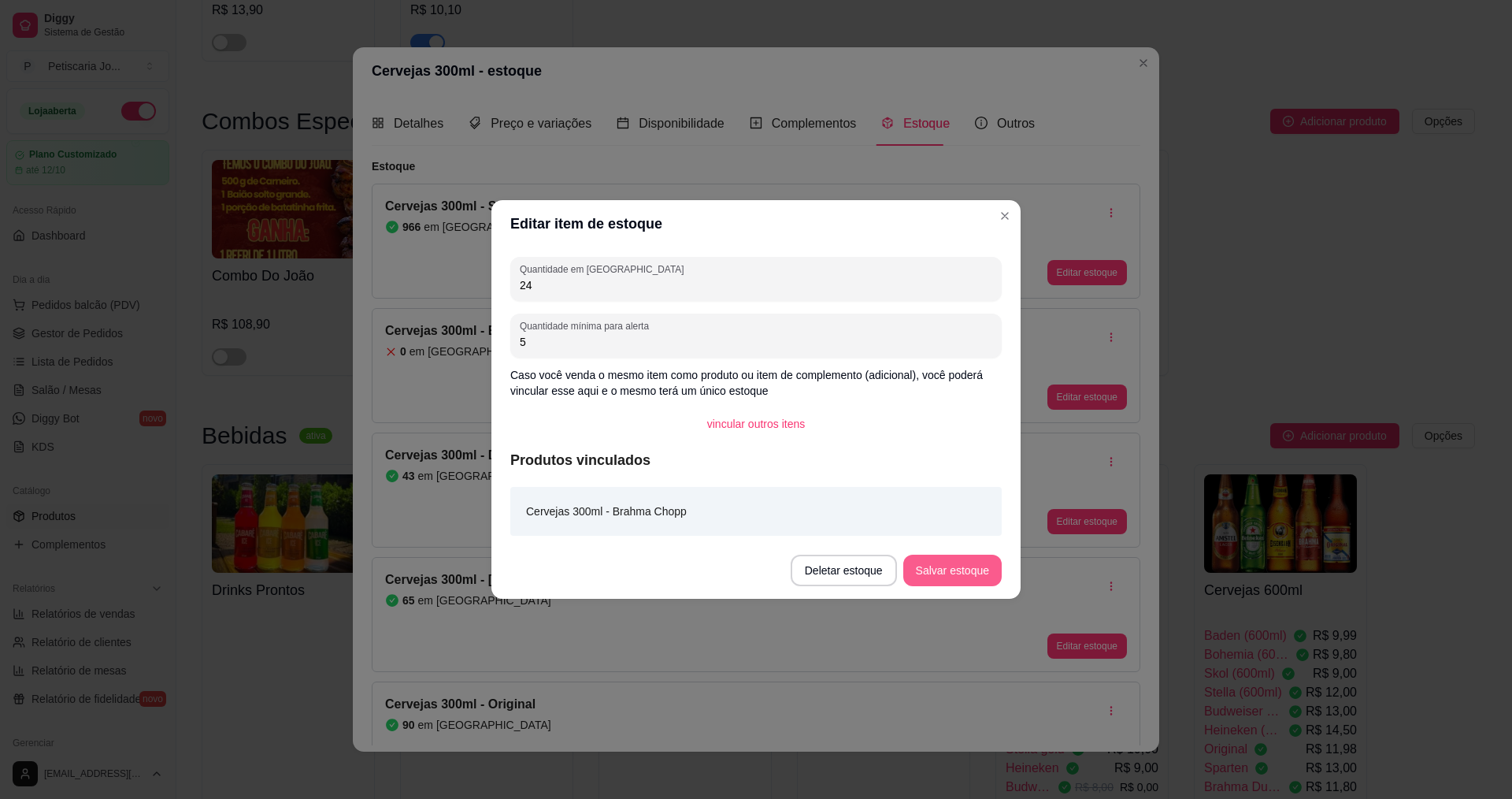
type input "24"
click at [988, 569] on button "Salvar estoque" at bounding box center [952, 570] width 98 height 32
click at [991, 211] on header "Editar item de estoque" at bounding box center [756, 223] width 530 height 47
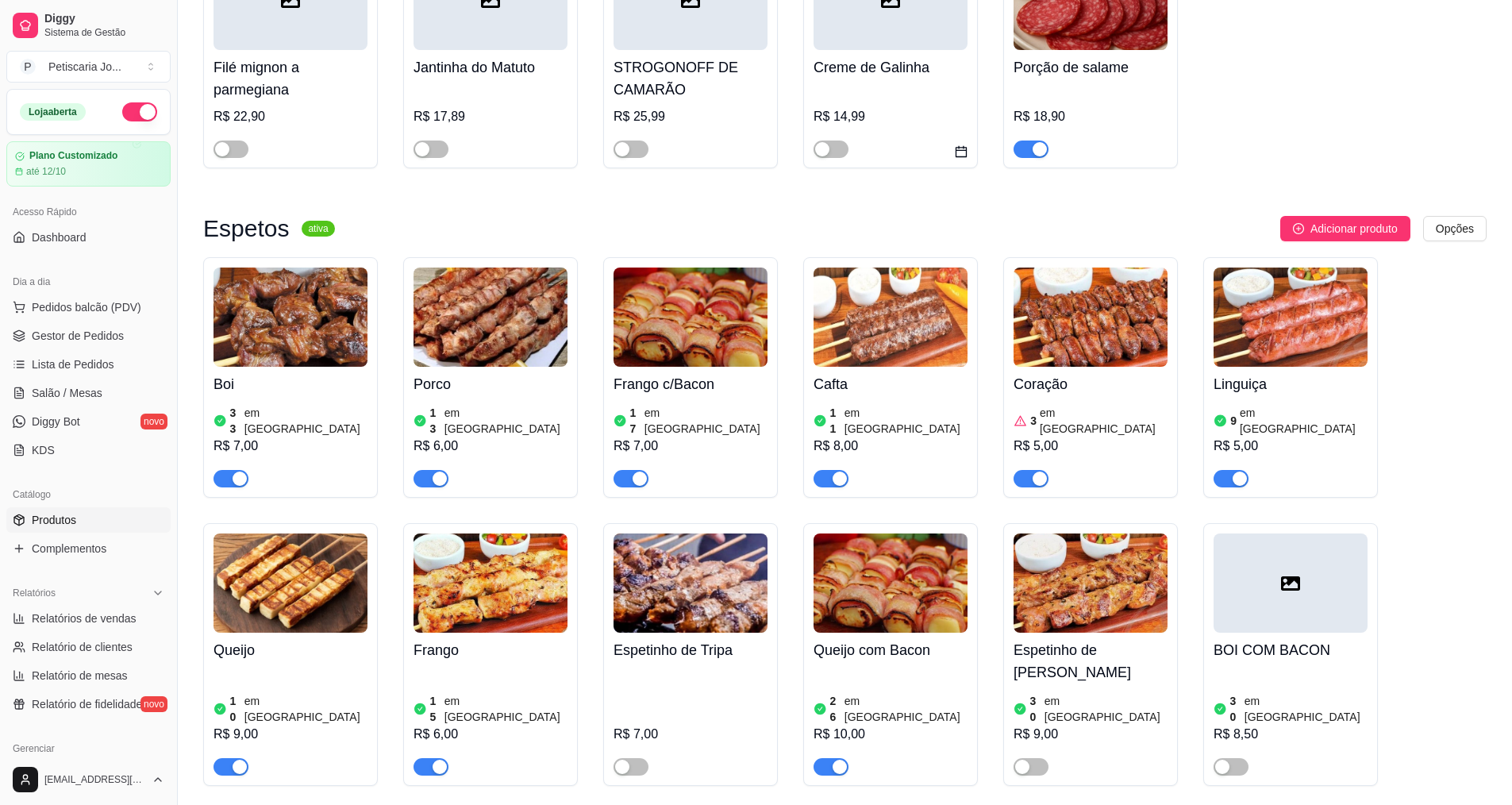
scroll to position [874, 0]
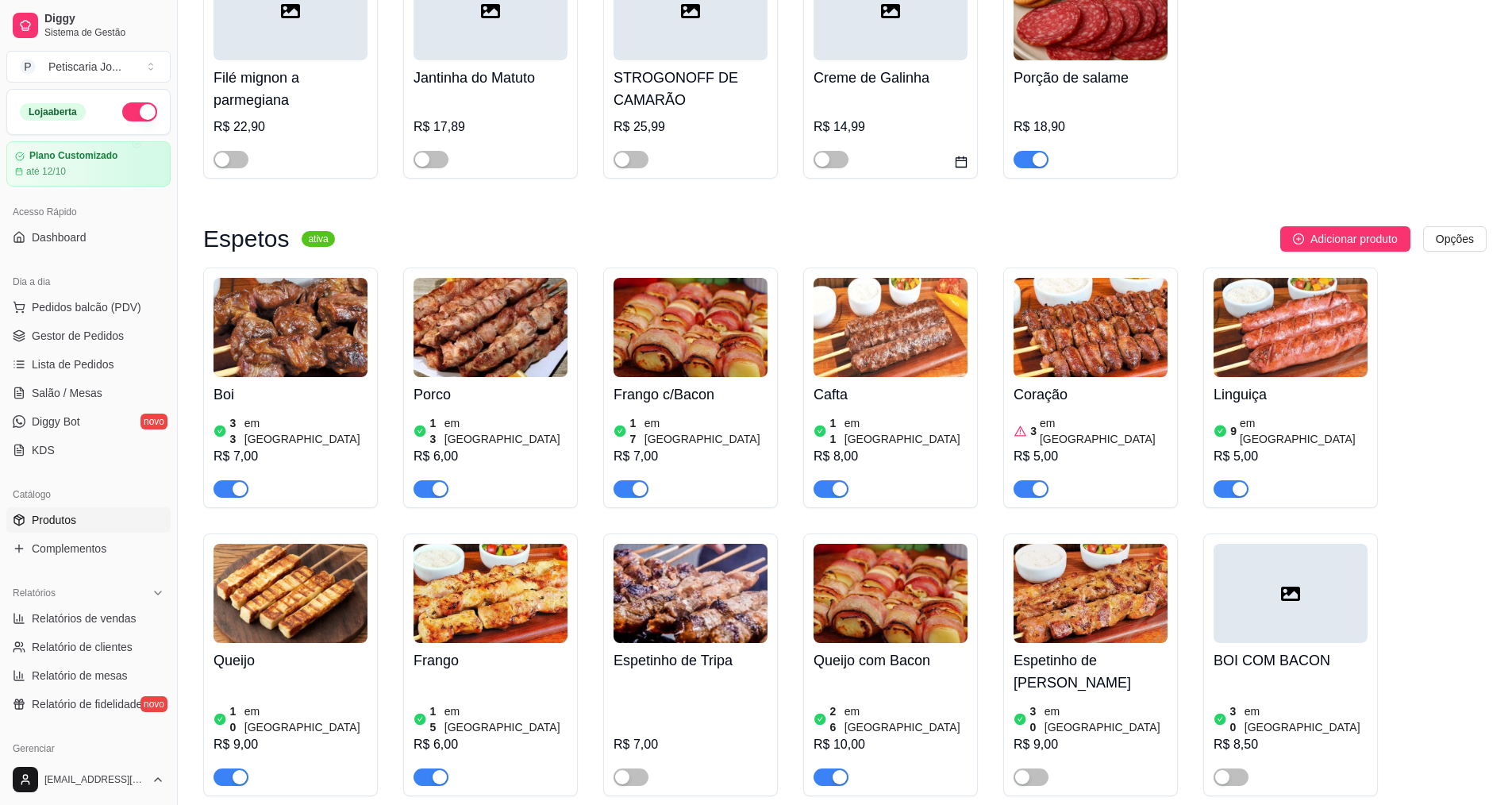
click at [88, 380] on ul "Pedidos balcão (PDV) Gestor de Pedidos Lista de Pedidos Salão / Mesas Diggy Bot…" at bounding box center [88, 379] width 164 height 169
click at [77, 400] on span "Salão / Mesas" at bounding box center [67, 393] width 70 height 16
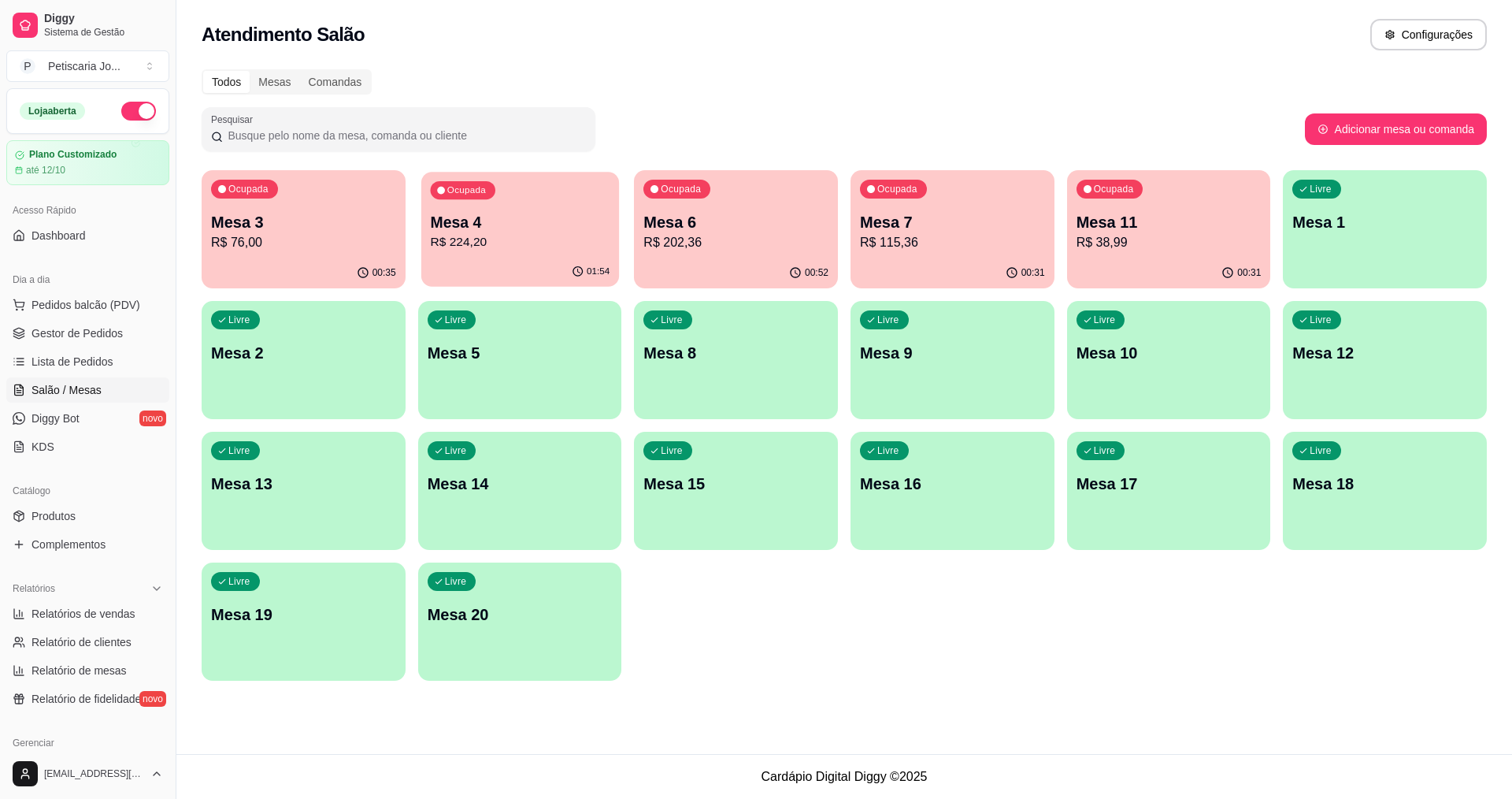
click at [546, 223] on p "Mesa 4" at bounding box center [520, 223] width 179 height 22
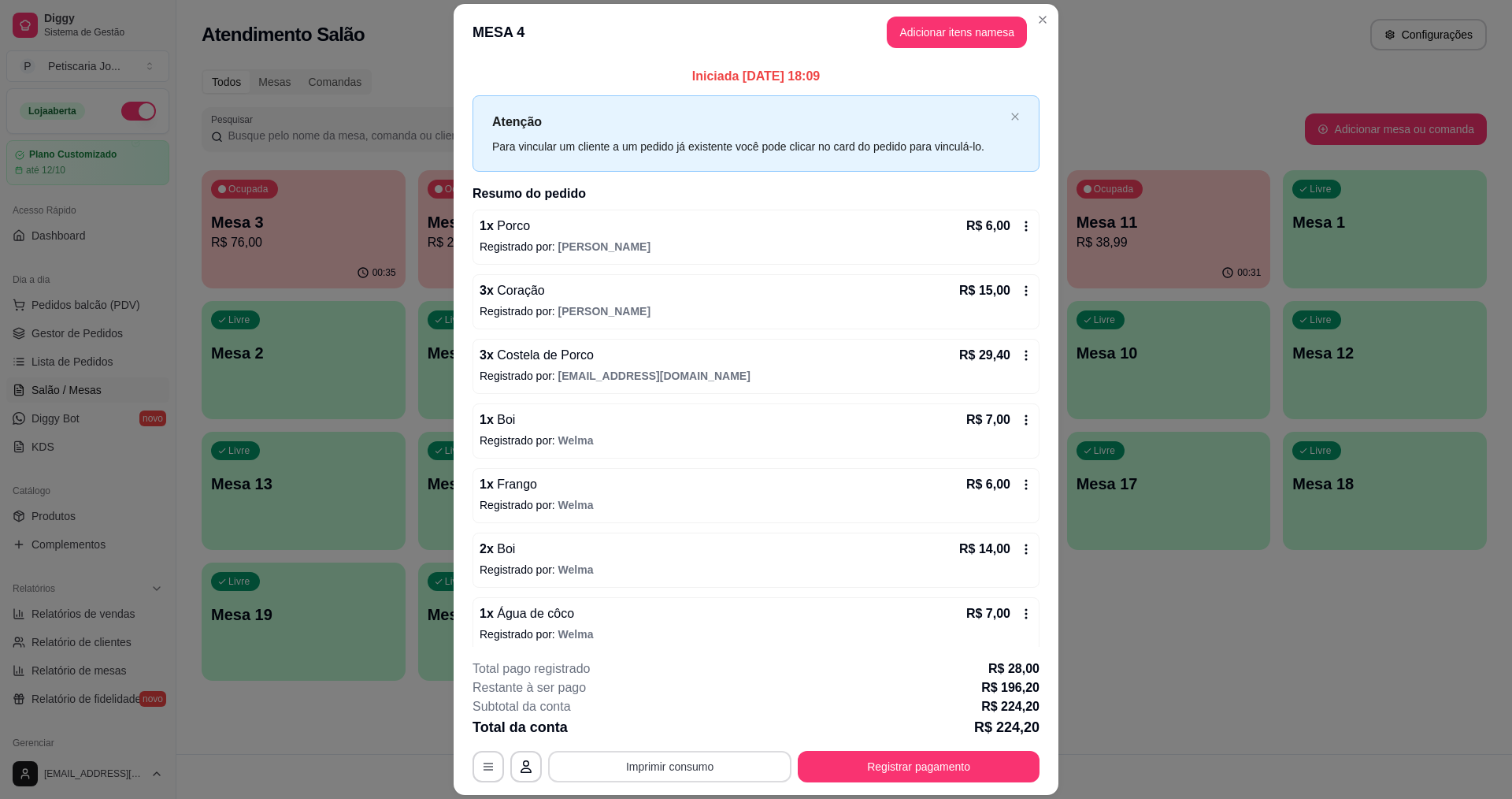
click at [649, 768] on button "Imprimir consumo" at bounding box center [670, 766] width 243 height 32
click at [679, 721] on button "IMPRESSORA" at bounding box center [668, 730] width 110 height 24
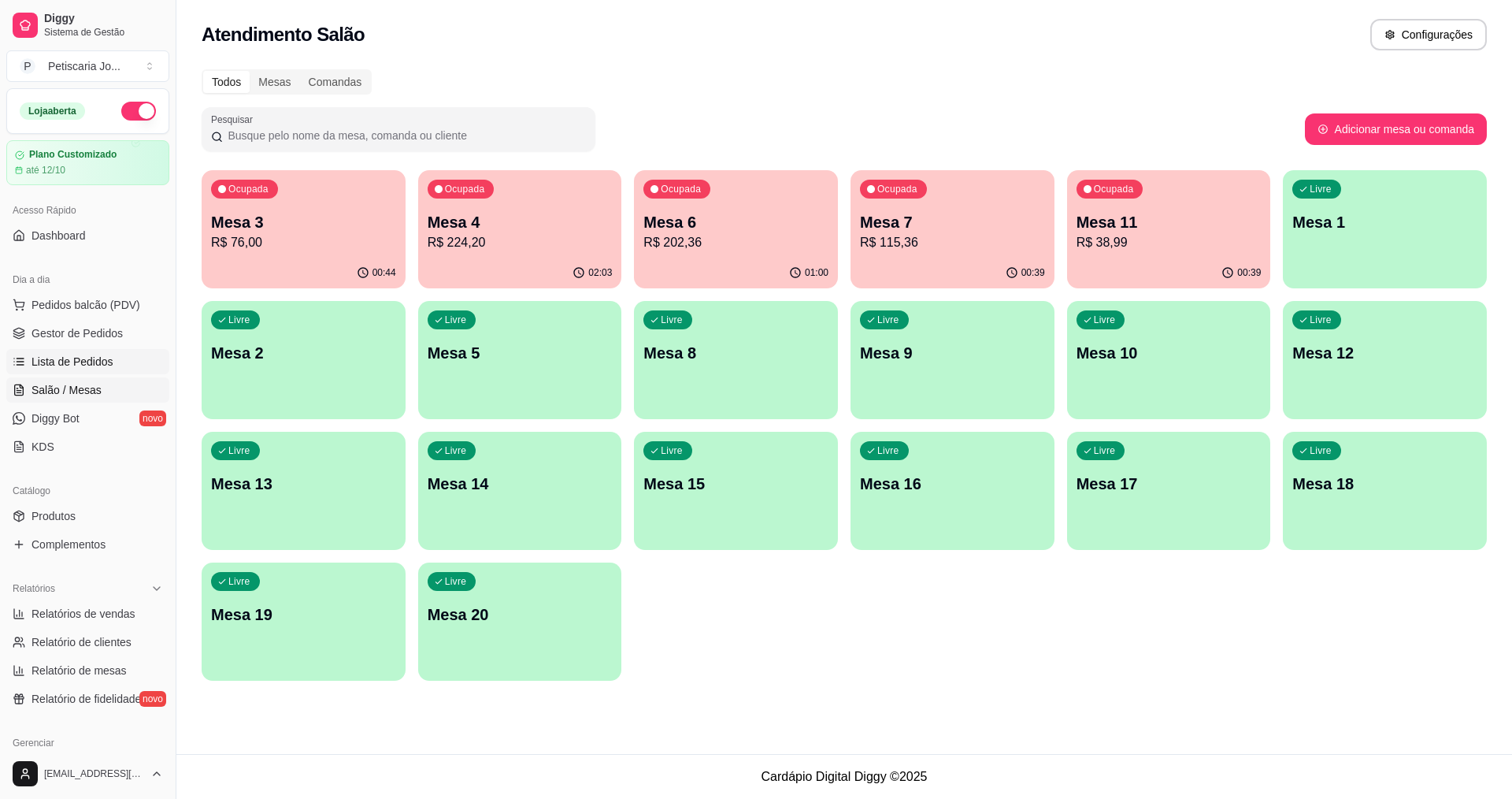
click at [59, 362] on span "Lista de Pedidos" at bounding box center [72, 362] width 82 height 16
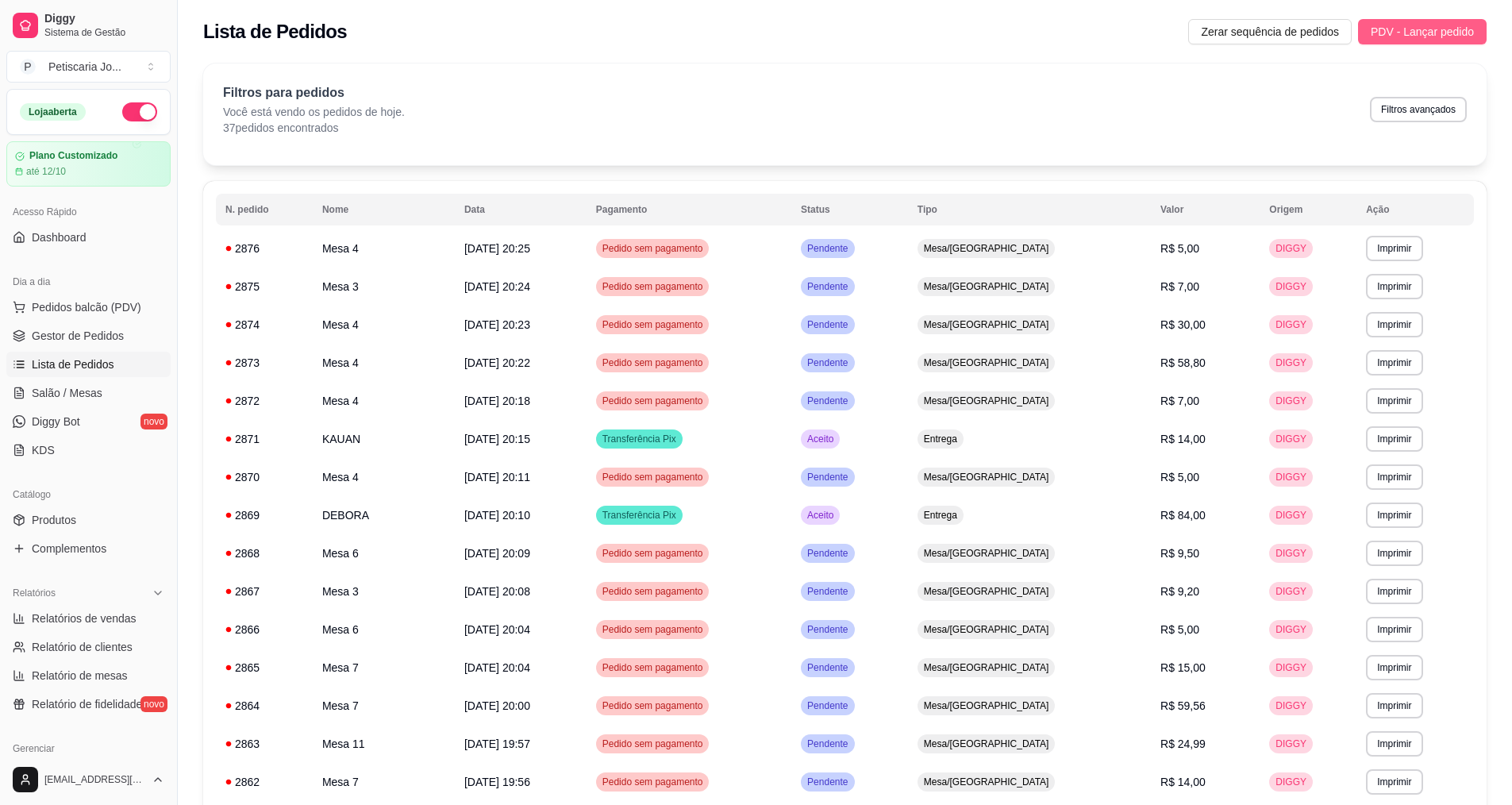
click at [1469, 31] on span "PDV - Lançar pedido" at bounding box center [1422, 31] width 103 height 17
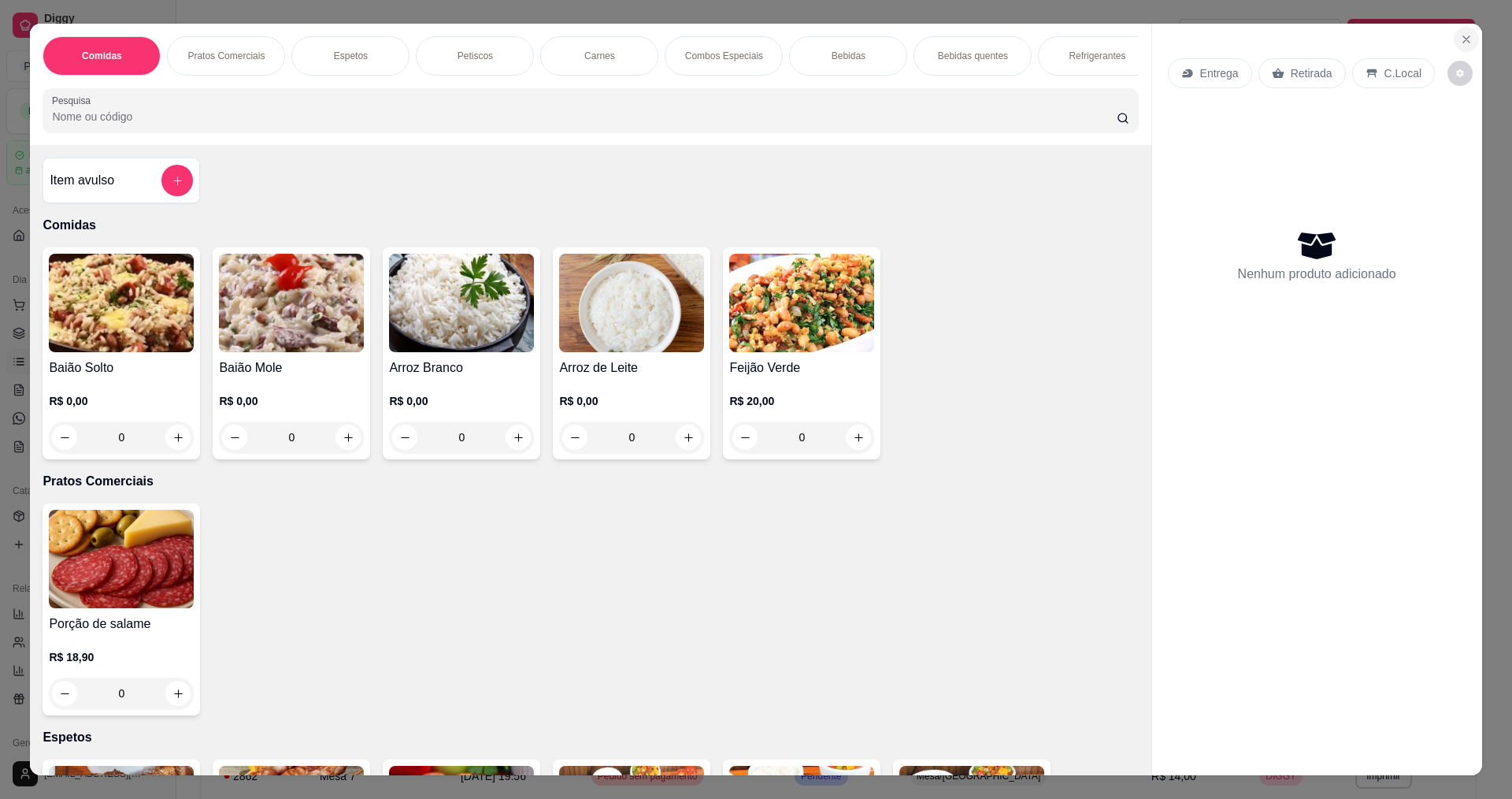
click at [1454, 33] on button "Close" at bounding box center [1466, 39] width 25 height 25
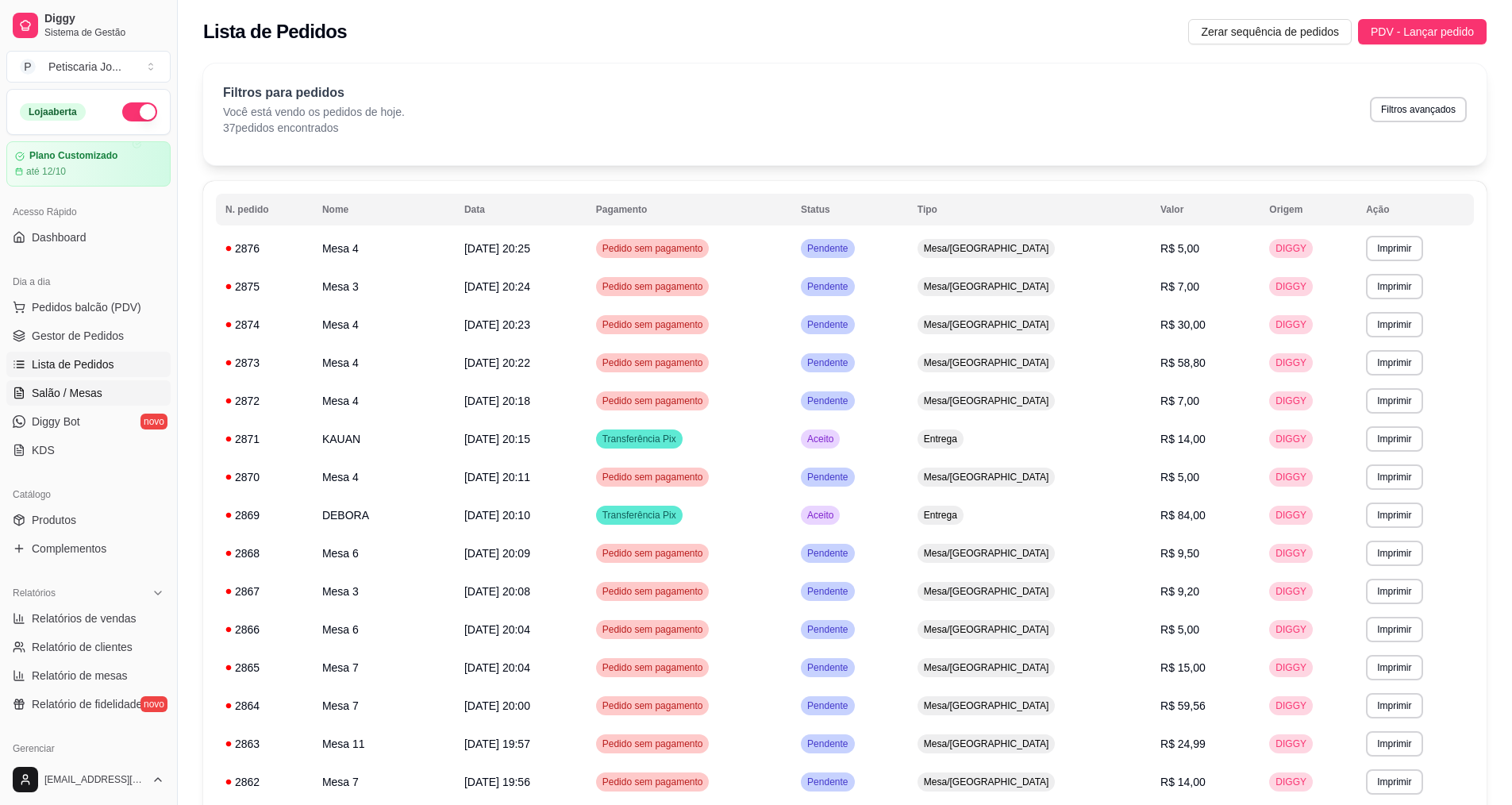
click at [80, 389] on span "Salão / Mesas" at bounding box center [67, 393] width 70 height 16
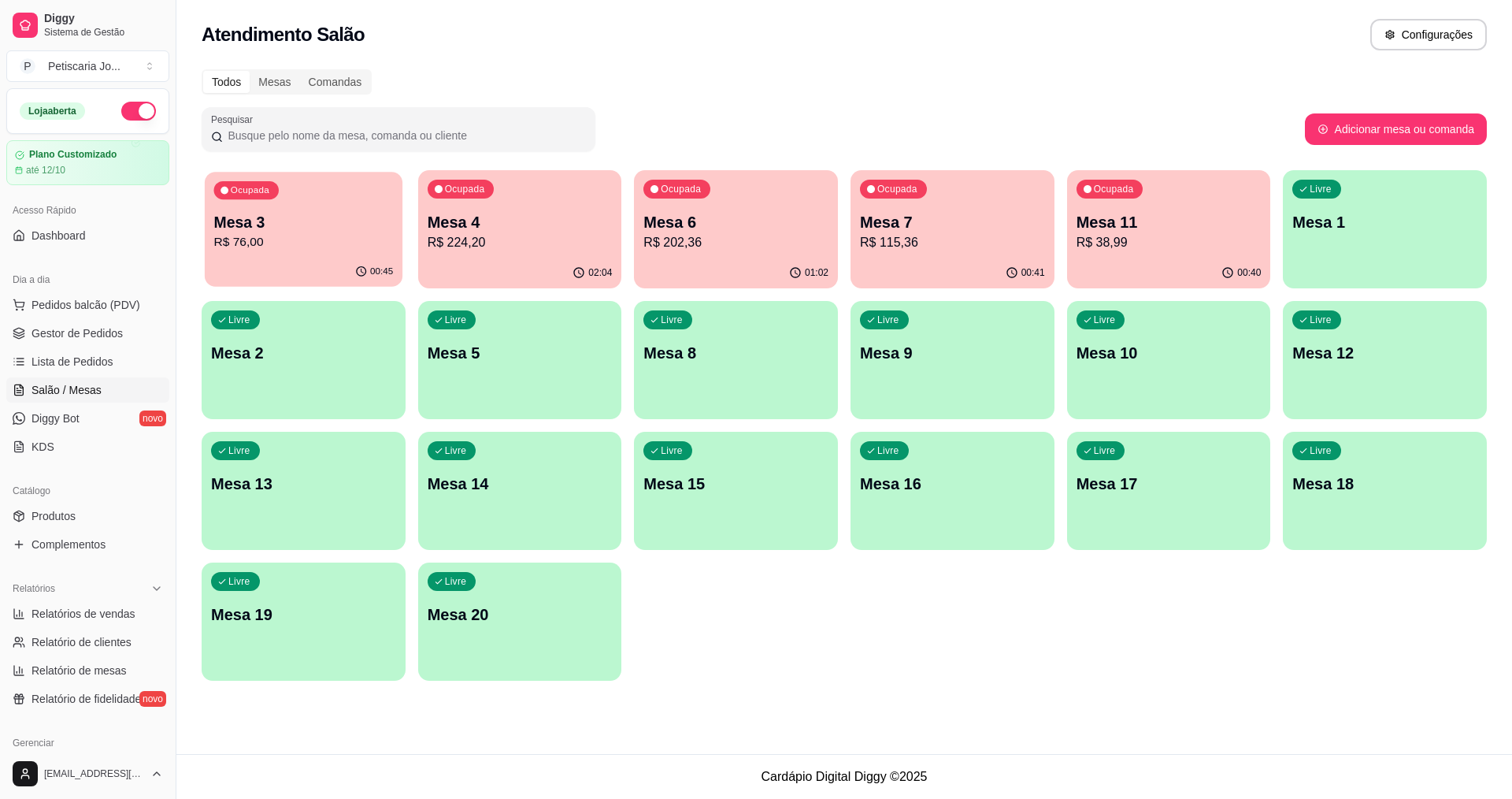
click at [369, 241] on p "R$ 76,00" at bounding box center [304, 242] width 179 height 18
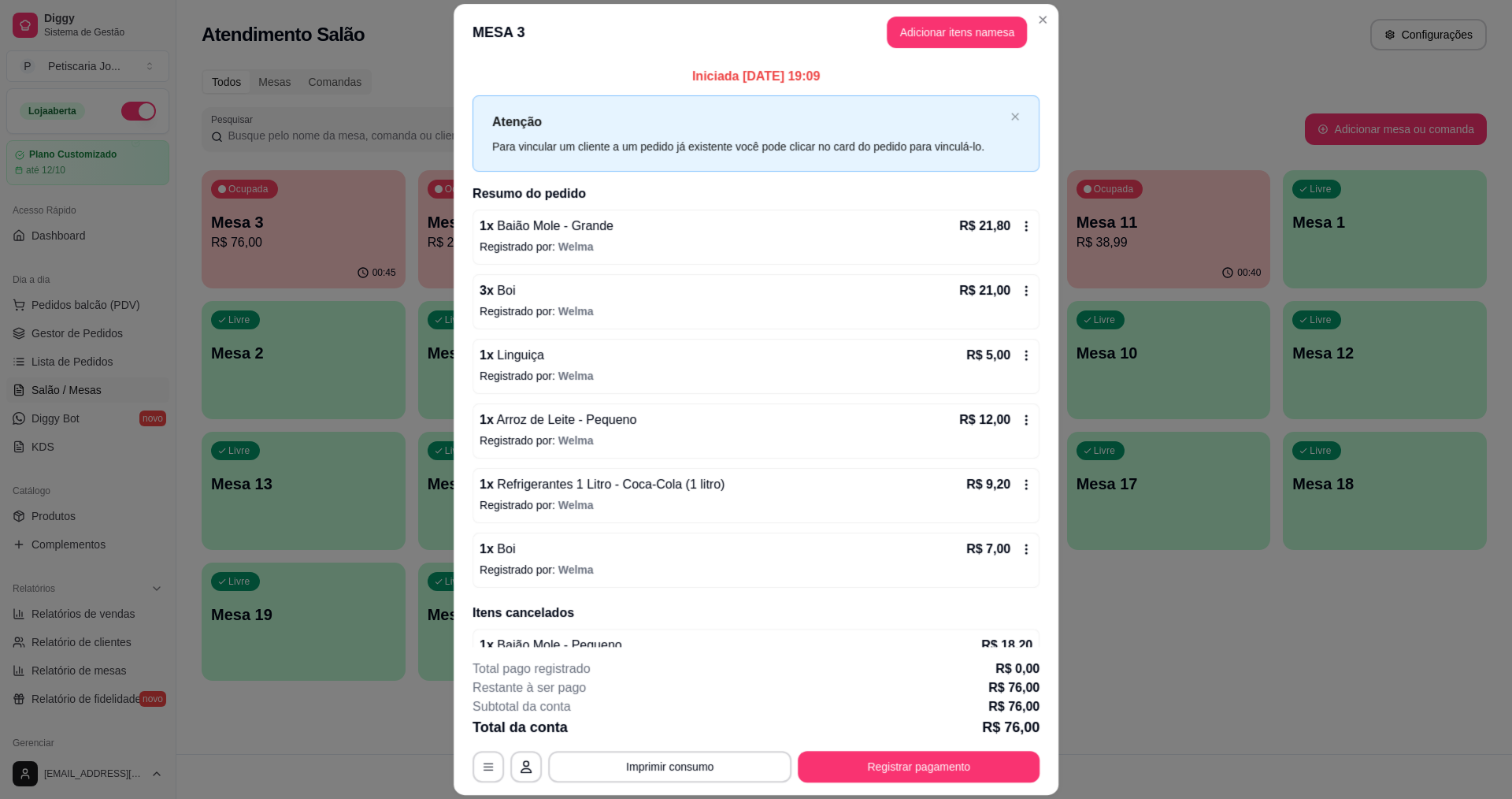
click at [495, 249] on p "Registrado por: Welma" at bounding box center [756, 247] width 553 height 16
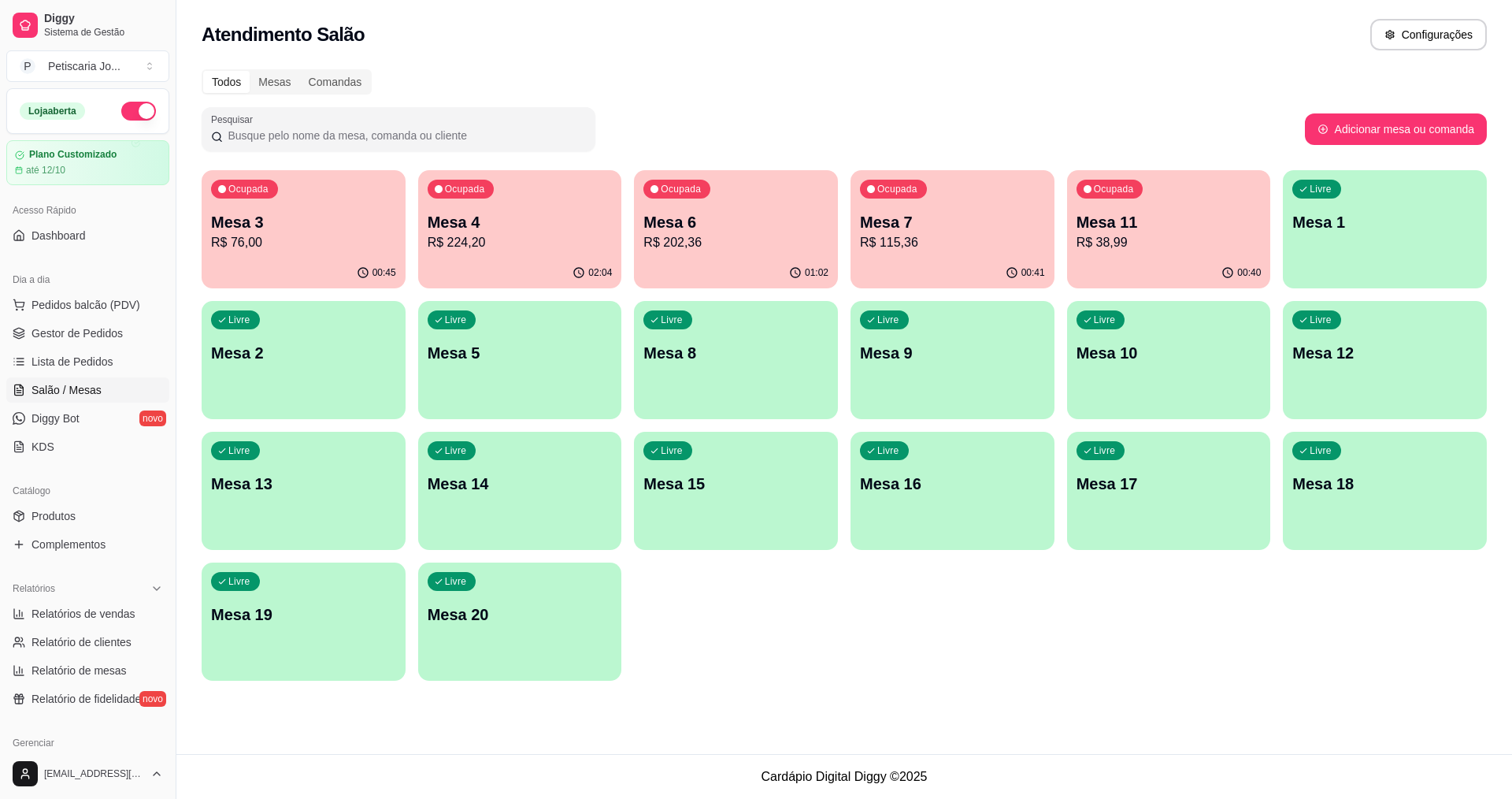
click at [501, 242] on p "R$ 224,20" at bounding box center [520, 242] width 185 height 19
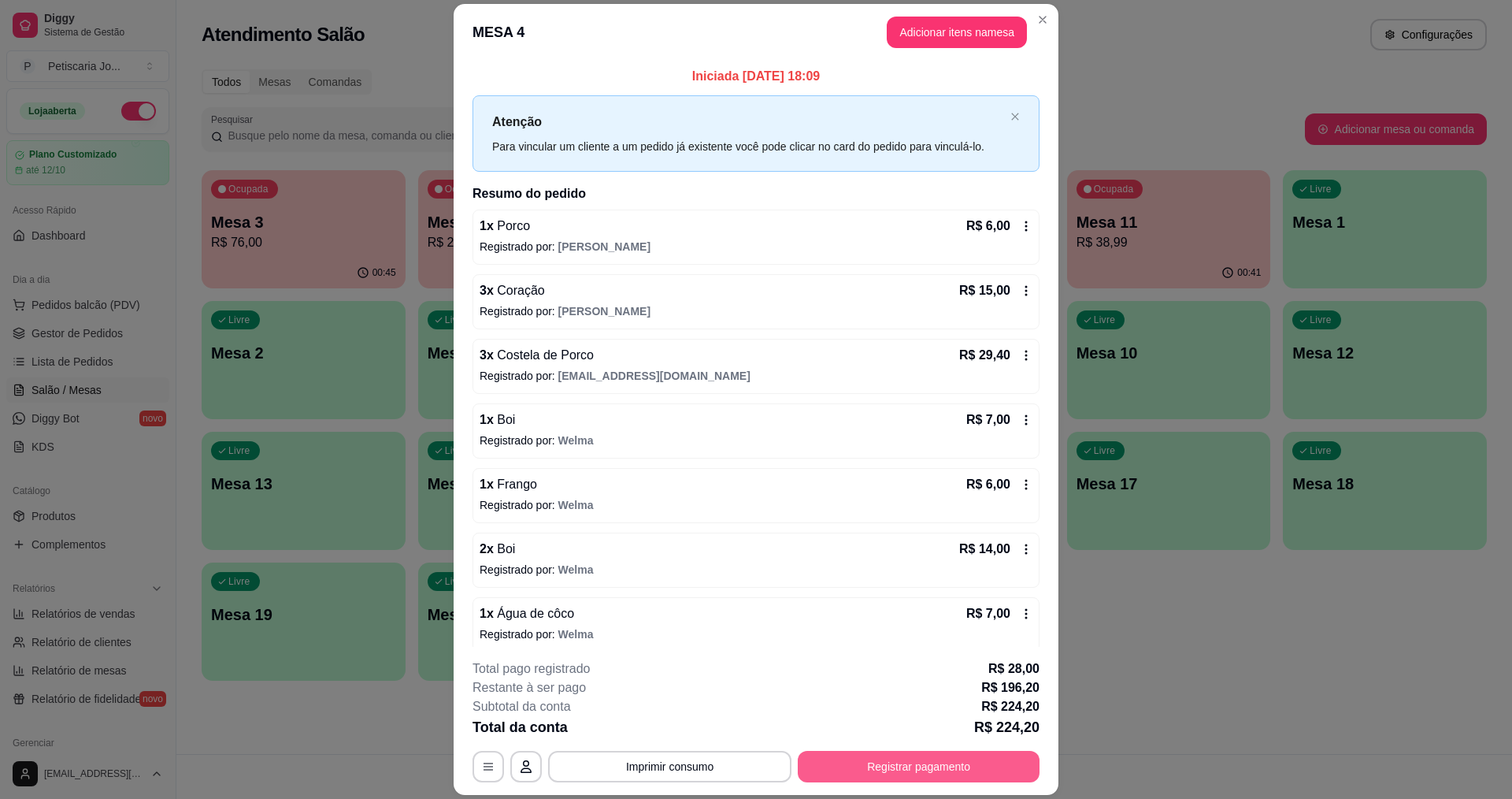
click at [891, 753] on button "Registrar pagamento" at bounding box center [919, 766] width 242 height 32
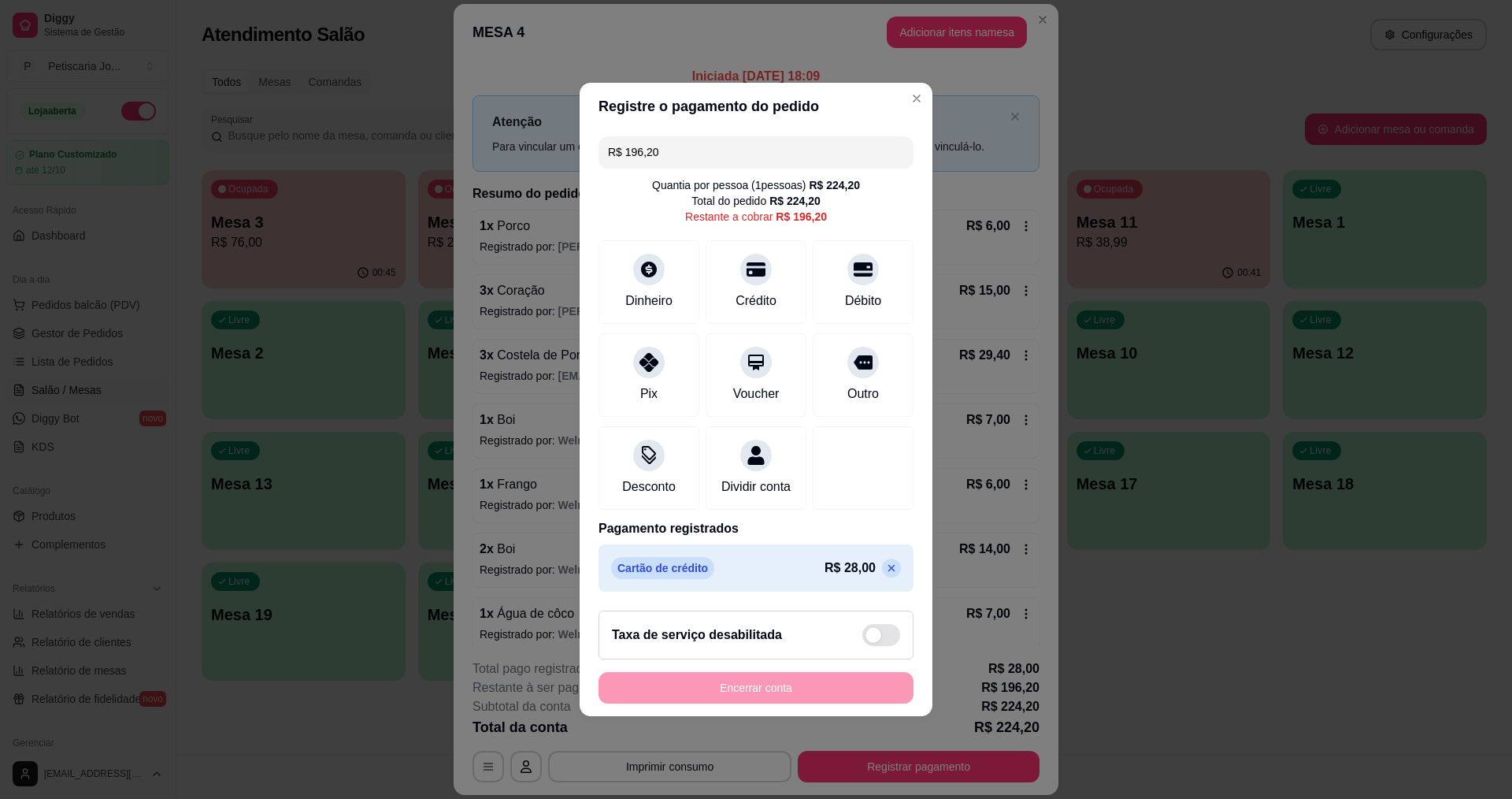
drag, startPoint x: 667, startPoint y: 149, endPoint x: 467, endPoint y: 110, distance: 203.8
click at [467, 110] on div "Registre o pagamento do pedido R$ 196,20 Quantia por pessoa ( 1 pessoas) R$ 224…" at bounding box center [756, 400] width 1512 height 799
click at [645, 348] on icon at bounding box center [649, 358] width 21 height 21
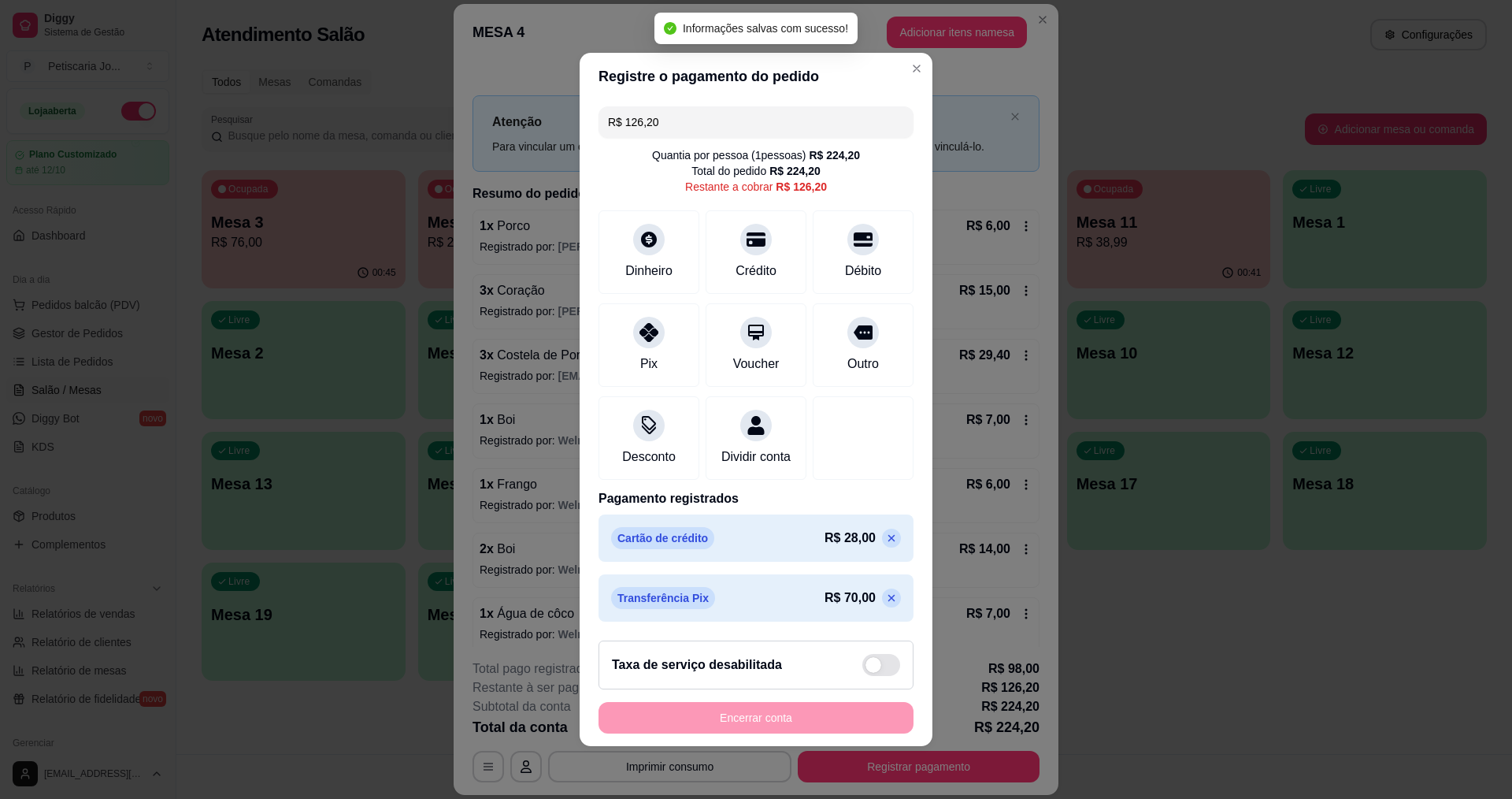
drag, startPoint x: 684, startPoint y: 117, endPoint x: 591, endPoint y: 93, distance: 96.0
click at [591, 100] on div "R$ 126,20 Quantia por pessoa ( 1 pessoas) R$ 224,20 Total do pedido R$ 224,20 R…" at bounding box center [756, 364] width 353 height 528
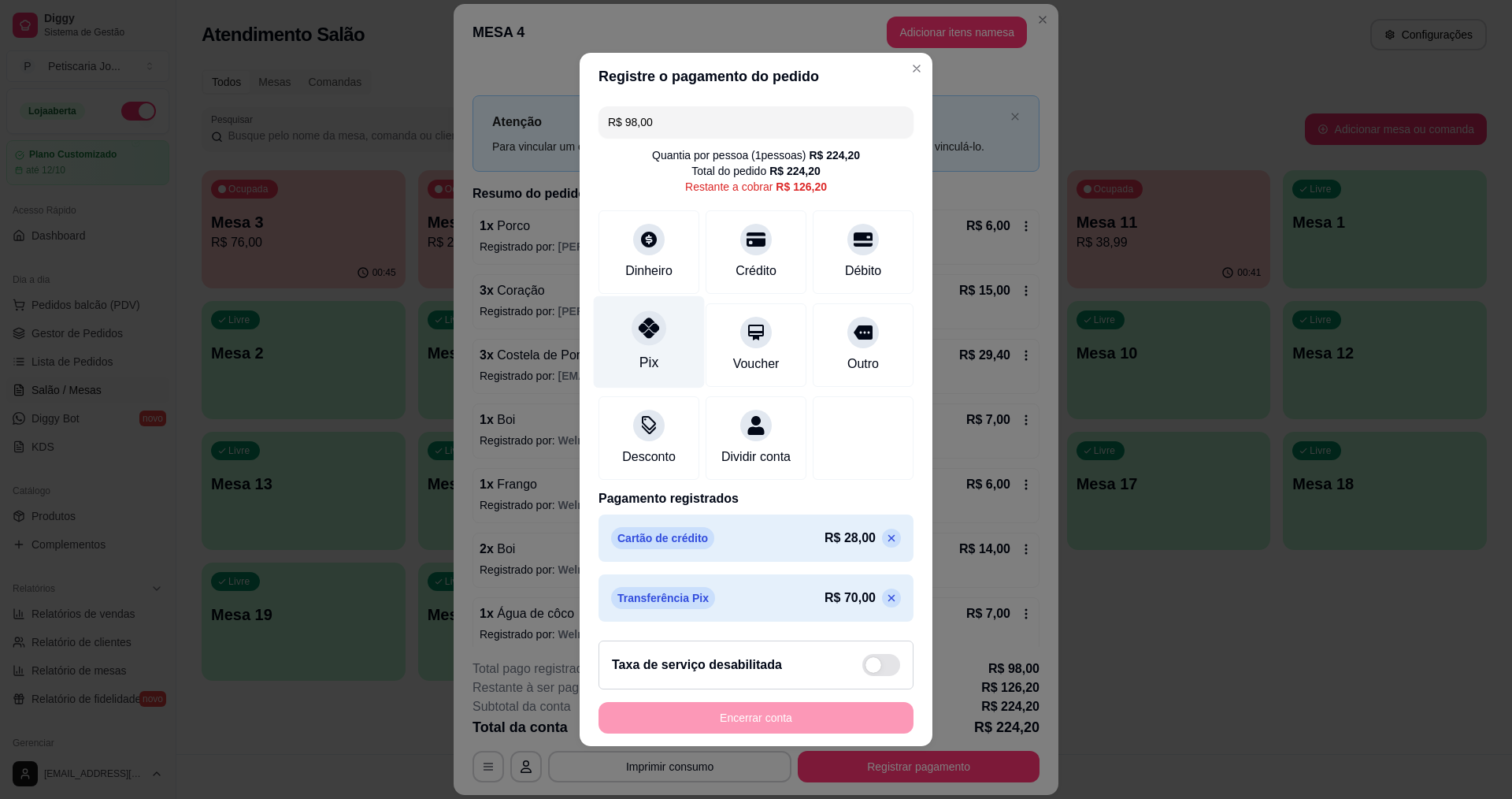
click at [636, 333] on div at bounding box center [649, 328] width 35 height 35
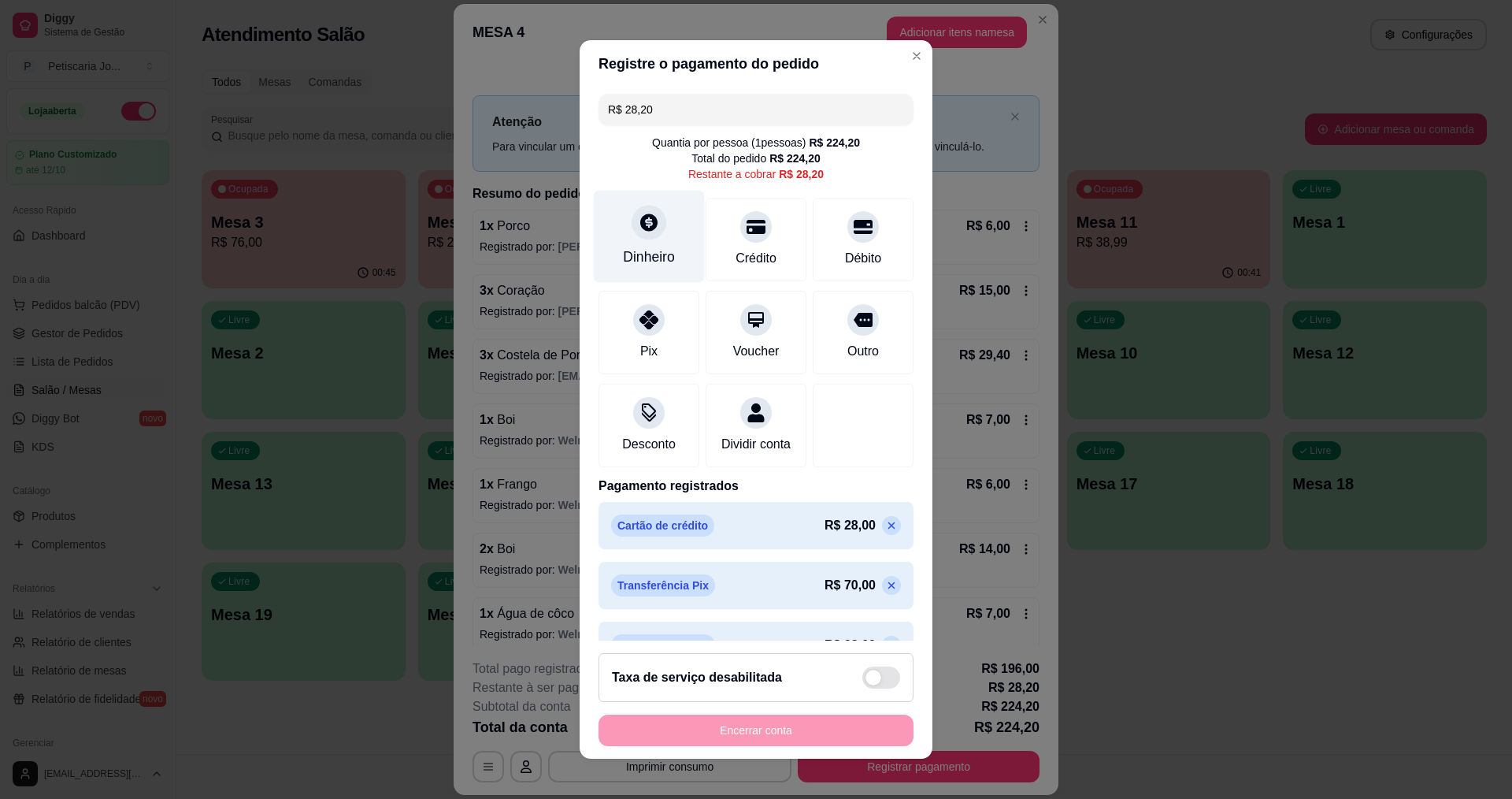
click at [644, 251] on div "Dinheiro" at bounding box center [649, 257] width 52 height 21
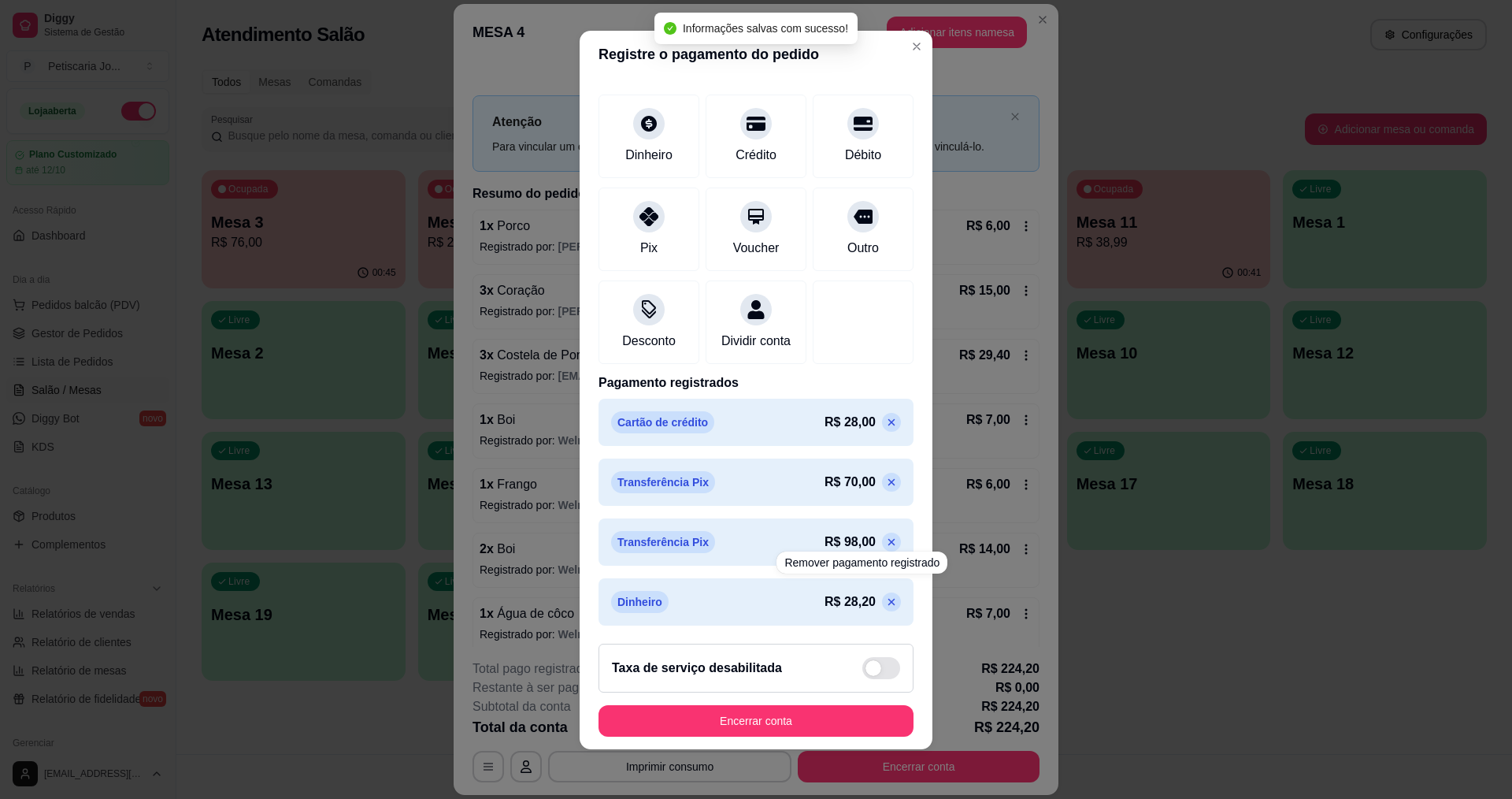
scroll to position [10, 0]
click at [885, 606] on icon at bounding box center [891, 601] width 13 height 13
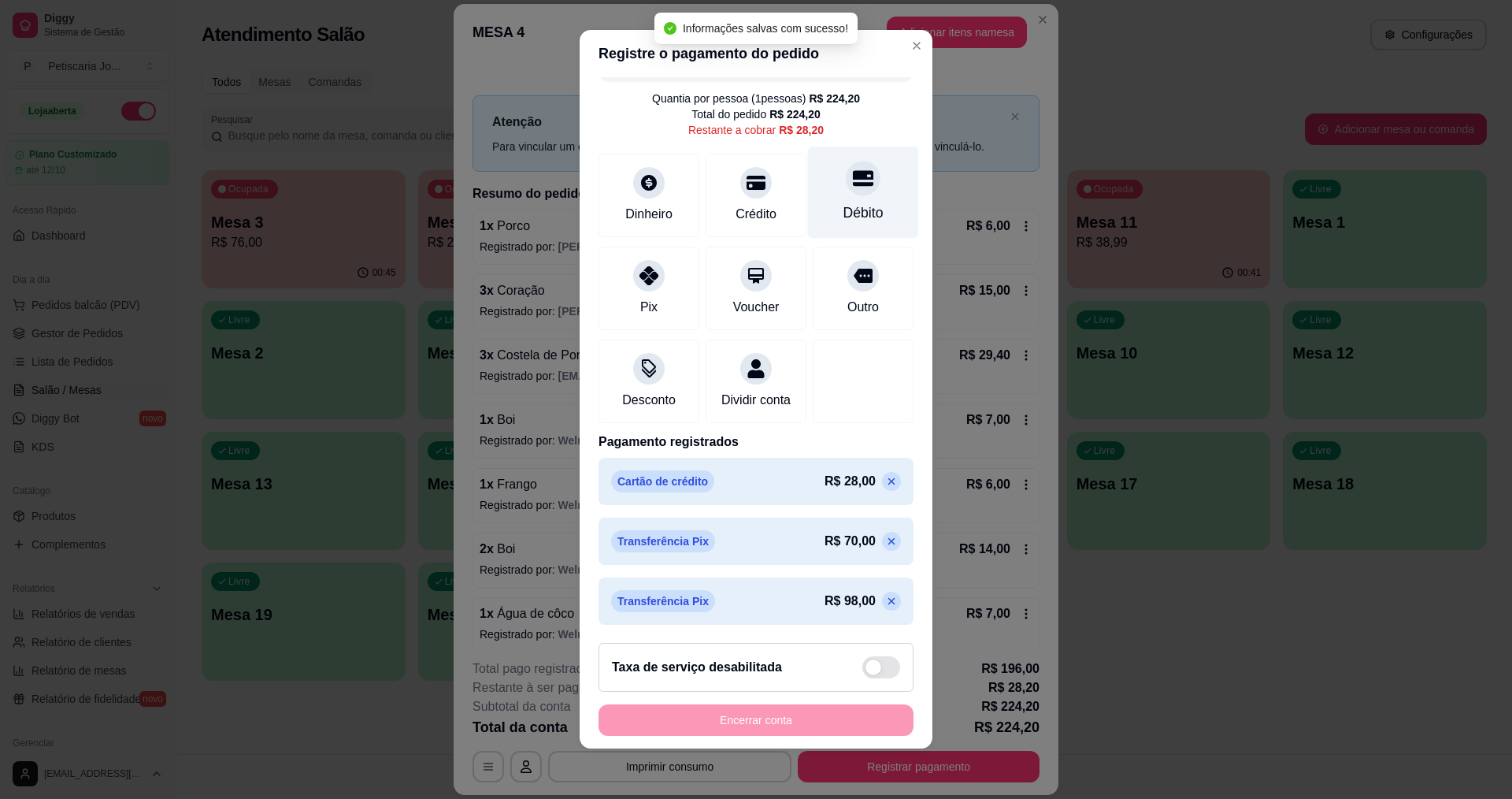
scroll to position [0, 0]
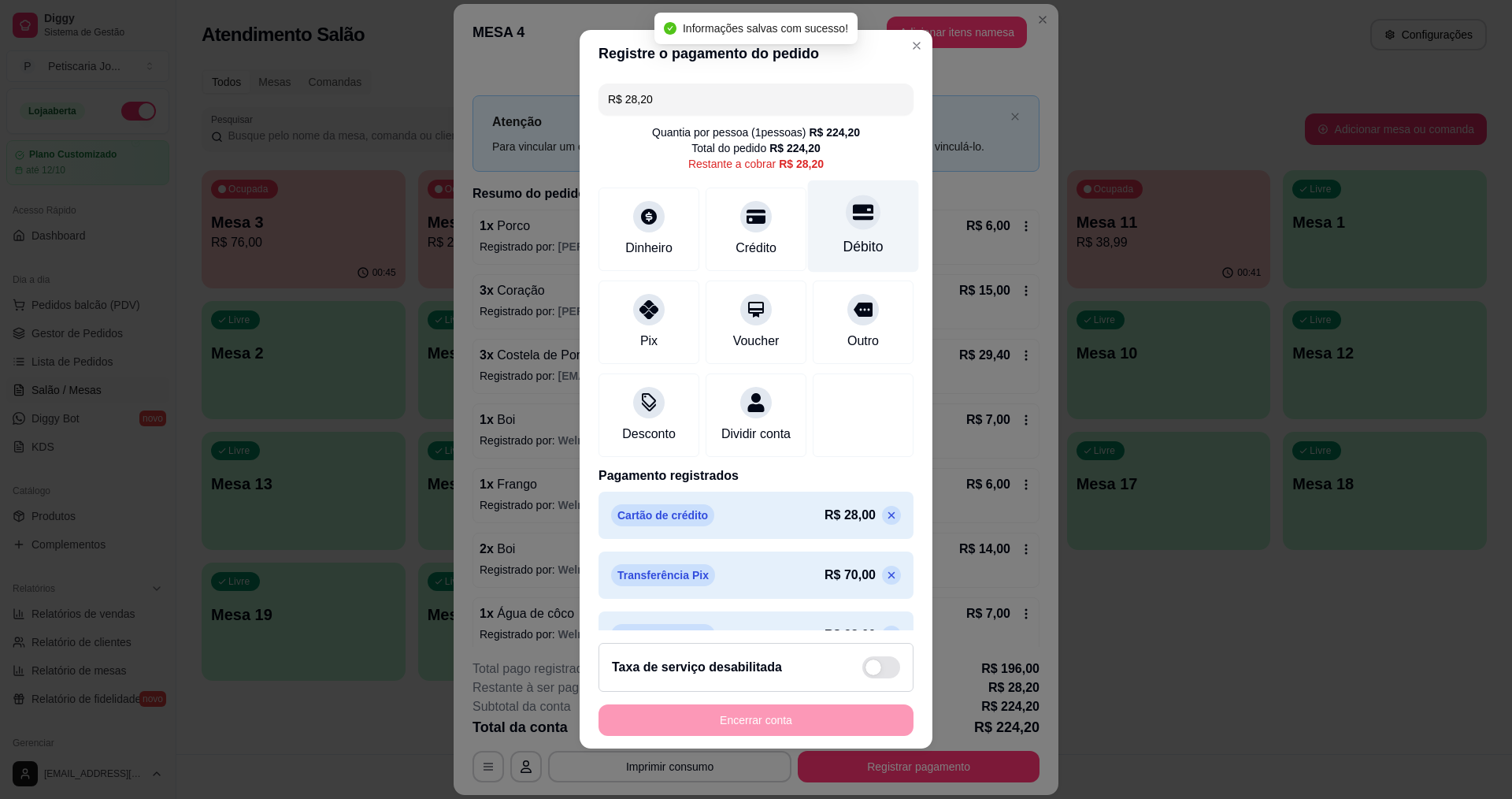
click at [846, 226] on div at bounding box center [863, 212] width 35 height 35
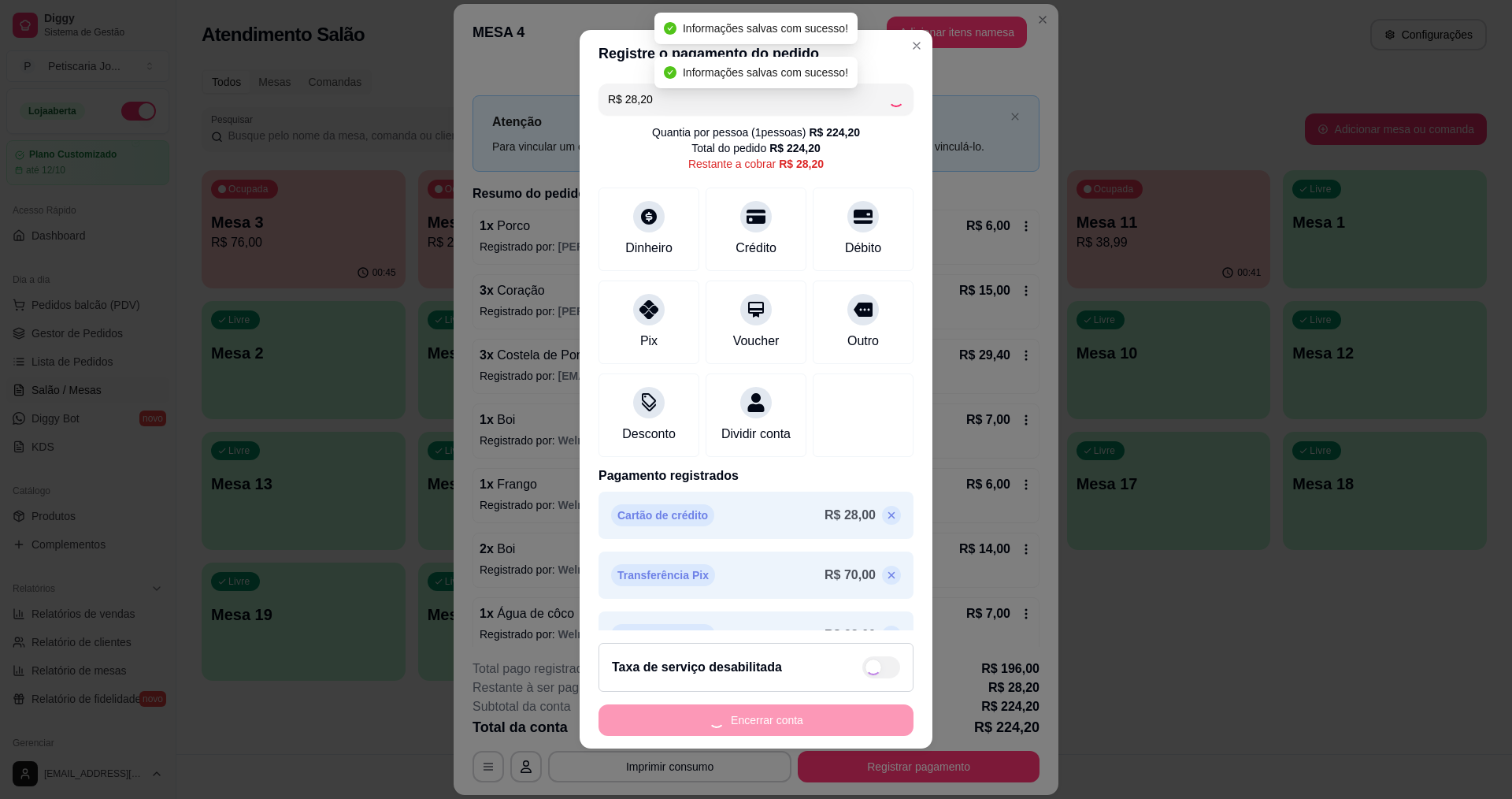
type input "R$ 0,00"
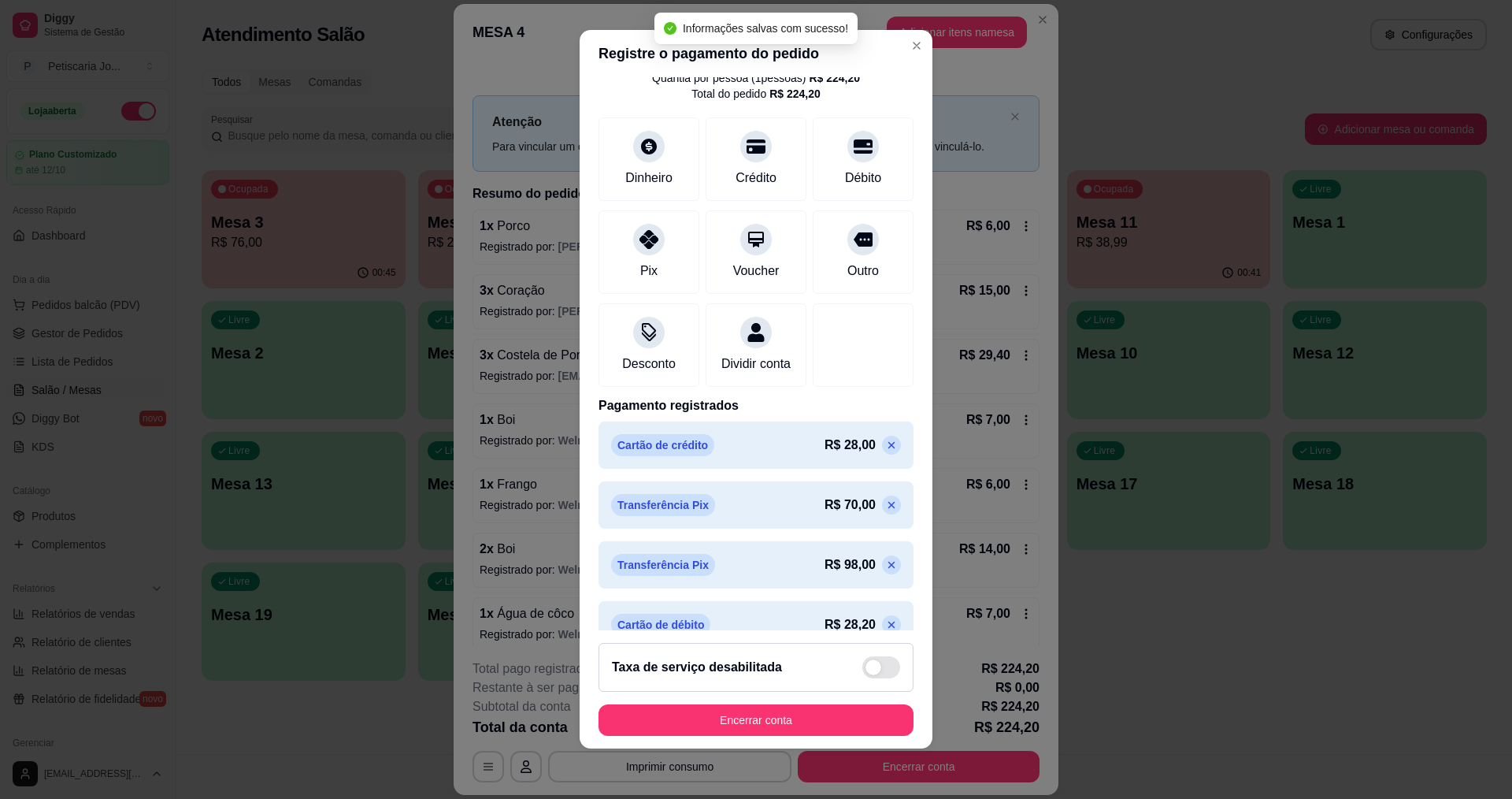
scroll to position [97, 0]
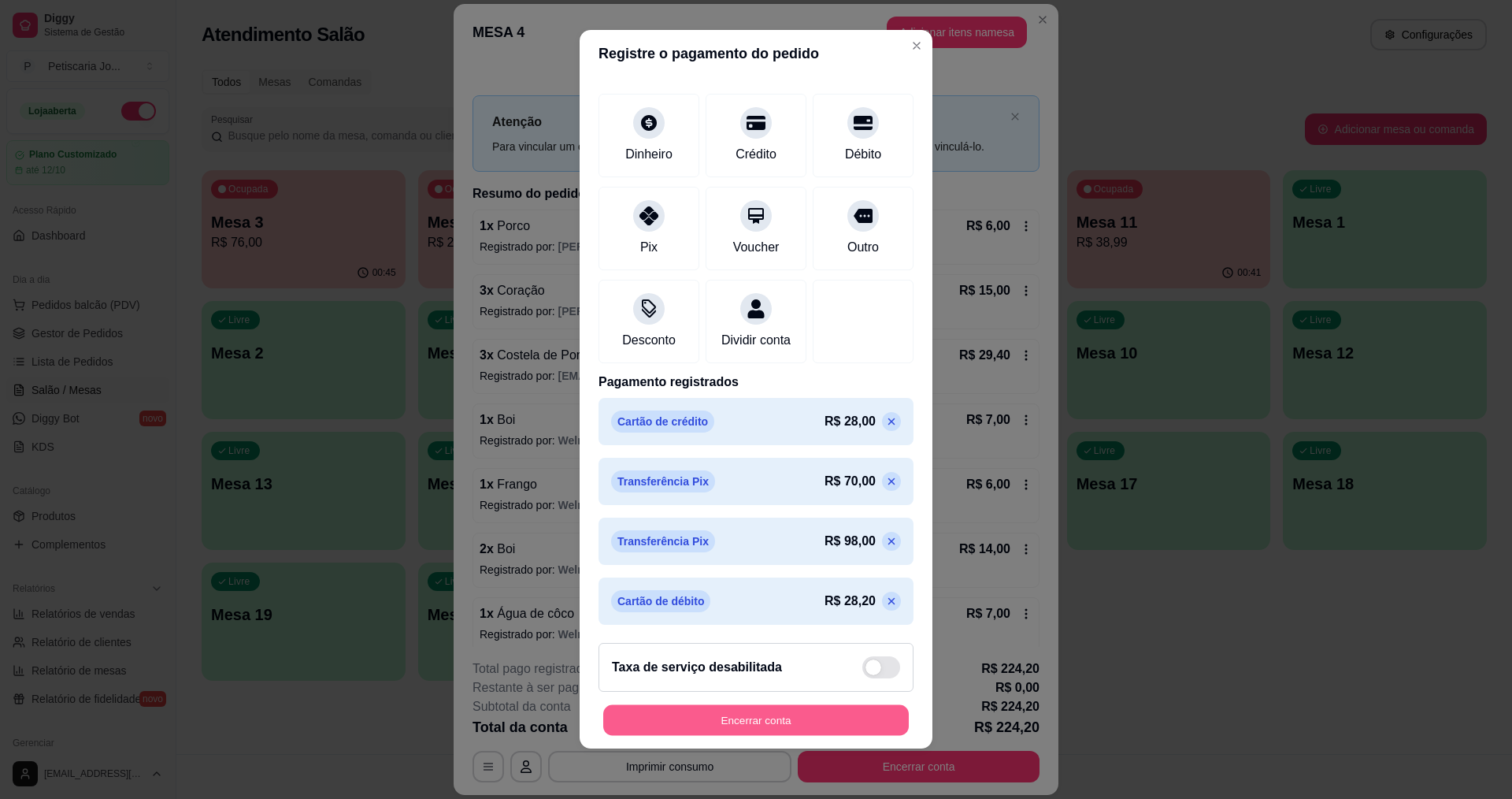
click at [778, 722] on button "Encerrar conta" at bounding box center [756, 720] width 305 height 31
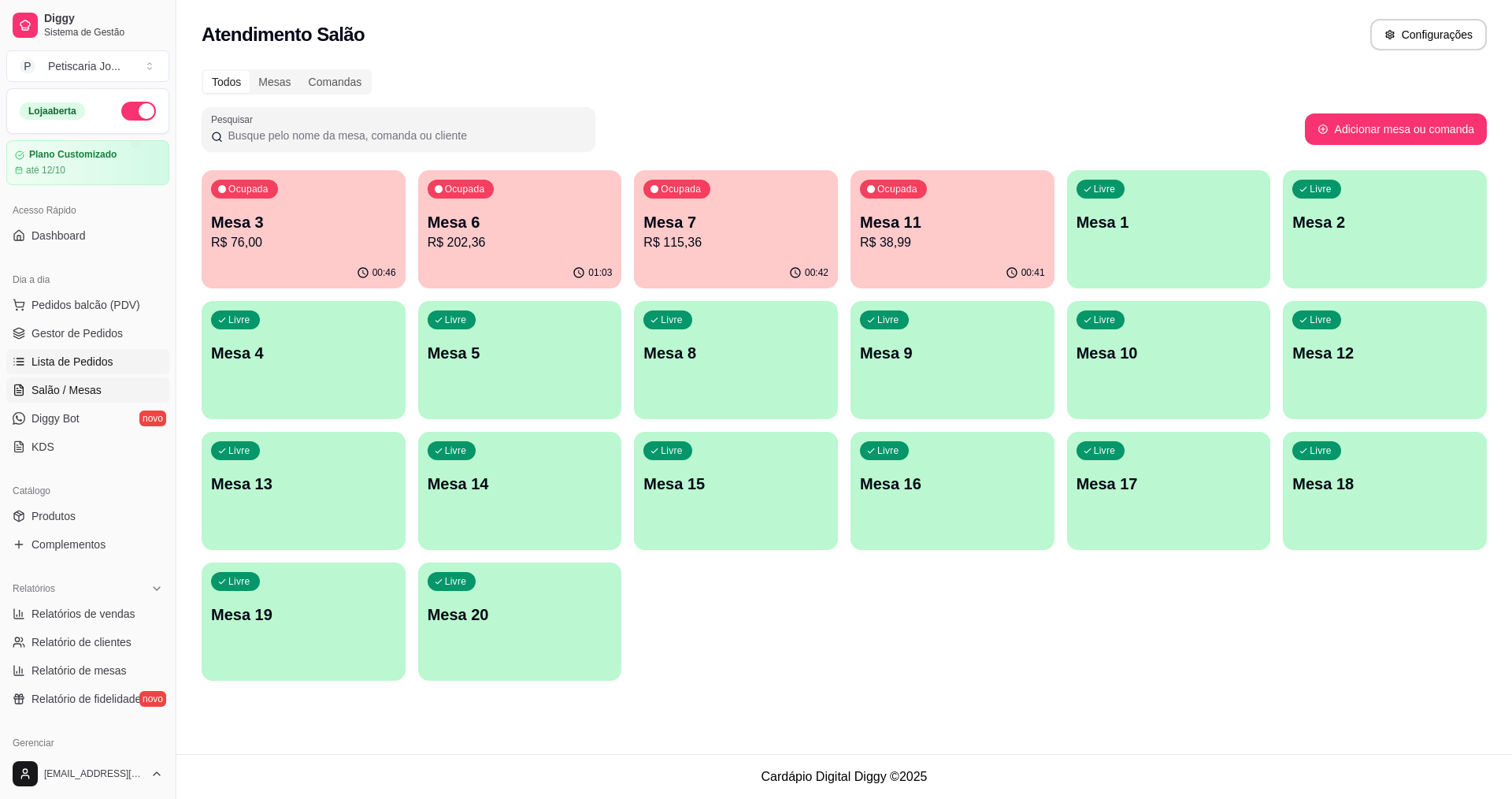
click at [86, 369] on link "Lista de Pedidos" at bounding box center [87, 362] width 163 height 25
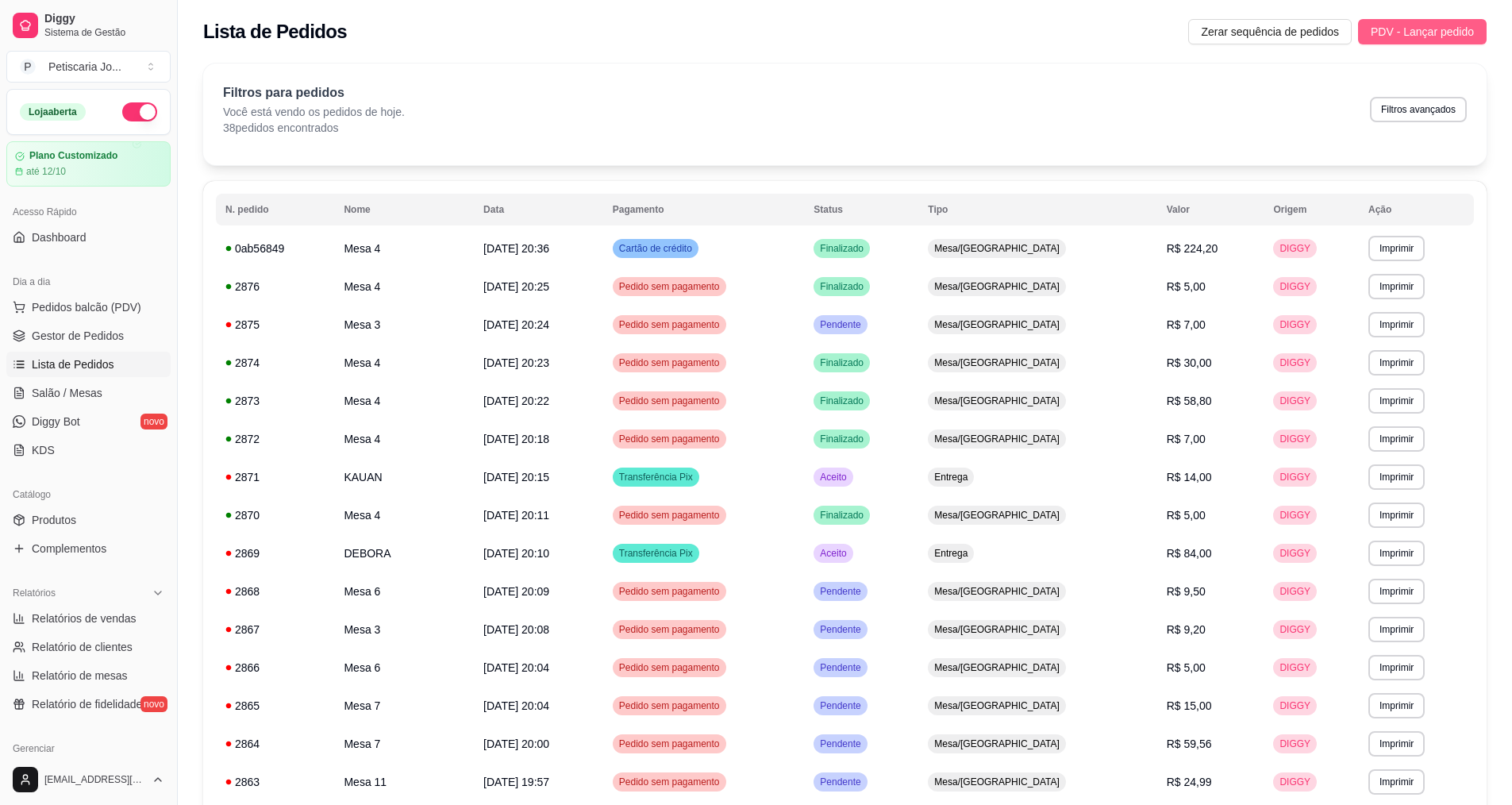
click at [1430, 36] on span "PDV - Lançar pedido" at bounding box center [1422, 31] width 103 height 17
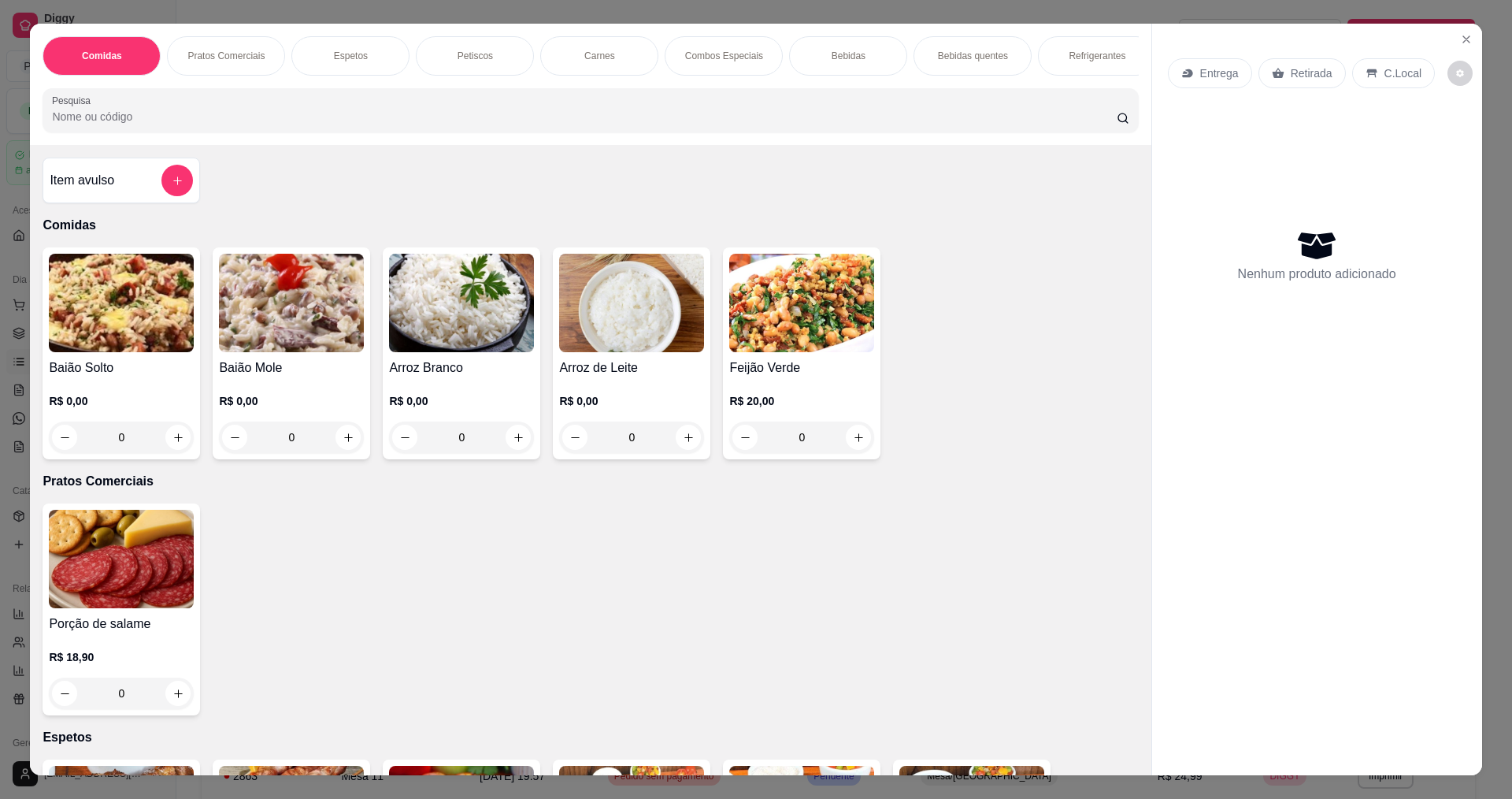
click at [342, 446] on div "0" at bounding box center [292, 437] width 145 height 32
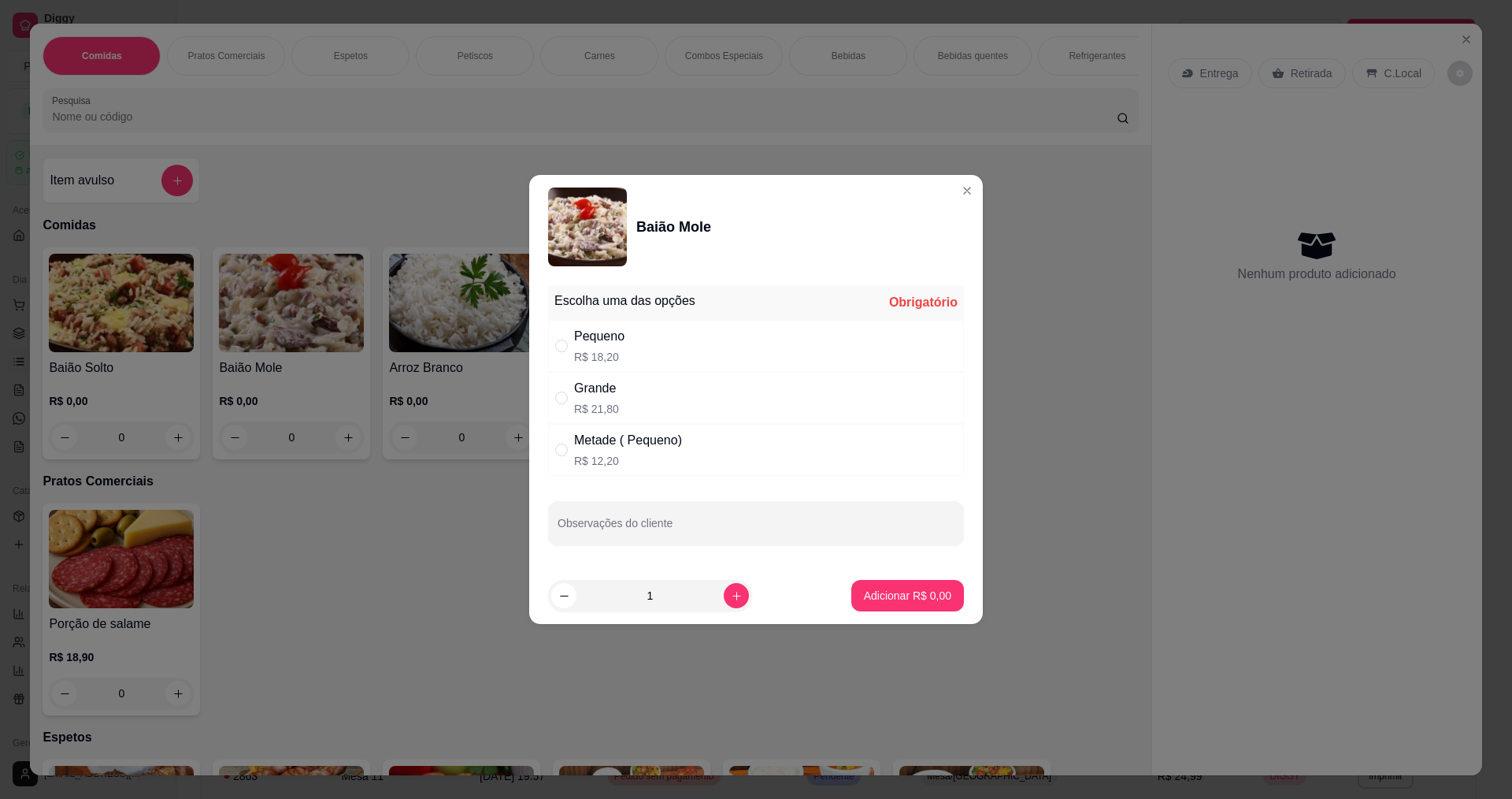
click at [577, 403] on p "R$ 21,80" at bounding box center [597, 409] width 45 height 16
radio input "true"
click at [915, 602] on p "Adicionar R$ 21,80" at bounding box center [905, 595] width 91 height 15
type input "1"
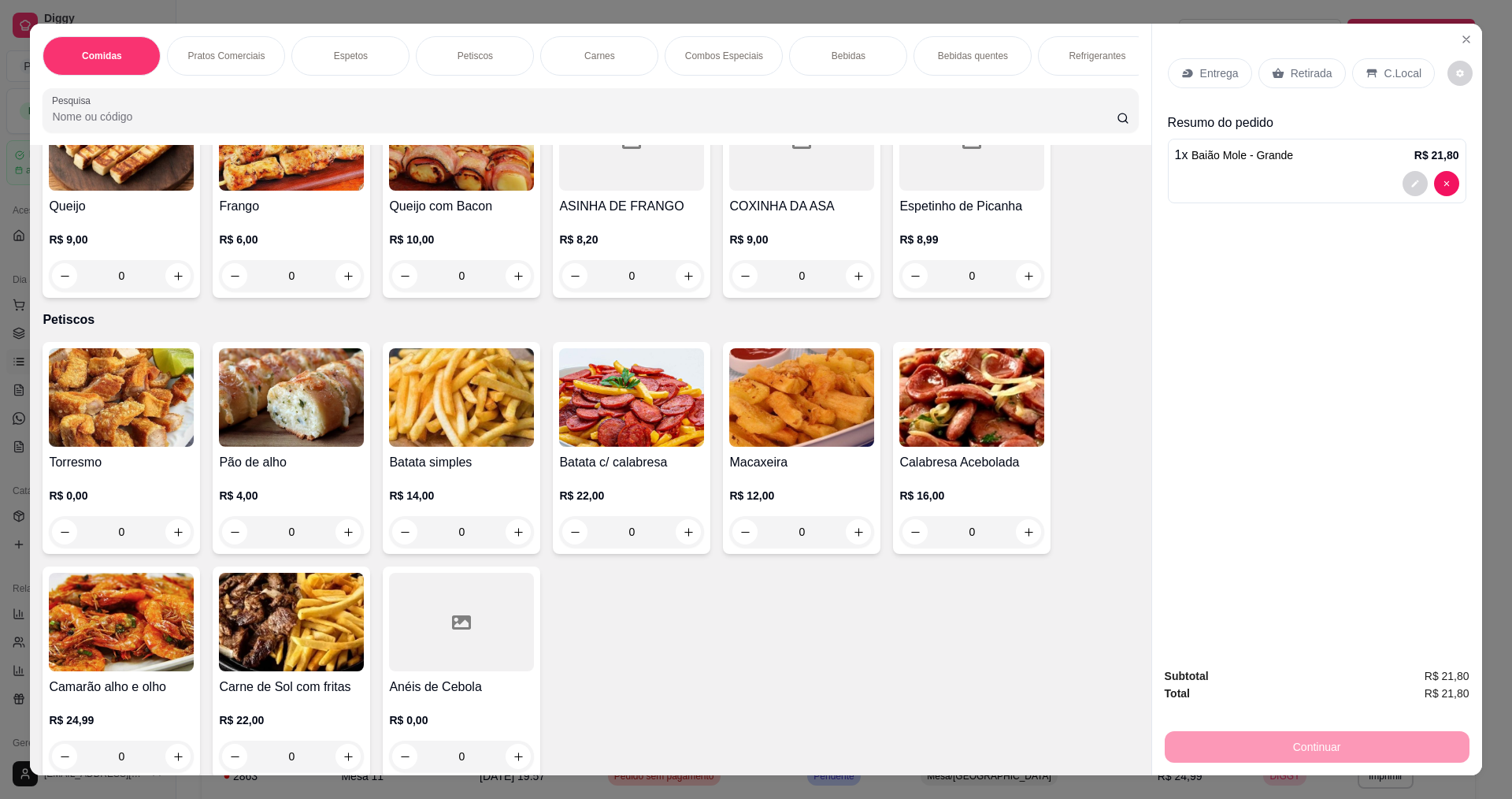
scroll to position [631, 0]
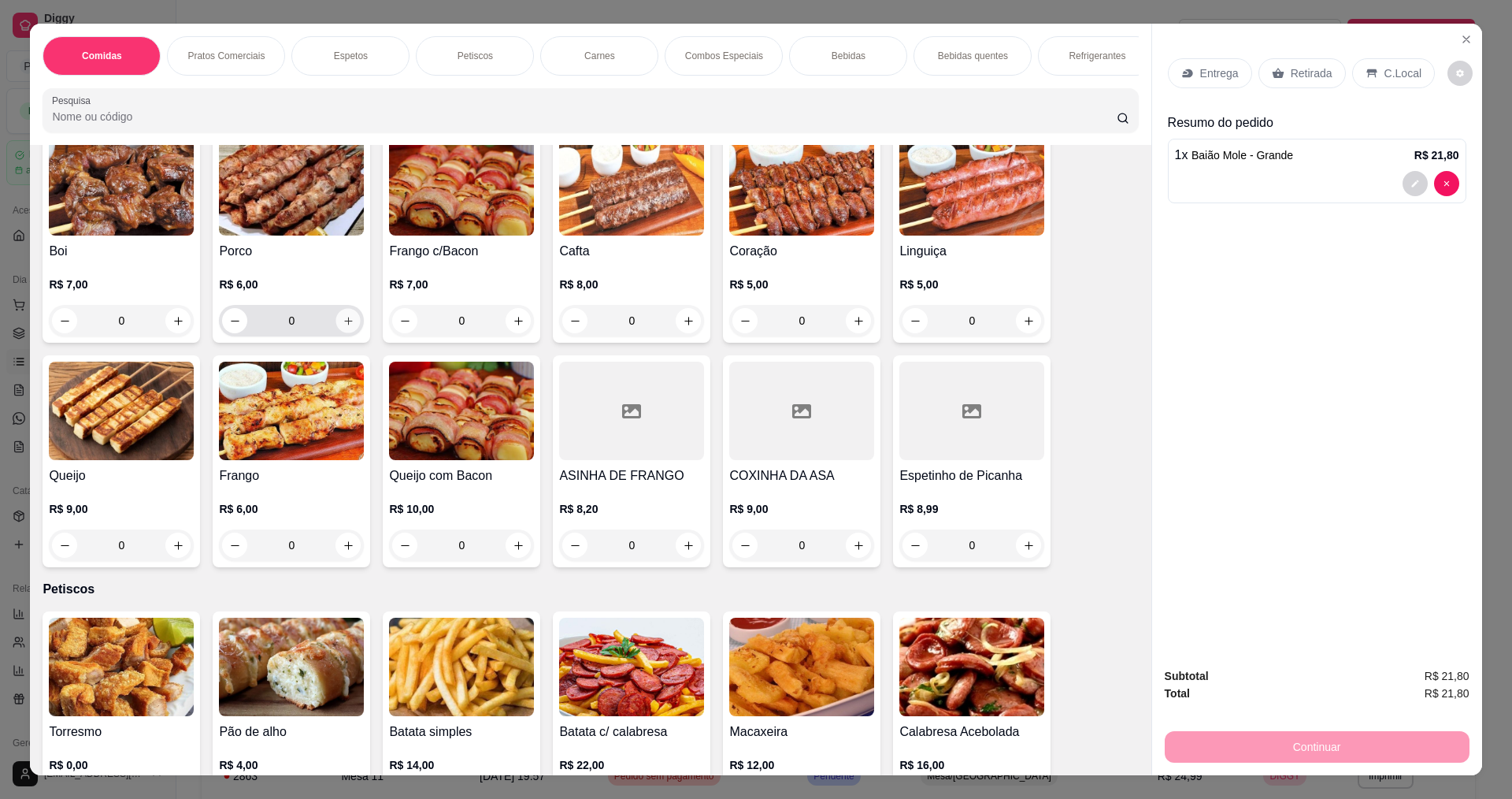
click at [345, 333] on button "increase-product-quantity" at bounding box center [348, 321] width 24 height 24
type input "1"
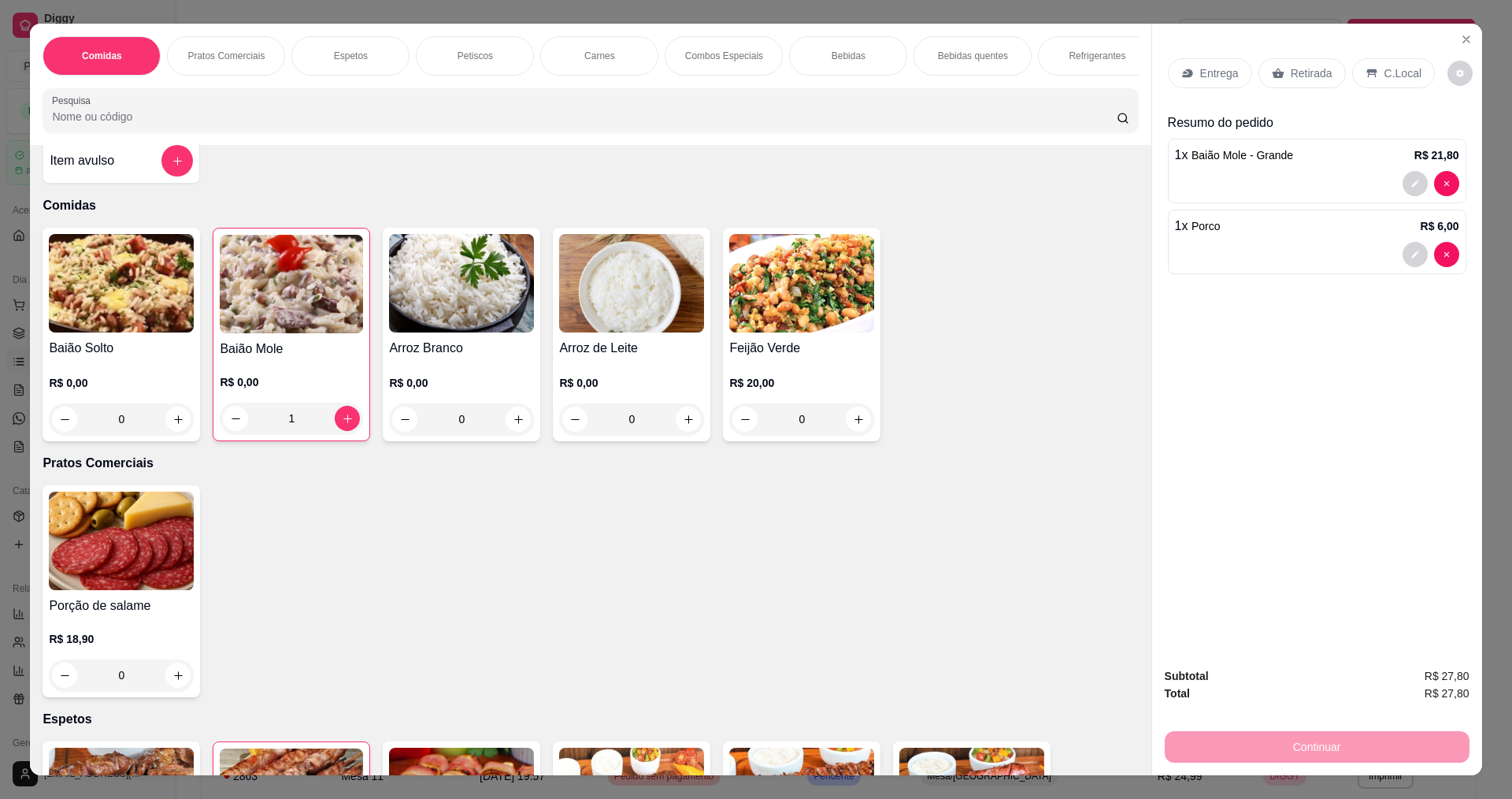
scroll to position [0, 0]
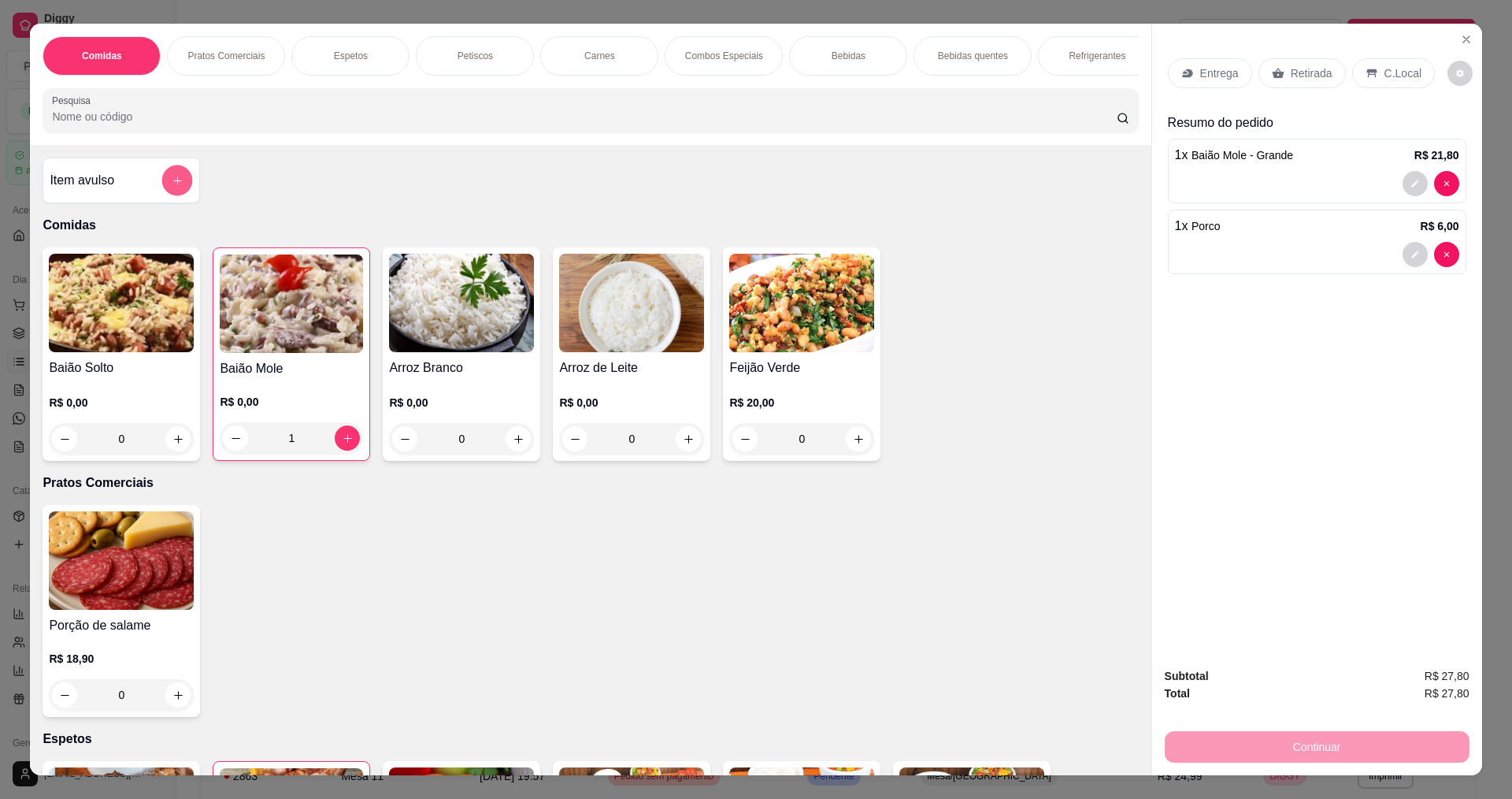
click at [180, 186] on button "add-separate-item" at bounding box center [178, 181] width 31 height 31
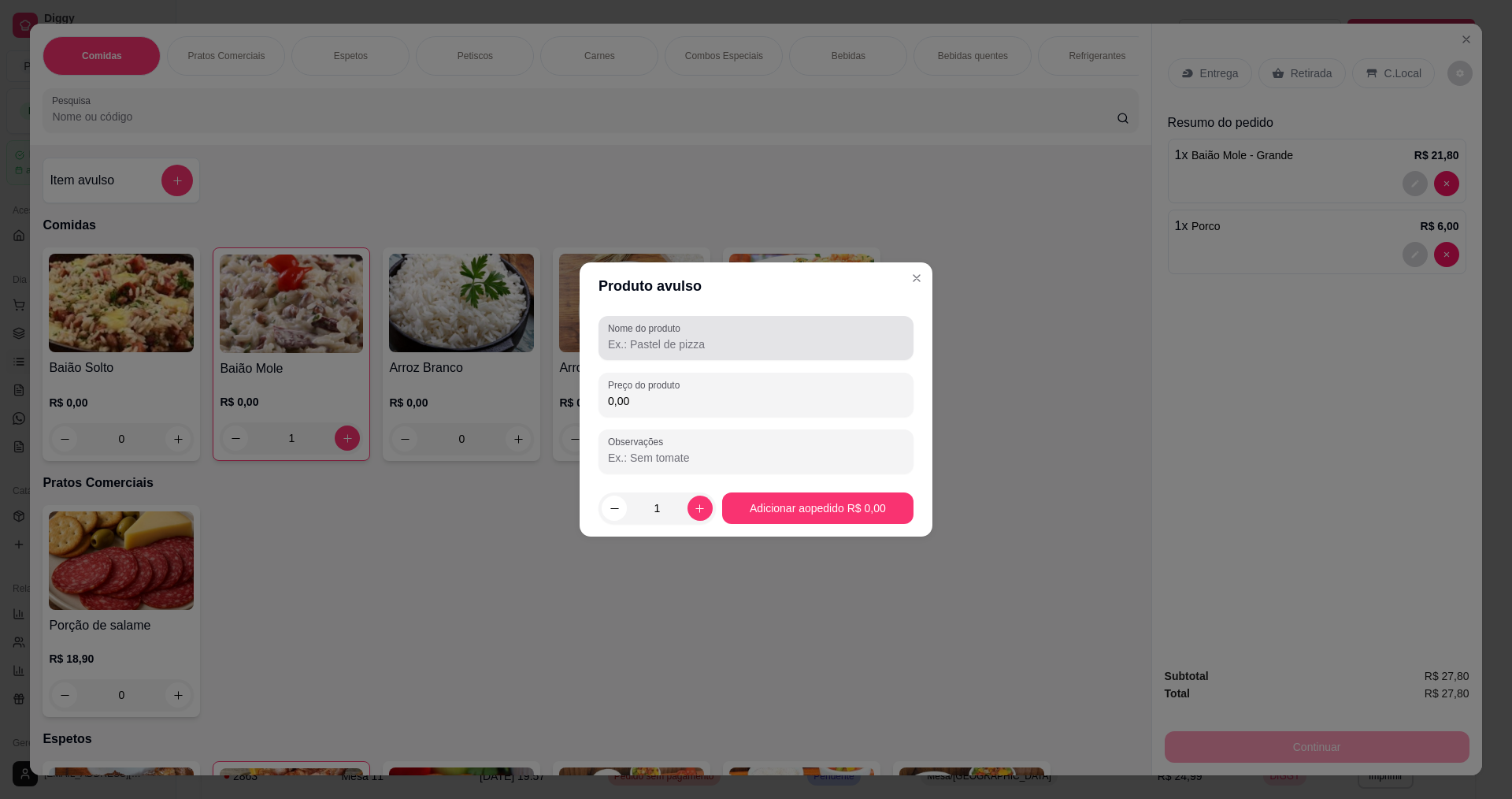
click at [689, 324] on div at bounding box center [756, 338] width 296 height 32
click at [699, 343] on input "Nome do produto" at bounding box center [756, 344] width 296 height 16
type input "COMBO SERTENAJO"
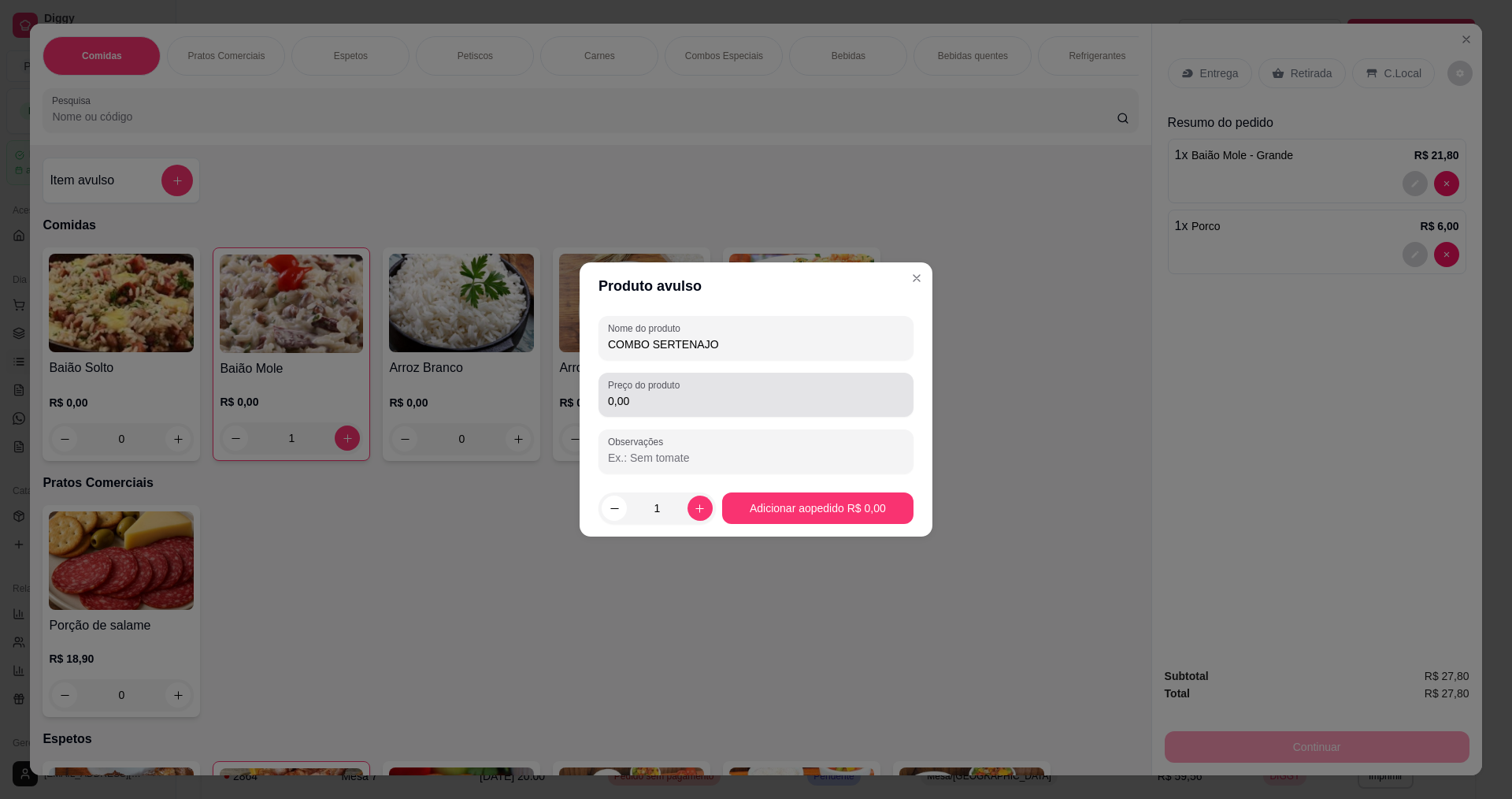
click at [673, 409] on div "0,00" at bounding box center [756, 394] width 296 height 32
click at [673, 401] on input "0,00" at bounding box center [756, 401] width 296 height 16
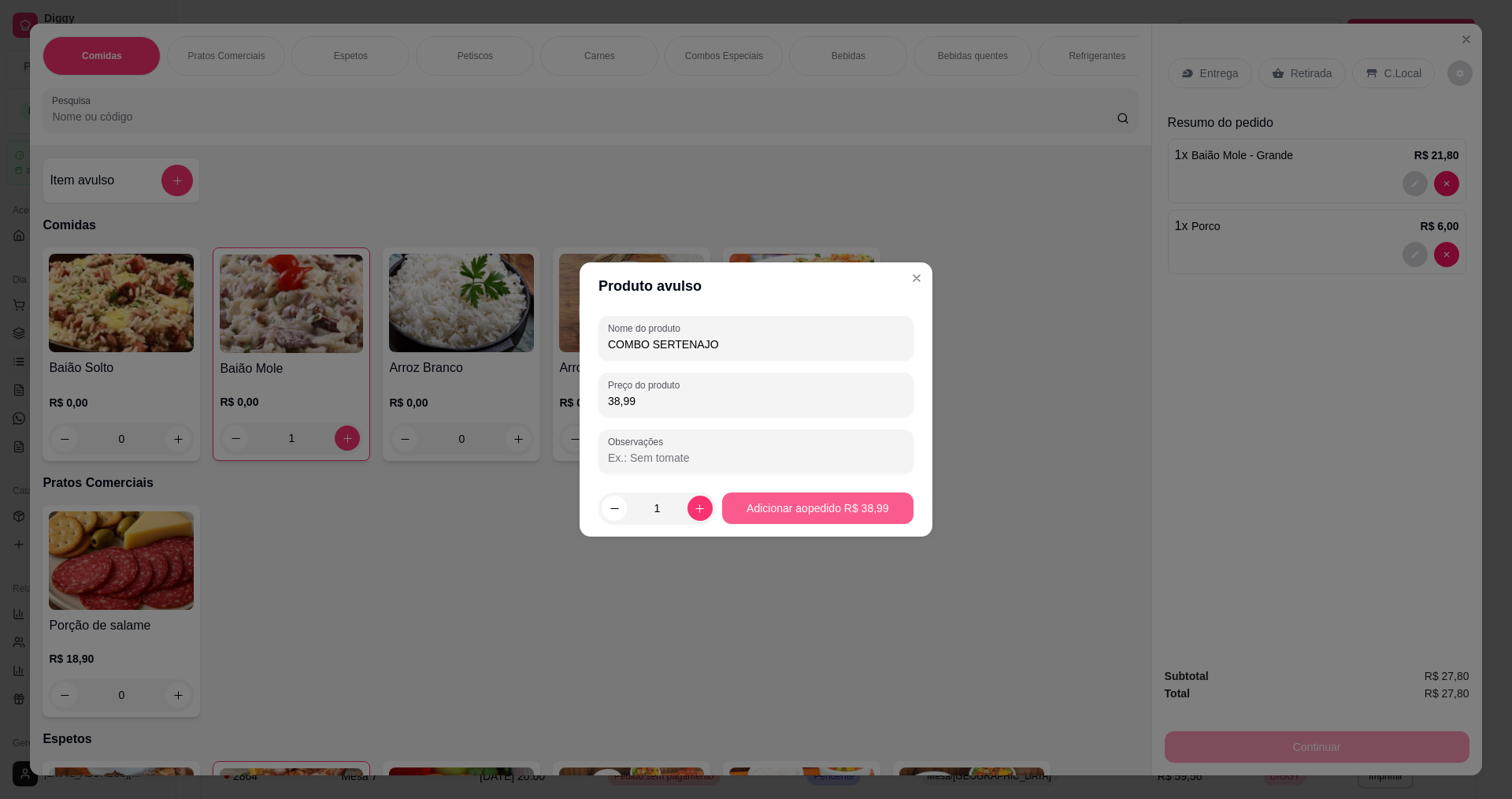
type input "38,99"
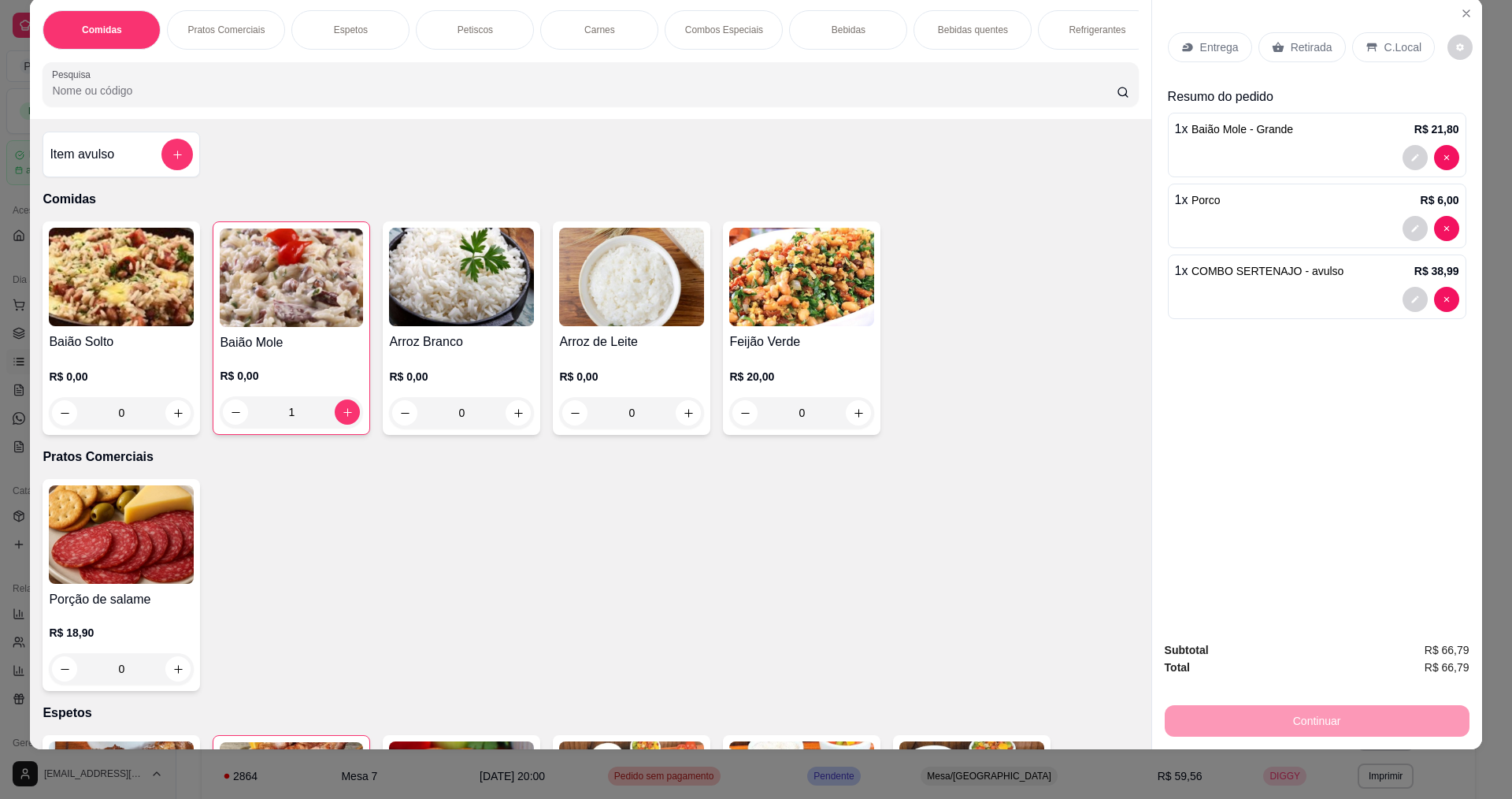
scroll to position [27, 0]
type input "0"
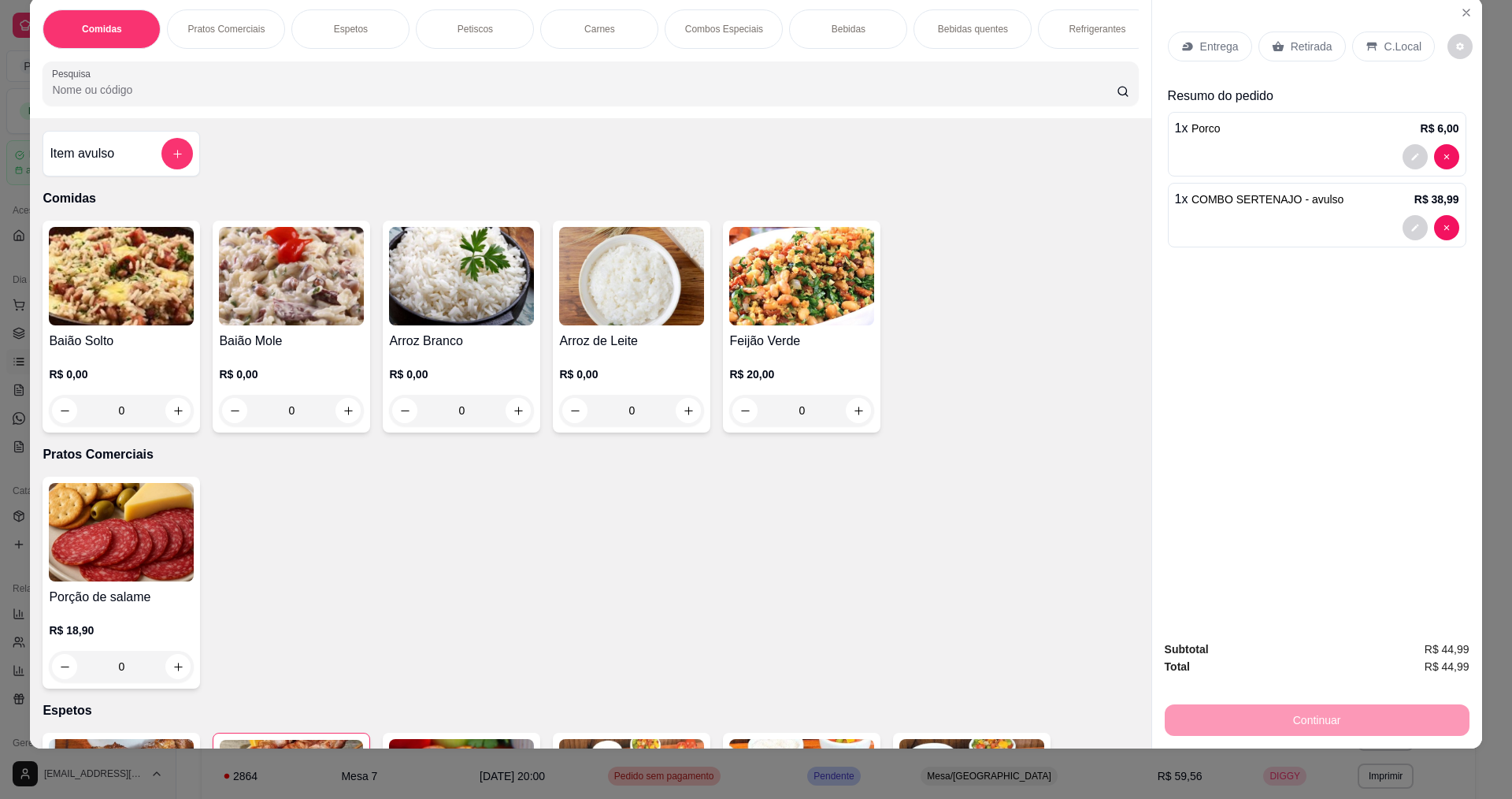
click at [344, 425] on div "0" at bounding box center [292, 411] width 145 height 32
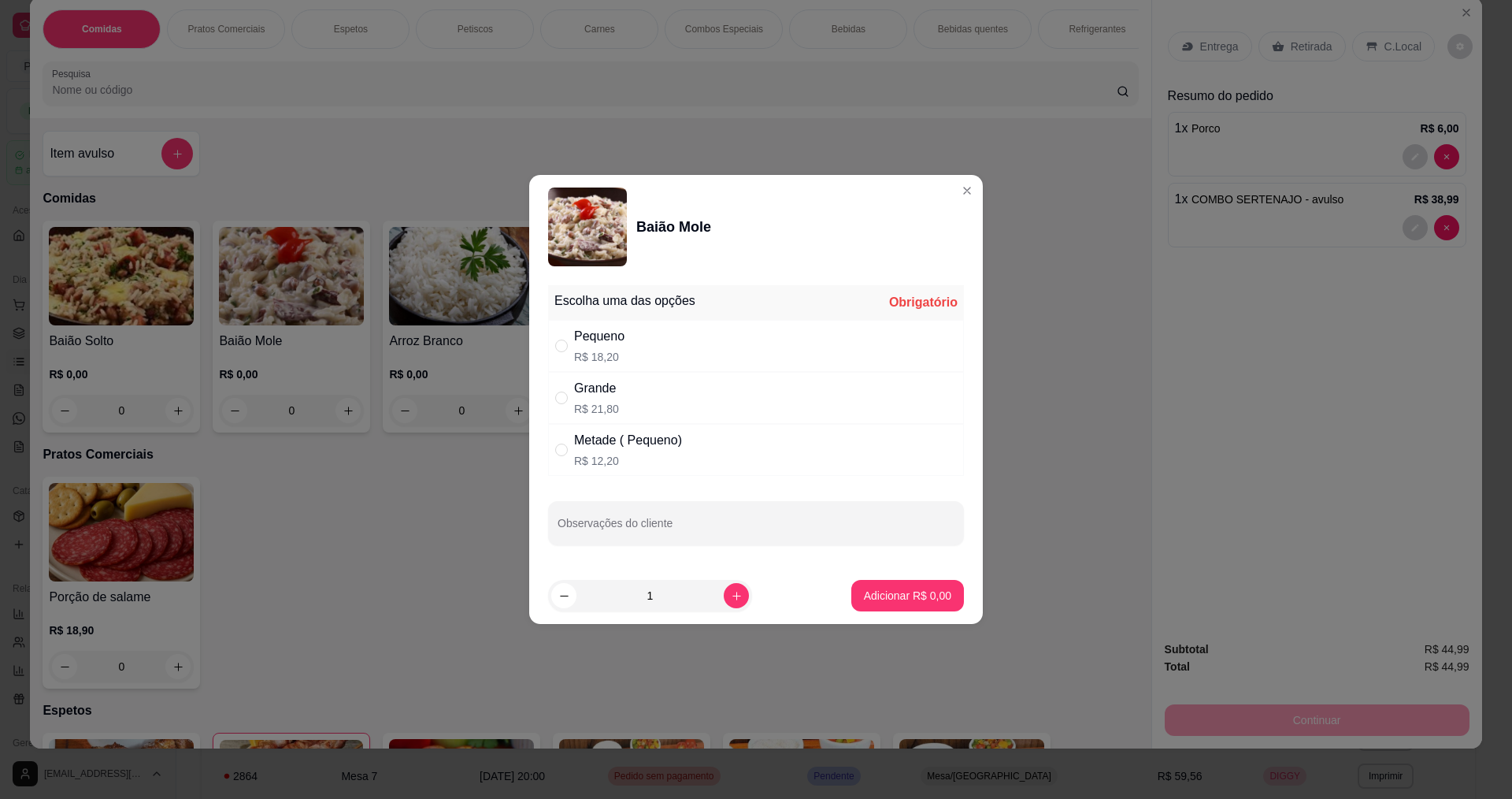
click at [659, 447] on div "Metade ( Pequeno)" at bounding box center [628, 441] width 108 height 19
radio input "true"
click at [919, 592] on p "Adicionar R$ 12,20" at bounding box center [904, 595] width 94 height 16
type input "1"
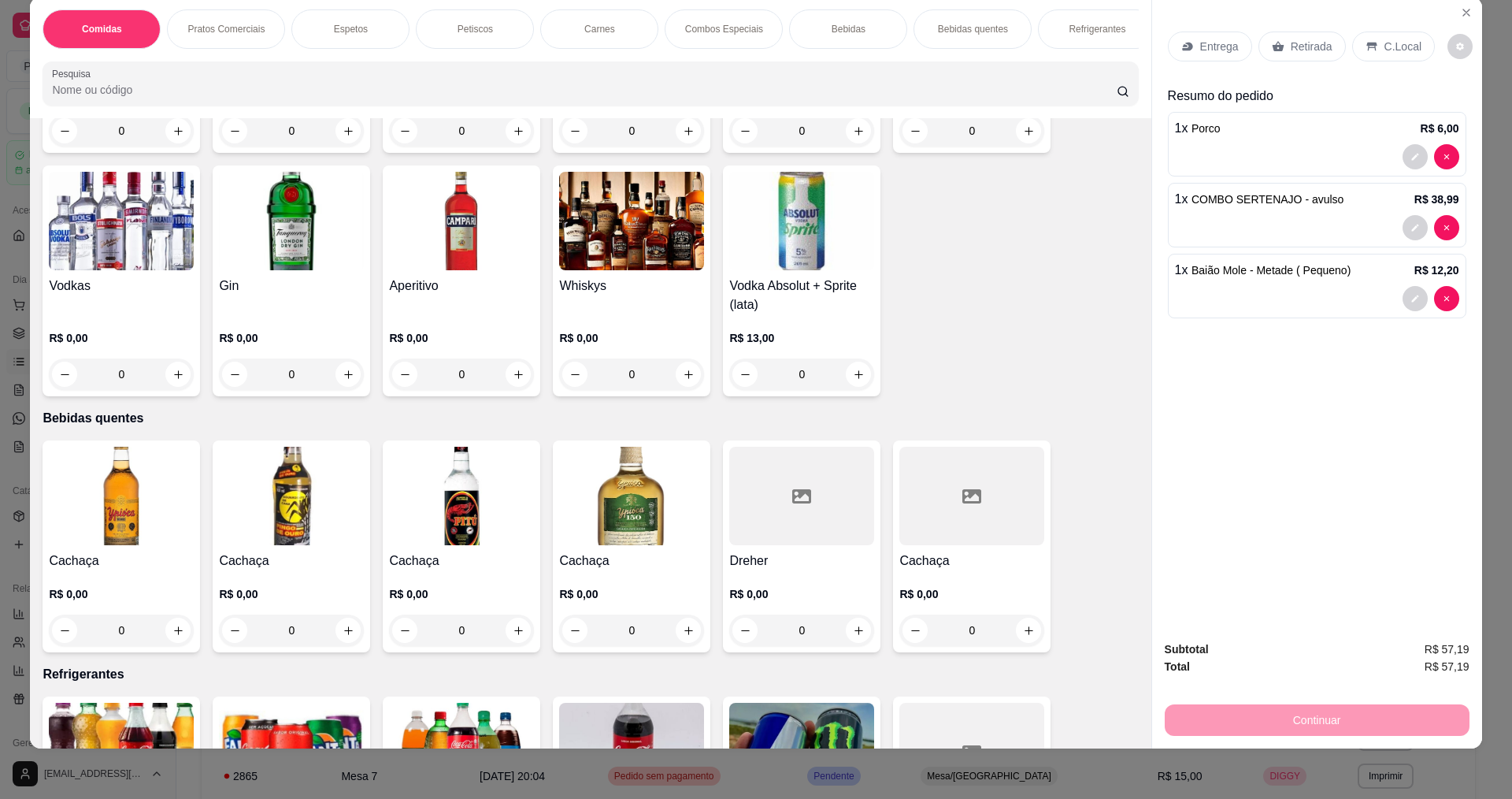
scroll to position [2758, 0]
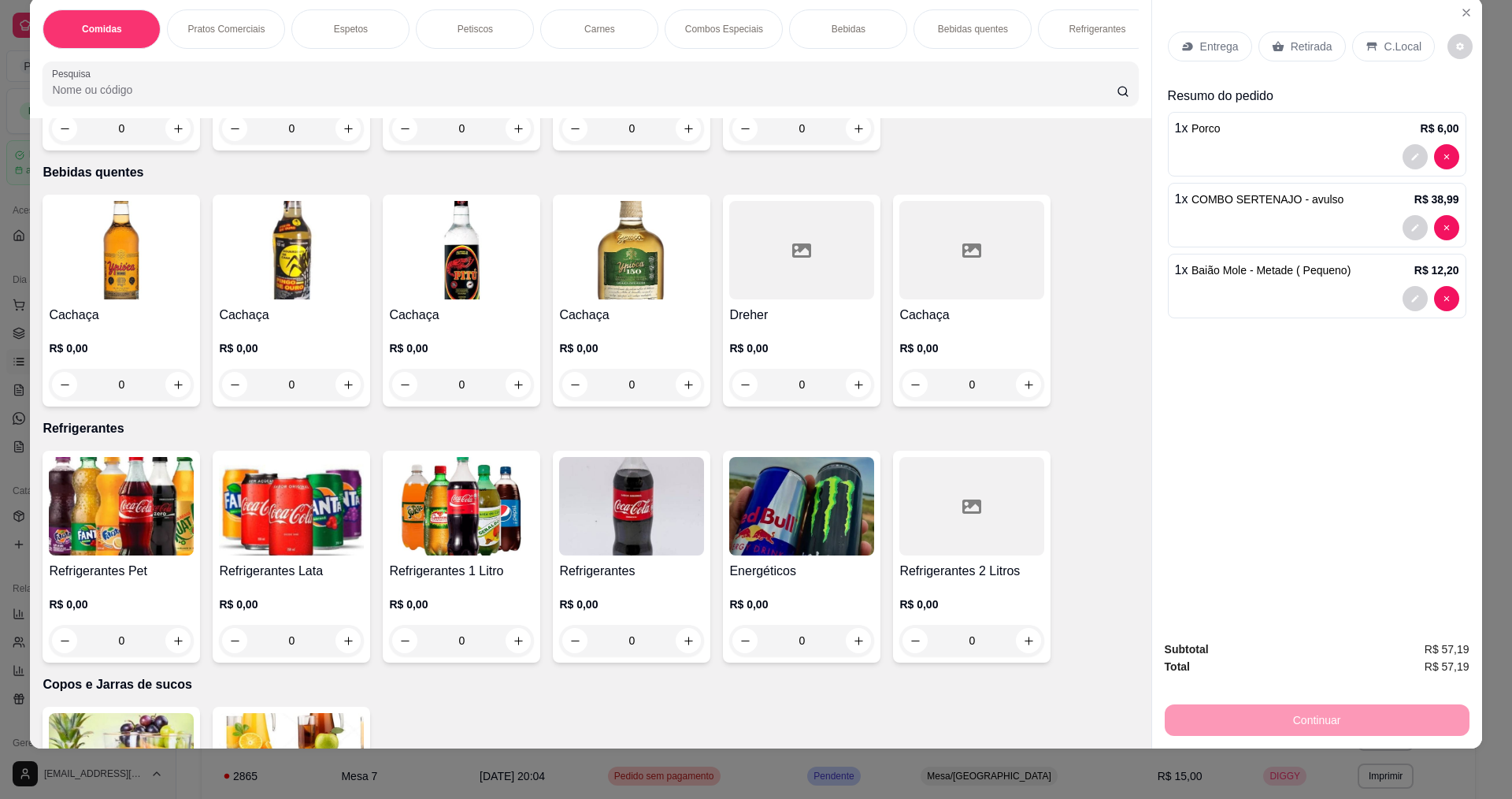
click at [494, 534] on img at bounding box center [461, 506] width 145 height 98
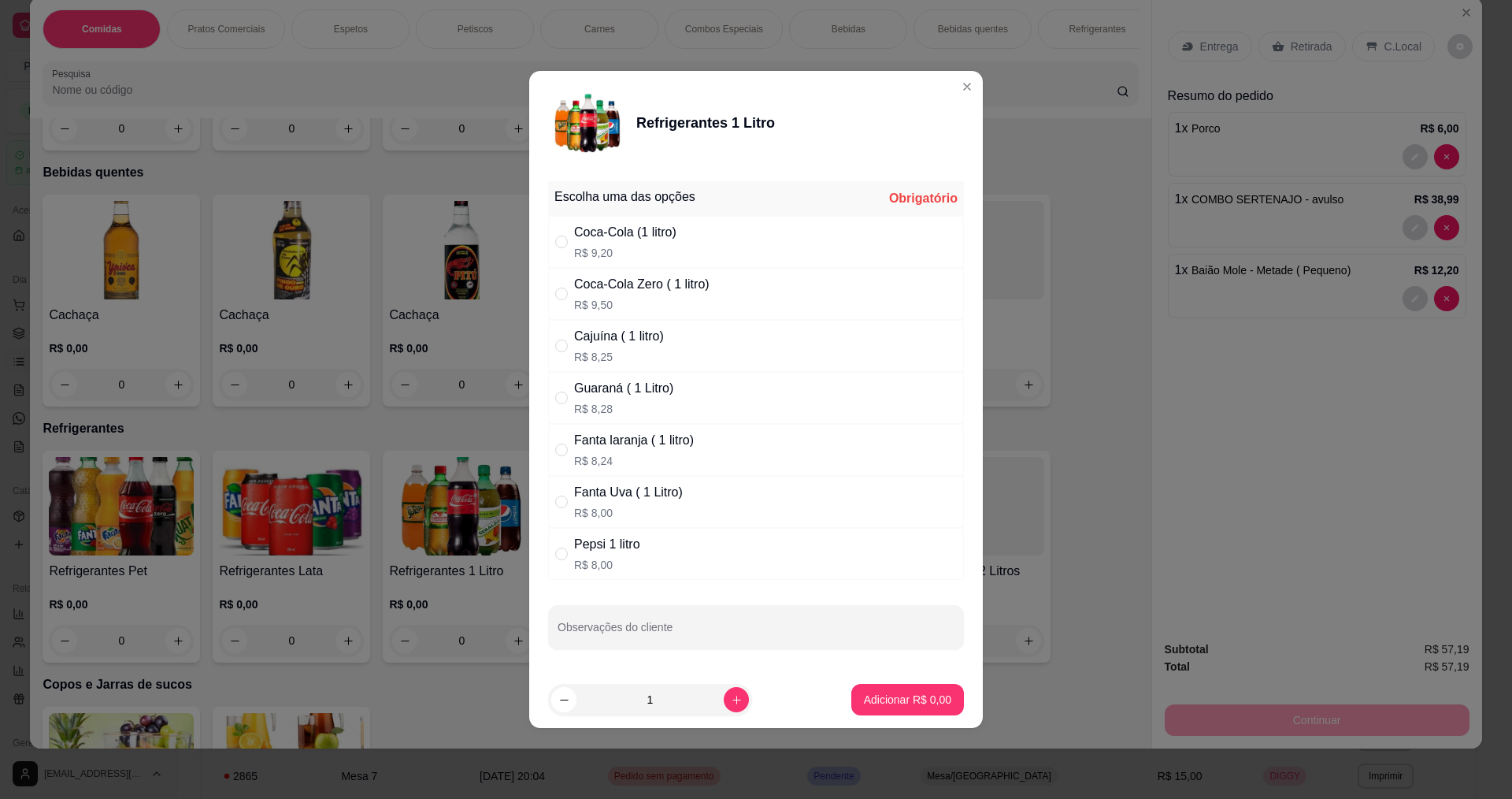
click at [729, 350] on div "Cajuína ( 1 litro) R$ 8,25" at bounding box center [756, 346] width 416 height 52
radio input "true"
click at [908, 718] on footer "1 Adicionar R$ 8,25" at bounding box center [756, 700] width 454 height 57
click at [908, 706] on p "Adicionar R$ 8,25" at bounding box center [907, 699] width 85 height 15
type input "1"
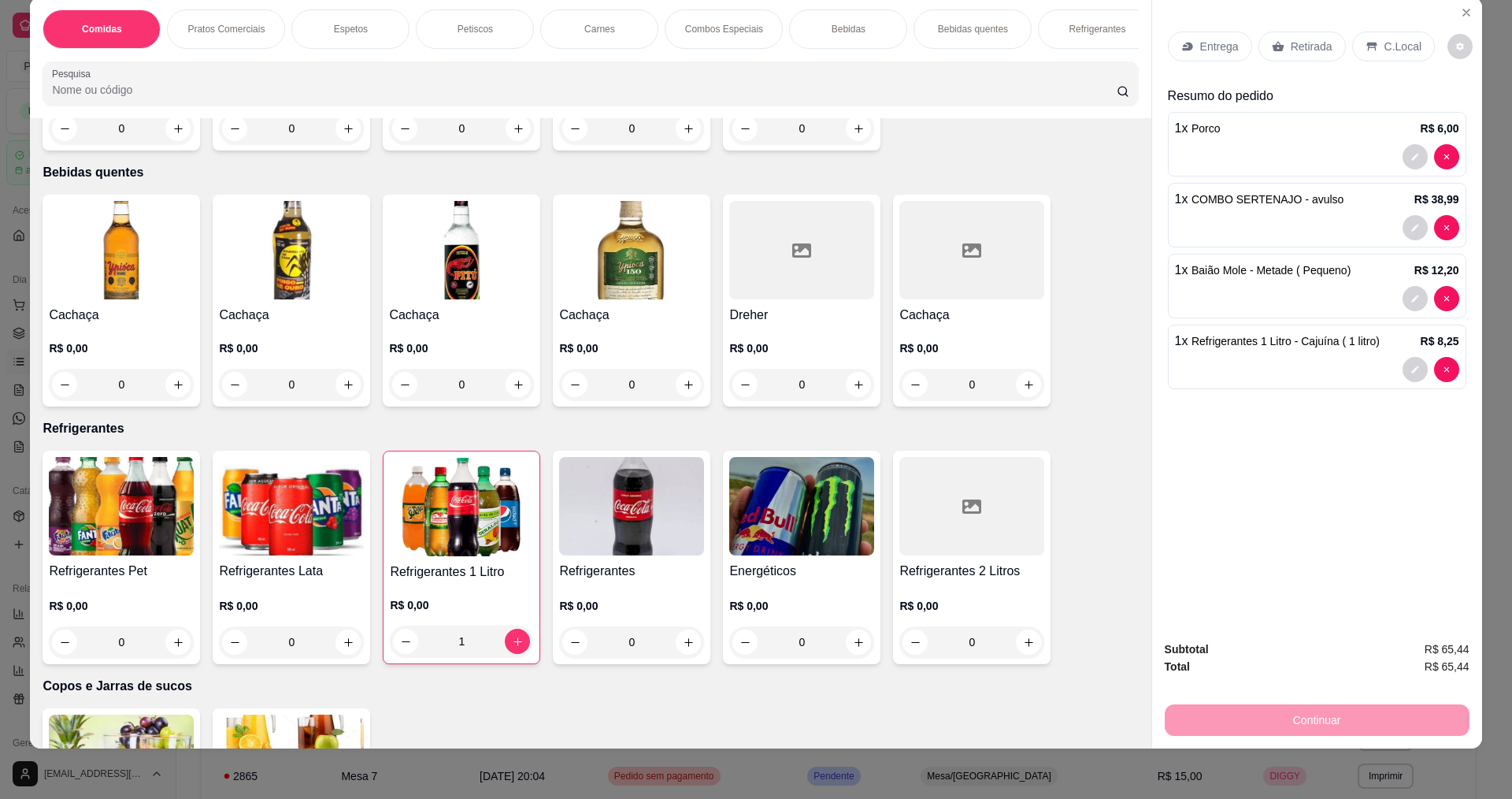
click at [1215, 49] on p "Entrega" at bounding box center [1220, 47] width 39 height 16
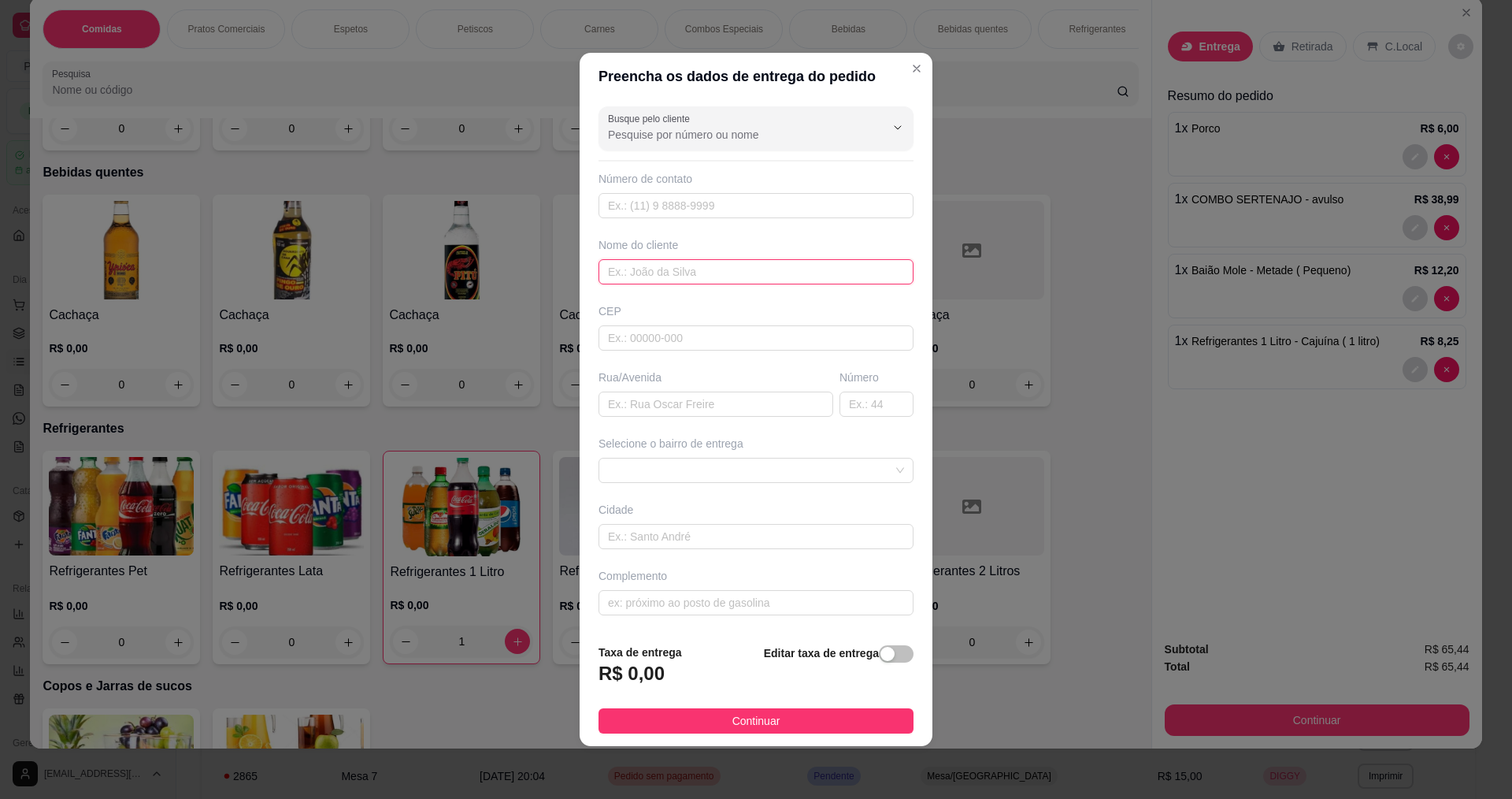
click at [691, 282] on input "text" at bounding box center [756, 271] width 315 height 25
type input "HENRIQUE"
click at [669, 406] on input "text" at bounding box center [716, 404] width 235 height 25
type input "RUA L"
click at [875, 412] on input "text" at bounding box center [876, 404] width 74 height 25
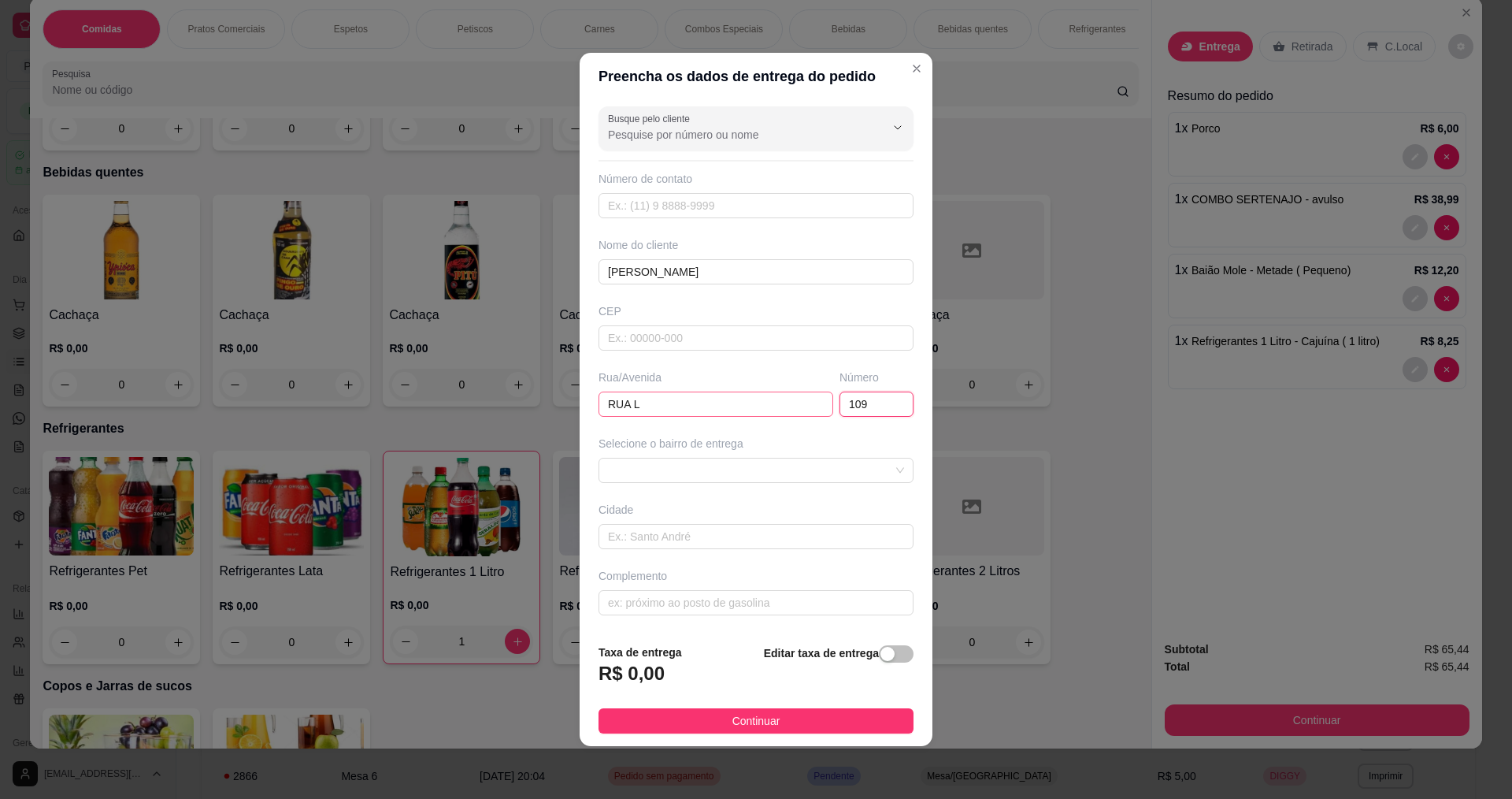
type input "109"
click at [679, 398] on input "RUA L" at bounding box center [716, 404] width 235 height 25
type input "RUA L CONJUNTO"
click at [806, 717] on button "Continuar" at bounding box center [756, 720] width 315 height 25
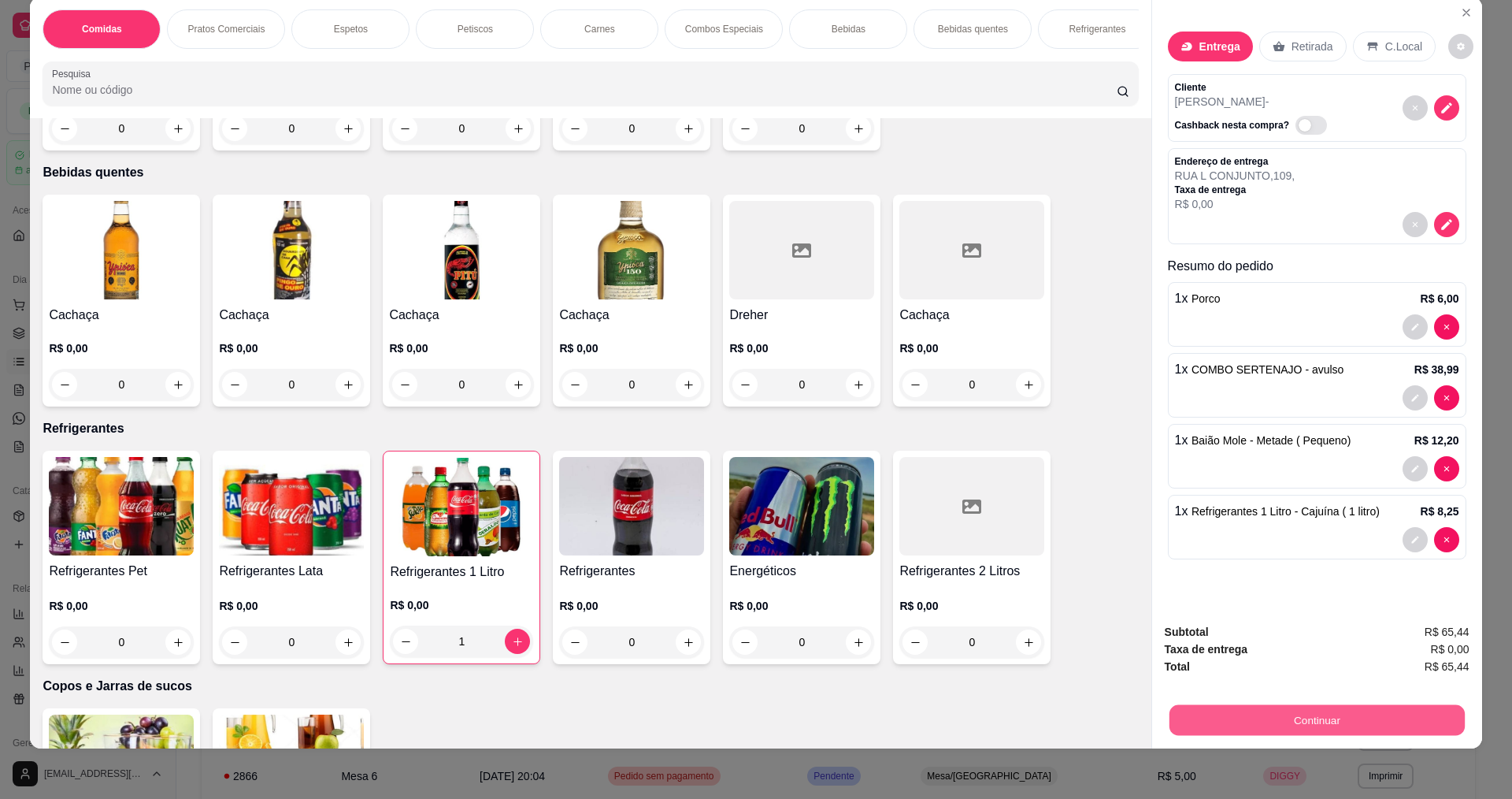
click at [1366, 718] on button "Continuar" at bounding box center [1316, 720] width 295 height 31
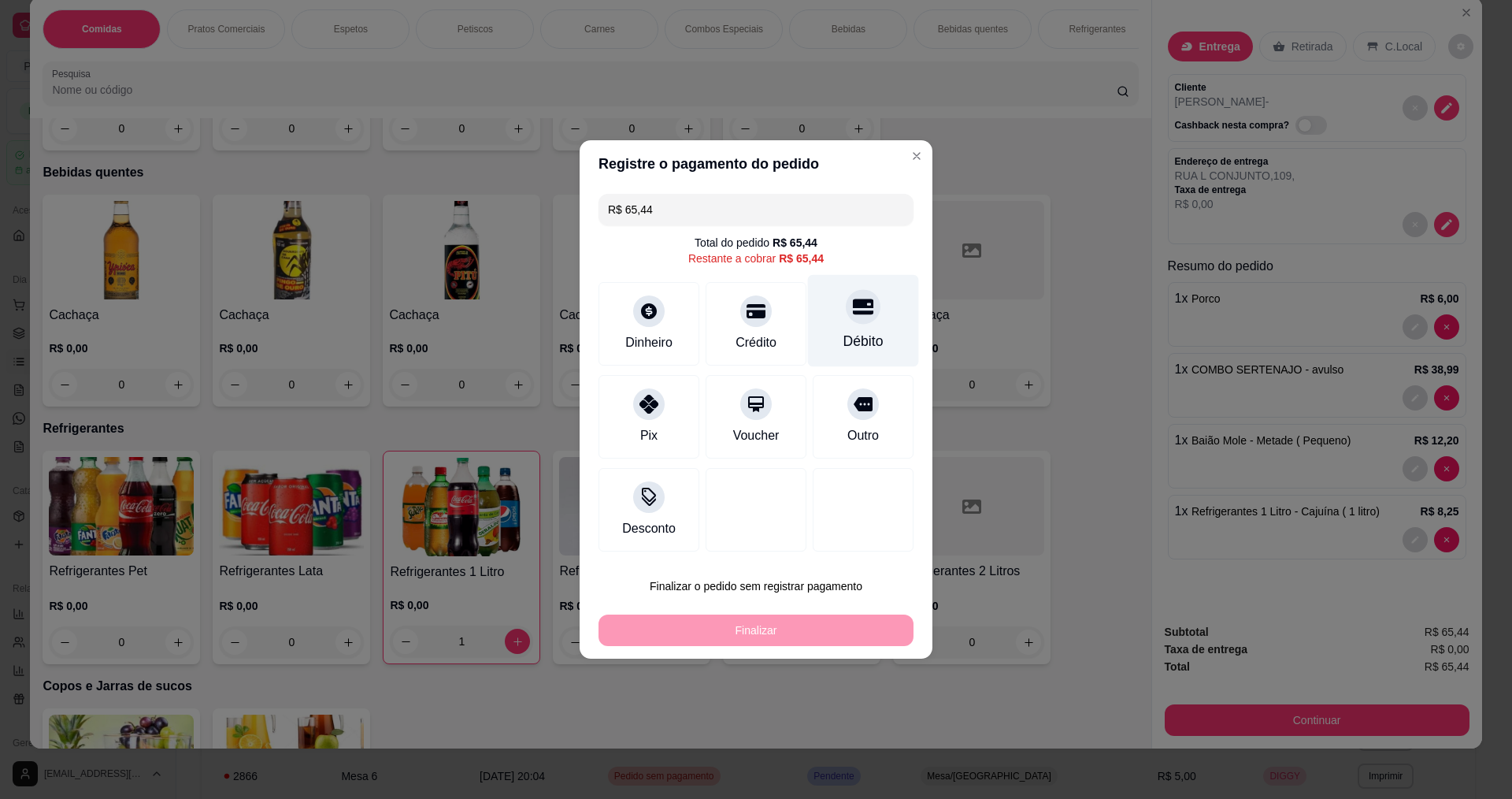
click at [858, 330] on div "Débito" at bounding box center [863, 321] width 111 height 92
type input "R$ 0,00"
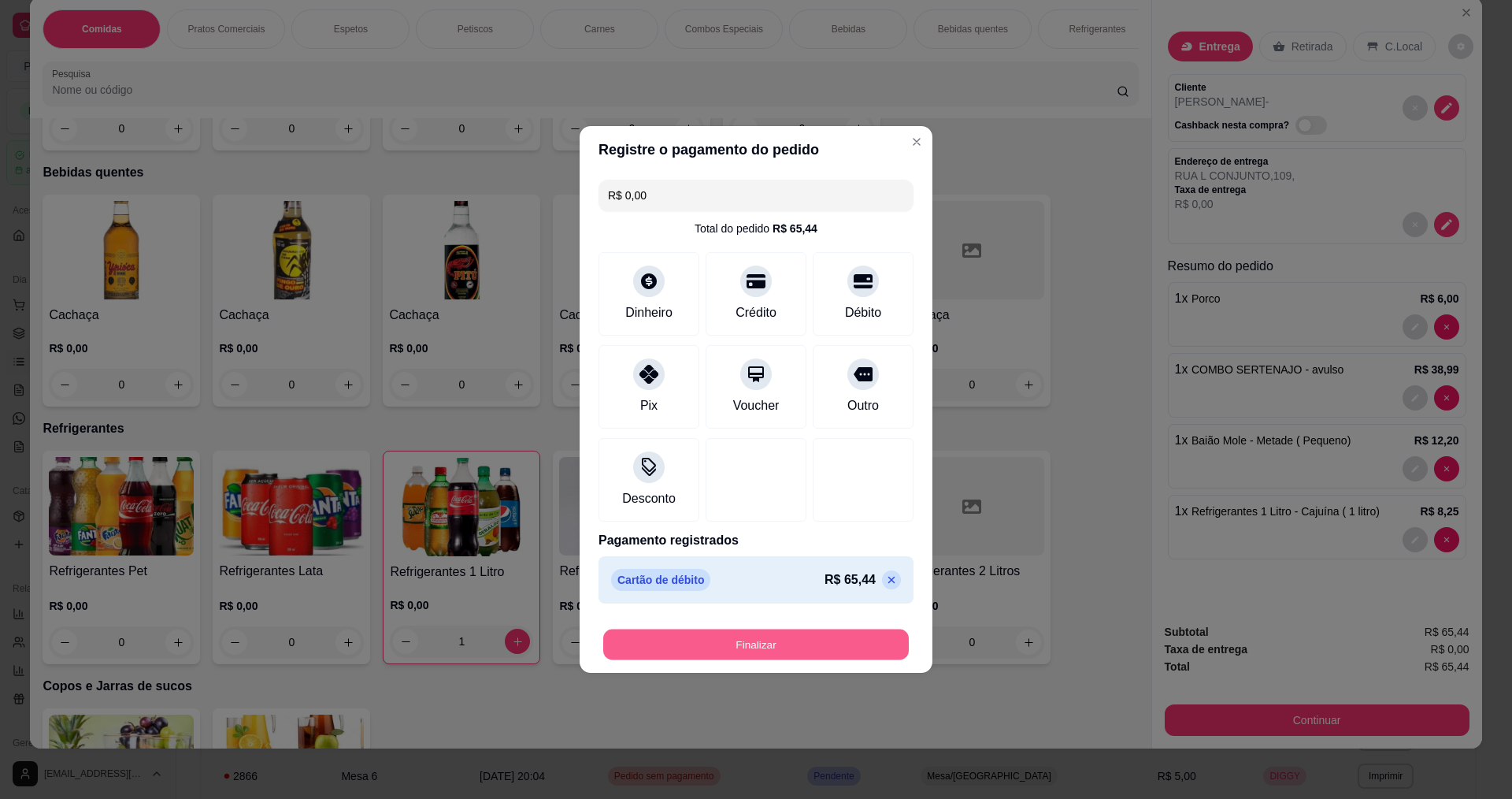
click at [785, 639] on button "Finalizar" at bounding box center [756, 645] width 305 height 31
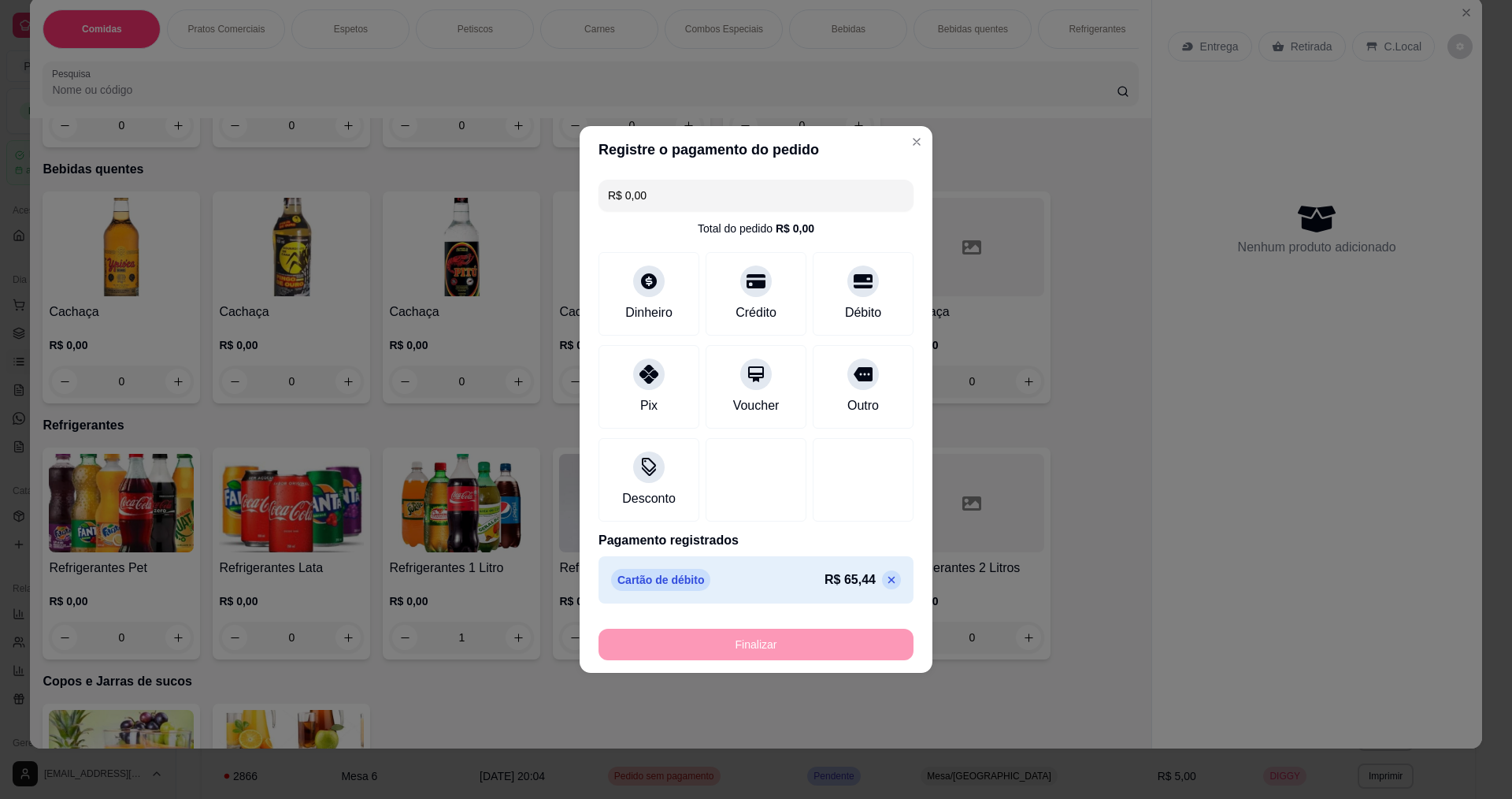
type input "0"
type input "-R$ 65,44"
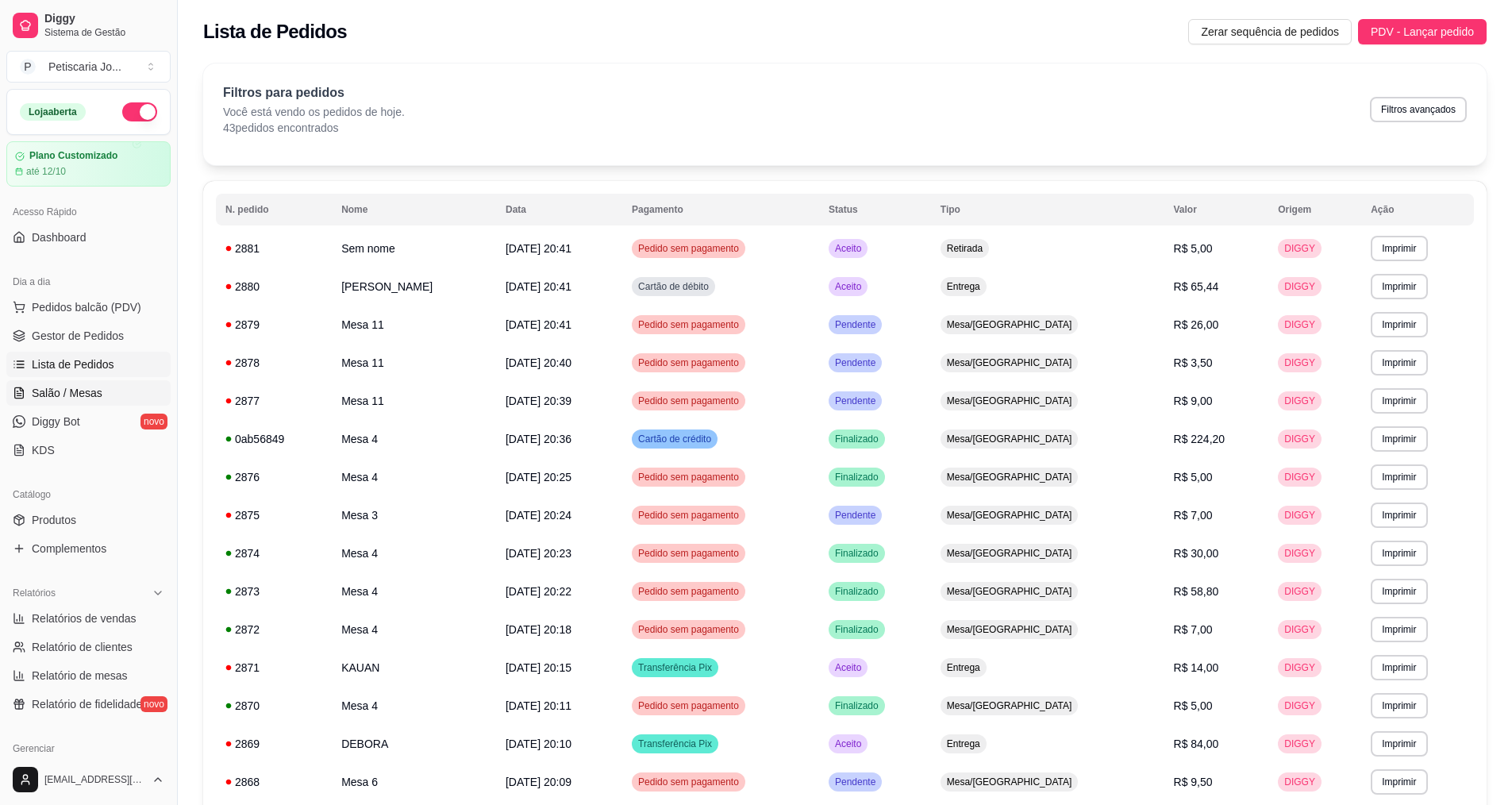
click at [43, 389] on span "Salão / Mesas" at bounding box center [67, 393] width 70 height 16
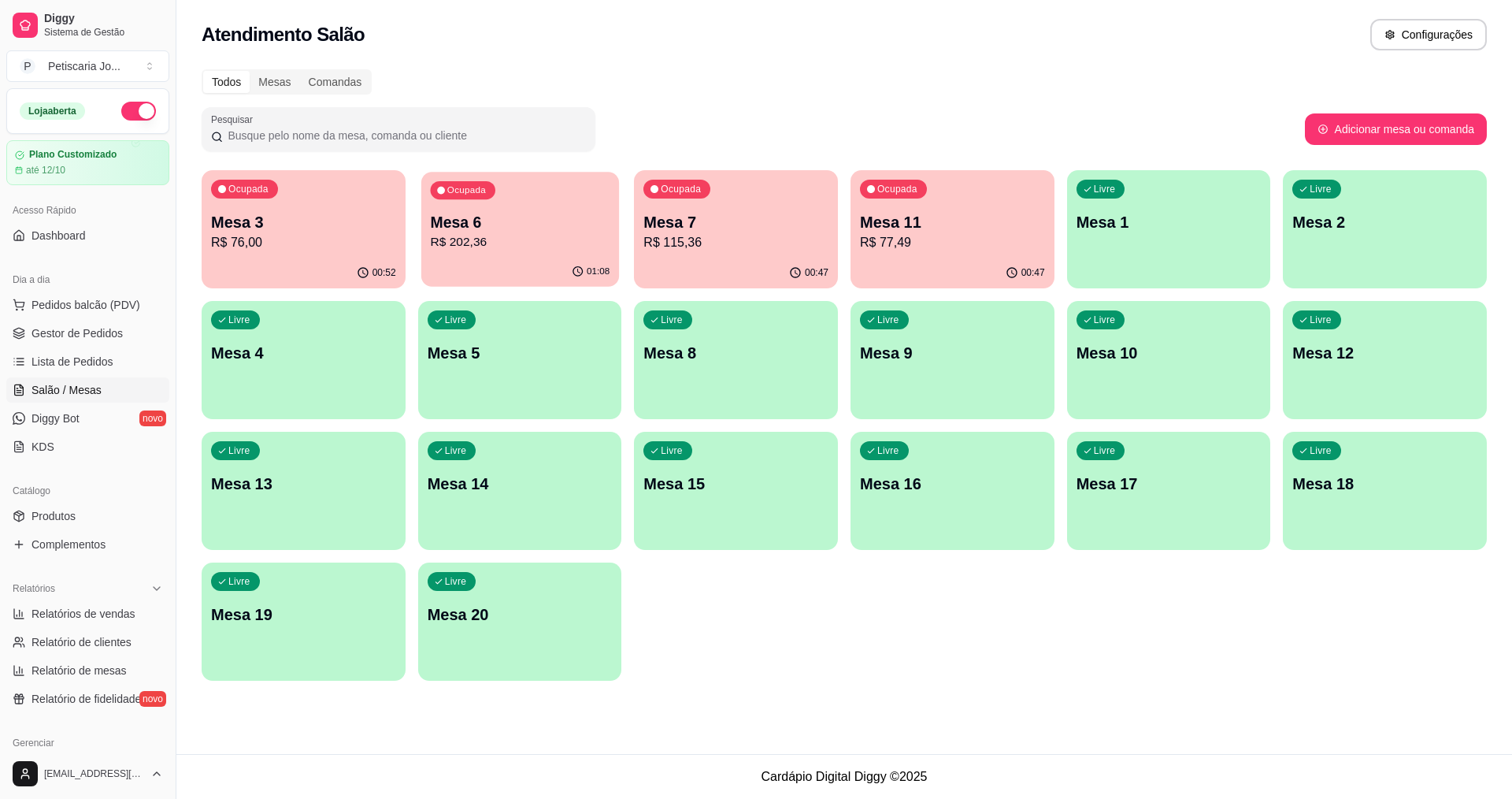
click at [474, 242] on p "R$ 202,36" at bounding box center [520, 242] width 179 height 18
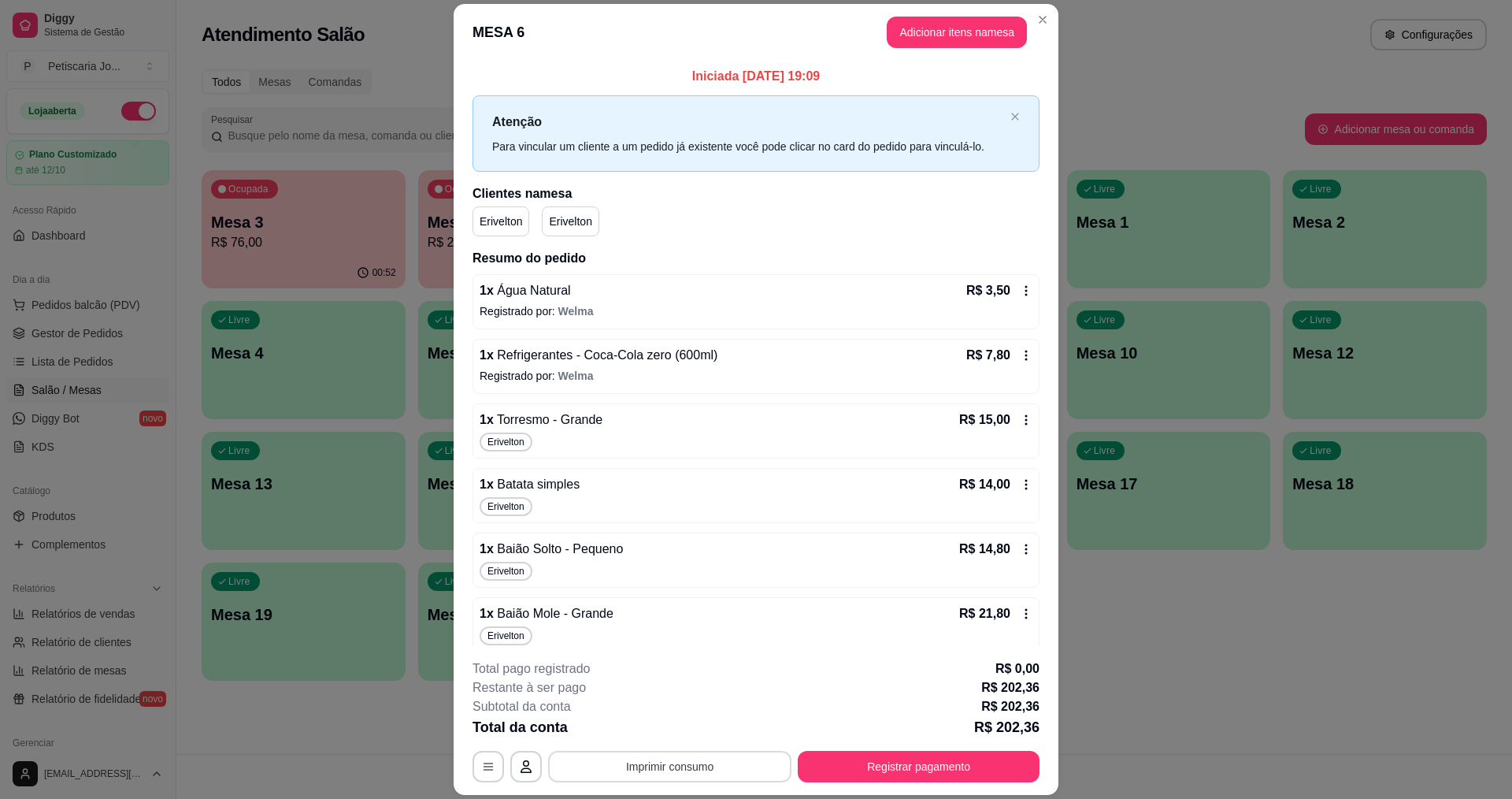
click at [644, 768] on button "Imprimir consumo" at bounding box center [670, 766] width 243 height 32
click at [692, 739] on button "IMPRESSORA" at bounding box center [669, 730] width 114 height 25
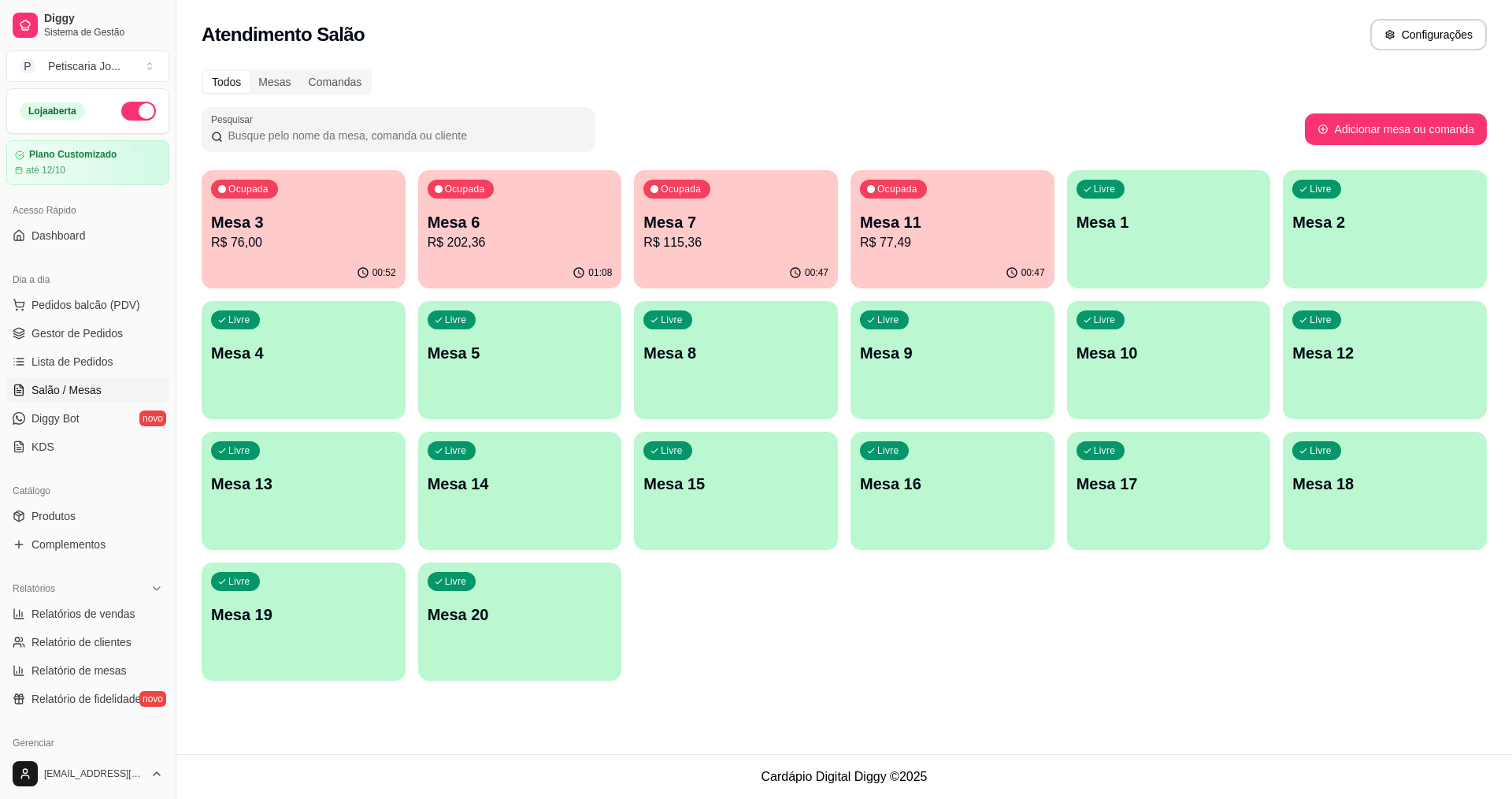
click at [912, 251] on p "R$ 77,49" at bounding box center [952, 242] width 185 height 19
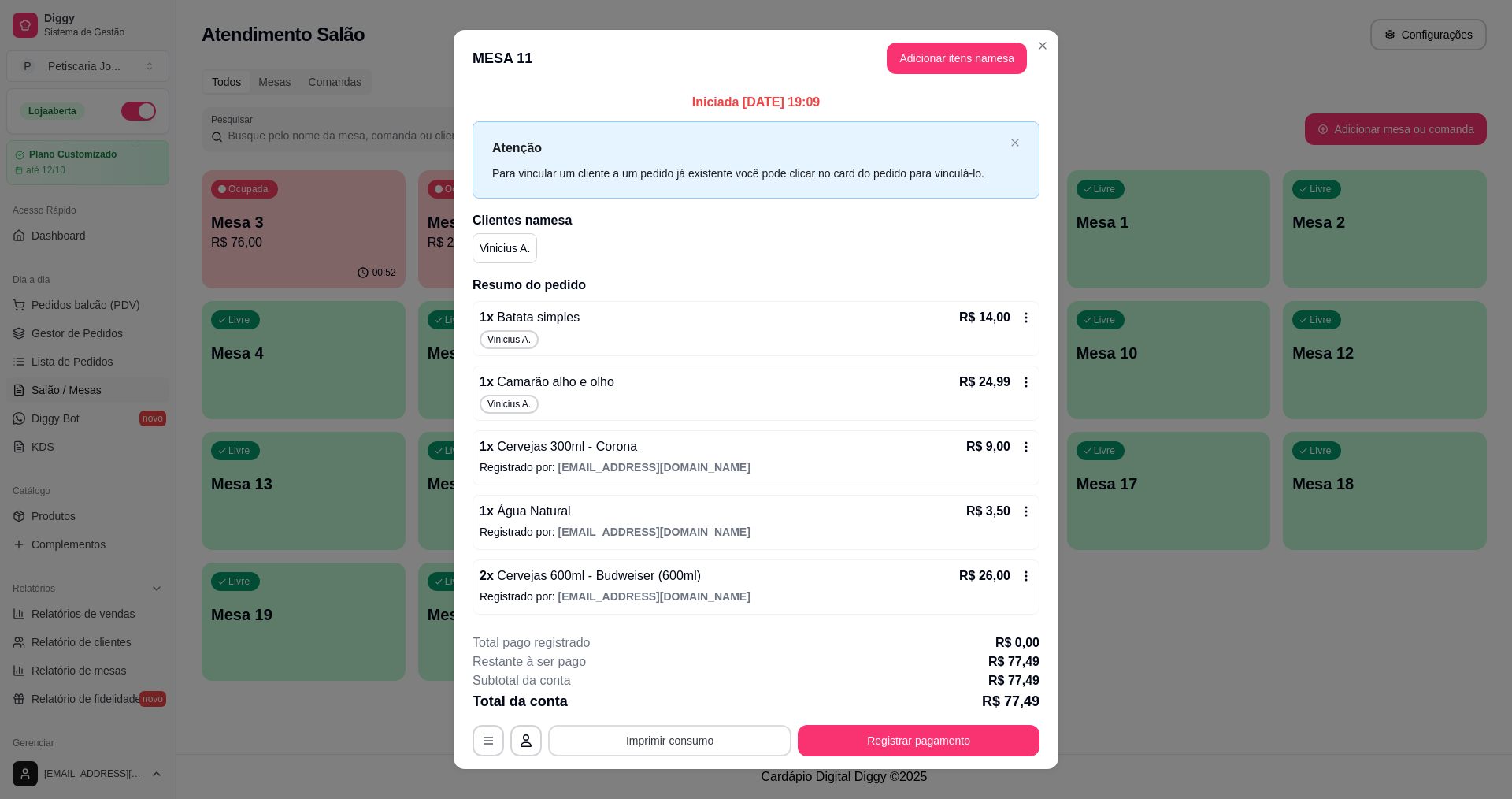
click at [669, 742] on button "Imprimir consumo" at bounding box center [670, 740] width 243 height 32
click at [693, 702] on button "IMPRESSORA" at bounding box center [668, 704] width 110 height 24
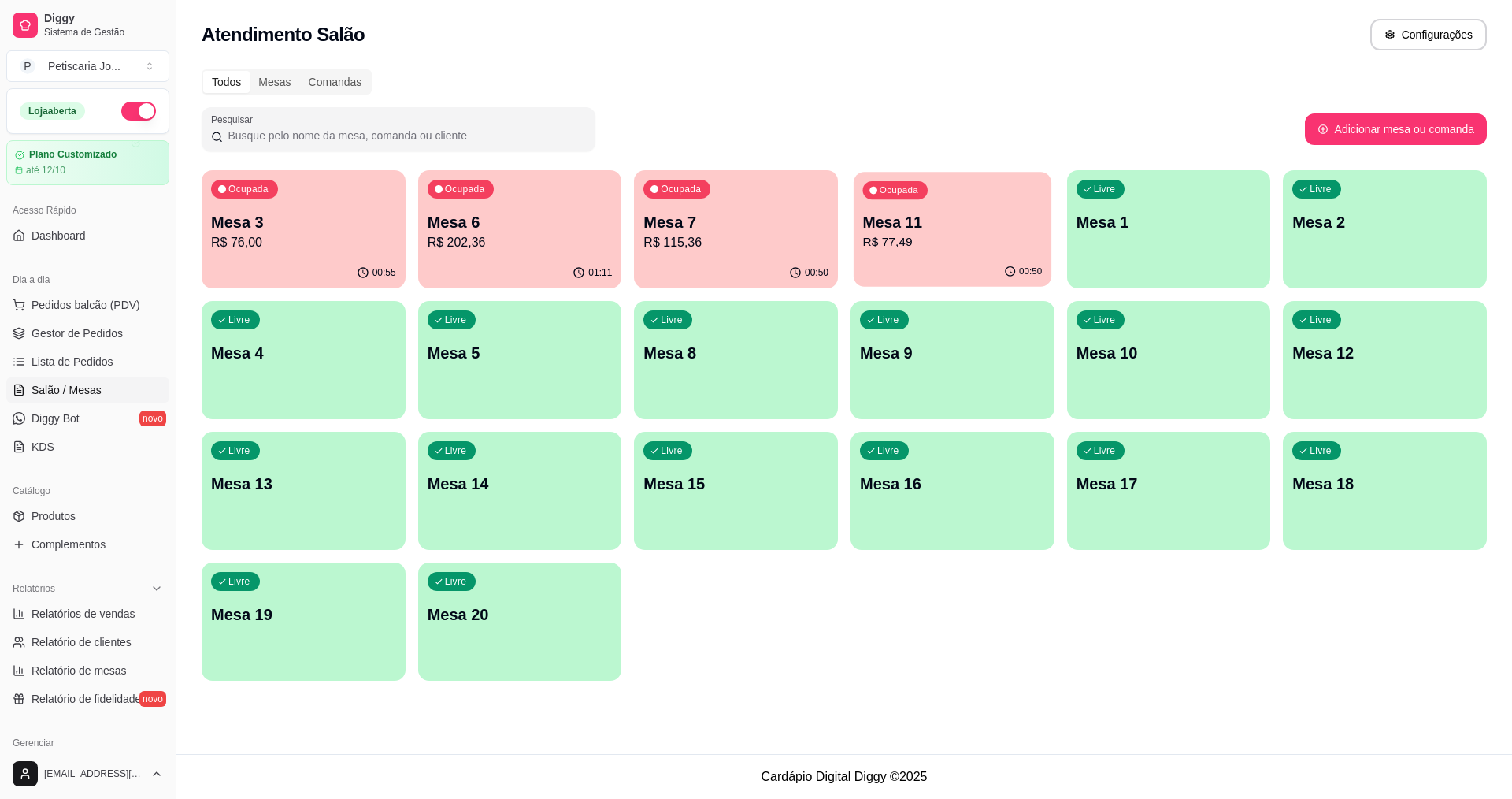
click at [904, 241] on p "R$ 77,49" at bounding box center [953, 242] width 179 height 18
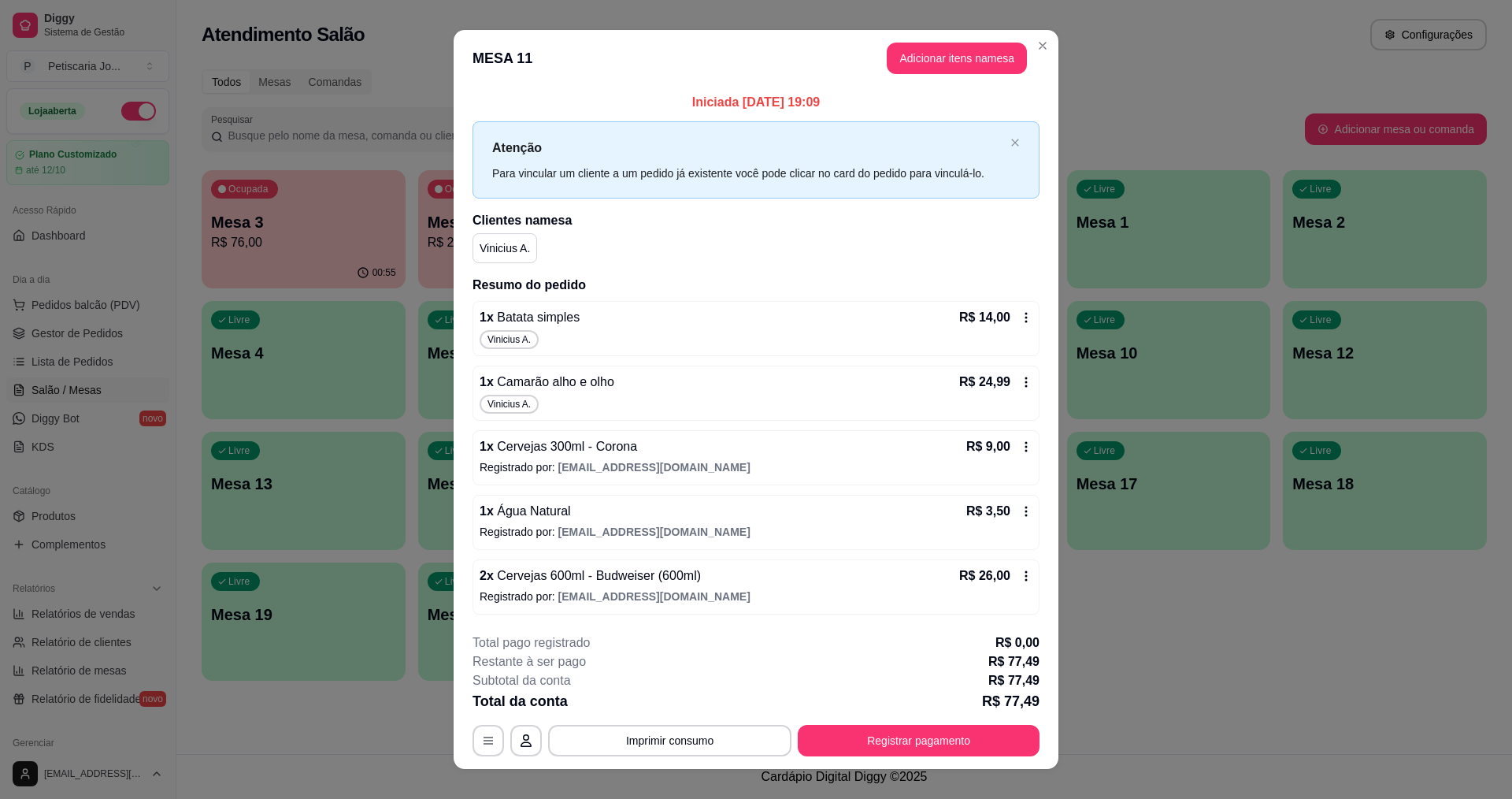
scroll to position [21, 0]
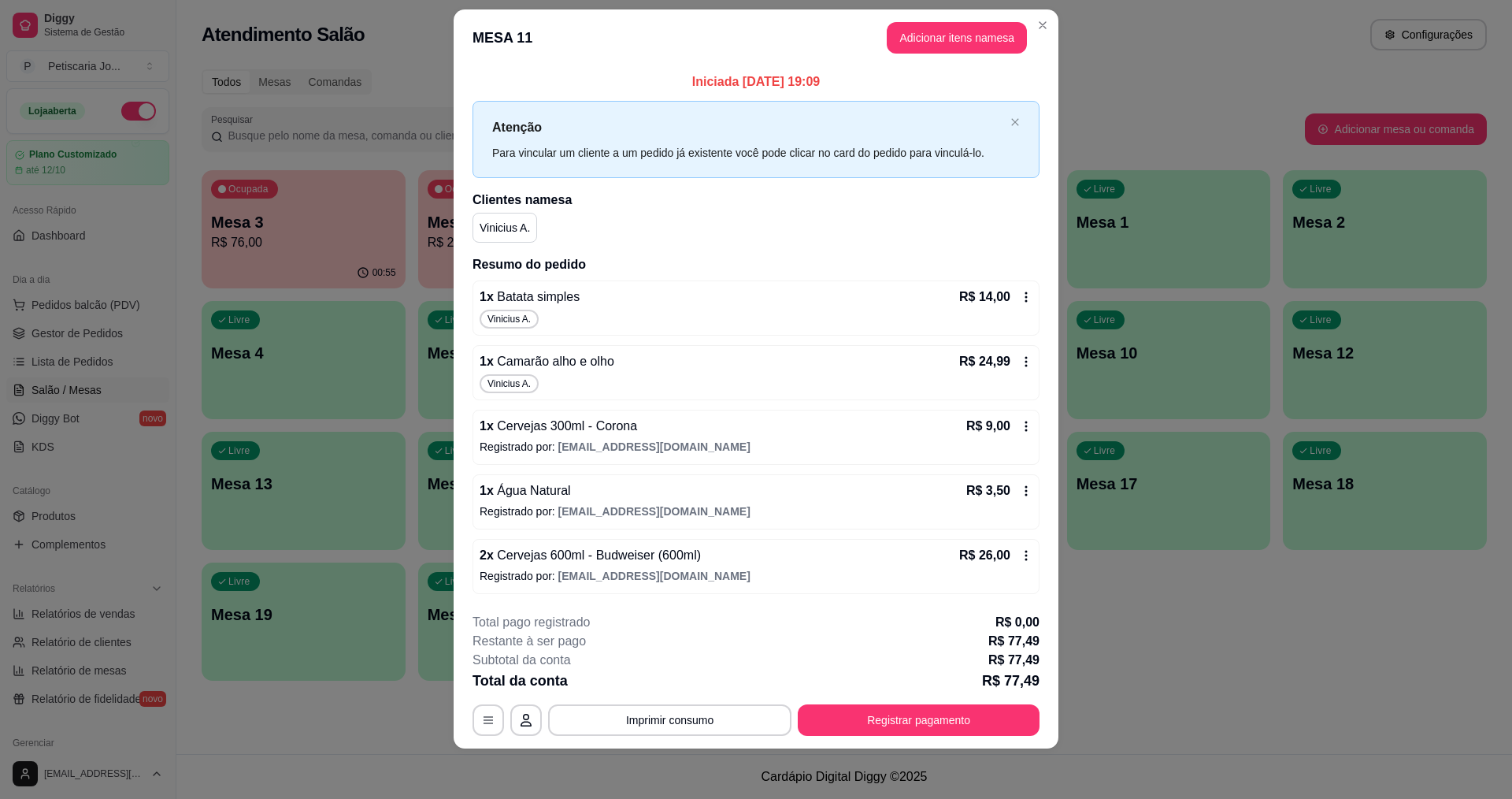
click at [1020, 557] on icon at bounding box center [1026, 556] width 13 height 13
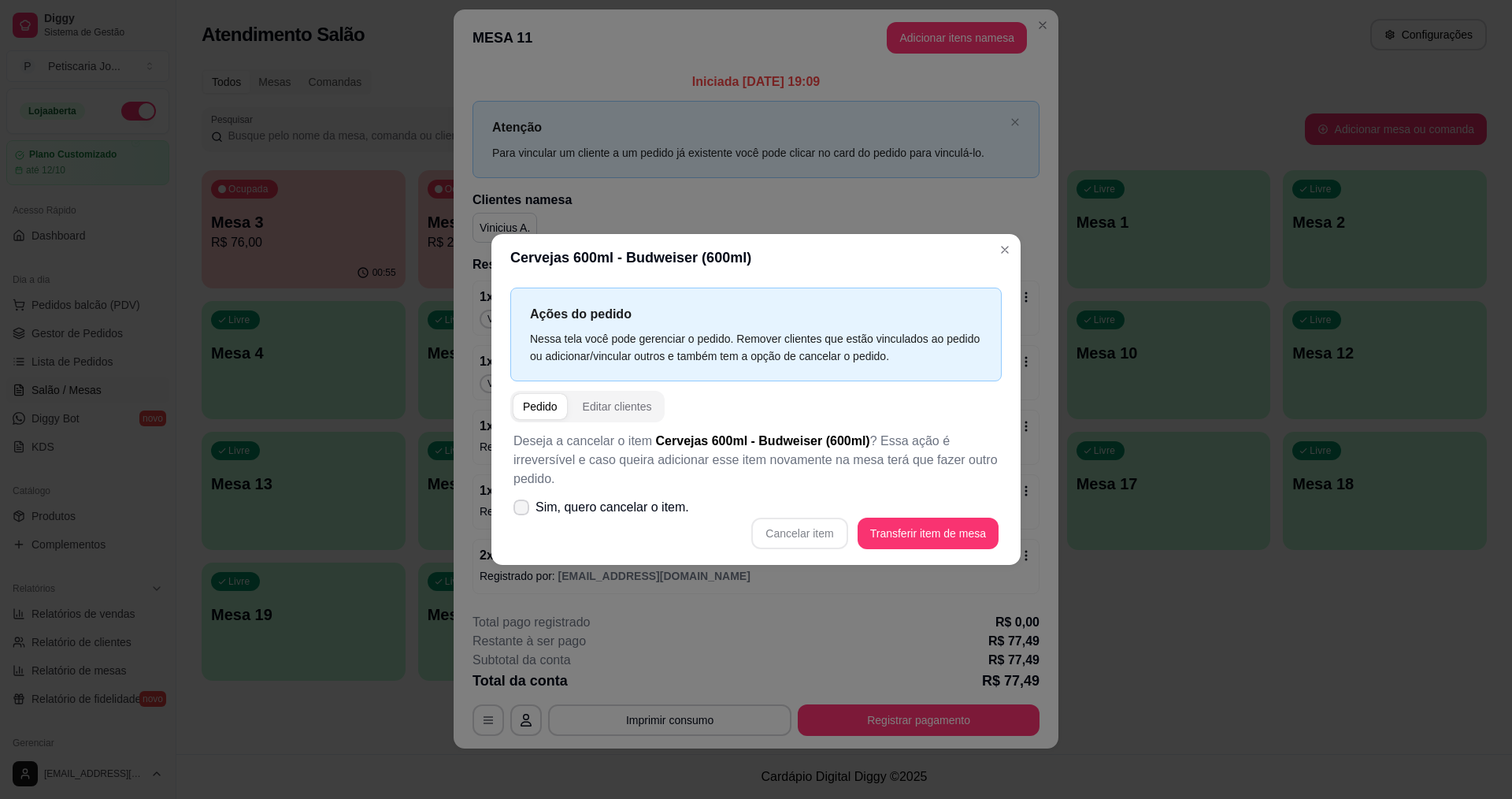
click at [530, 501] on label "Sim, quero cancelar o item." at bounding box center [601, 507] width 188 height 32
click at [523, 511] on input "Sim, quero cancelar o item." at bounding box center [518, 516] width 10 height 10
checkbox input "true"
click at [814, 525] on button "Cancelar item" at bounding box center [800, 534] width 94 height 31
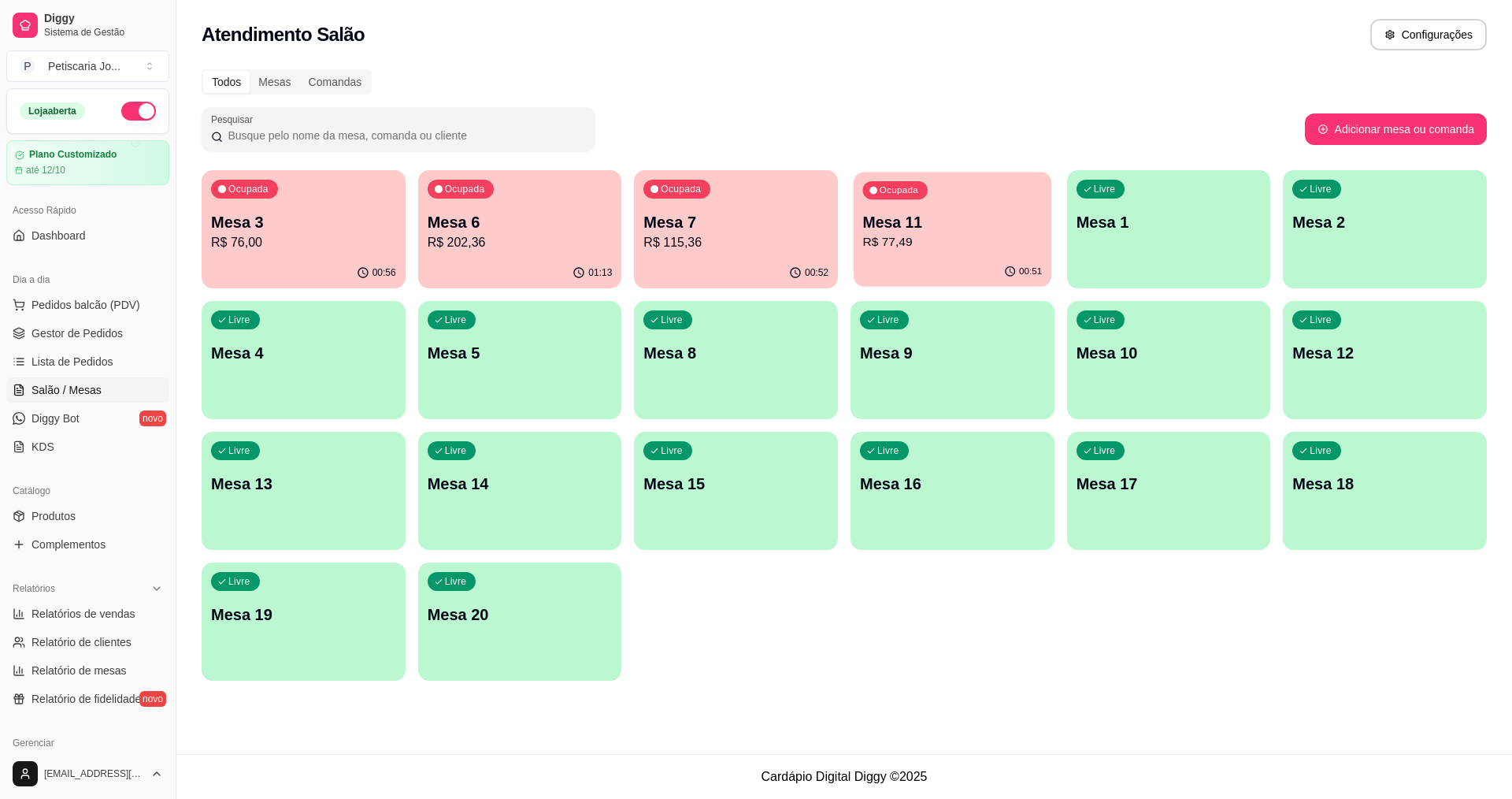
click at [992, 208] on div "Ocupada Mesa 11 R$ 77,49" at bounding box center [952, 214] width 198 height 85
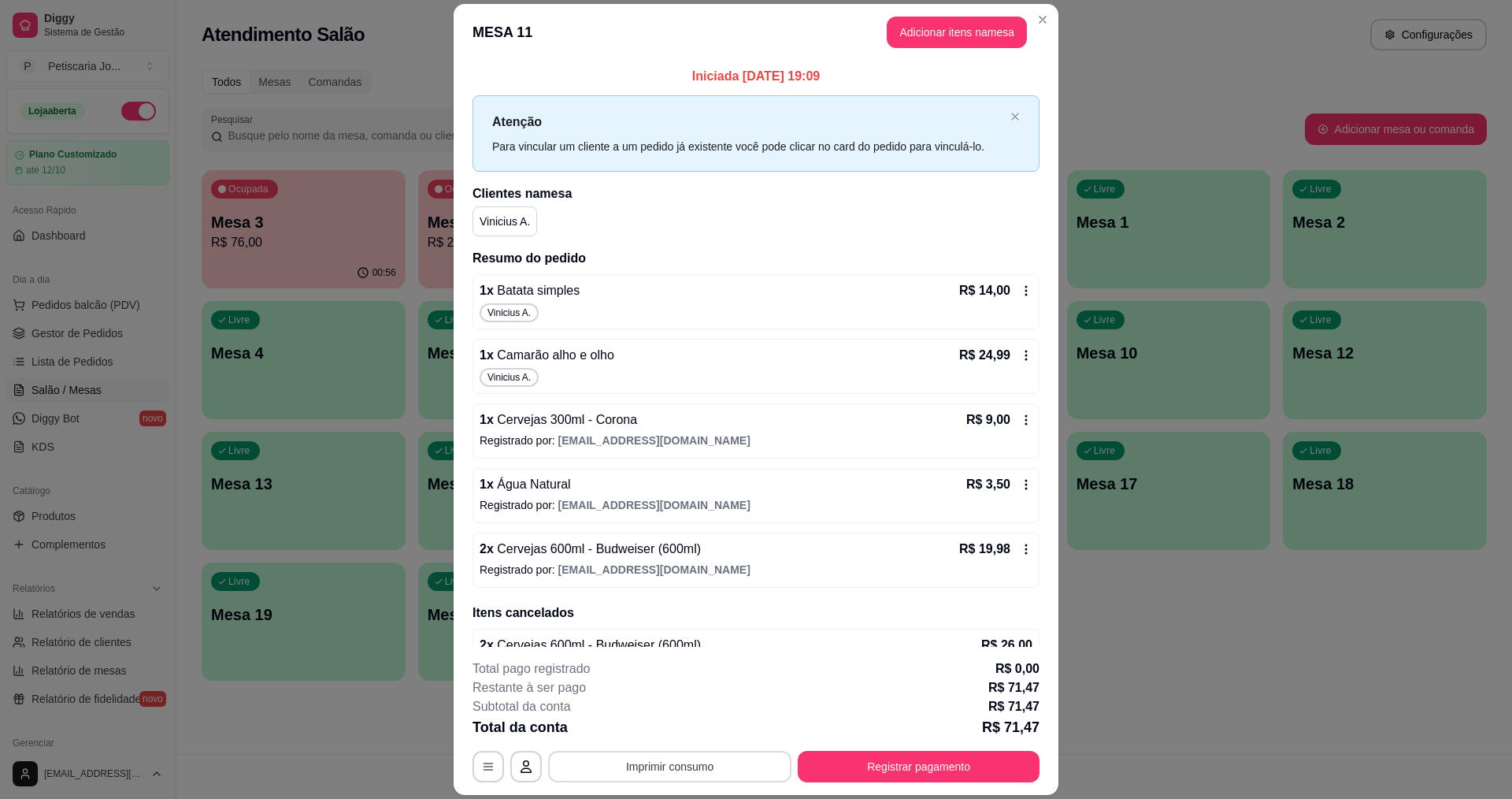
click at [655, 770] on button "Imprimir consumo" at bounding box center [670, 766] width 243 height 32
click at [642, 733] on button "IMPRESSORA" at bounding box center [669, 730] width 114 height 25
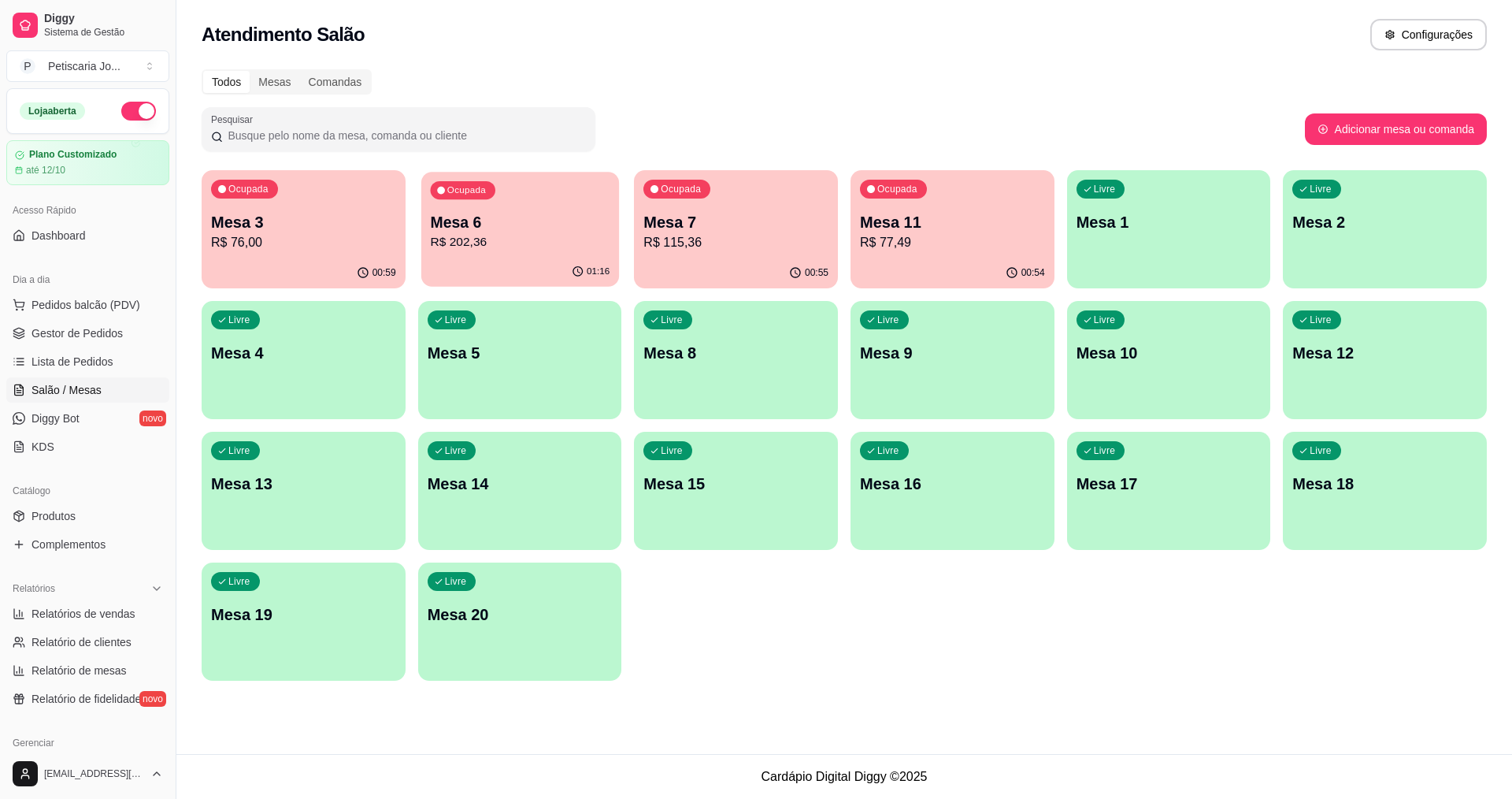
click at [516, 242] on p "R$ 202,36" at bounding box center [520, 242] width 179 height 18
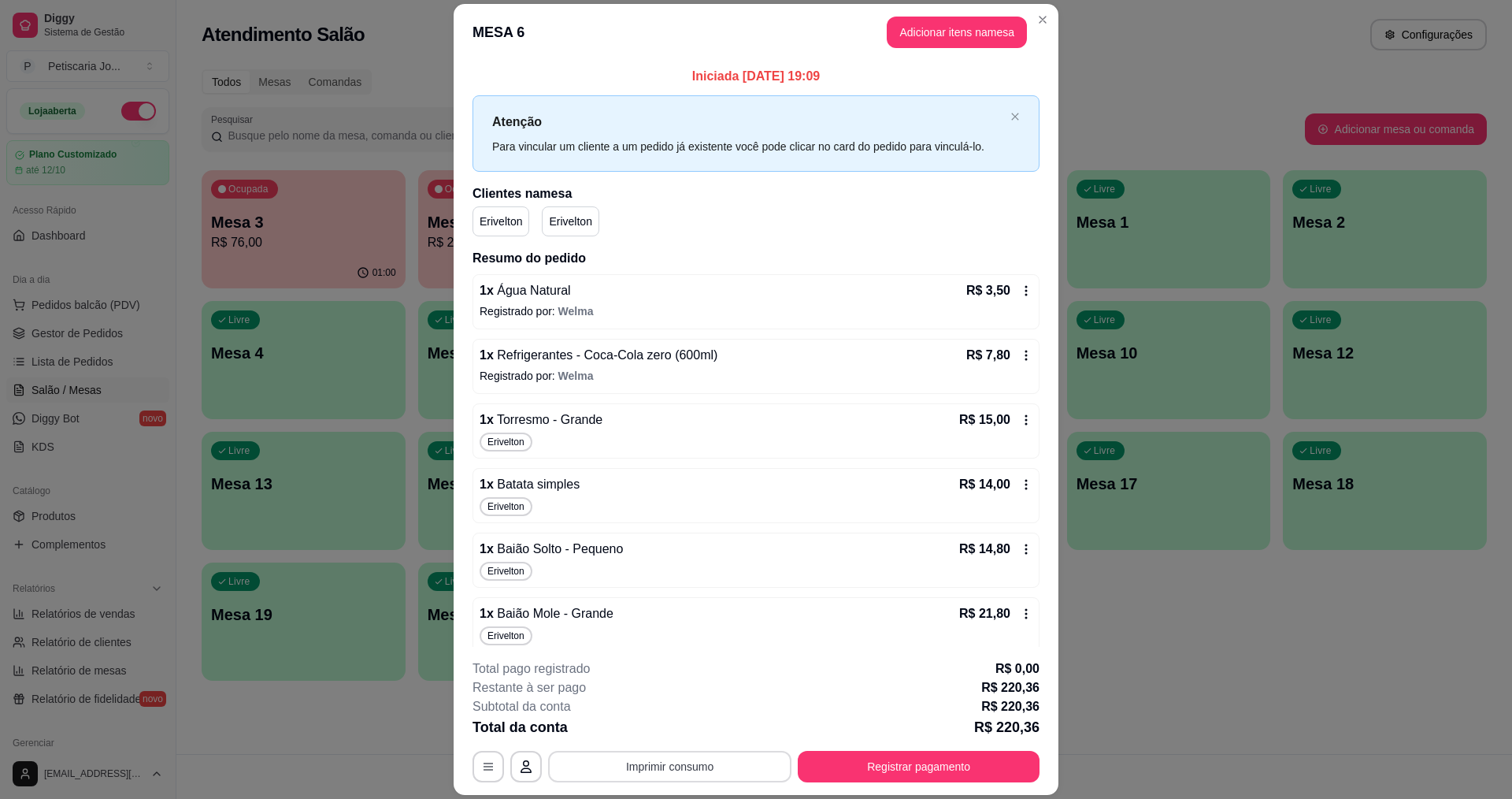
click at [714, 766] on button "Imprimir consumo" at bounding box center [670, 766] width 243 height 32
click at [668, 733] on button "IMPRESSORA" at bounding box center [668, 730] width 110 height 24
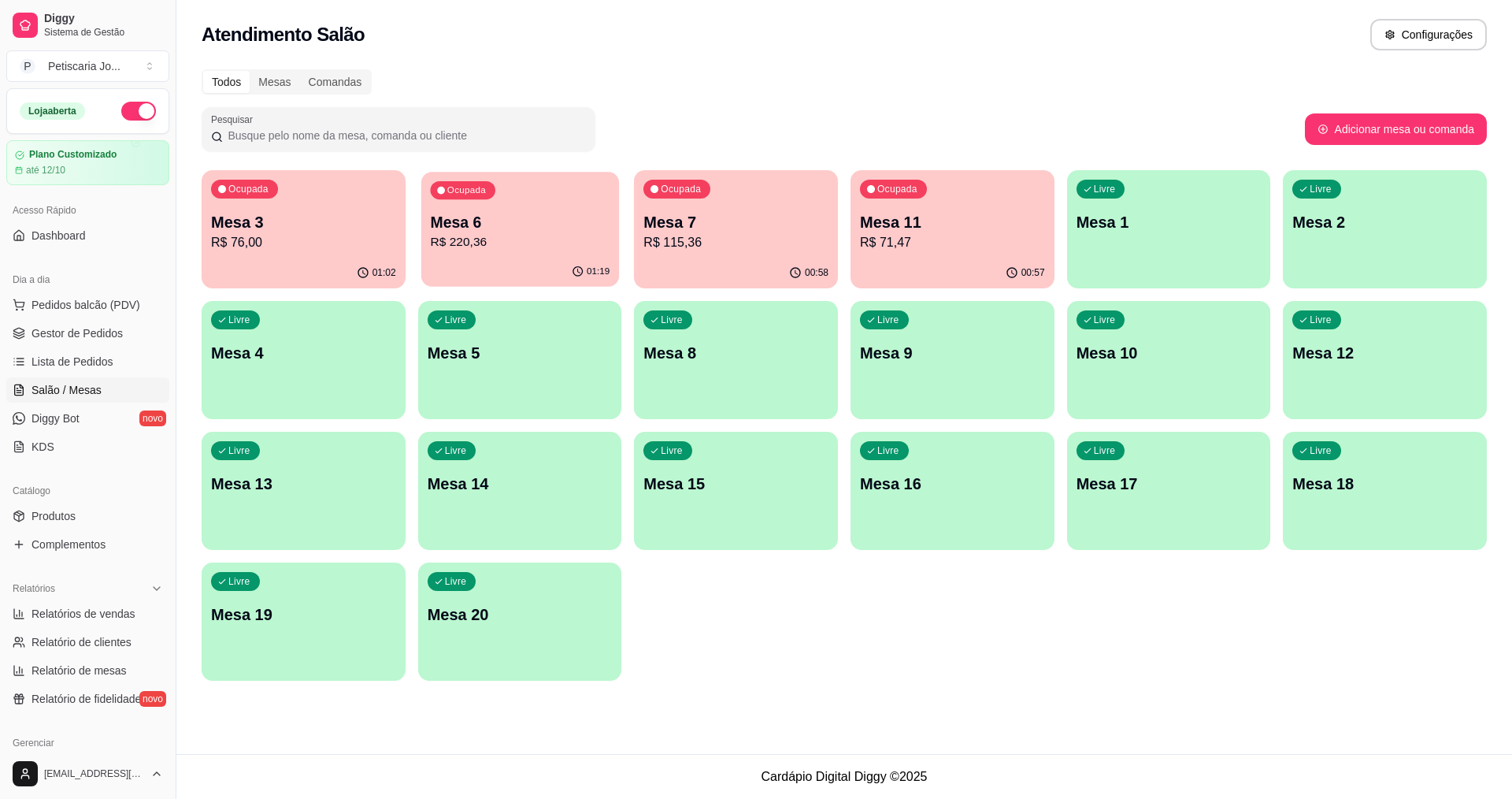
click at [491, 237] on p "R$ 220,36" at bounding box center [520, 242] width 179 height 18
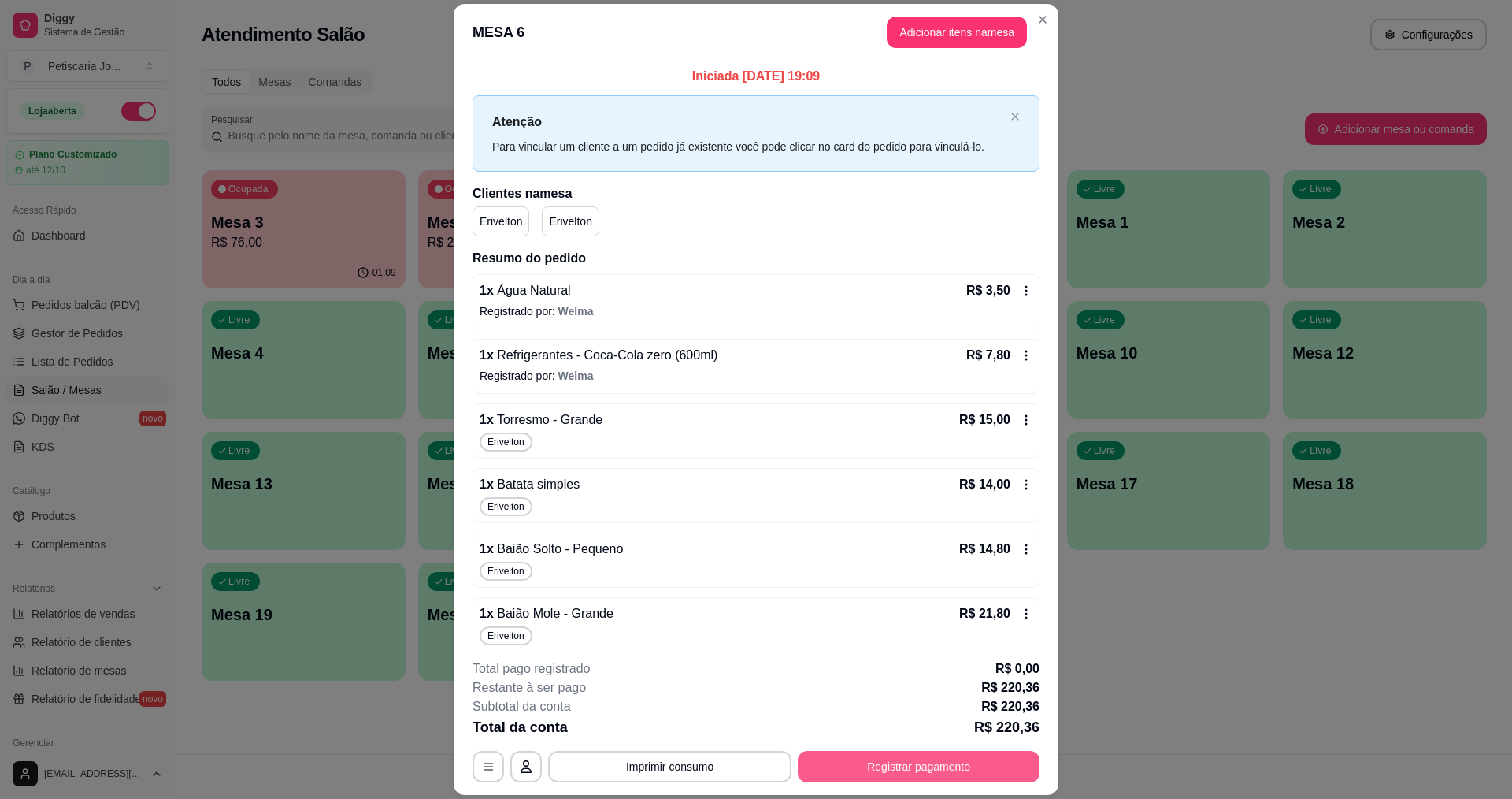
click at [949, 760] on button "Registrar pagamento" at bounding box center [919, 766] width 242 height 32
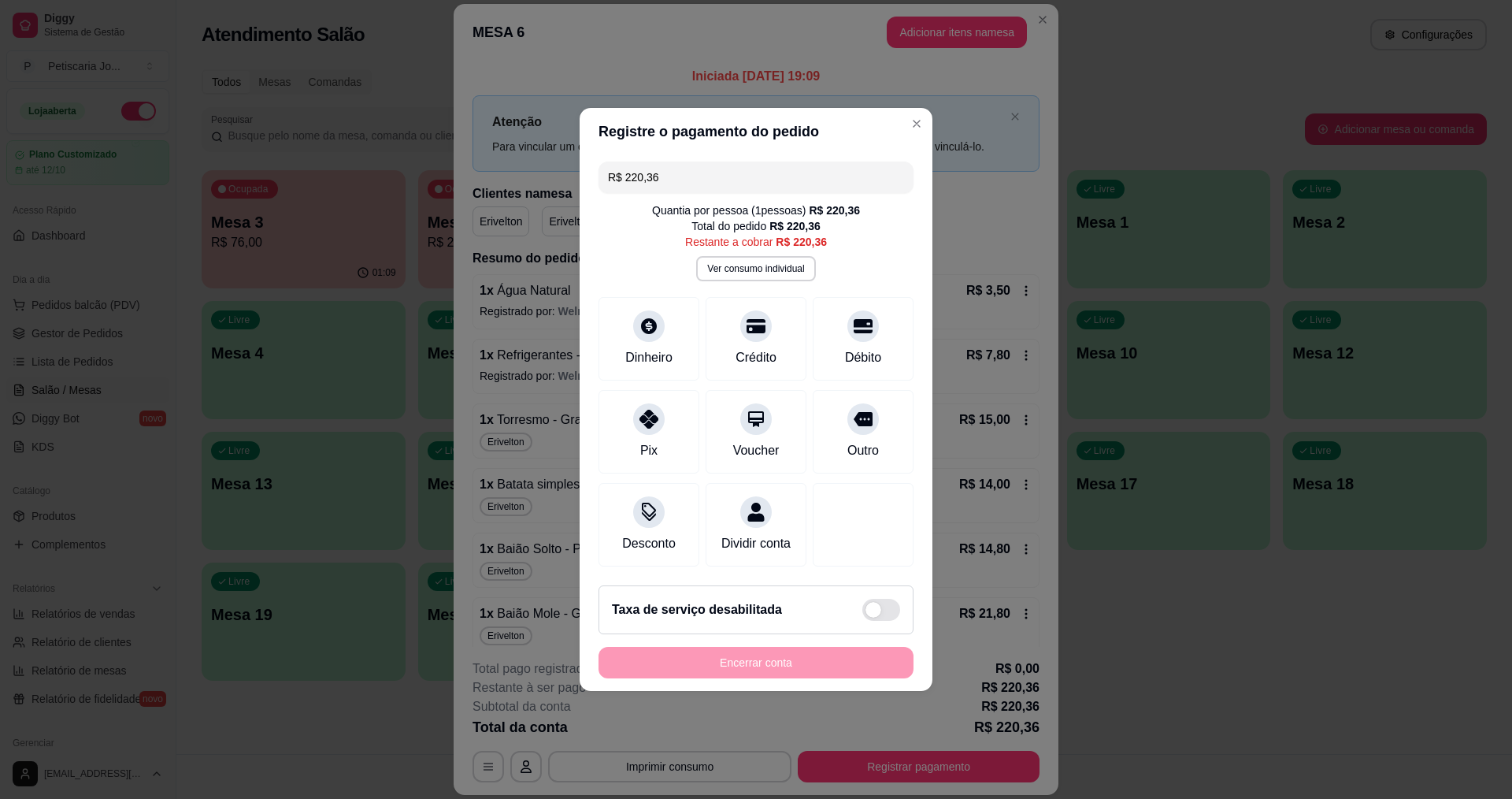
drag, startPoint x: 667, startPoint y: 175, endPoint x: 339, endPoint y: 104, distance: 335.6
click at [339, 104] on div "Registre o pagamento do pedido R$ 220,36 Quantia por pessoa ( 1 pessoas) R$ 220…" at bounding box center [756, 400] width 1512 height 799
click at [853, 319] on icon at bounding box center [863, 322] width 21 height 16
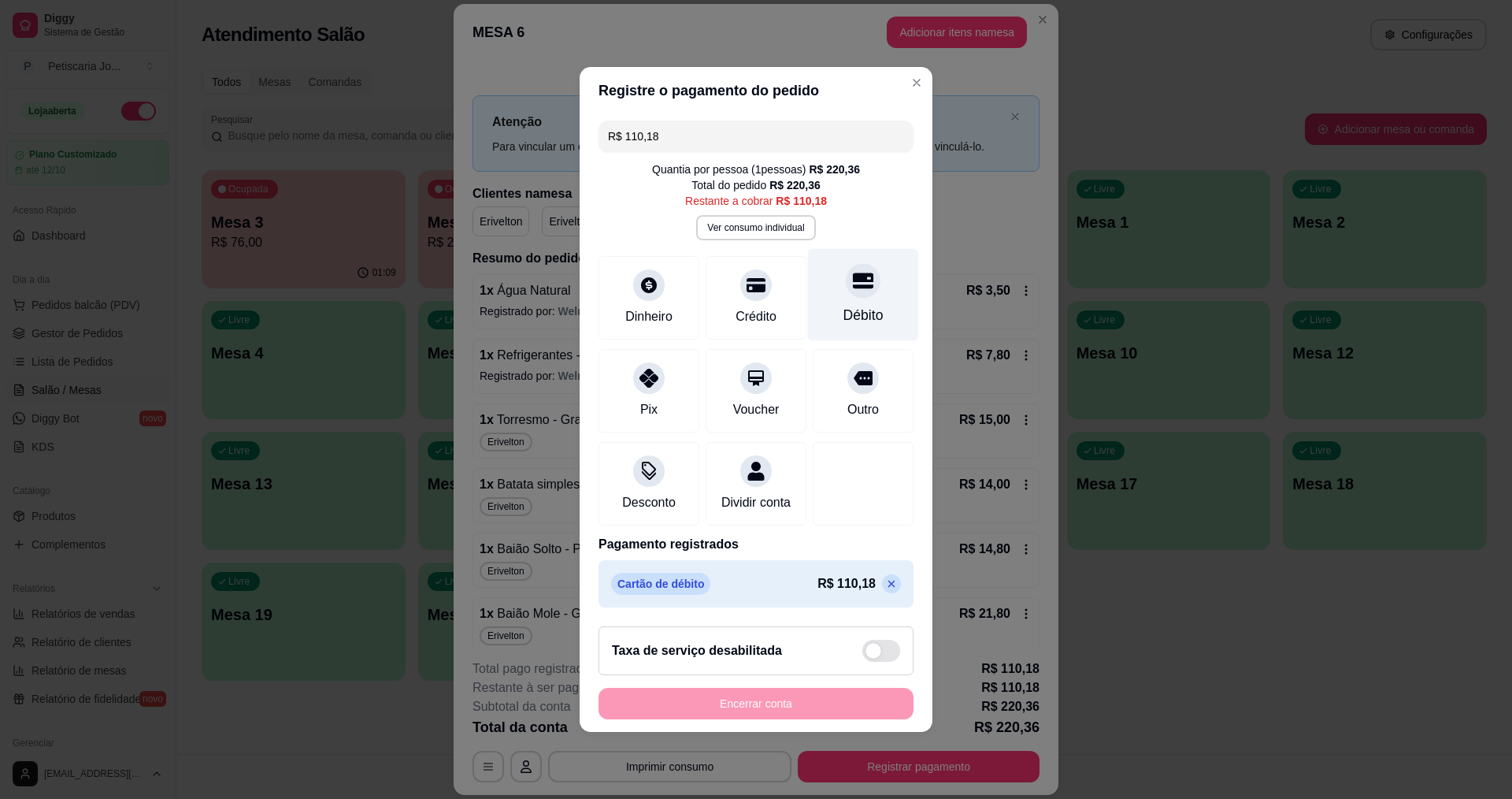
click at [863, 274] on icon at bounding box center [863, 281] width 21 height 16
type input "R$ 0,00"
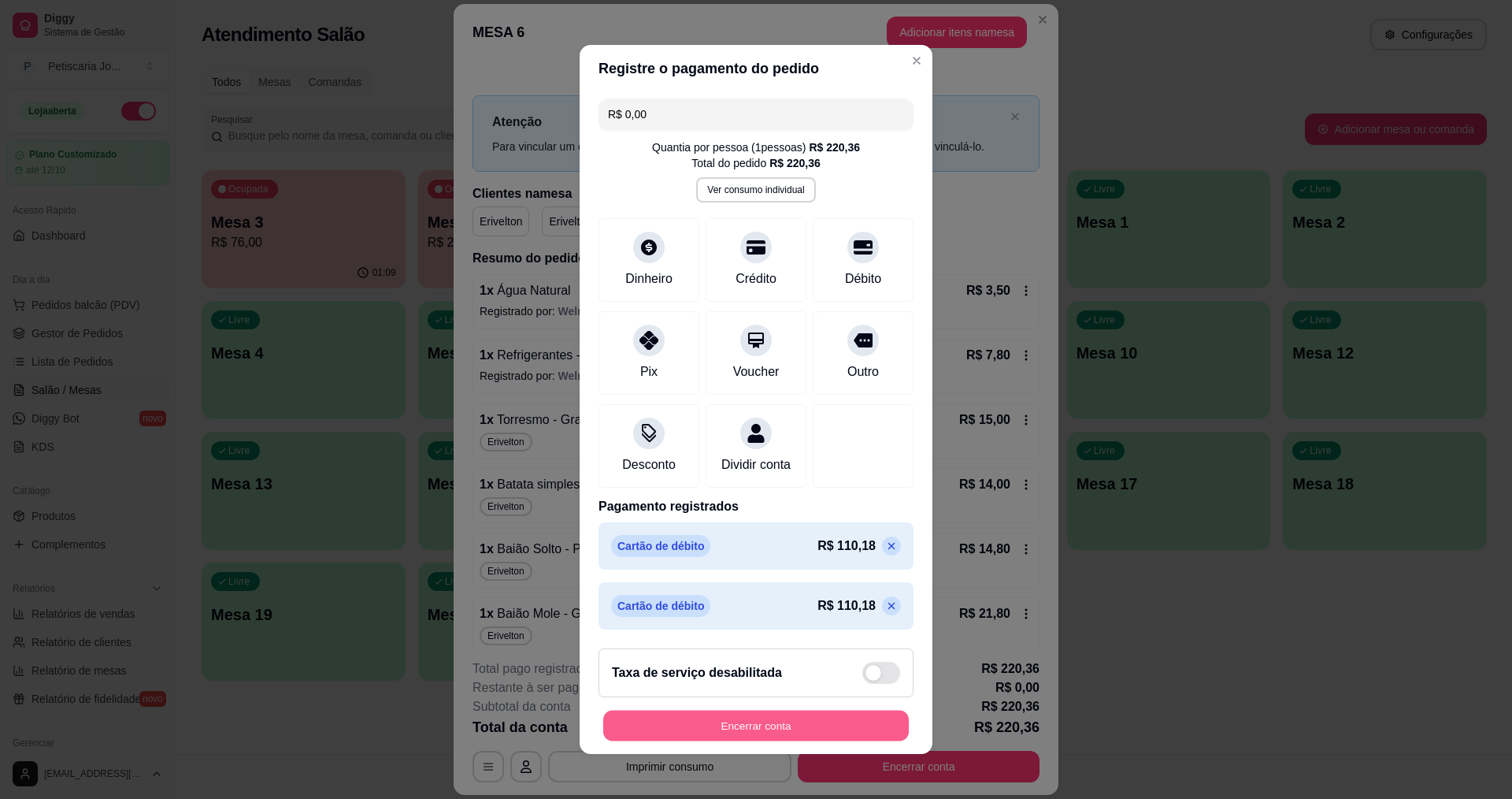
click at [800, 723] on button "Encerrar conta" at bounding box center [756, 727] width 305 height 31
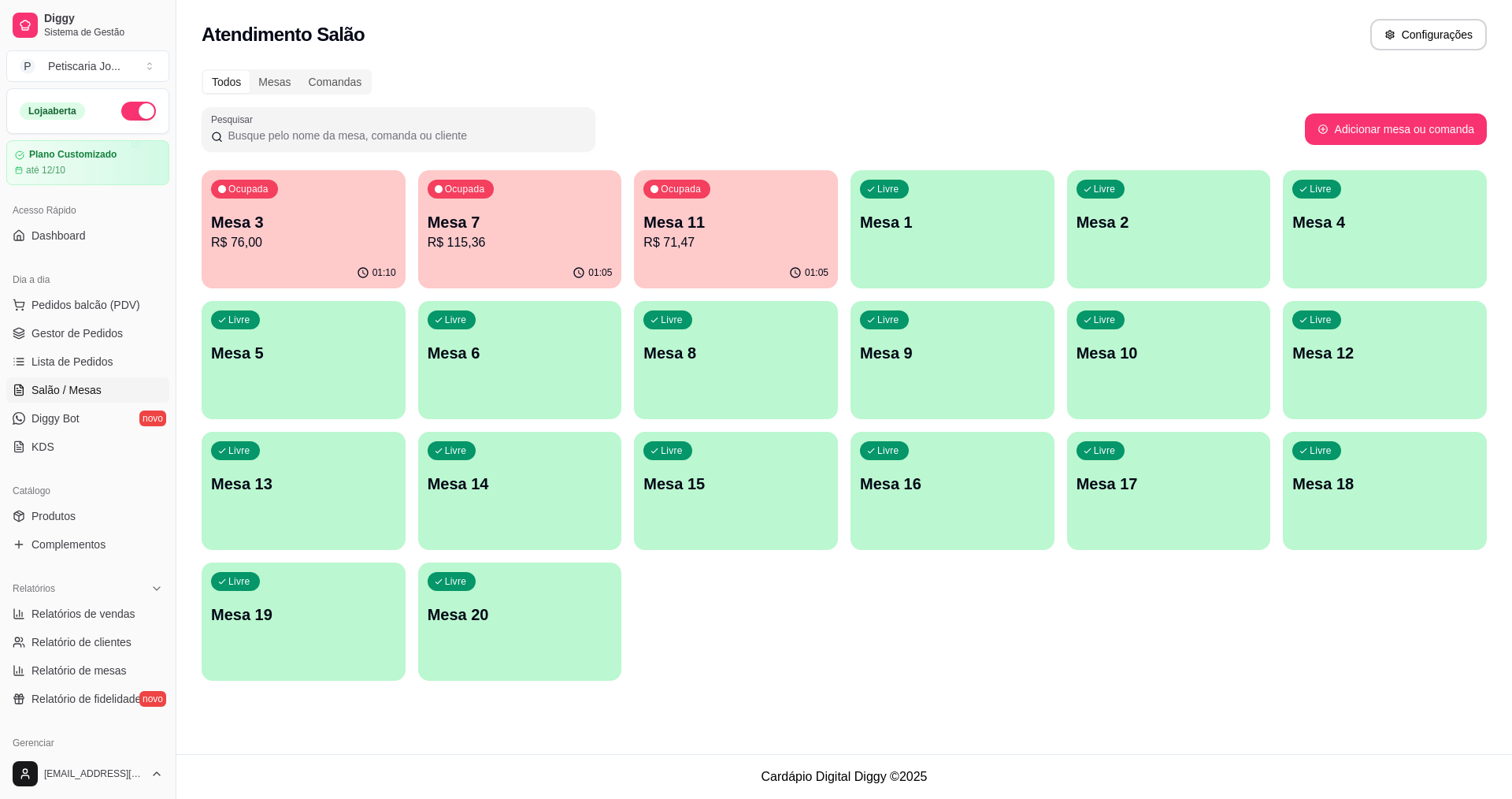
click at [486, 229] on p "Mesa 7" at bounding box center [520, 223] width 185 height 22
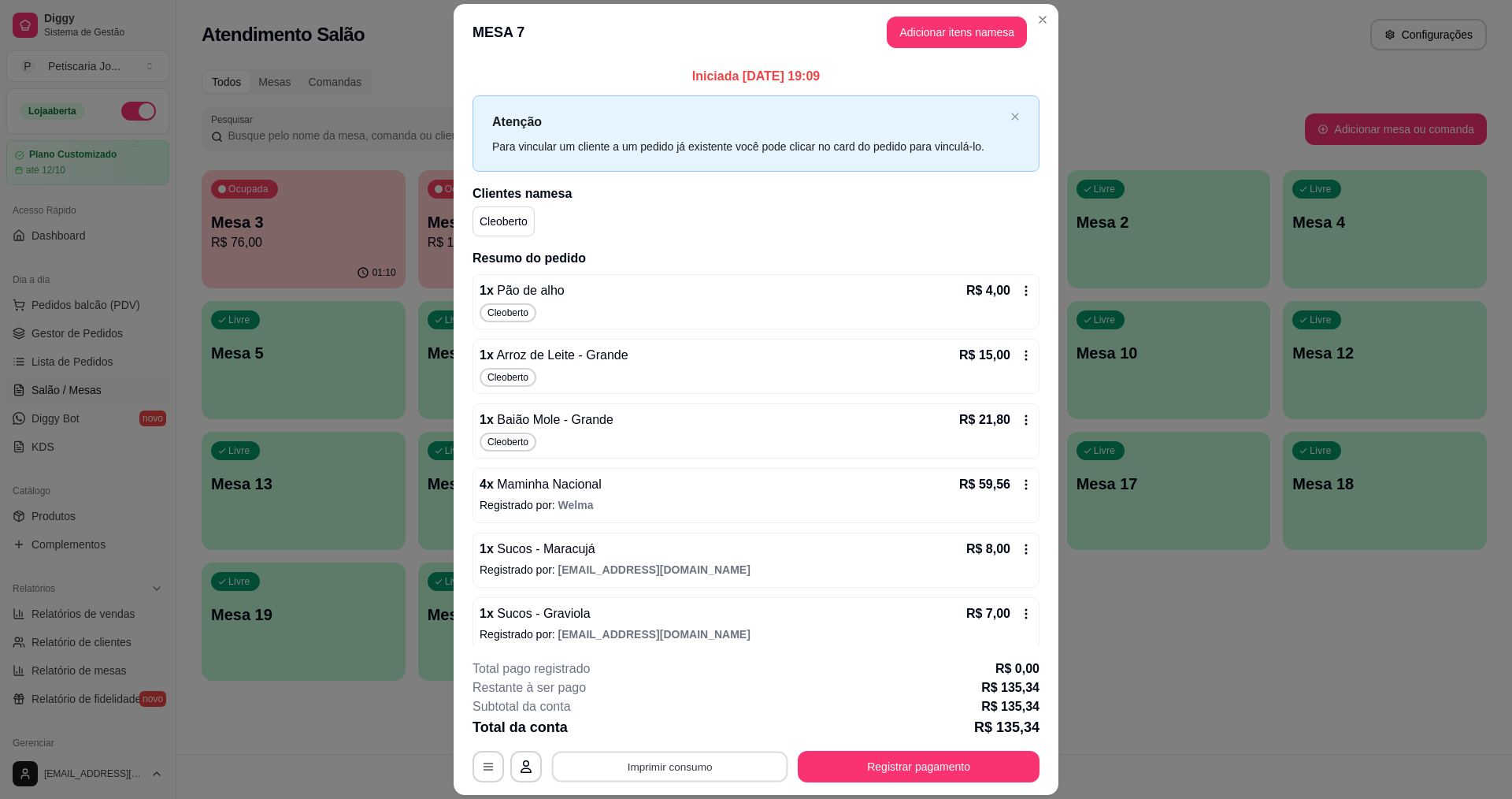
click at [675, 767] on button "Imprimir consumo" at bounding box center [670, 767] width 236 height 31
click at [629, 727] on button "IMPRESSORA" at bounding box center [668, 730] width 110 height 24
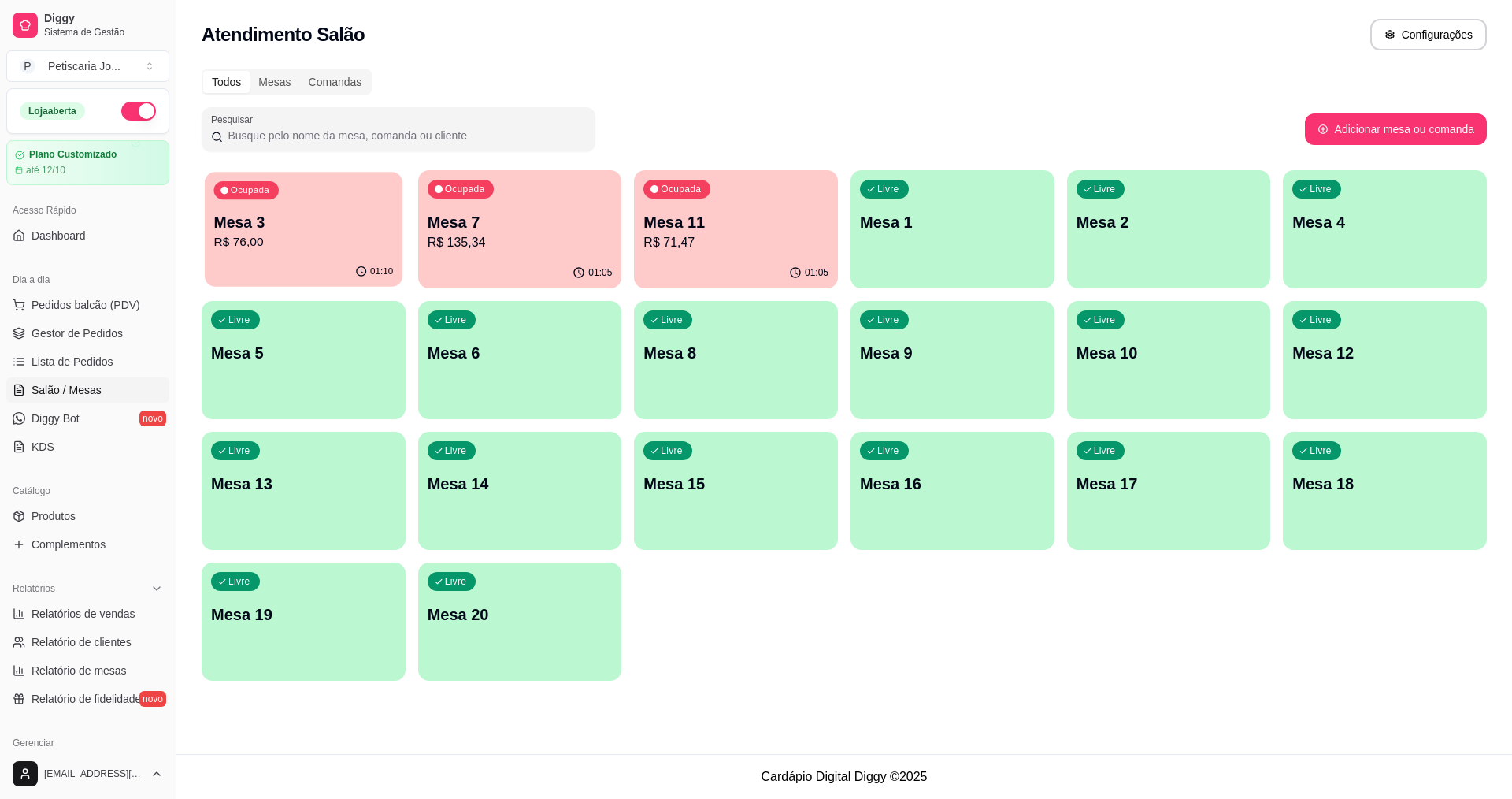
click at [345, 269] on div "01:10" at bounding box center [303, 272] width 198 height 30
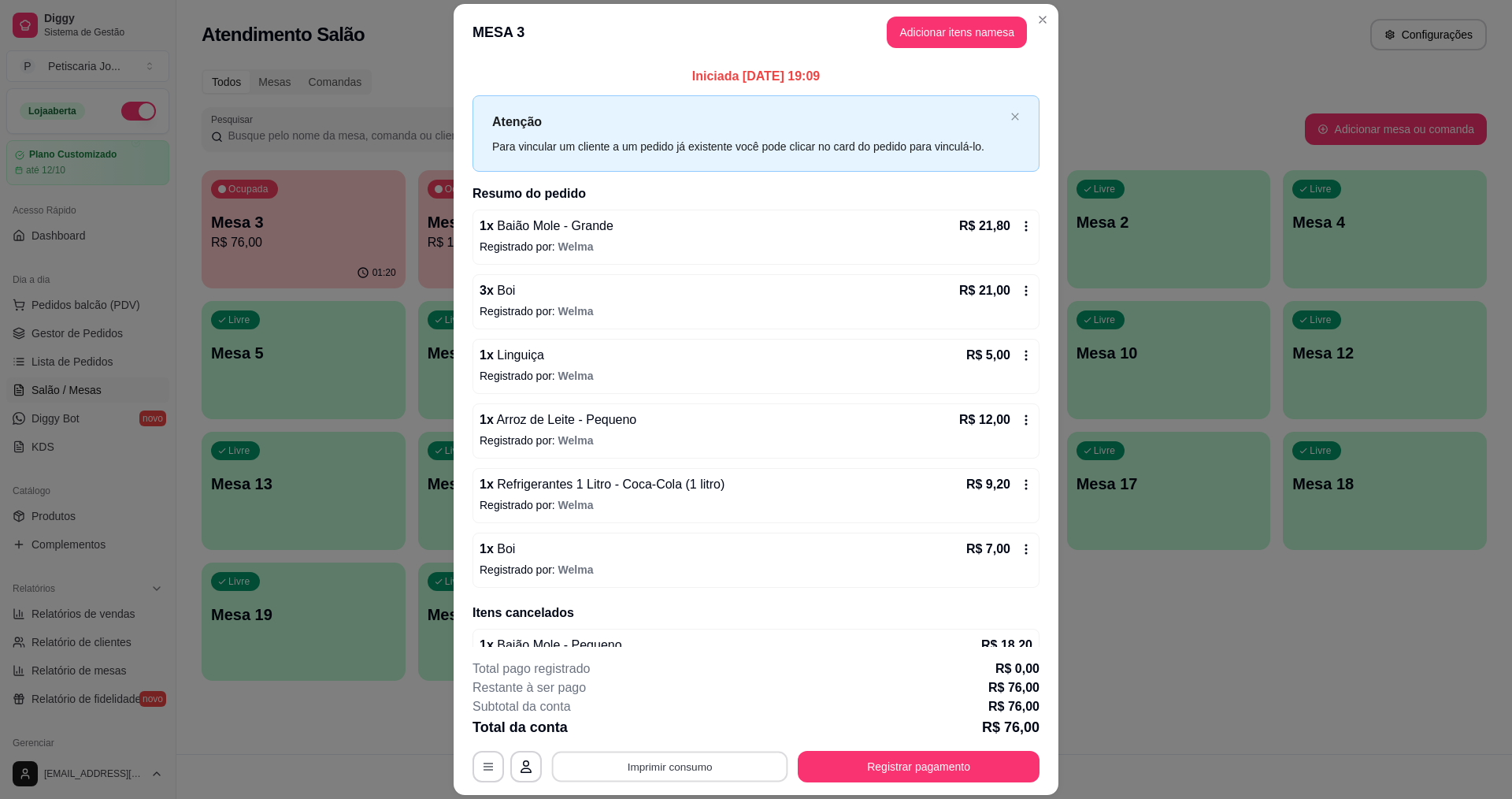
click at [694, 764] on button "Imprimir consumo" at bounding box center [670, 767] width 236 height 31
click at [659, 739] on button "IMPRESSORA" at bounding box center [669, 730] width 114 height 25
click at [876, 765] on button "Registrar pagamento" at bounding box center [919, 767] width 235 height 31
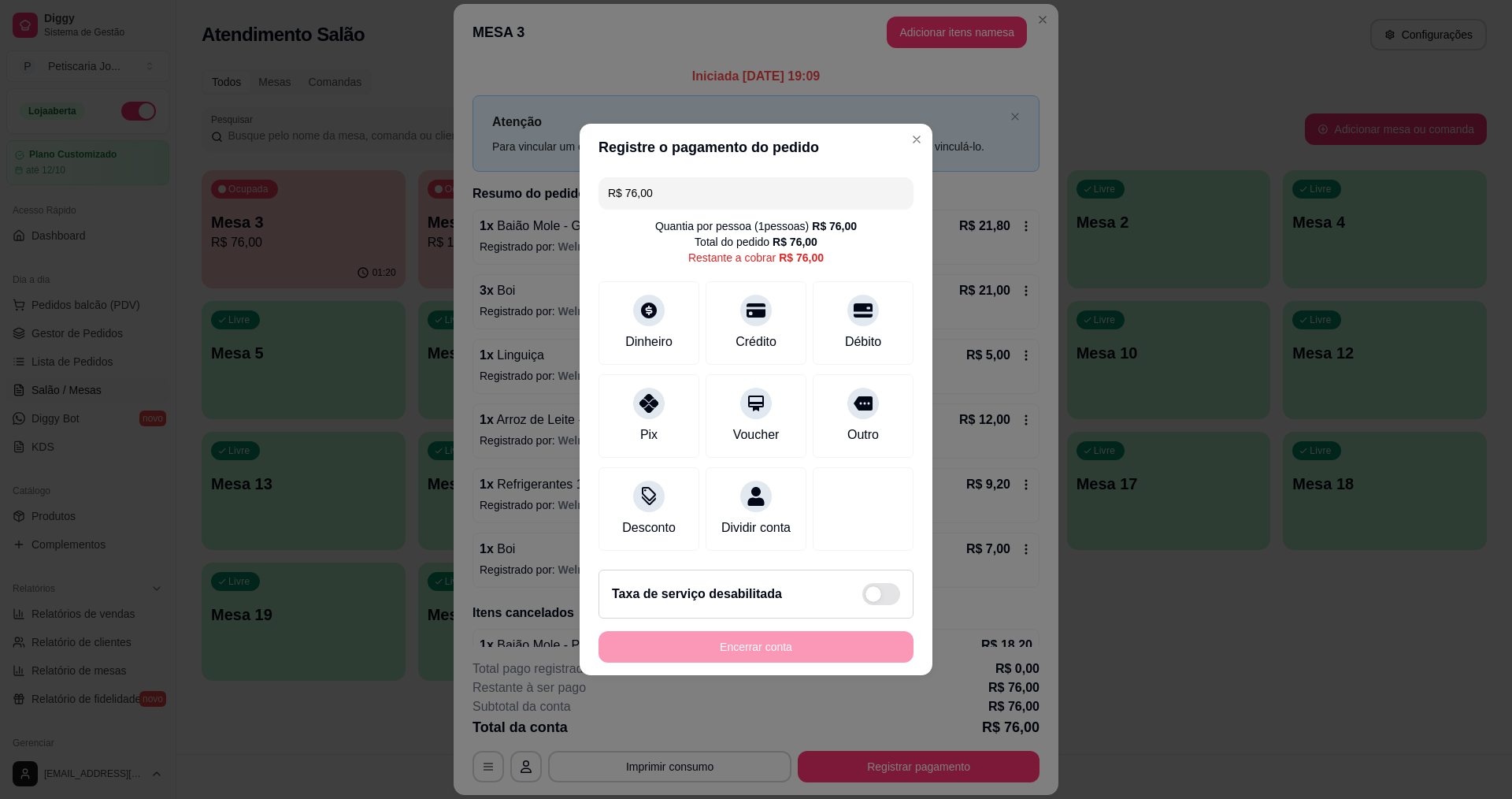
drag, startPoint x: 686, startPoint y: 189, endPoint x: 543, endPoint y: 175, distance: 143.7
click at [543, 175] on div "Registre o pagamento do pedido R$ 76,00 Quantia por pessoa ( 1 pessoas) R$ 76,0…" at bounding box center [756, 400] width 1512 height 799
type input "R$ 27,00"
click at [650, 313] on div at bounding box center [649, 305] width 35 height 35
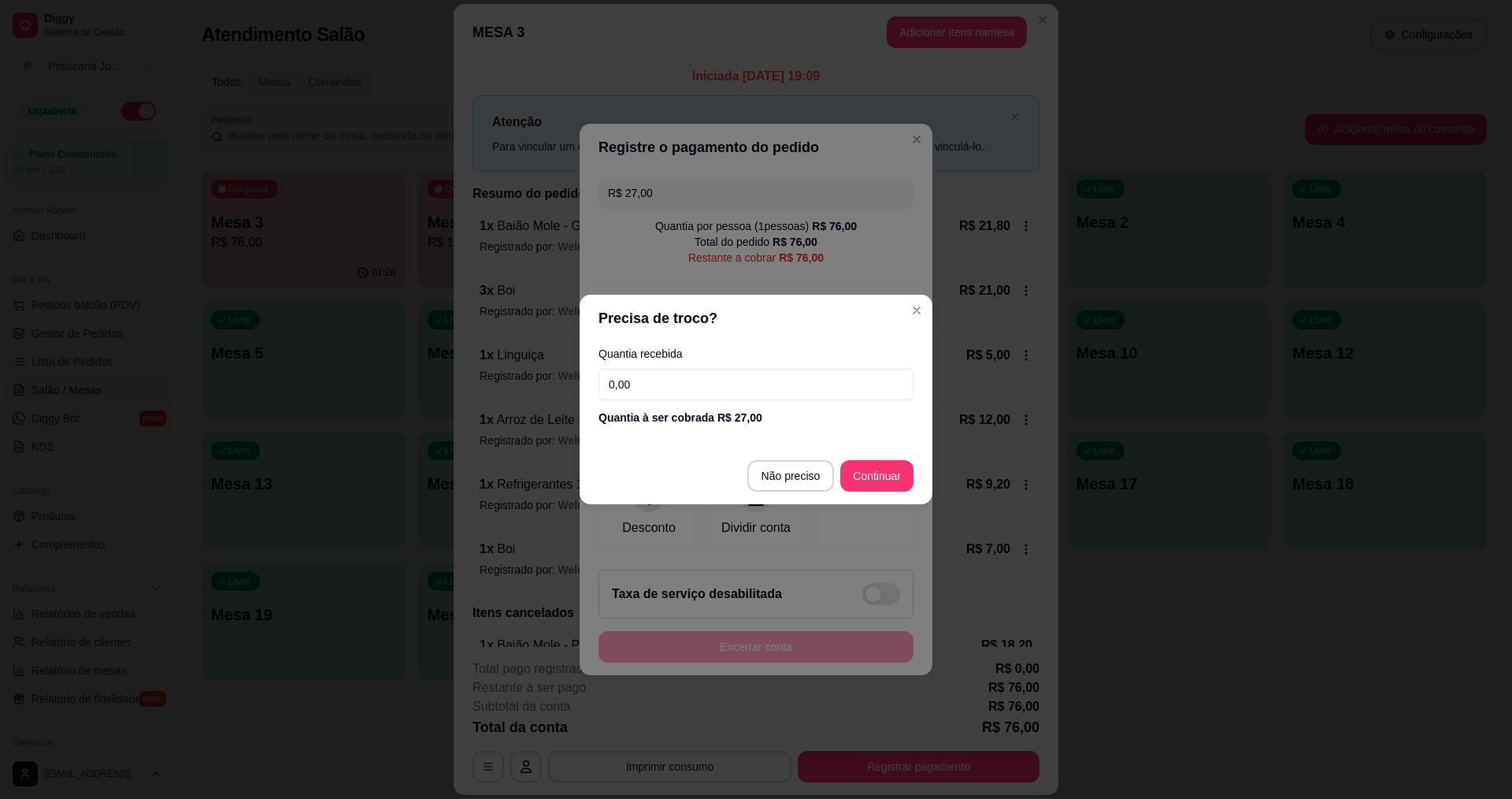
click at [697, 400] on input "0,00" at bounding box center [756, 384] width 315 height 32
type input "27,00"
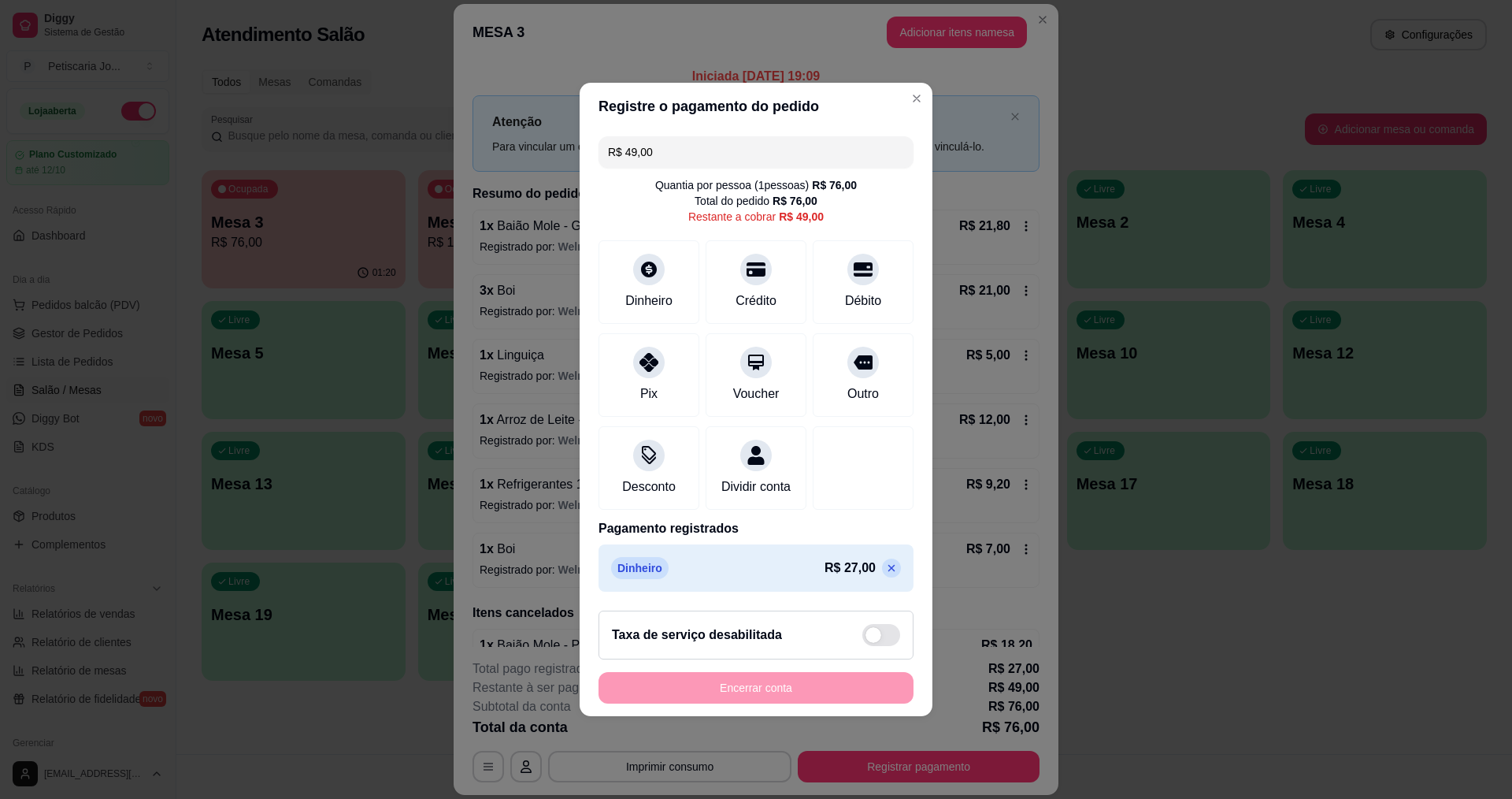
drag, startPoint x: 697, startPoint y: 135, endPoint x: 489, endPoint y: 135, distance: 208.0
click at [489, 135] on div "Registre o pagamento do pedido R$ 49,00 Quantia por pessoa ( 1 pessoas) R$ 76,0…" at bounding box center [756, 400] width 1512 height 799
click at [640, 358] on icon at bounding box center [649, 358] width 21 height 21
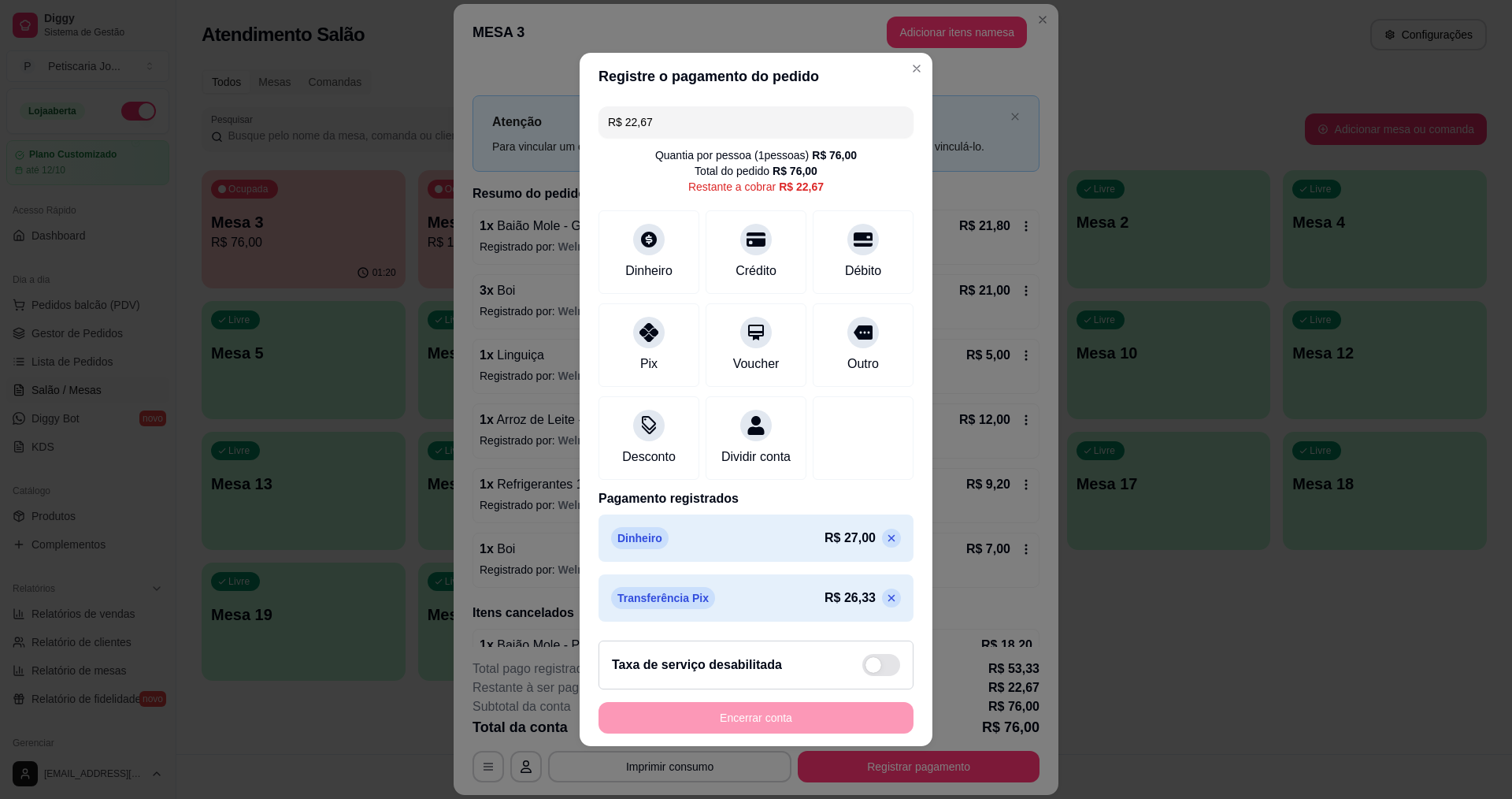
click at [686, 115] on input "R$ 22,67" at bounding box center [756, 122] width 296 height 32
click at [620, 340] on div "Pix" at bounding box center [649, 342] width 111 height 92
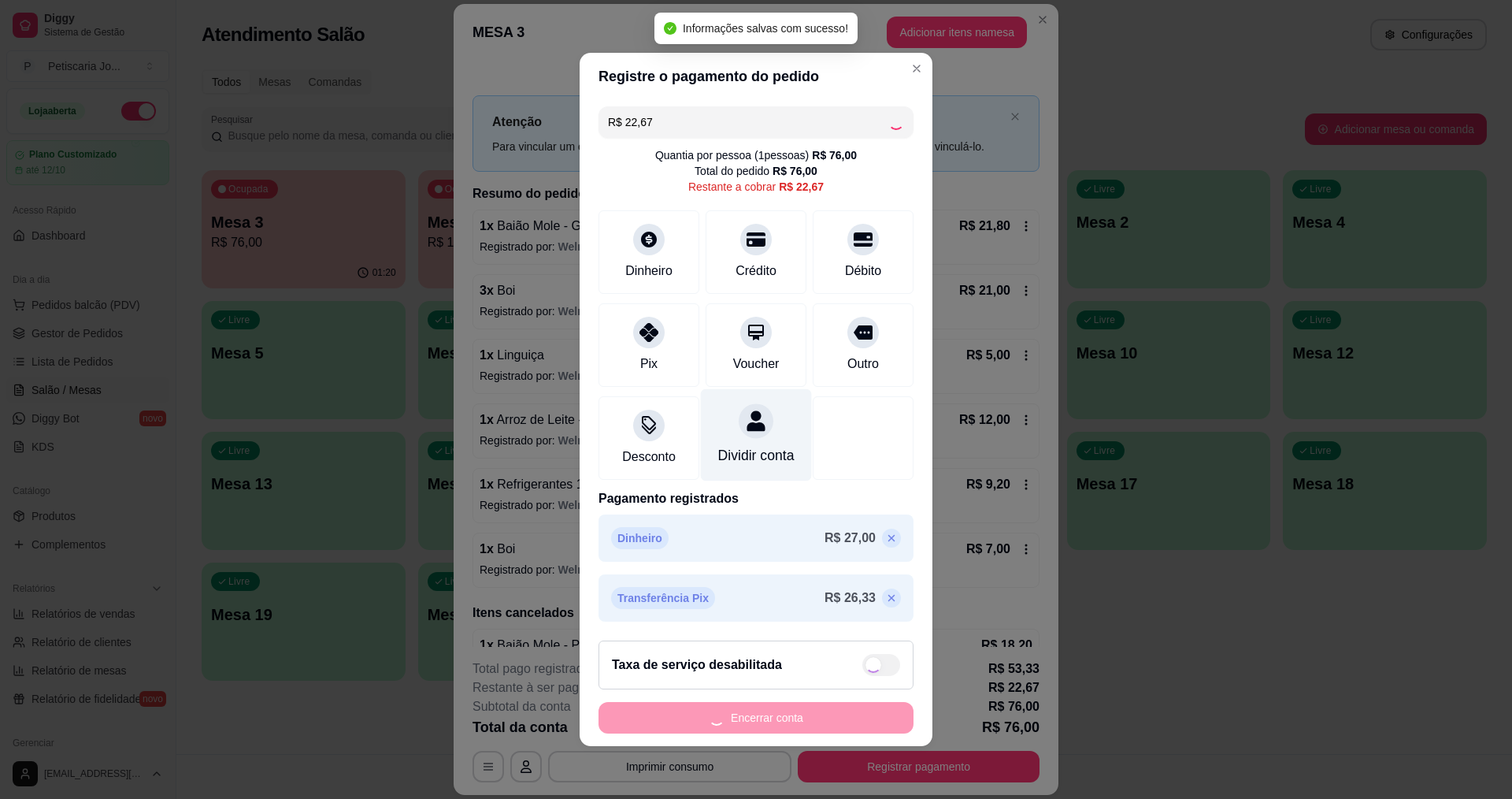
type input "R$ 0,00"
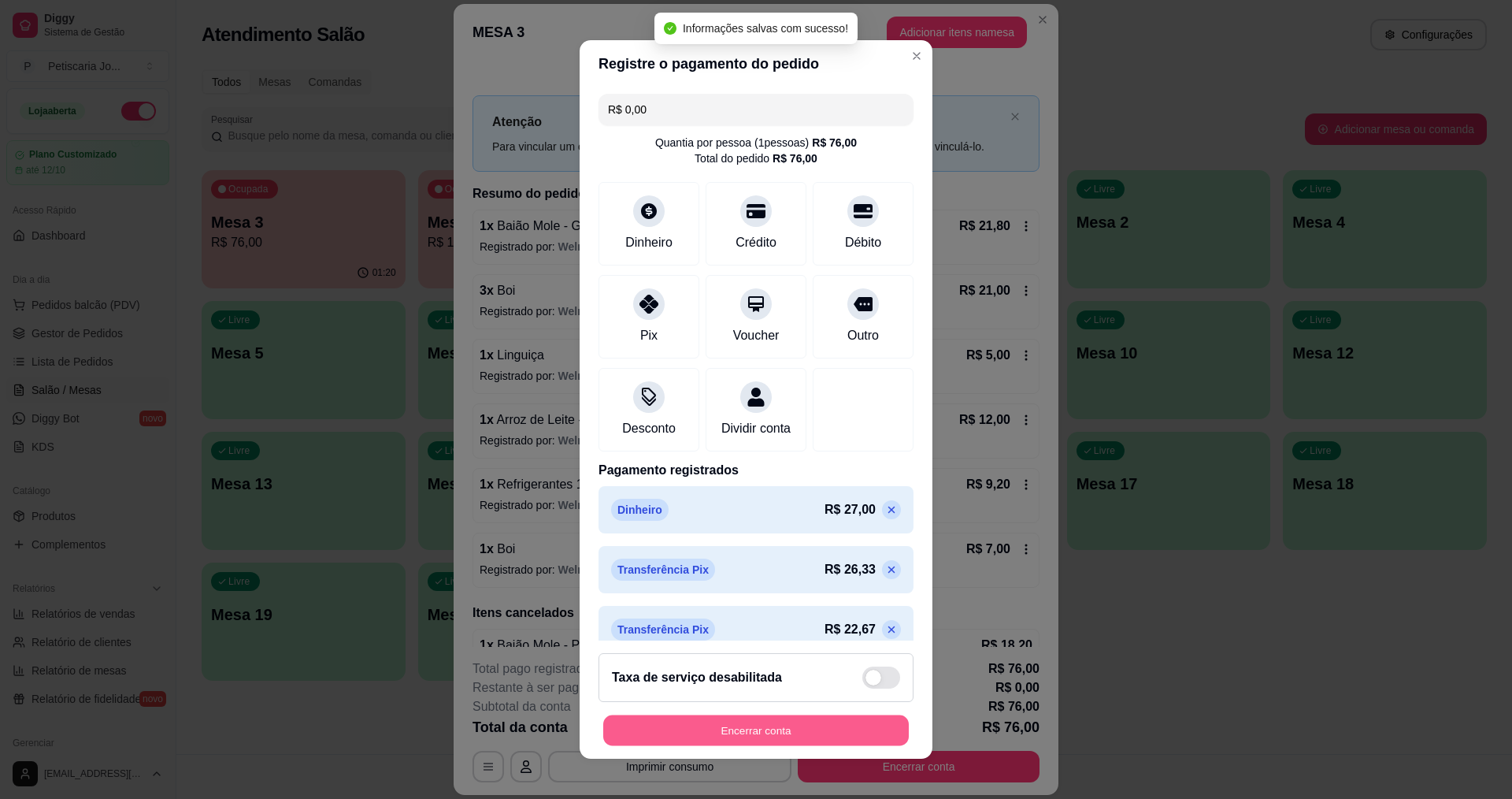
click at [789, 742] on button "Encerrar conta" at bounding box center [756, 731] width 305 height 31
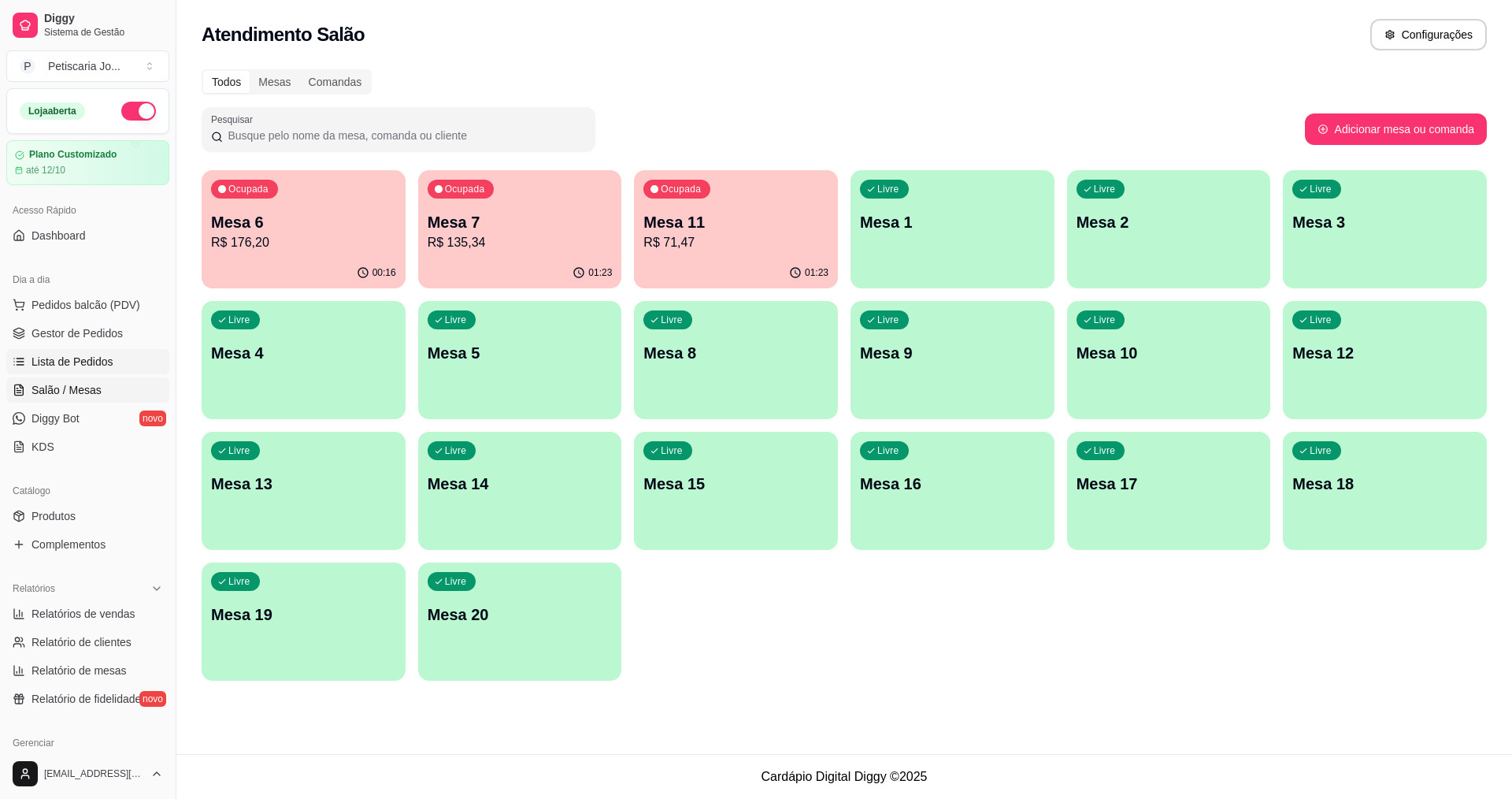
click at [65, 359] on span "Lista de Pedidos" at bounding box center [72, 362] width 82 height 16
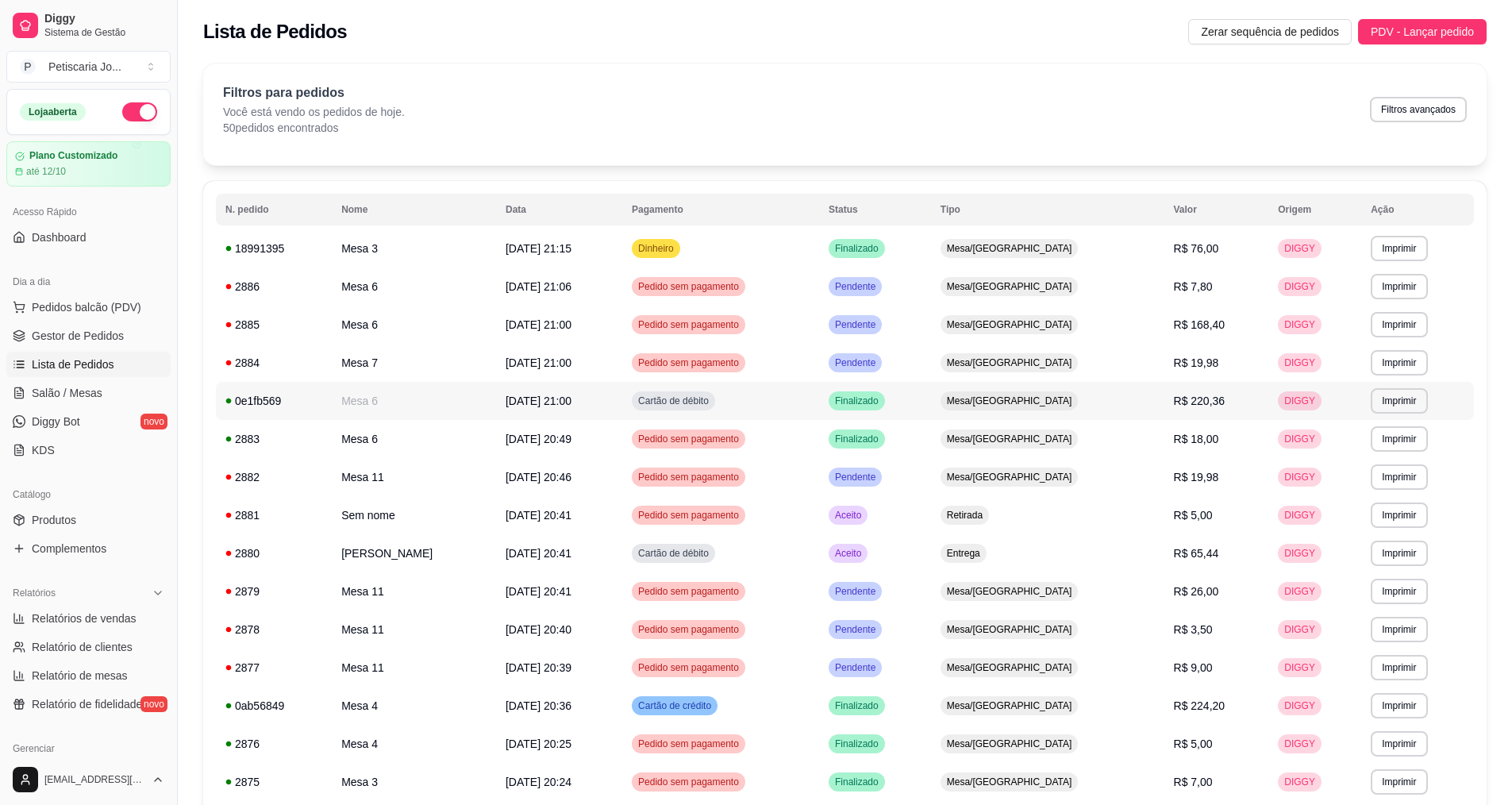
click at [232, 398] on div "0e1fb569" at bounding box center [273, 401] width 96 height 16
click at [705, 405] on span "Cartão de débito" at bounding box center [673, 401] width 77 height 13
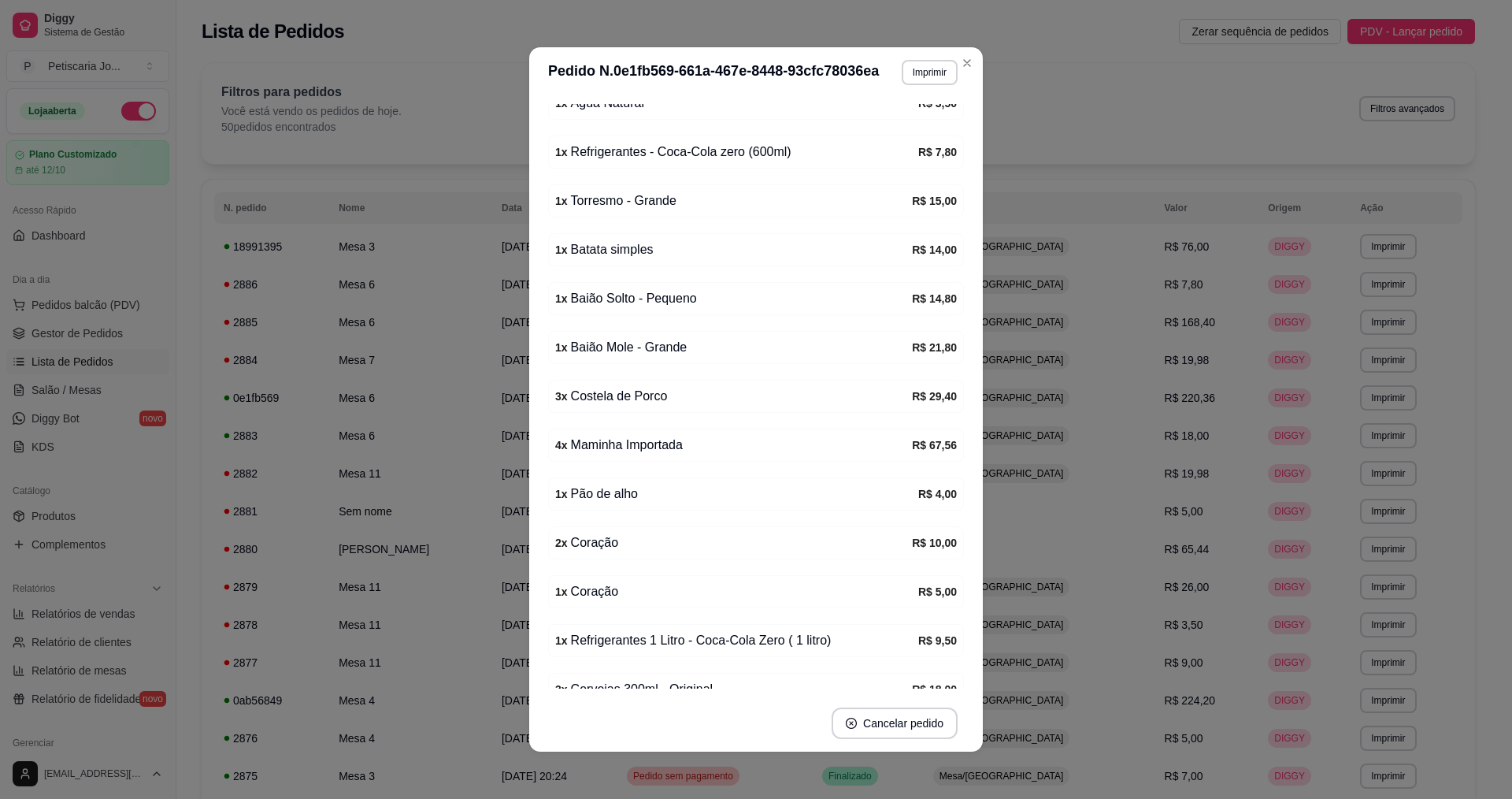
scroll to position [141, 0]
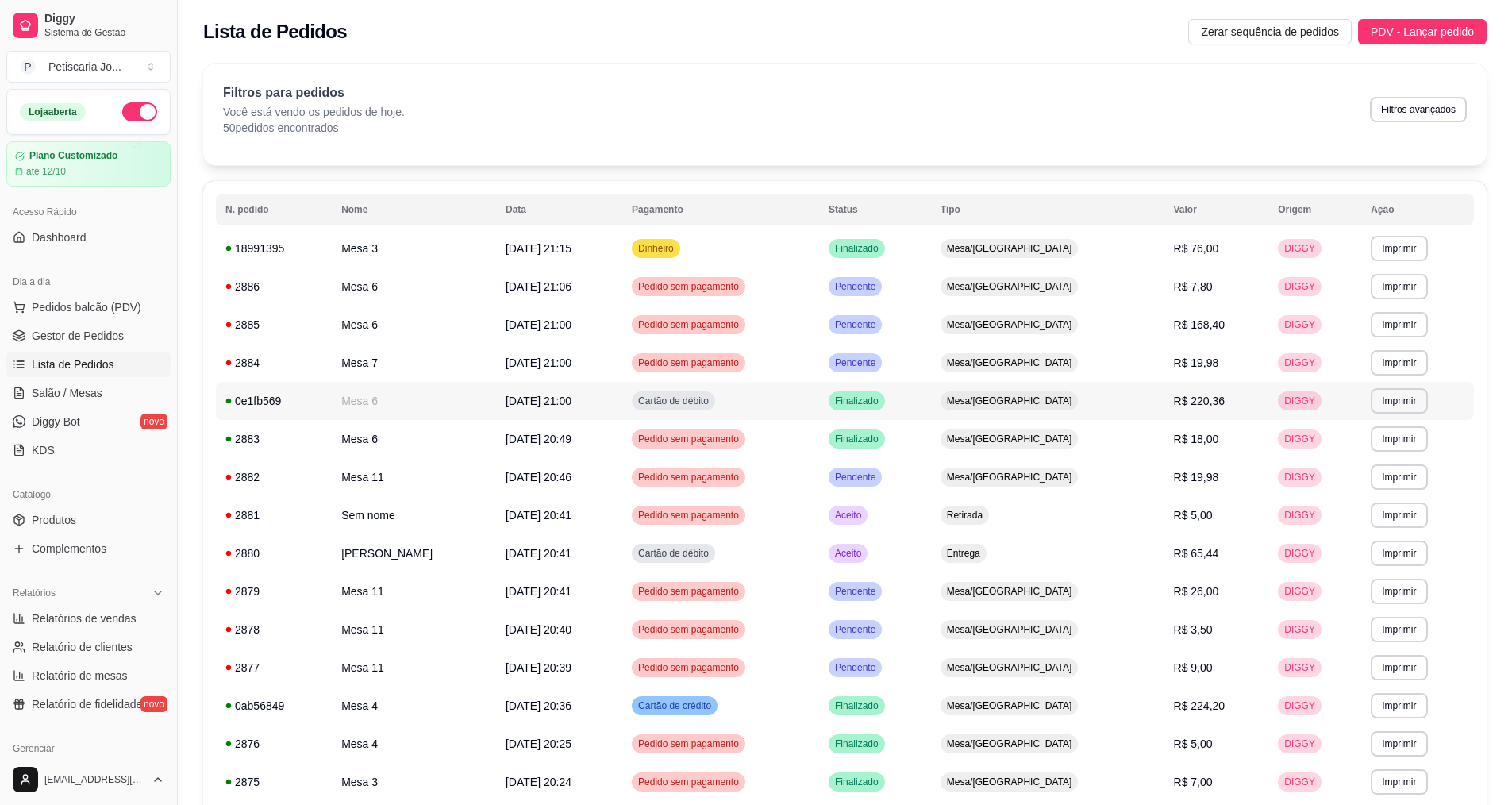
click at [245, 406] on div "0e1fb569" at bounding box center [273, 401] width 96 height 16
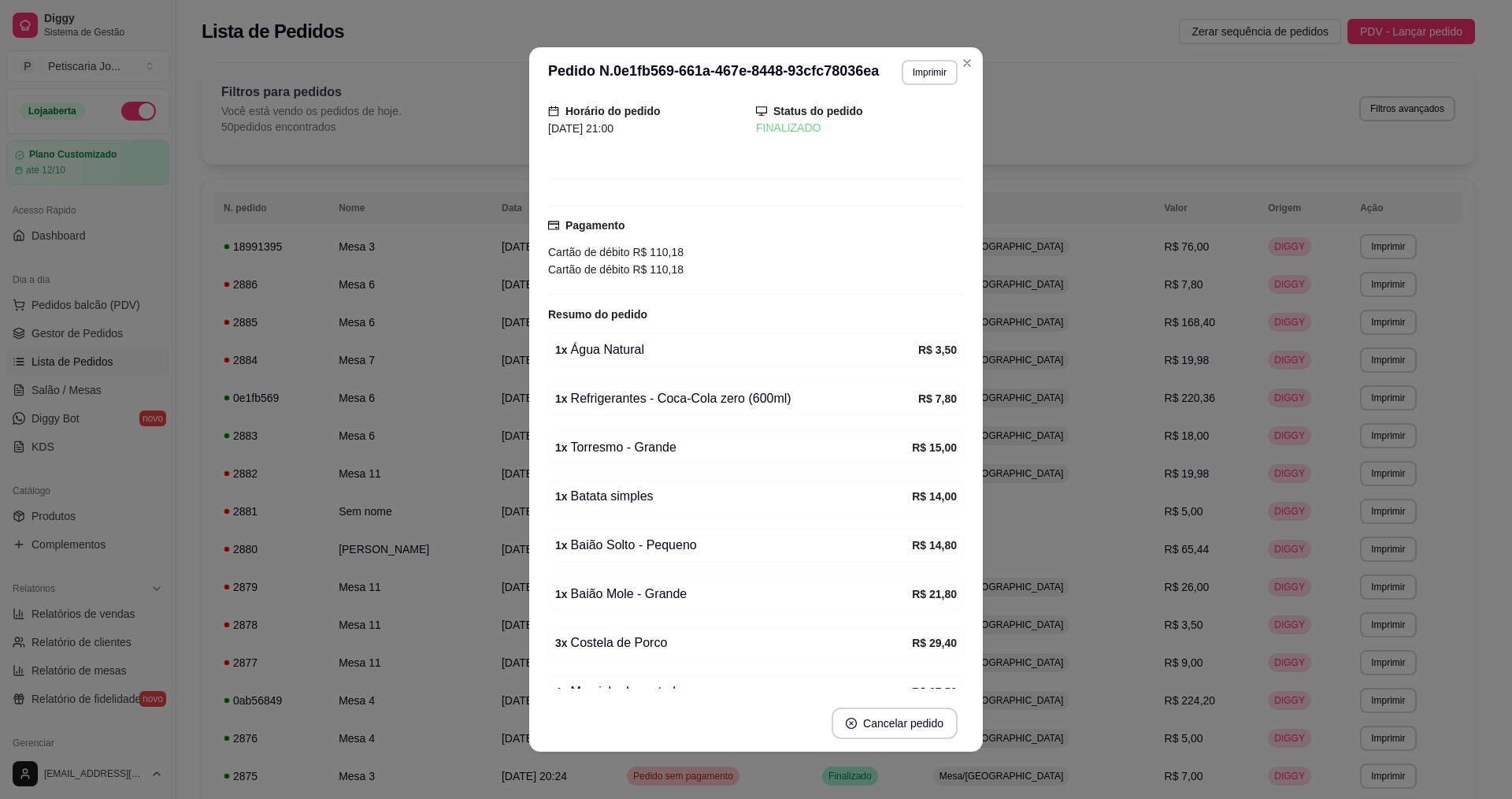
scroll to position [79, 0]
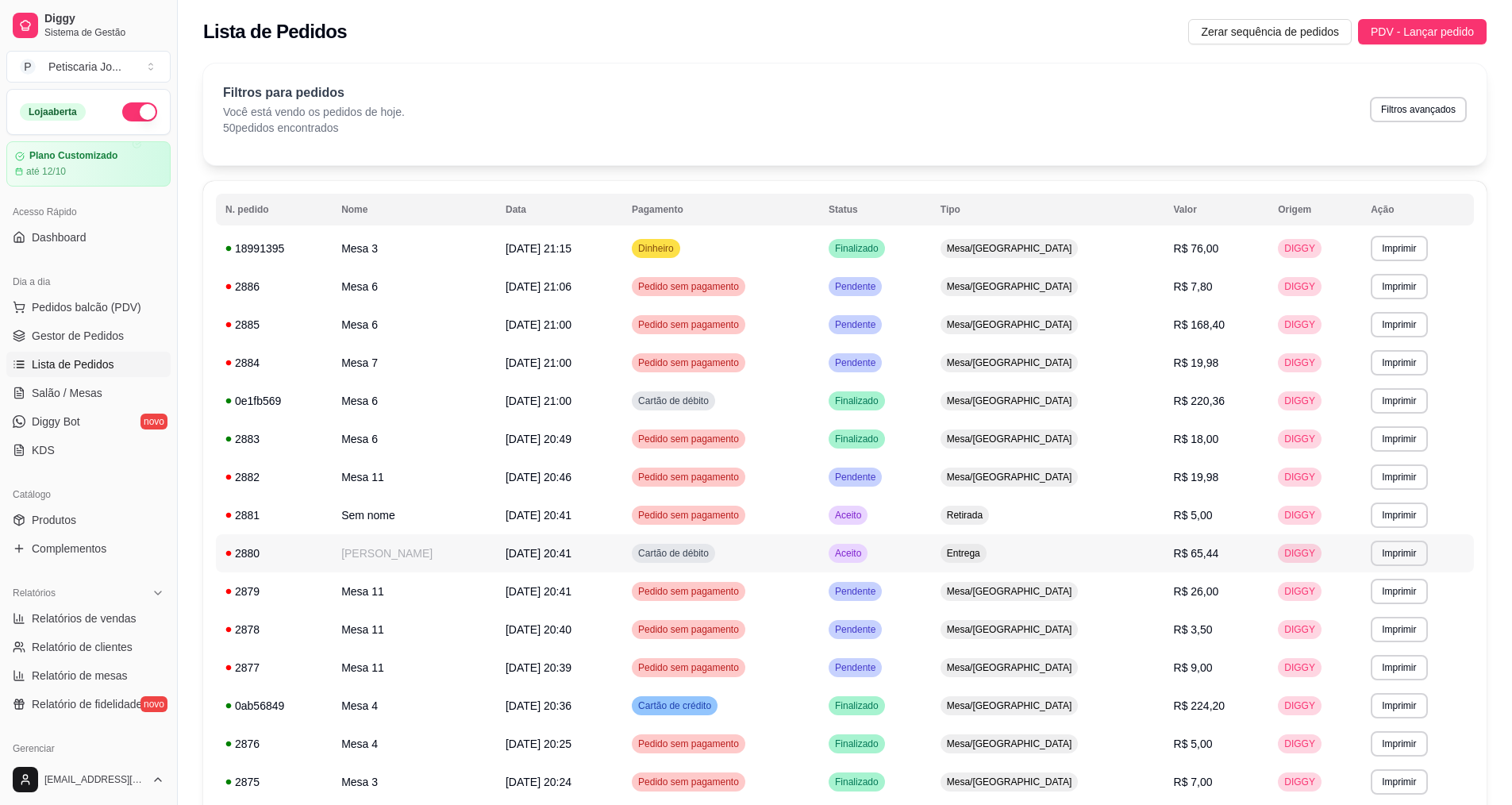
click at [362, 556] on td "HENRIQUE" at bounding box center [414, 554] width 164 height 38
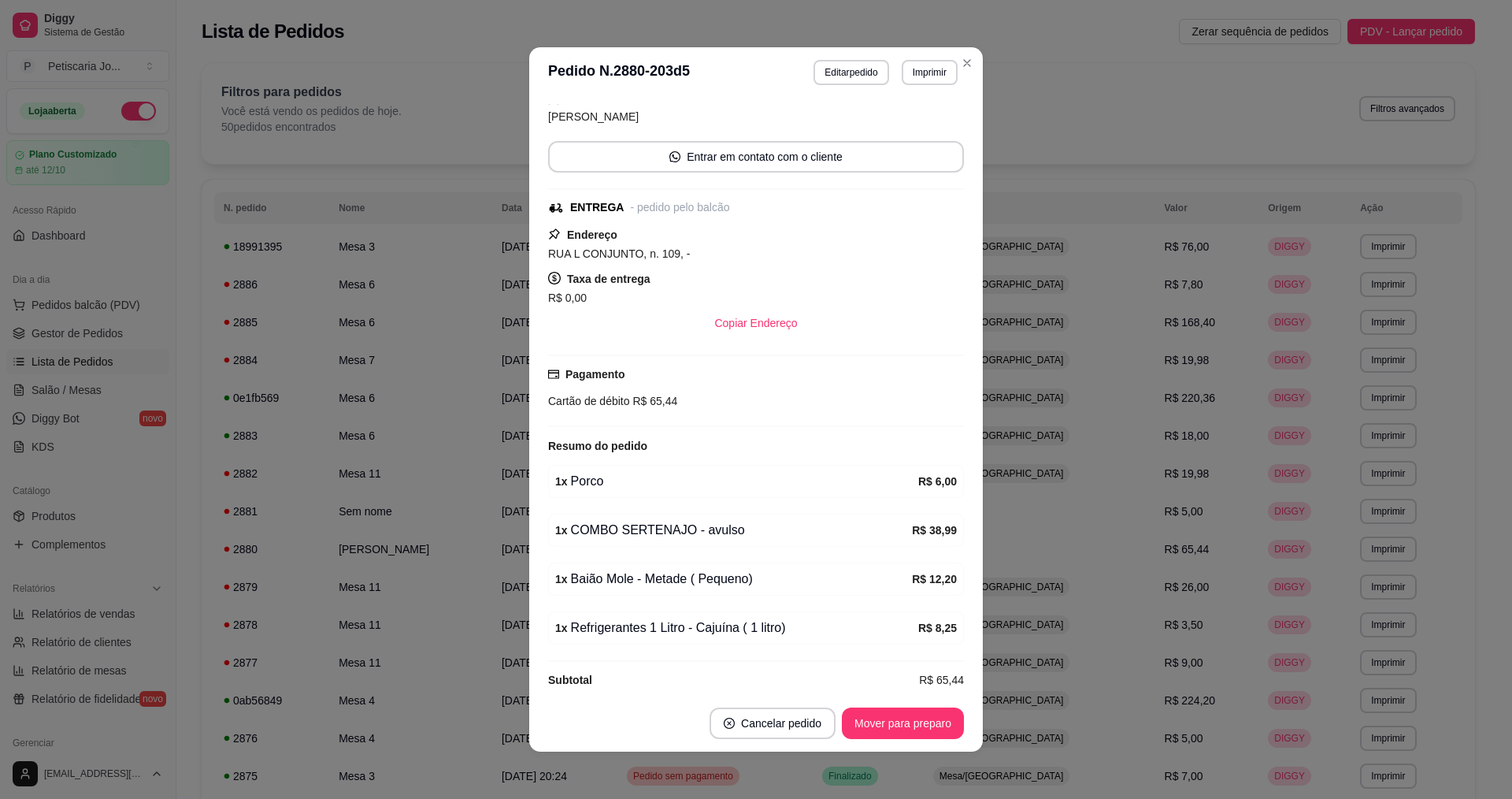
scroll to position [127, 0]
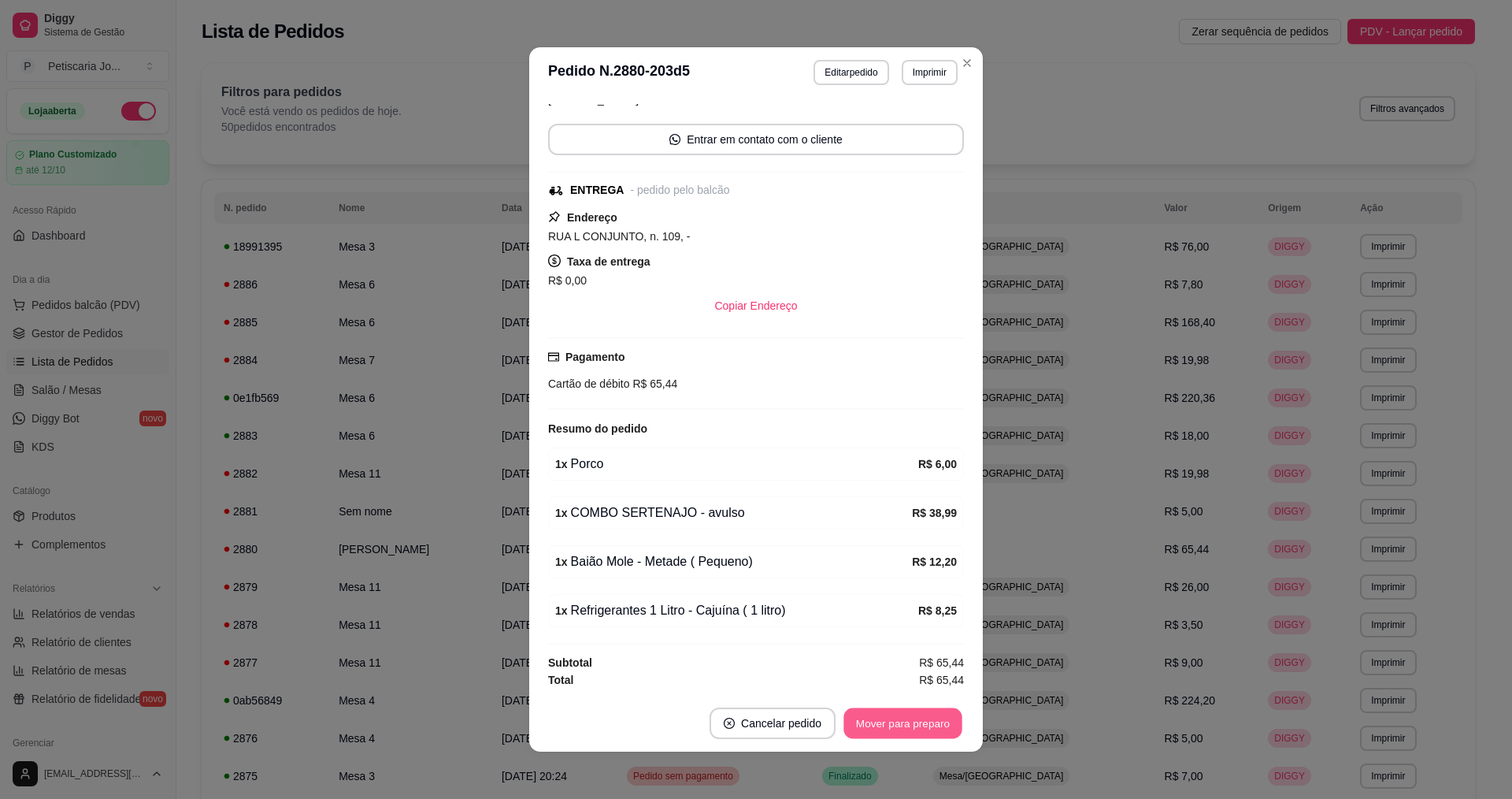
click at [898, 724] on button "Mover para preparo" at bounding box center [902, 724] width 118 height 31
click at [883, 717] on button "Mover para entrega" at bounding box center [903, 723] width 122 height 32
click at [883, 717] on button "Mover para finalizado" at bounding box center [899, 724] width 127 height 31
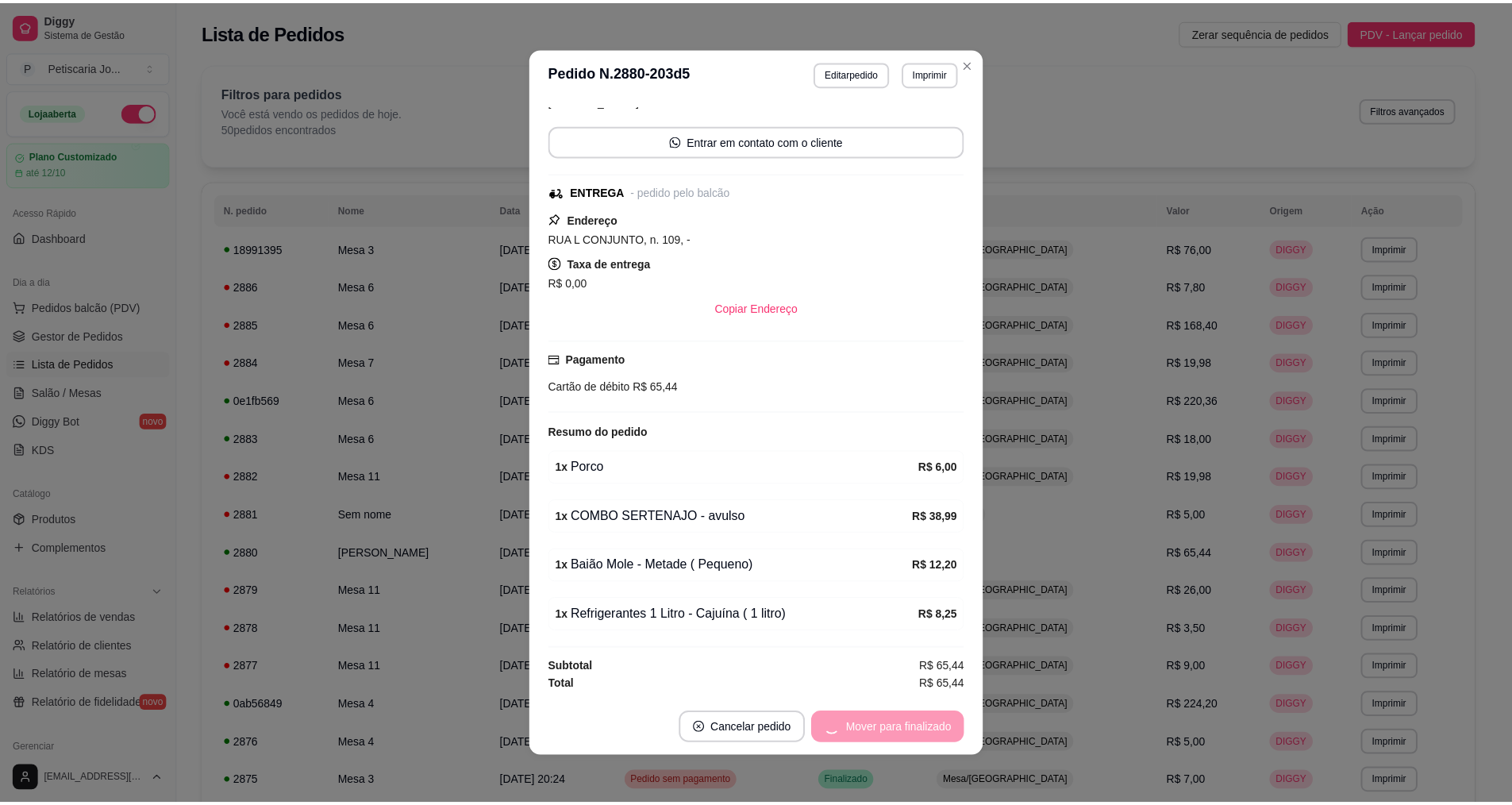
scroll to position [59, 0]
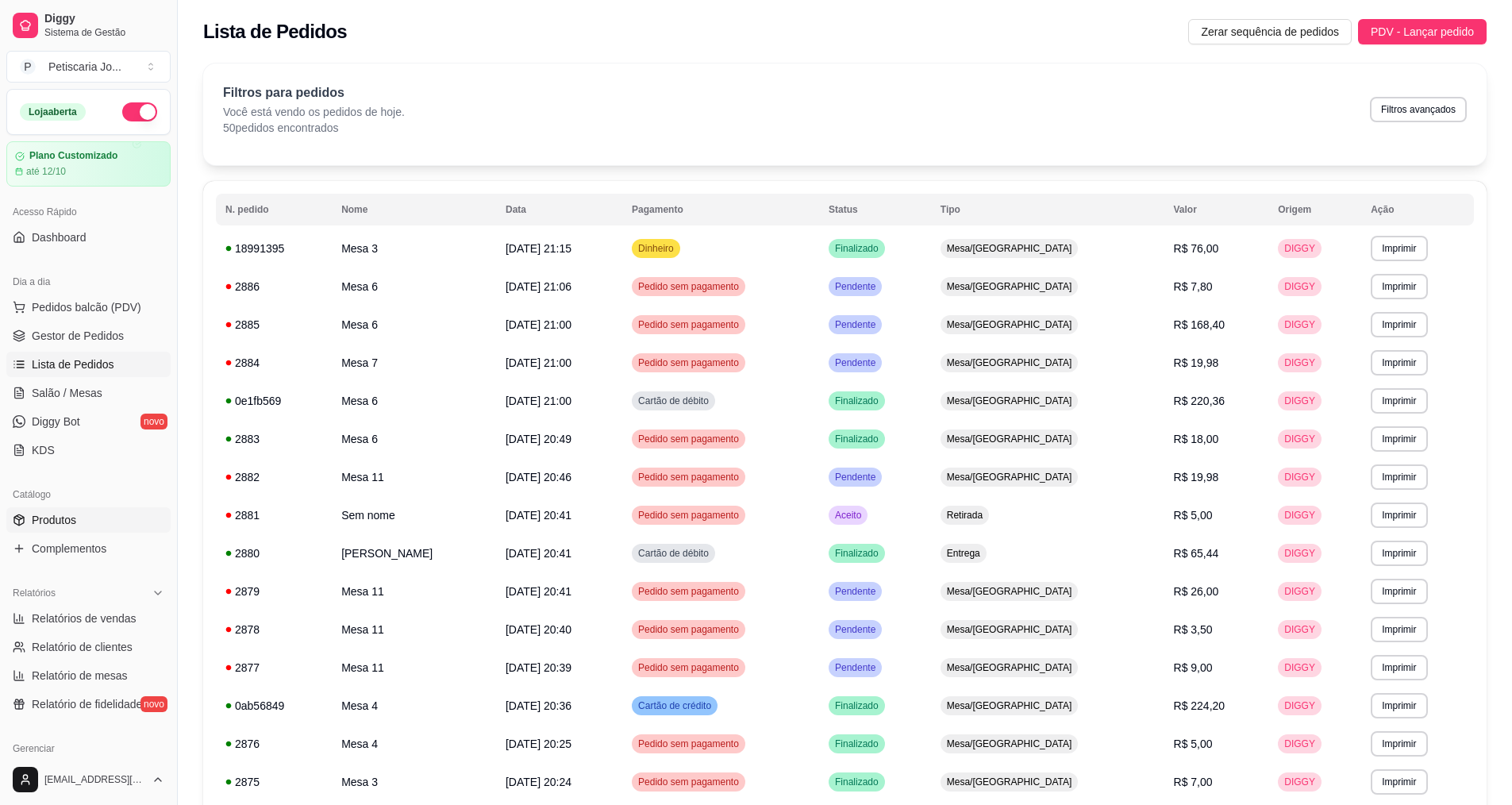
click at [75, 520] on span "Produtos" at bounding box center [54, 520] width 44 height 16
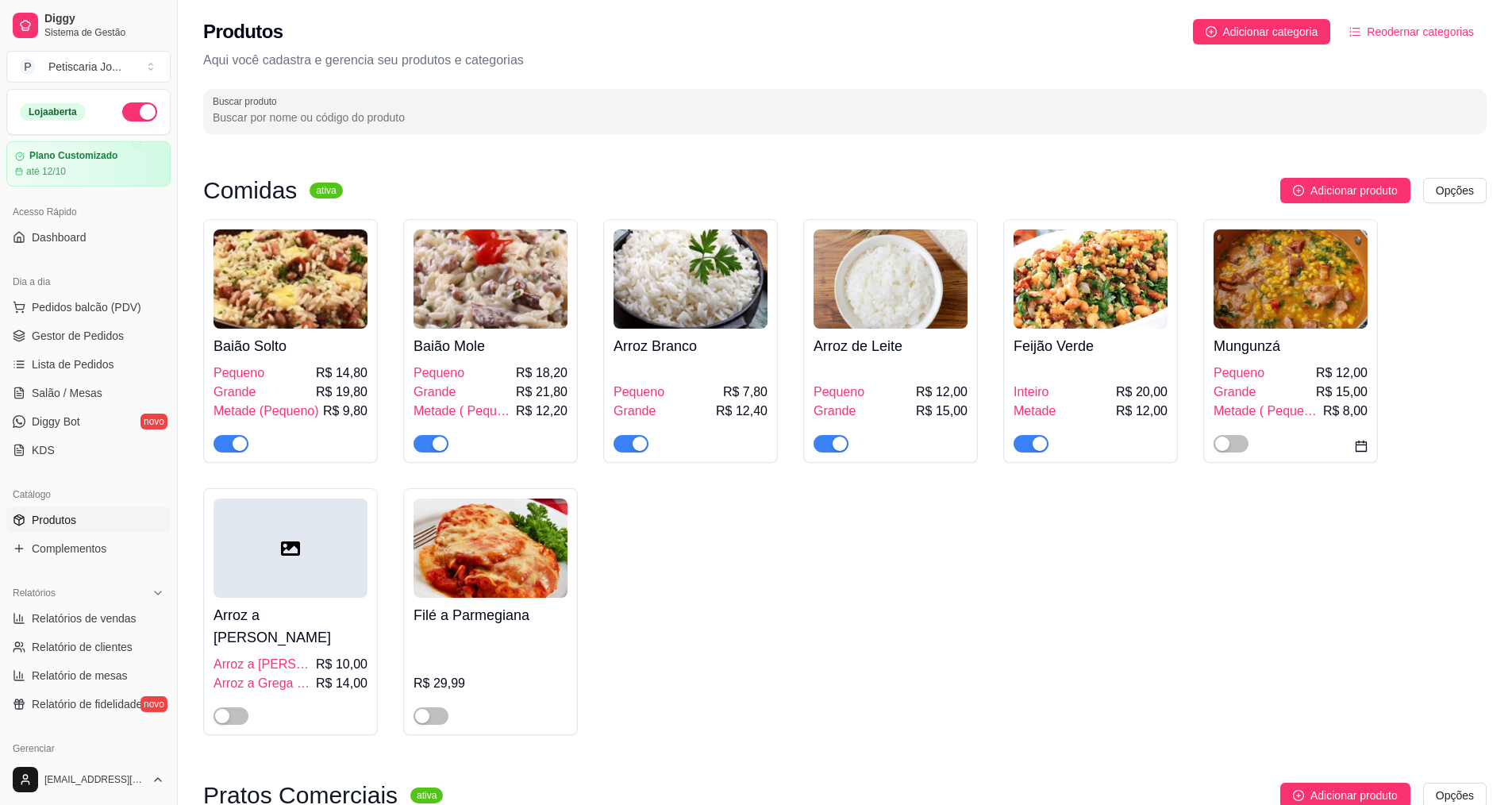
click at [245, 441] on div "button" at bounding box center [240, 443] width 14 height 14
click at [434, 445] on div "button" at bounding box center [440, 443] width 14 height 14
click at [639, 443] on div "button" at bounding box center [640, 443] width 14 height 14
click at [839, 452] on span "button" at bounding box center [831, 443] width 35 height 17
click at [70, 366] on span "Lista de Pedidos" at bounding box center [73, 364] width 83 height 16
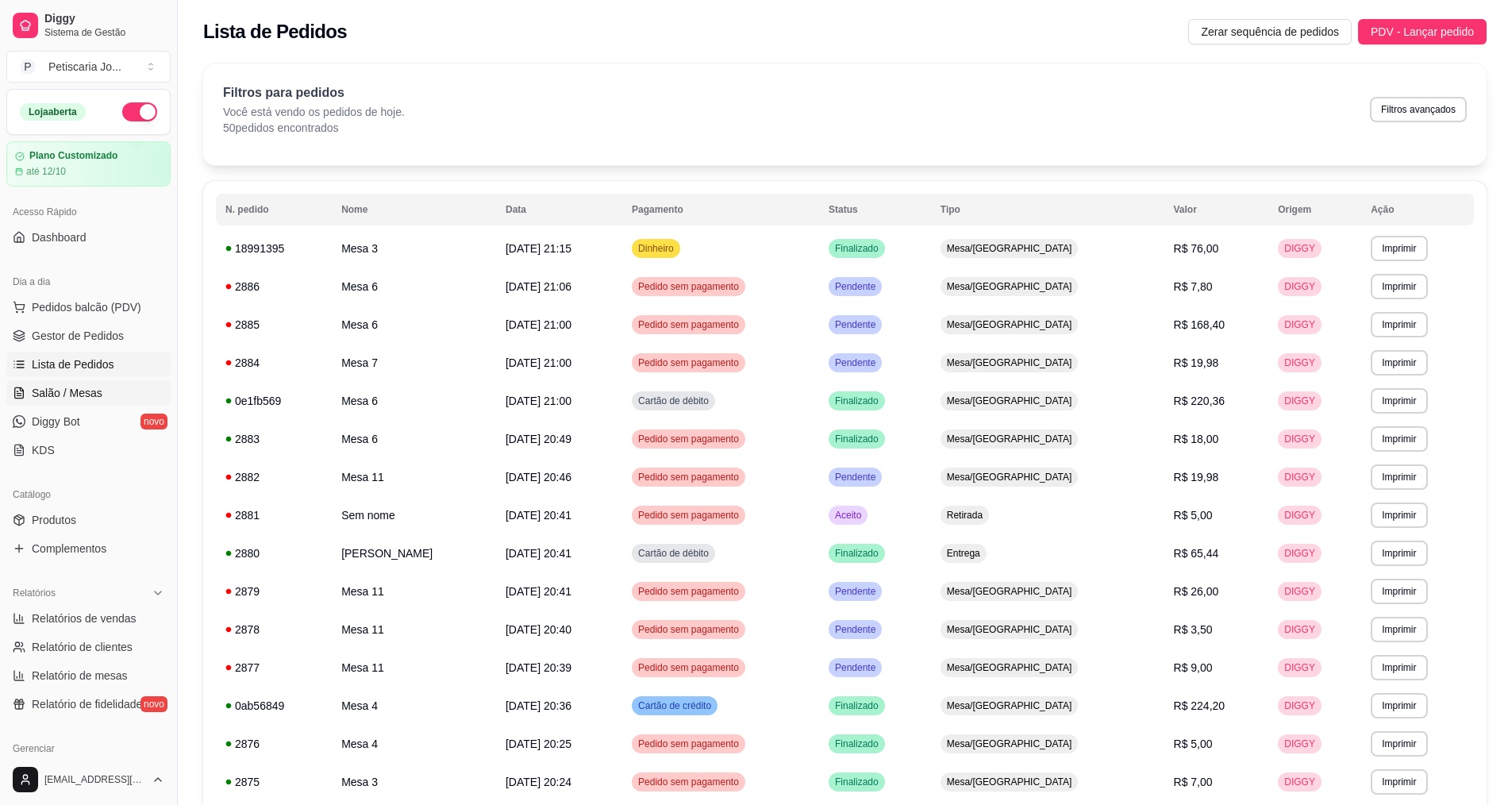
click at [43, 388] on span "Salão / Mesas" at bounding box center [67, 393] width 70 height 16
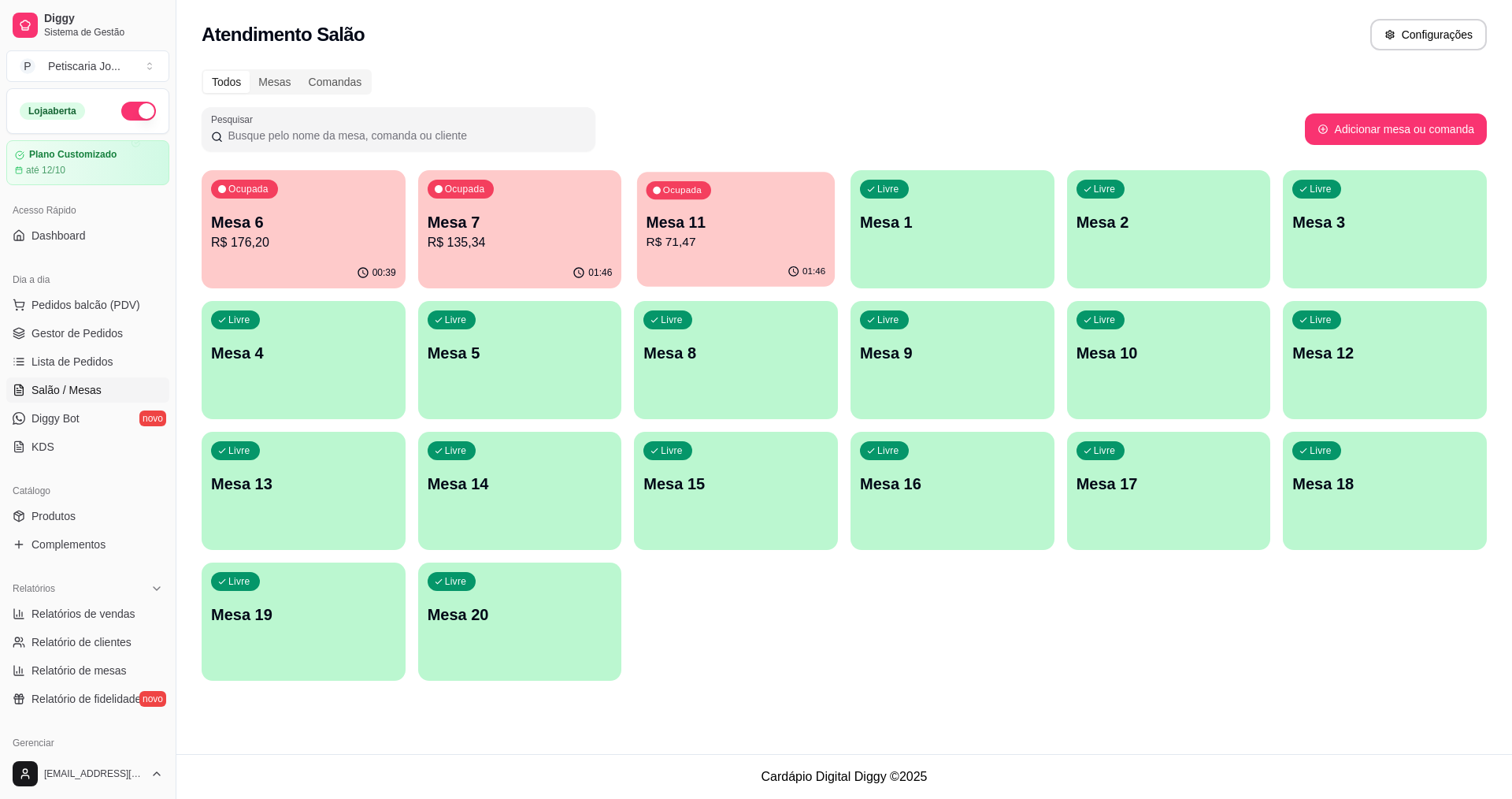
click at [726, 214] on p "Mesa 11" at bounding box center [737, 223] width 179 height 22
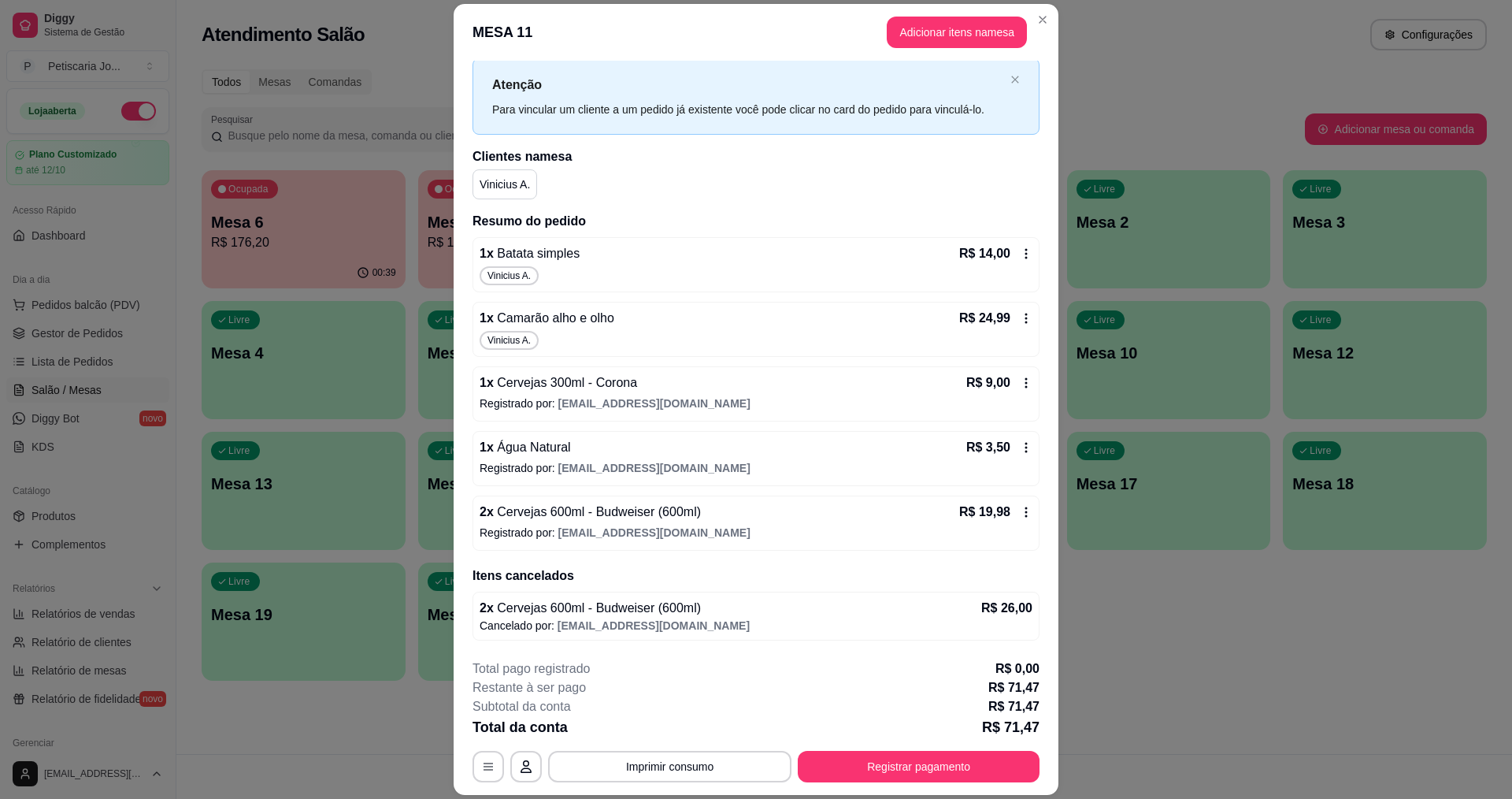
scroll to position [47, 0]
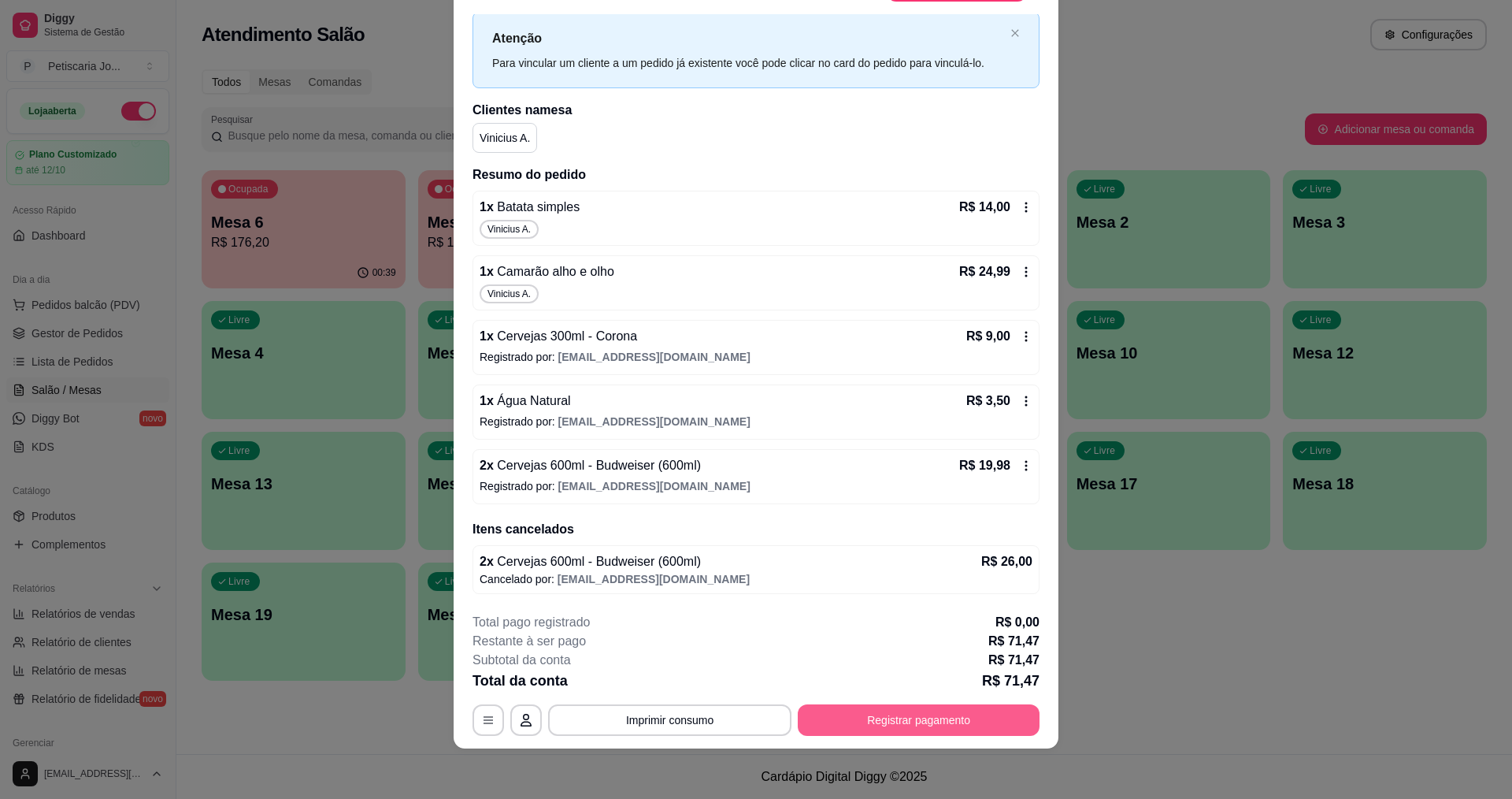
click at [953, 711] on button "Registrar pagamento" at bounding box center [919, 720] width 242 height 32
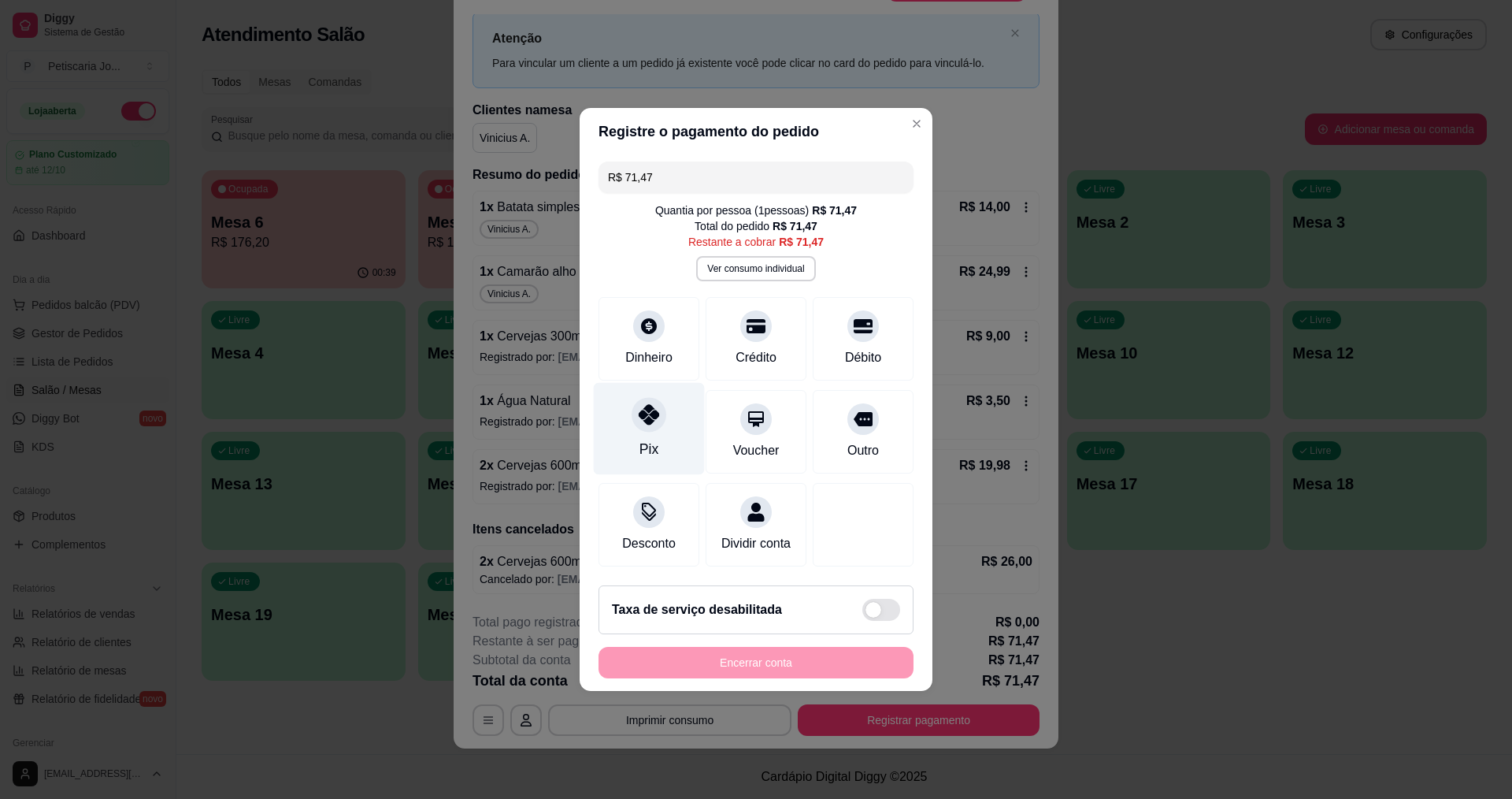
click at [646, 409] on icon at bounding box center [649, 414] width 21 height 21
type input "R$ 0,00"
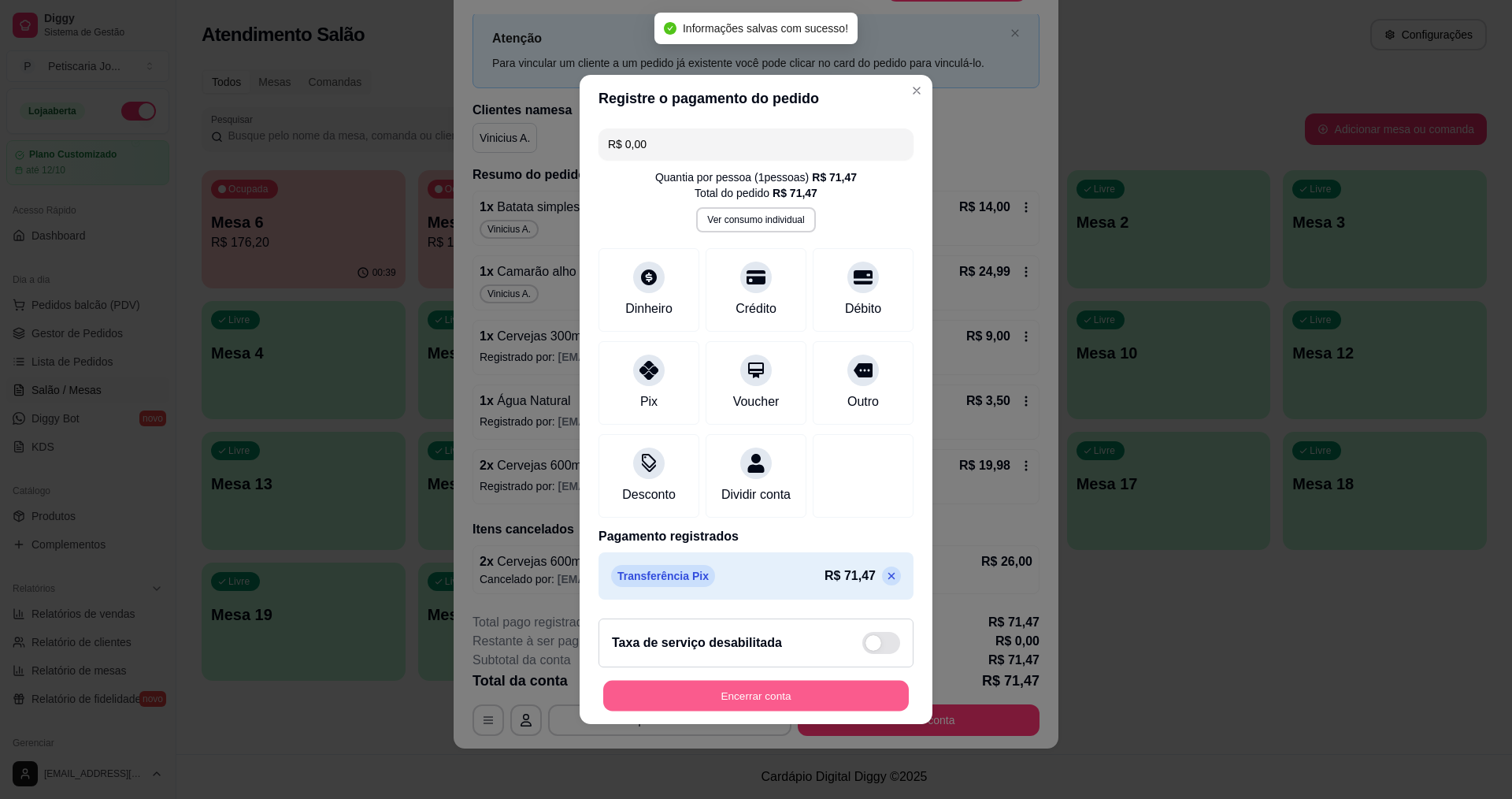
click at [725, 695] on button "Encerrar conta" at bounding box center [756, 696] width 305 height 31
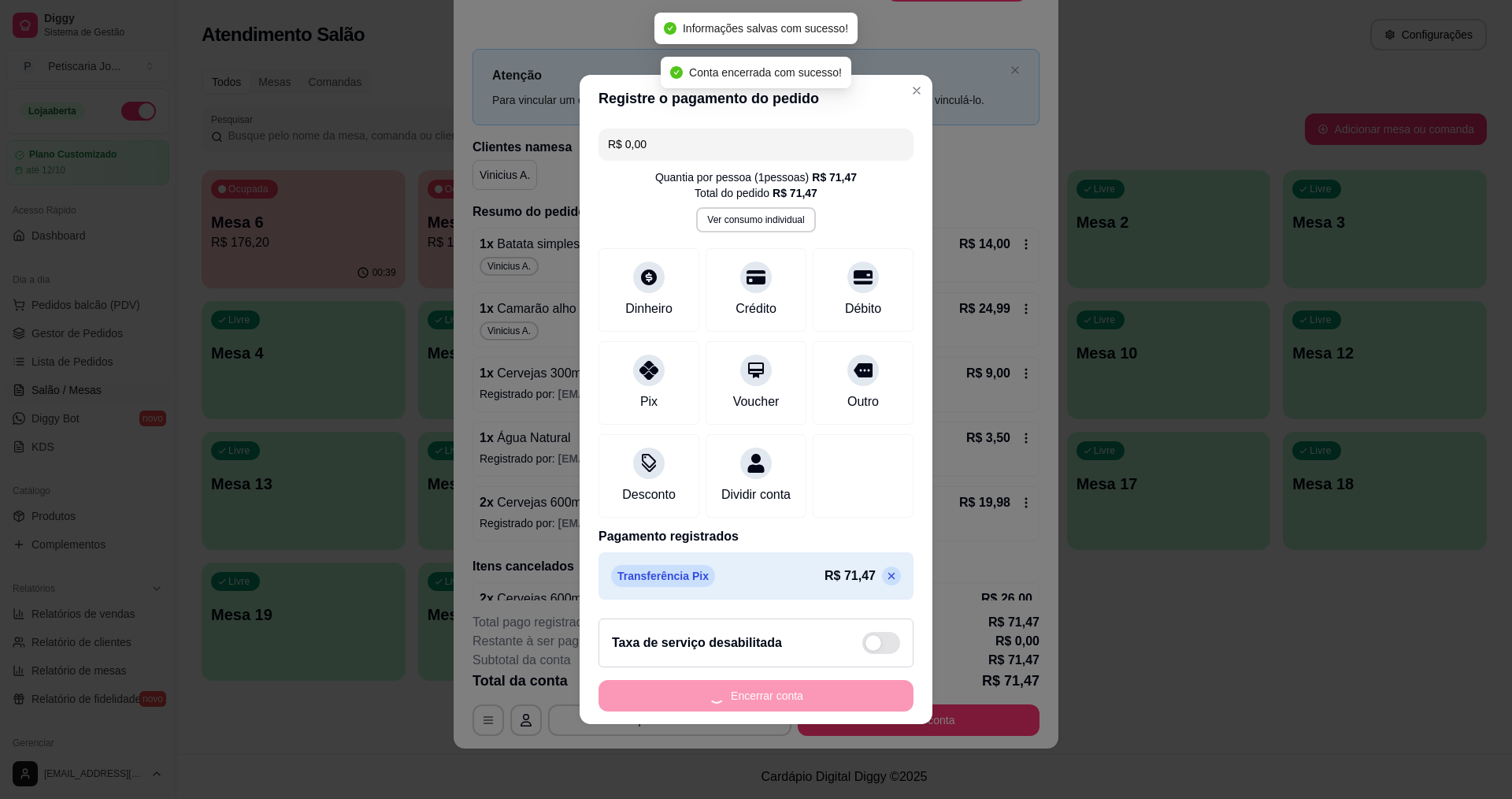
scroll to position [0, 0]
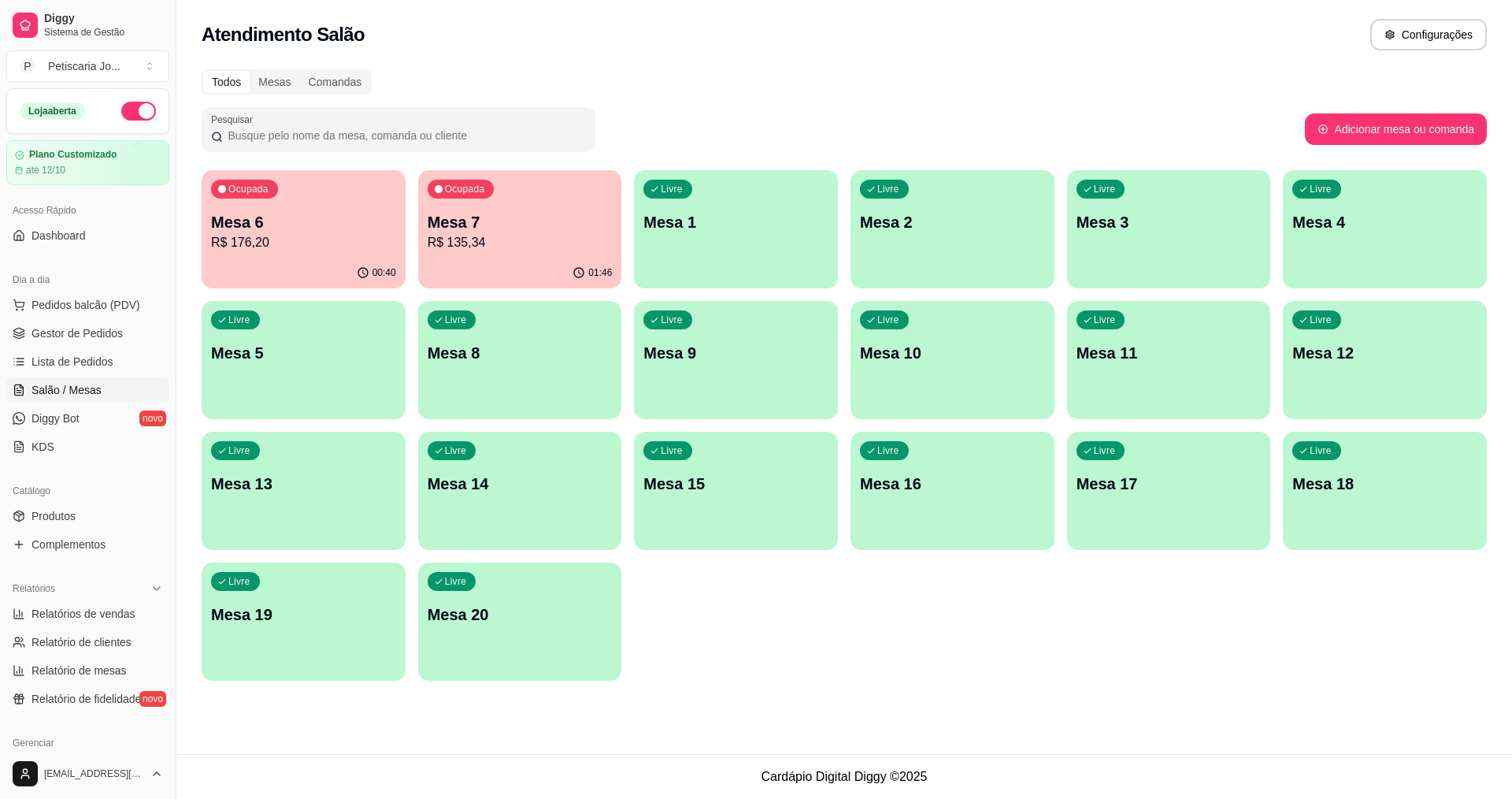
click at [495, 232] on div "Mesa 7 R$ 135,34" at bounding box center [520, 231] width 185 height 41
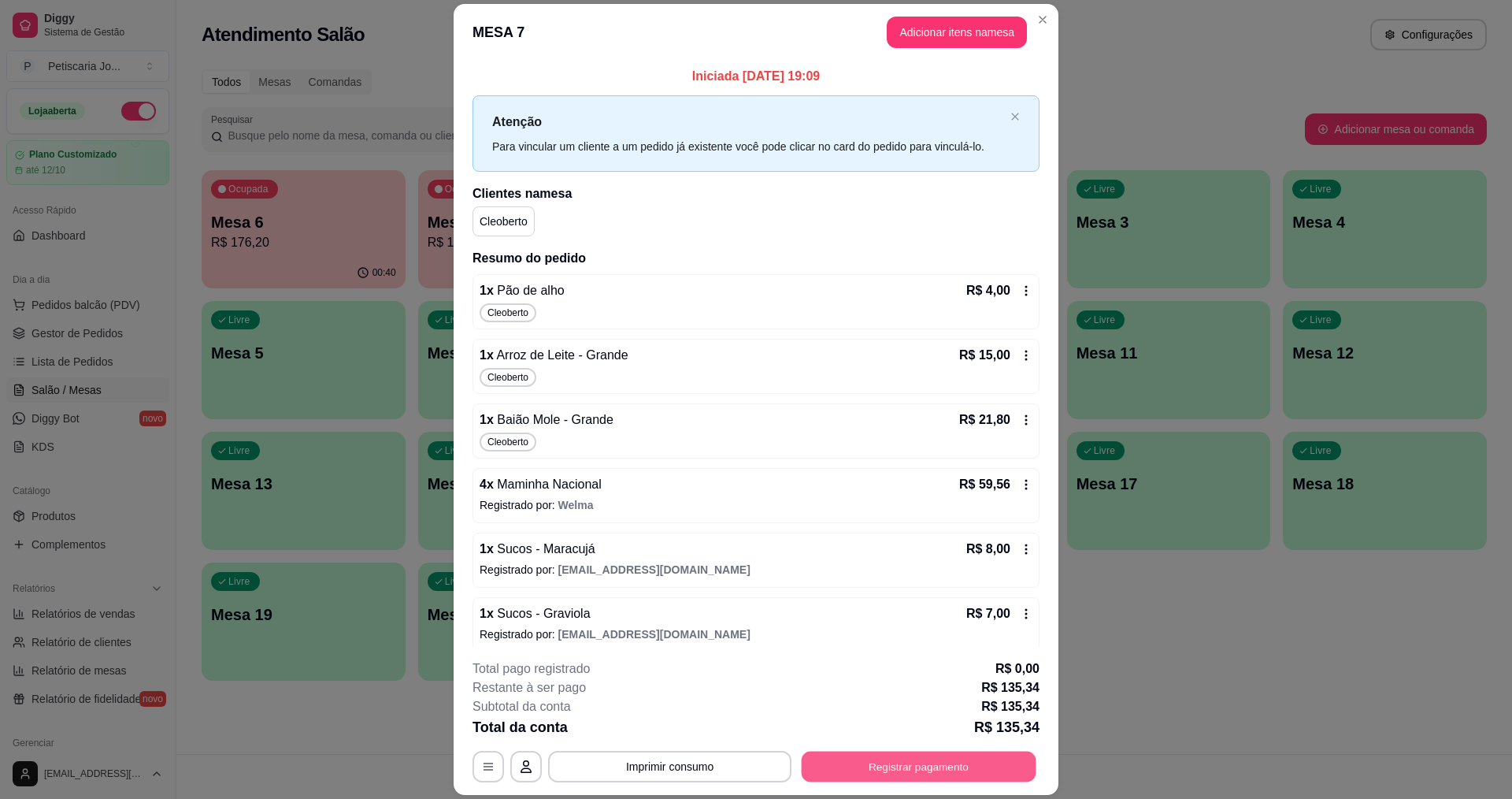
click at [851, 777] on button "Registrar pagamento" at bounding box center [919, 767] width 235 height 31
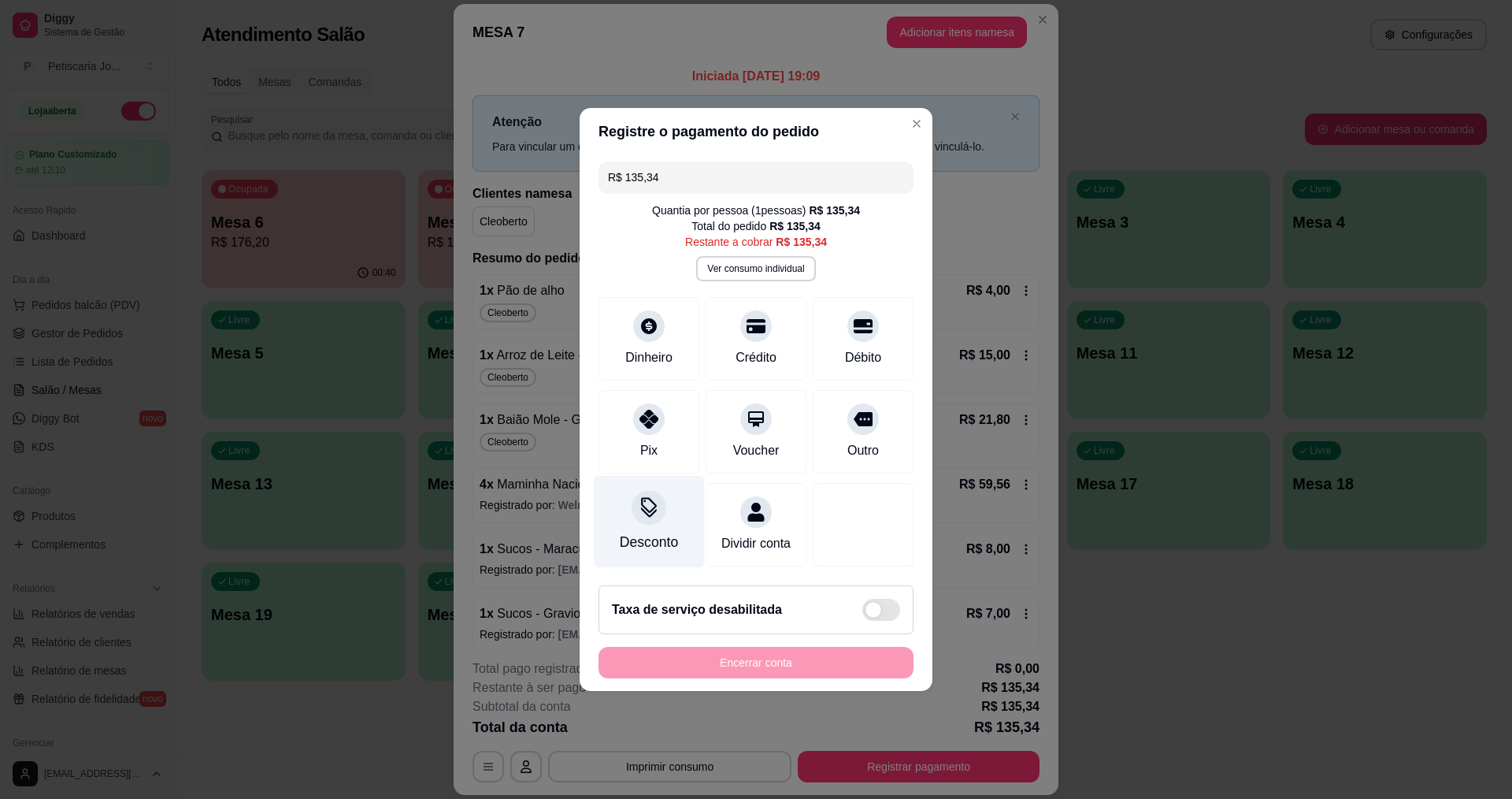
click at [643, 500] on icon at bounding box center [649, 507] width 21 height 21
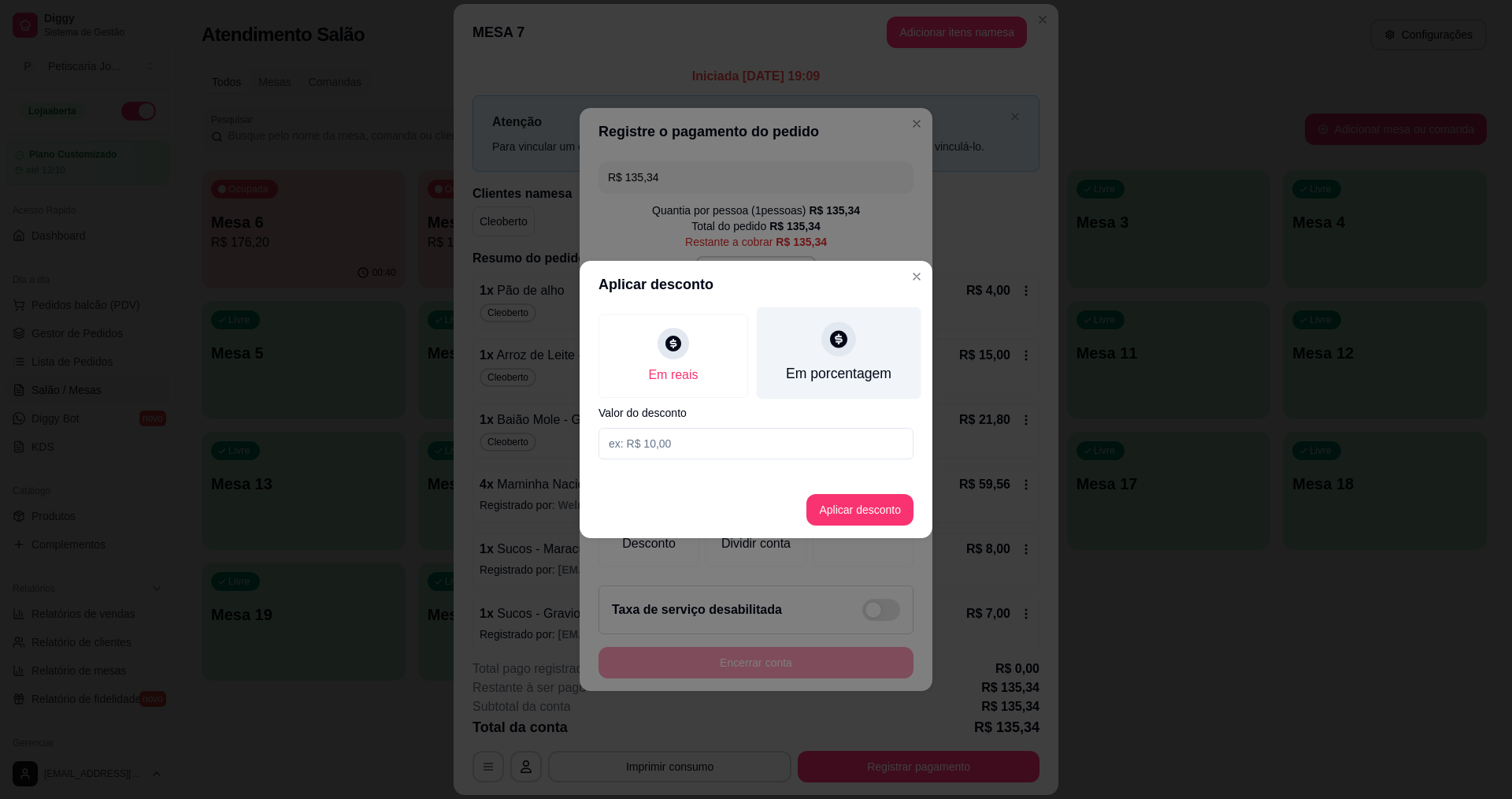
click at [846, 349] on icon at bounding box center [839, 339] width 21 height 21
click at [662, 450] on input at bounding box center [756, 444] width 315 height 32
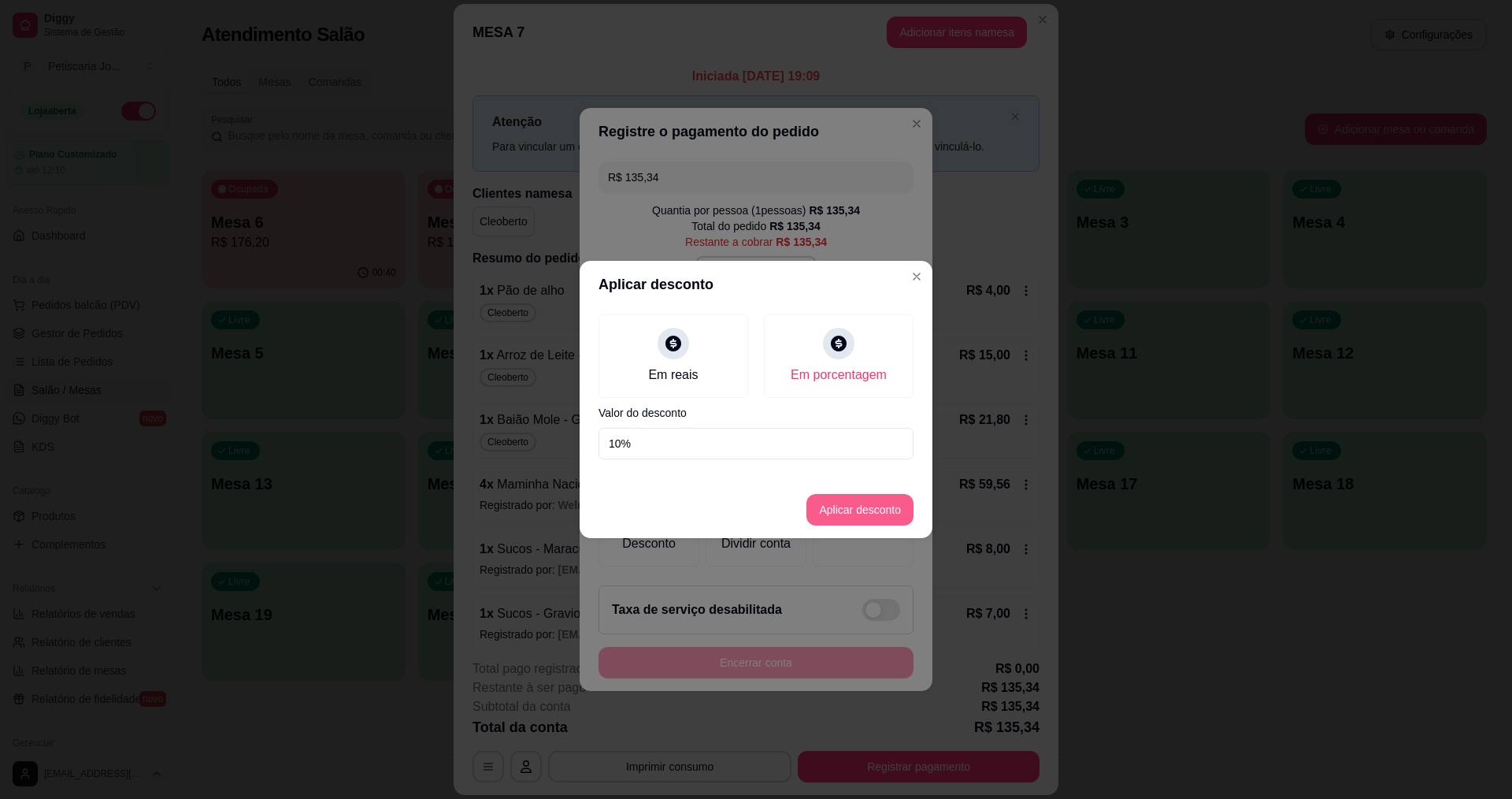
type input "10%"
click at [882, 504] on button "Aplicar desconto" at bounding box center [860, 510] width 107 height 32
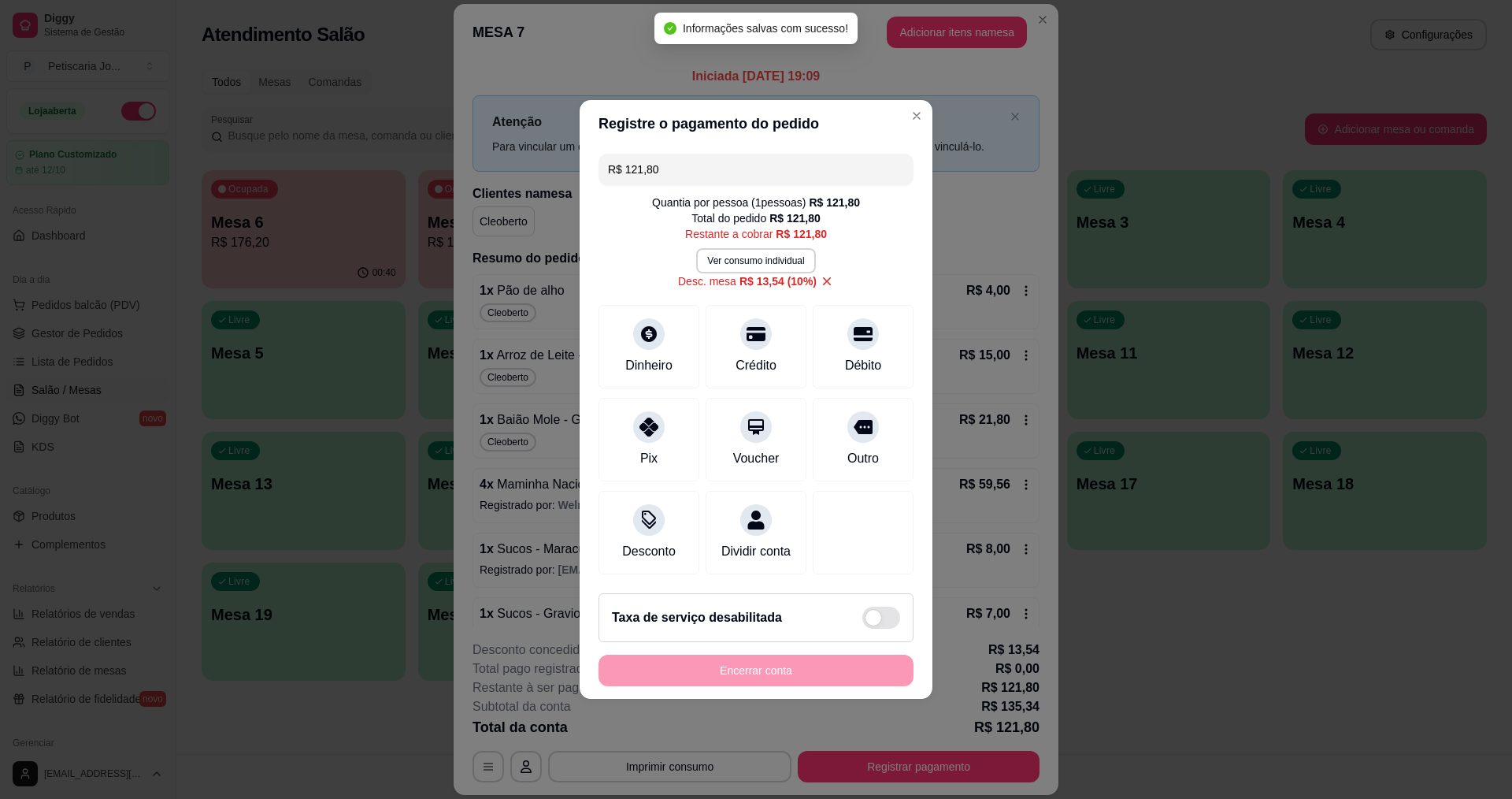
type input "R$ 121,80"
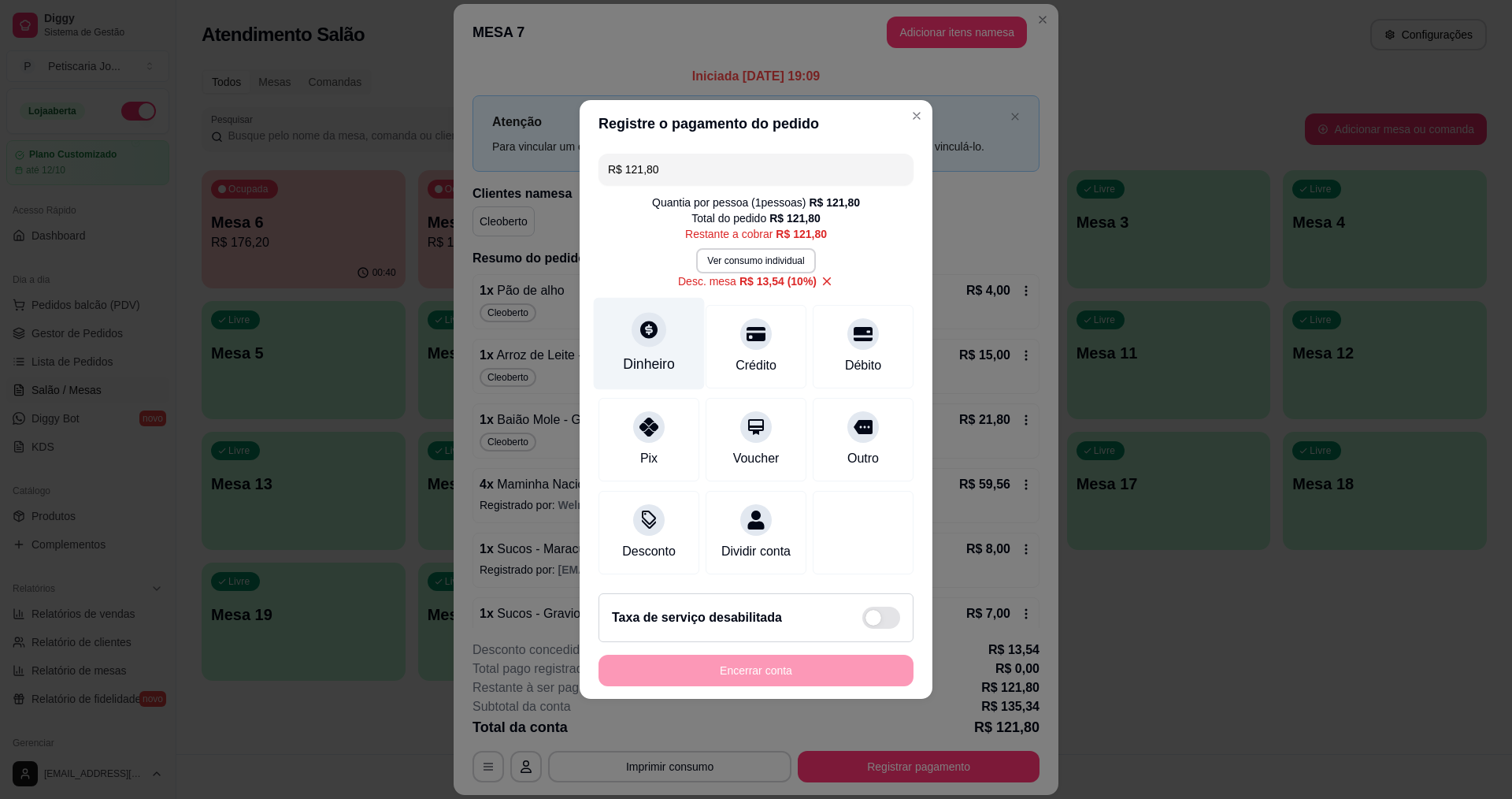
click at [643, 323] on icon at bounding box center [649, 330] width 17 height 17
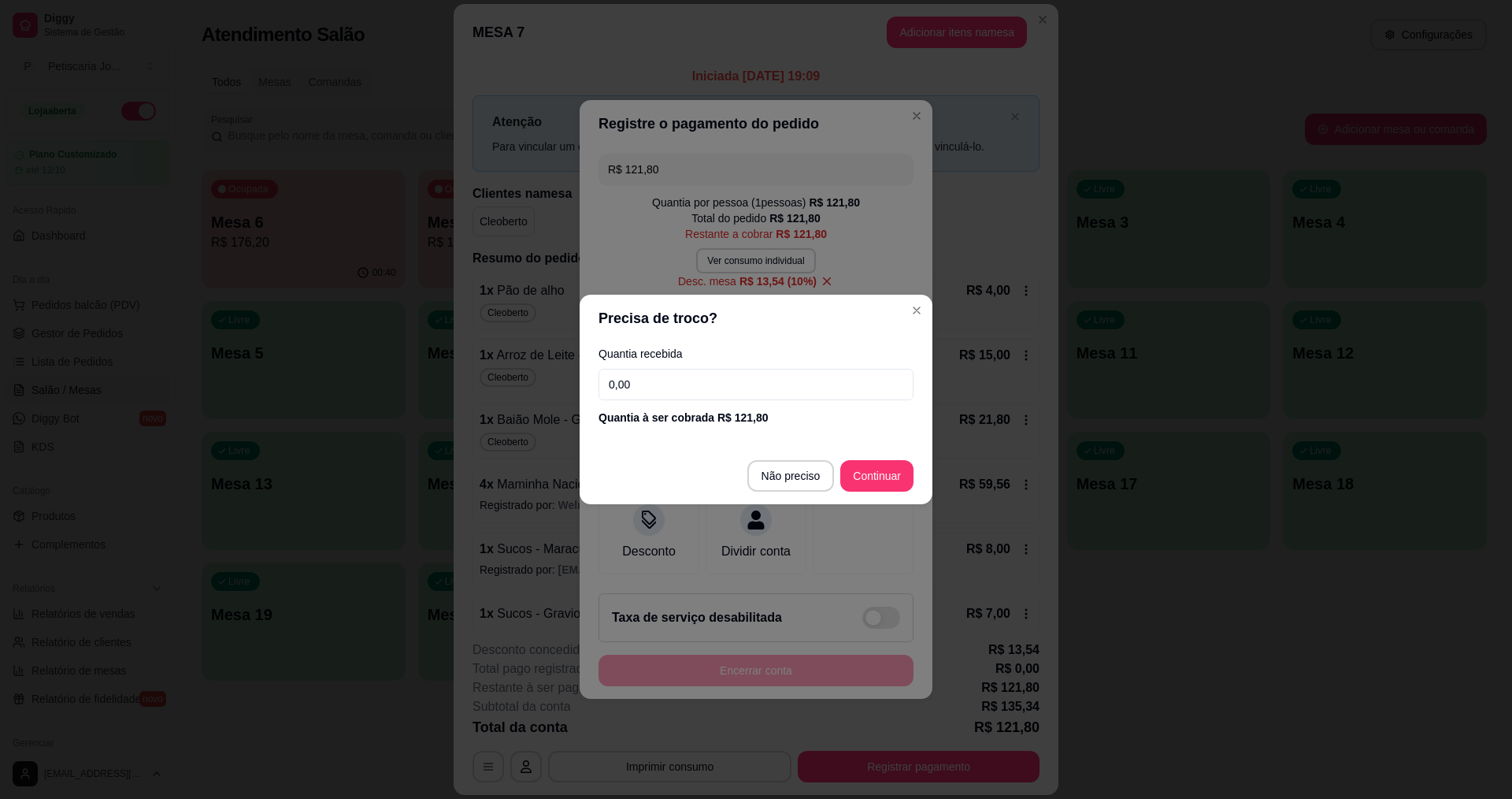
click at [643, 373] on input "0,00" at bounding box center [756, 384] width 315 height 32
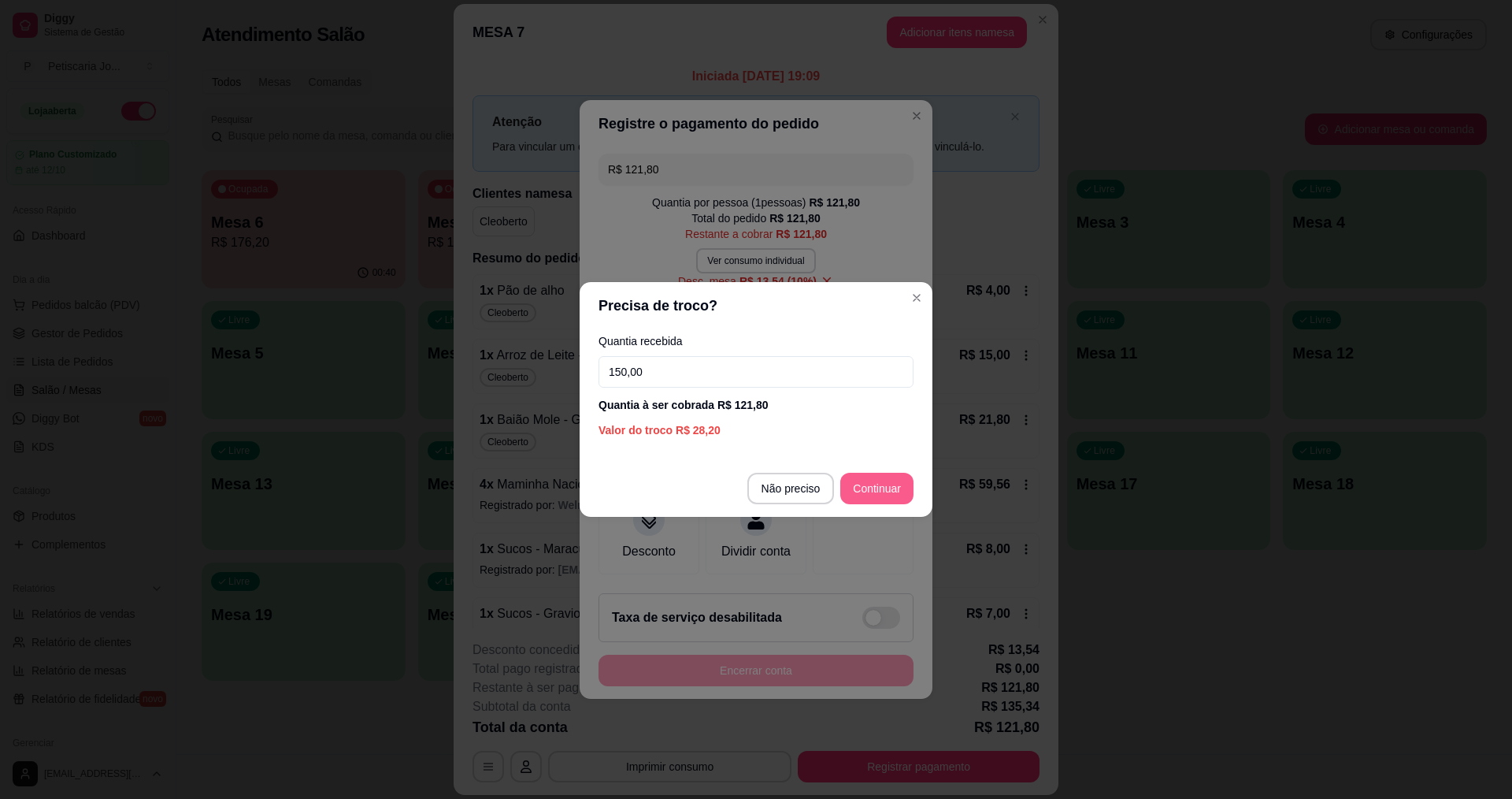
type input "150,00"
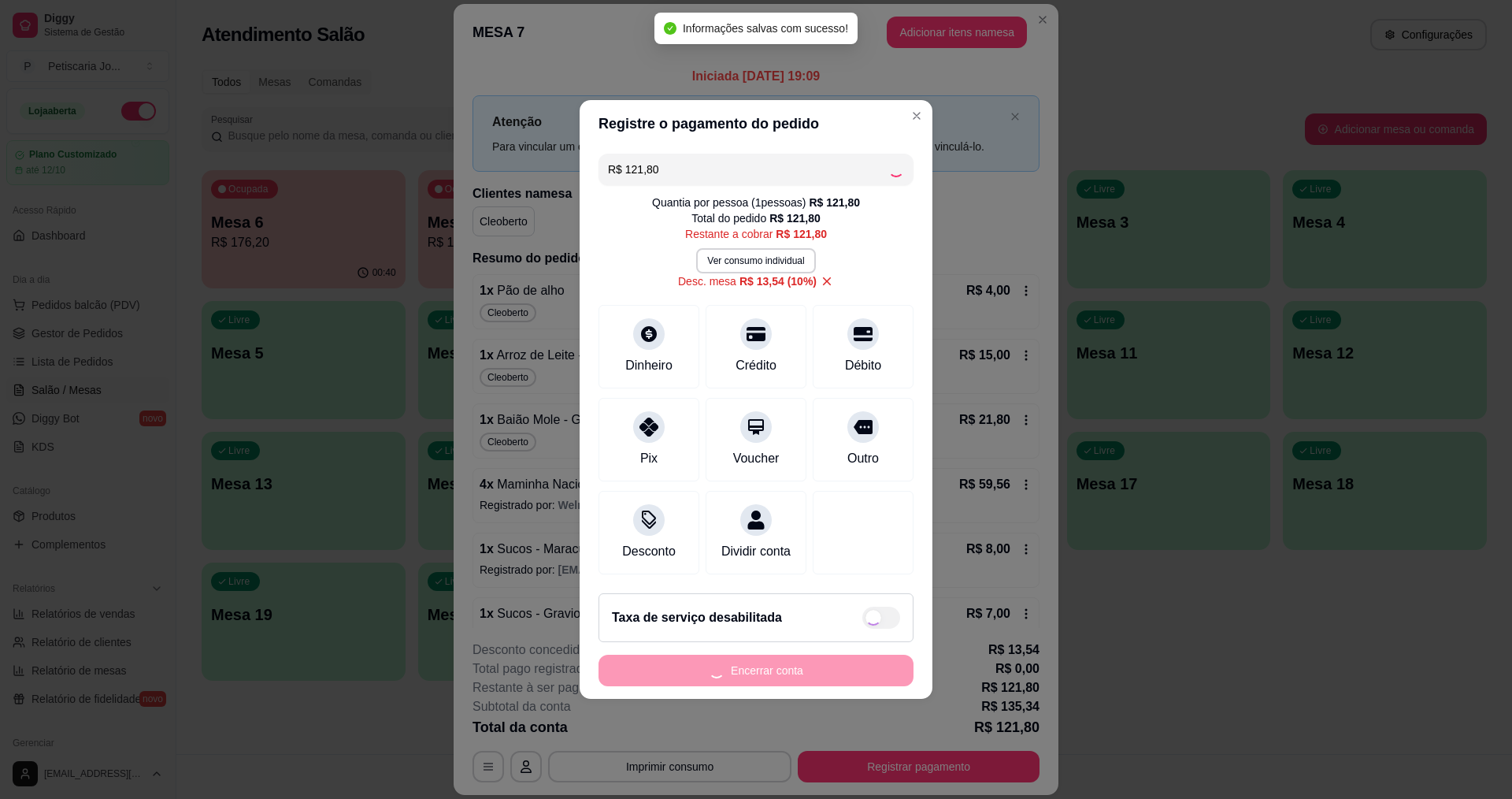
type input "R$ 0,00"
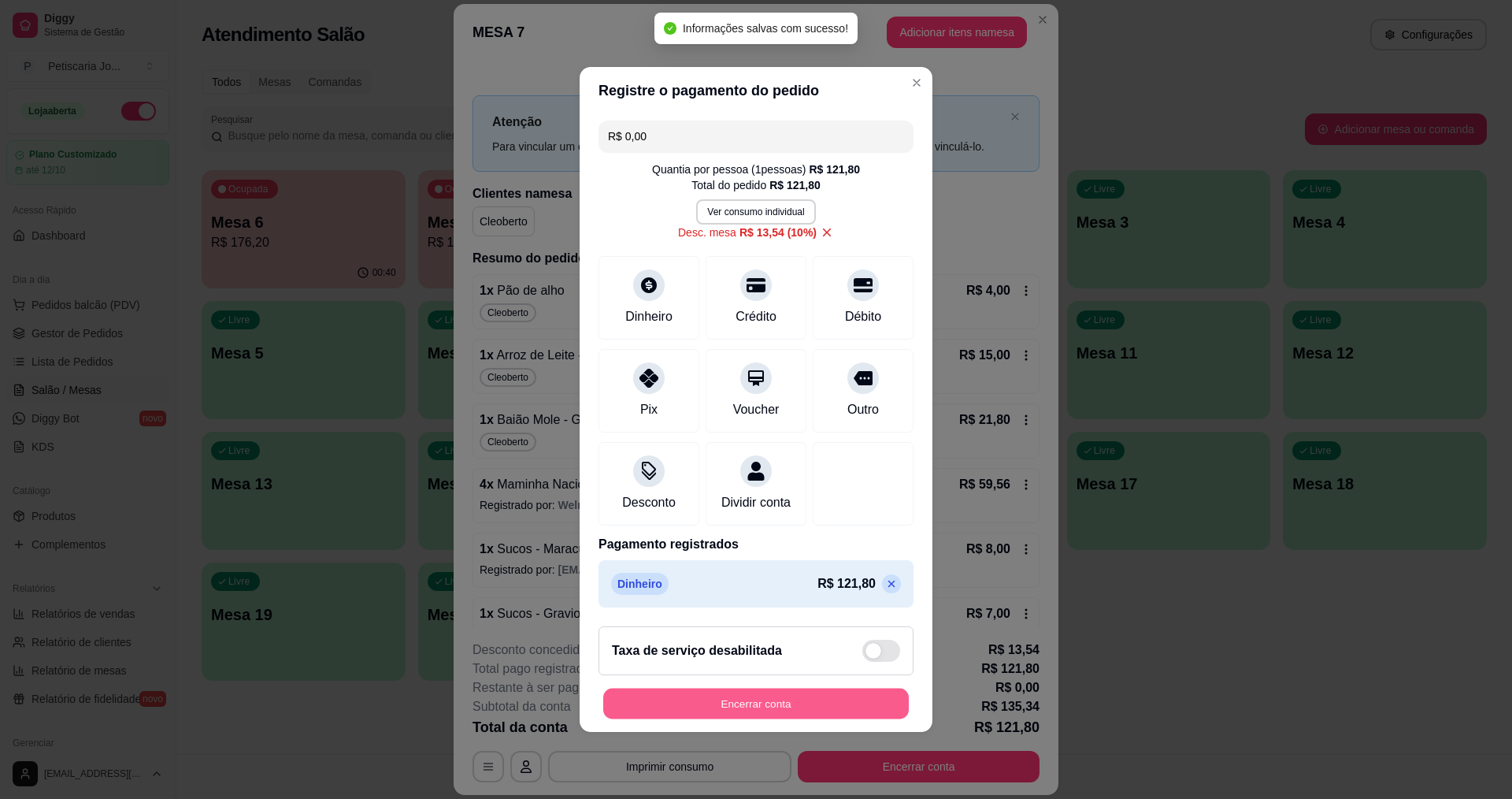
click at [724, 715] on button "Encerrar conta" at bounding box center [756, 704] width 305 height 31
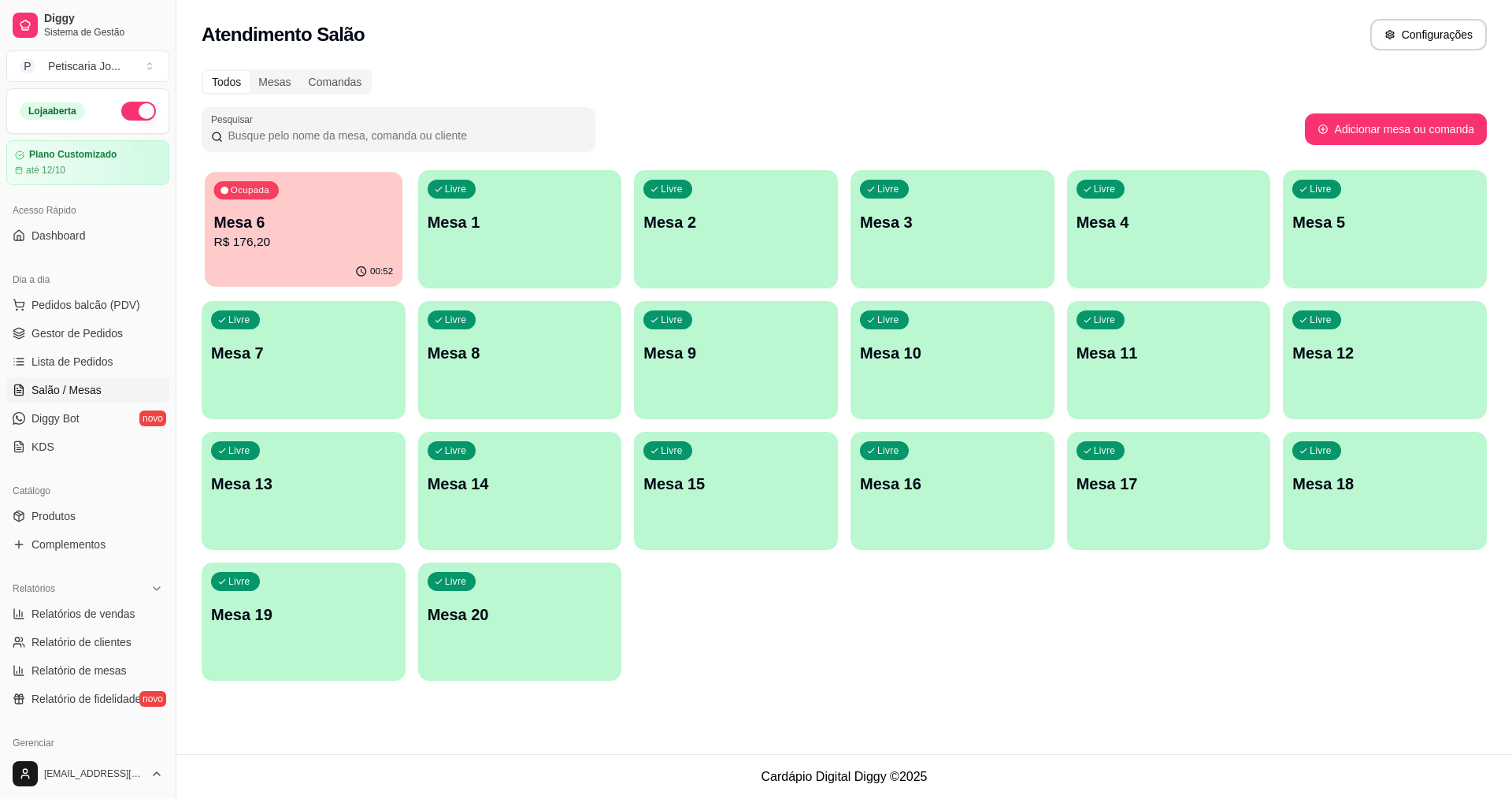
click at [358, 229] on p "Mesa 6" at bounding box center [304, 223] width 179 height 22
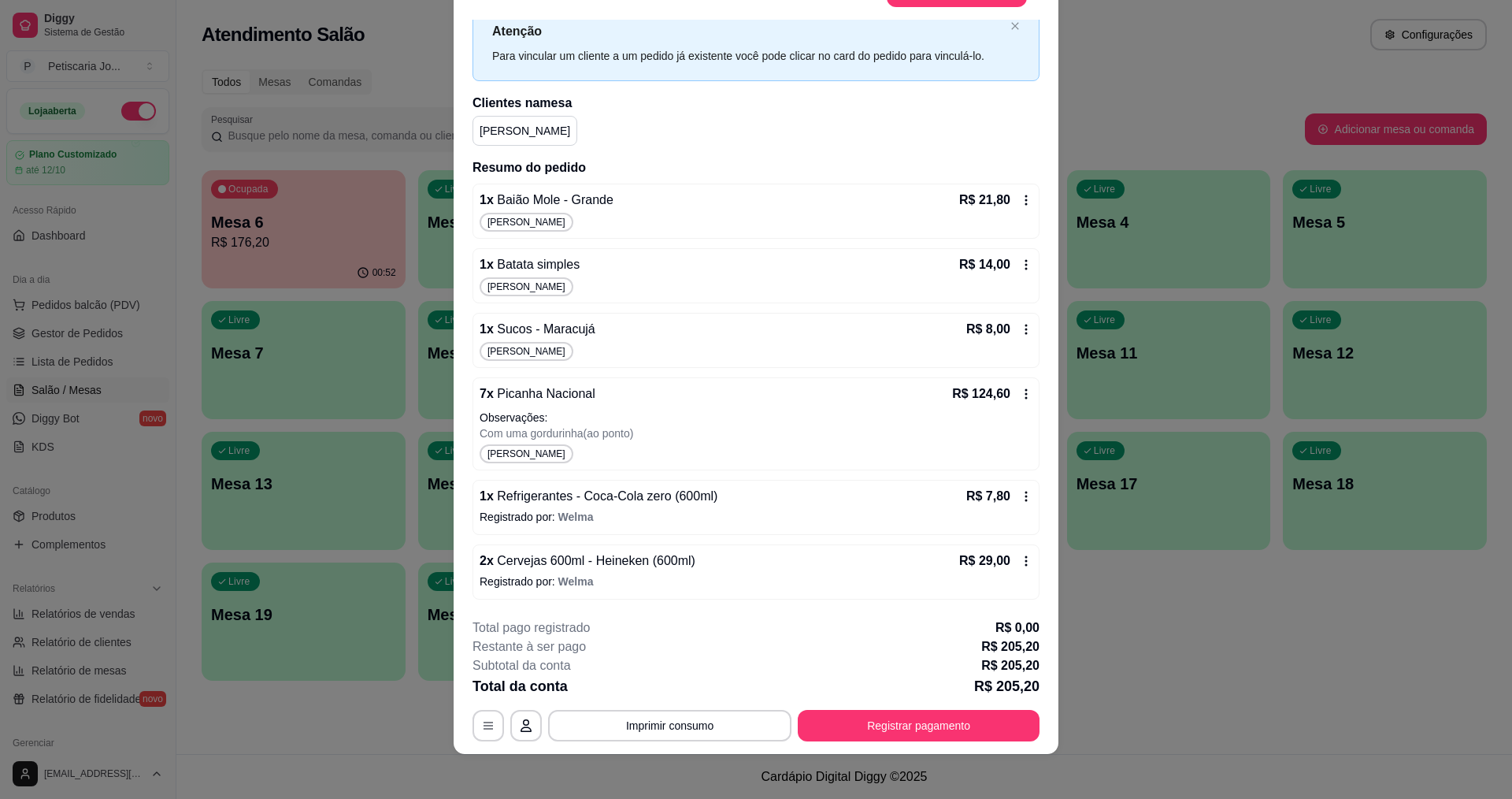
scroll to position [47, 0]
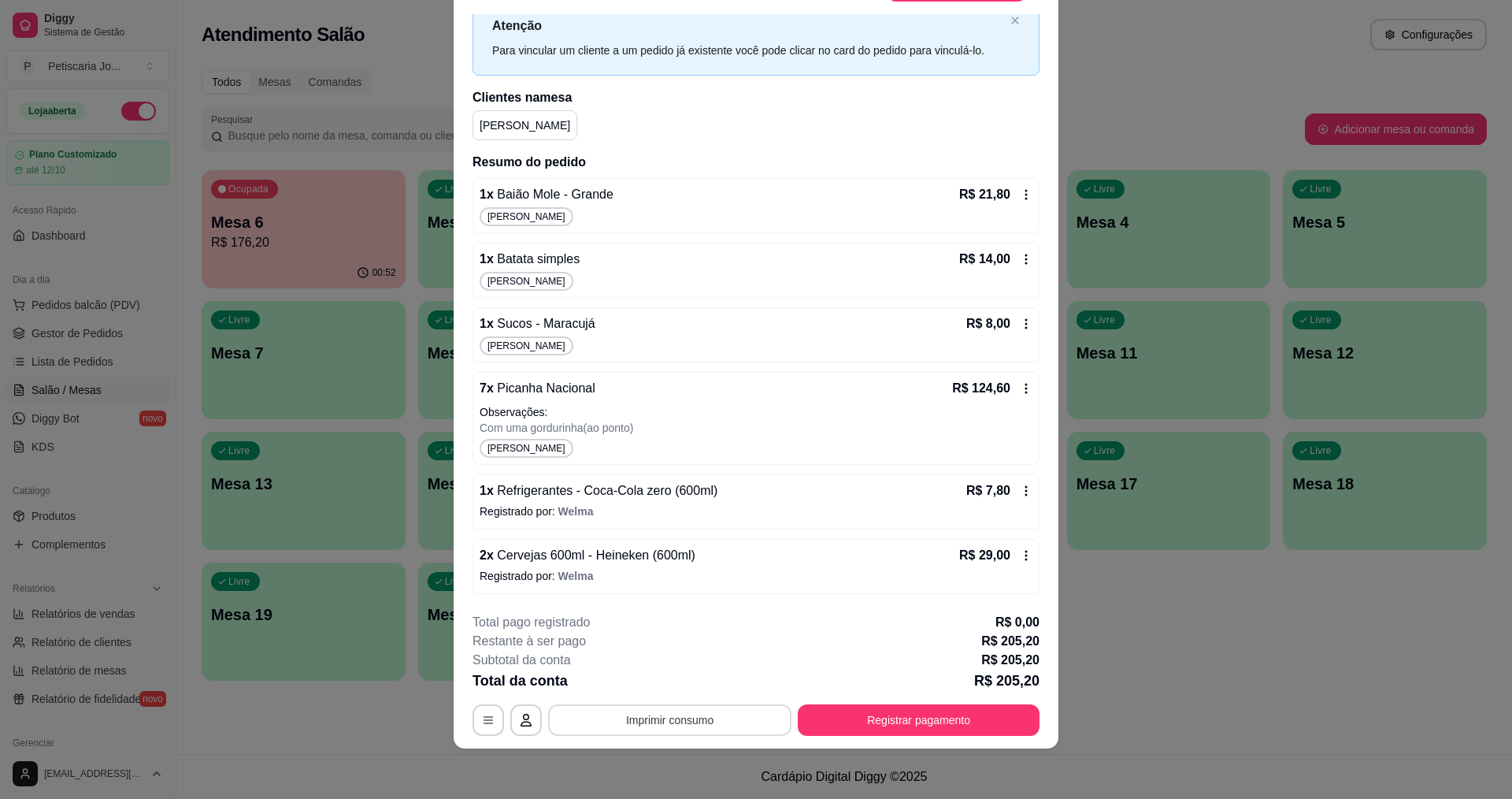
click at [681, 733] on button "Imprimir consumo" at bounding box center [670, 720] width 243 height 32
click at [668, 688] on button "IMPRESSORA" at bounding box center [669, 683] width 114 height 25
